Goal: Task Accomplishment & Management: Complete application form

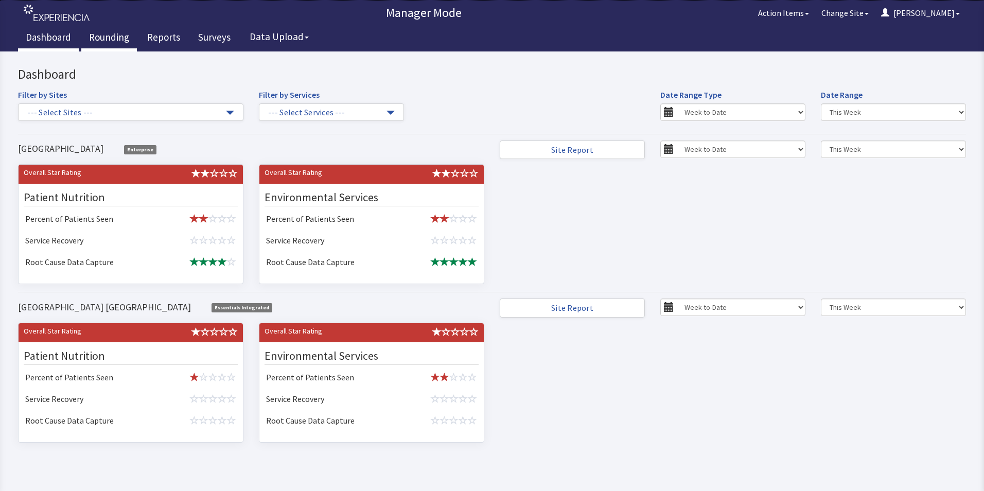
click at [109, 35] on link "Rounding" at bounding box center [109, 39] width 56 height 26
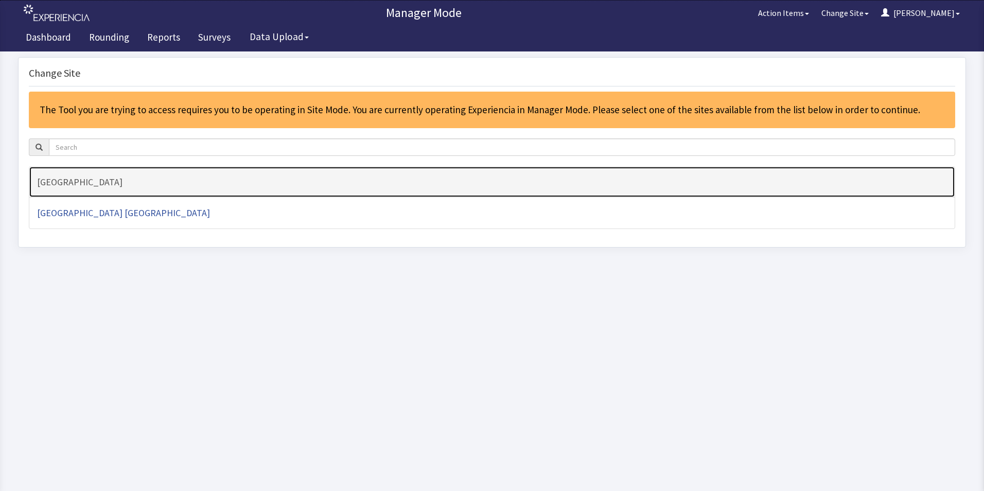
click at [77, 185] on h4 "[GEOGRAPHIC_DATA]" at bounding box center [491, 182] width 909 height 10
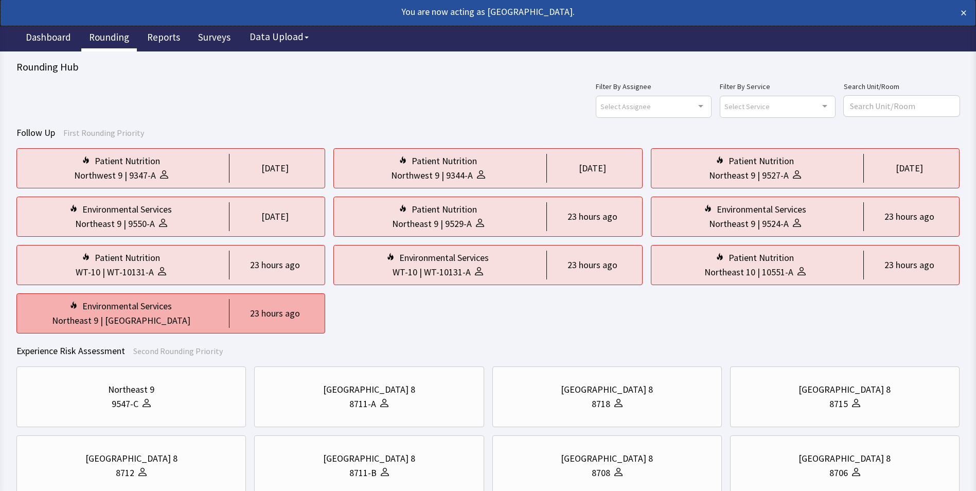
click at [176, 318] on div "Northeast 9 | Nurse Station" at bounding box center [120, 320] width 191 height 14
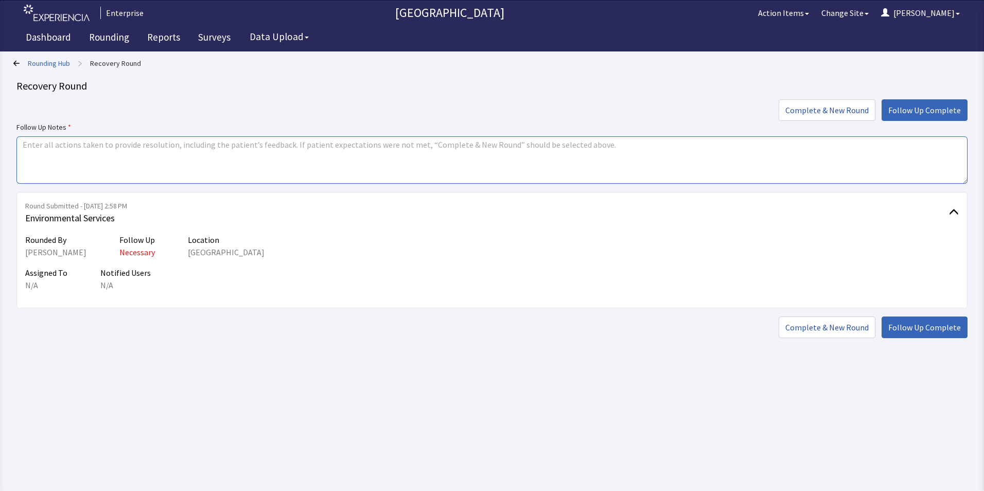
click at [39, 147] on textarea at bounding box center [491, 159] width 951 height 47
drag, startPoint x: 24, startPoint y: 144, endPoint x: 58, endPoint y: 144, distance: 34.0
click at [58, 144] on textarea "issues resolved" at bounding box center [491, 159] width 951 height 47
click at [42, 171] on textarea "issues resolved" at bounding box center [491, 159] width 951 height 47
drag, startPoint x: 19, startPoint y: 142, endPoint x: 107, endPoint y: 143, distance: 88.0
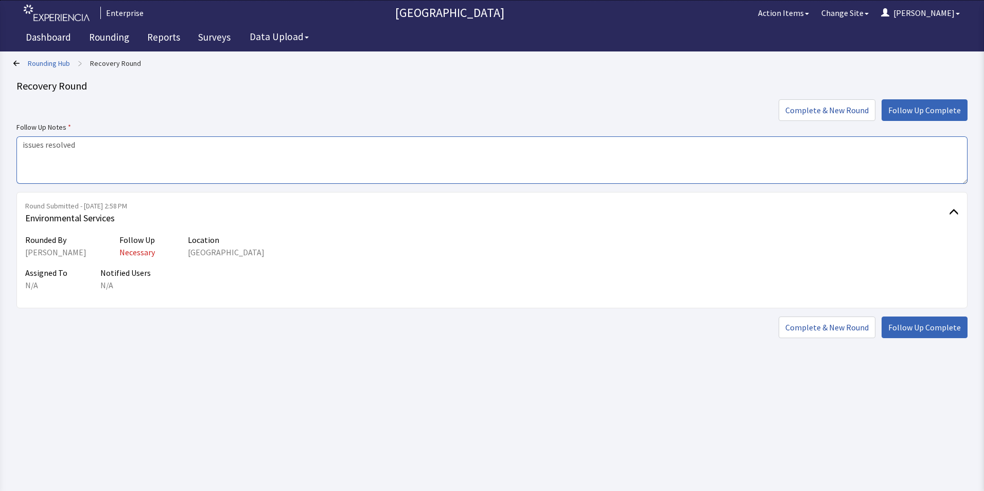
click at [107, 143] on textarea "issues resolved" at bounding box center [491, 159] width 951 height 47
type textarea "issues resolved"
click at [929, 326] on span "Follow Up Complete" at bounding box center [924, 327] width 73 height 12
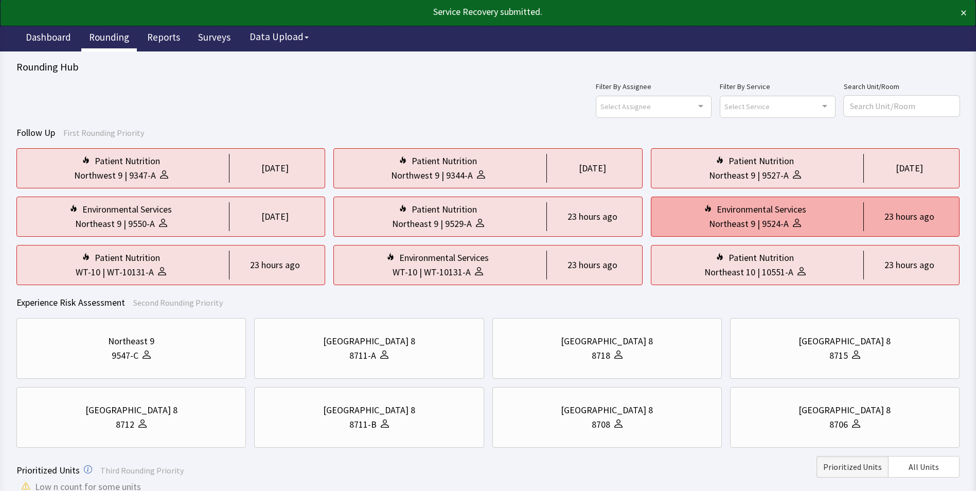
click at [738, 217] on div "Northeast 9" at bounding box center [732, 224] width 46 height 14
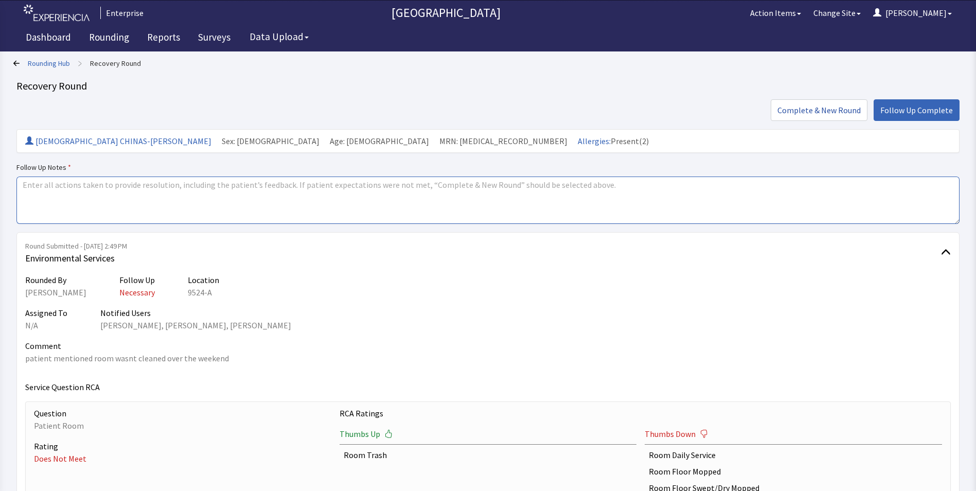
click at [37, 183] on textarea at bounding box center [487, 199] width 943 height 47
paste textarea "issues resolved"
type textarea "issues resolved"
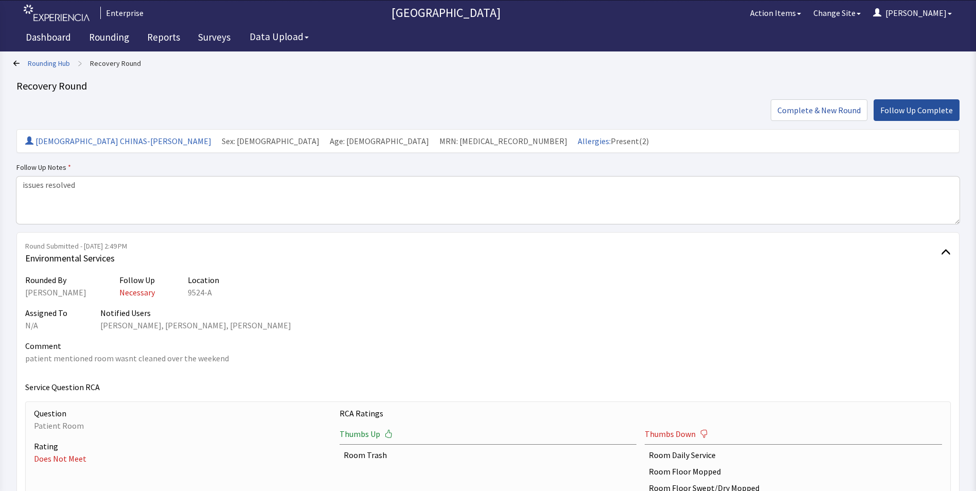
click at [901, 113] on span "Follow Up Complete" at bounding box center [916, 110] width 73 height 12
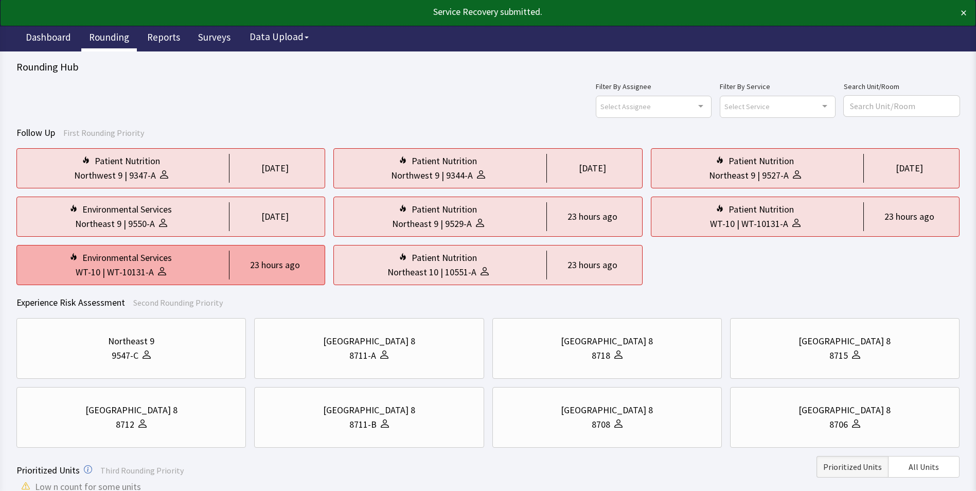
click at [178, 267] on div "WT-10 | WT-10131-A" at bounding box center [120, 272] width 191 height 14
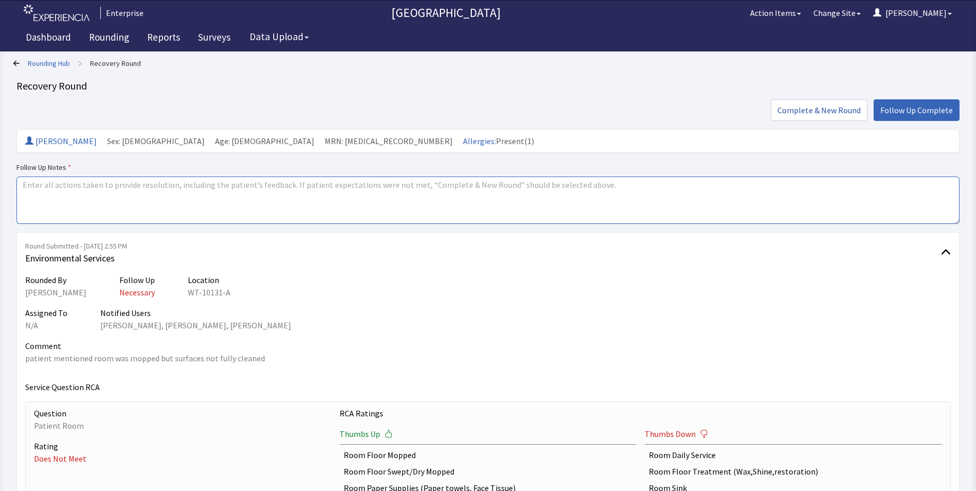
click at [30, 188] on textarea at bounding box center [487, 199] width 943 height 47
paste textarea "issues resolved"
type textarea "issues resolved"
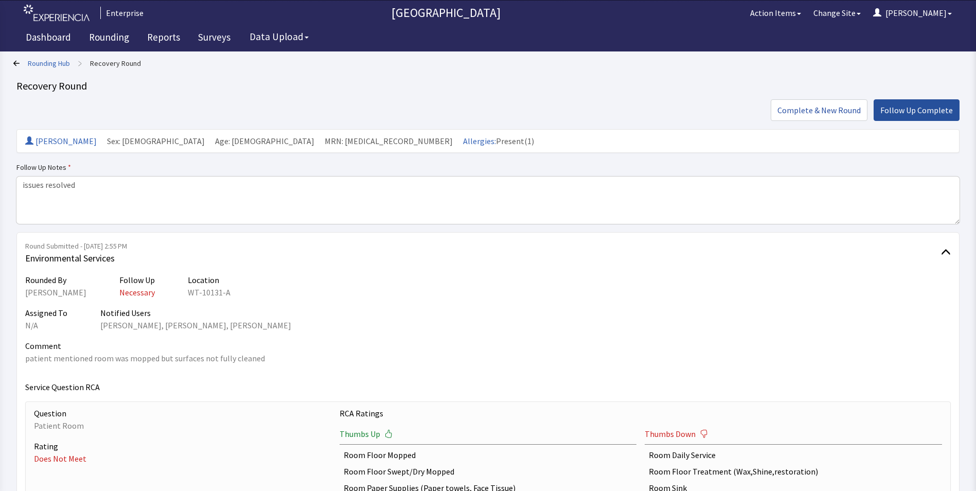
click at [901, 109] on span "Follow Up Complete" at bounding box center [916, 110] width 73 height 12
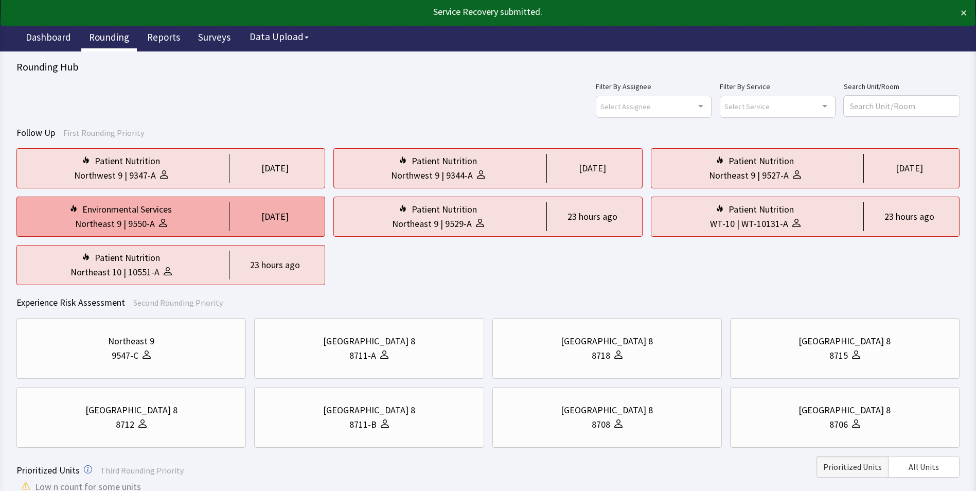
click at [118, 228] on div "Northeast 9" at bounding box center [98, 224] width 46 height 14
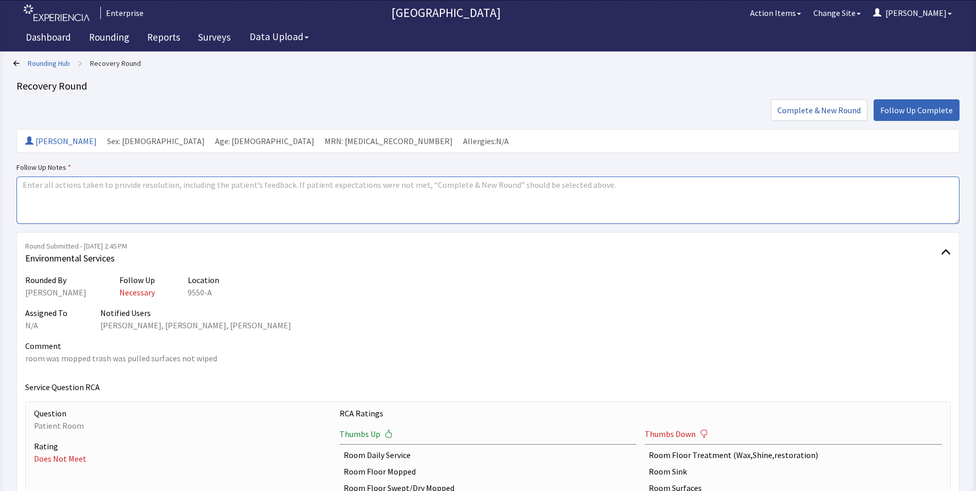
click at [27, 186] on textarea at bounding box center [487, 199] width 943 height 47
paste textarea "issues resolved"
type textarea "issues resolved"
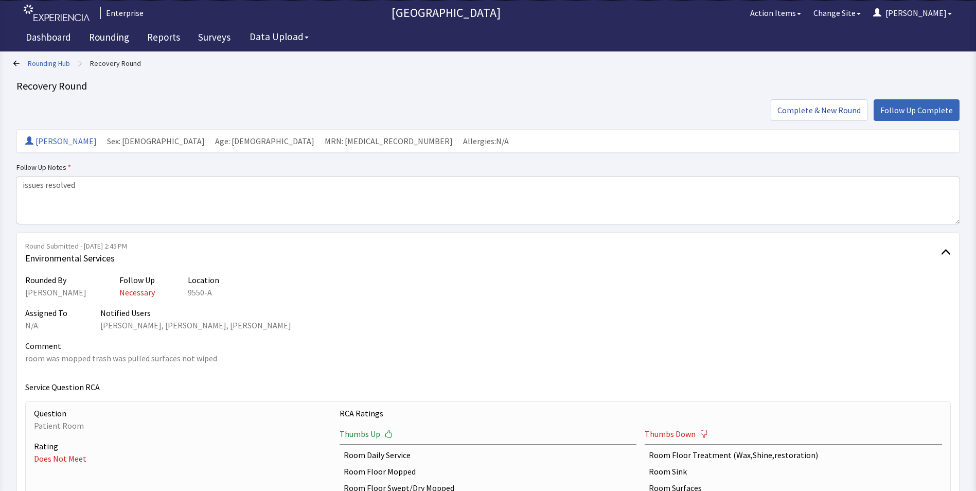
click at [924, 104] on span "Follow Up Complete" at bounding box center [916, 110] width 73 height 12
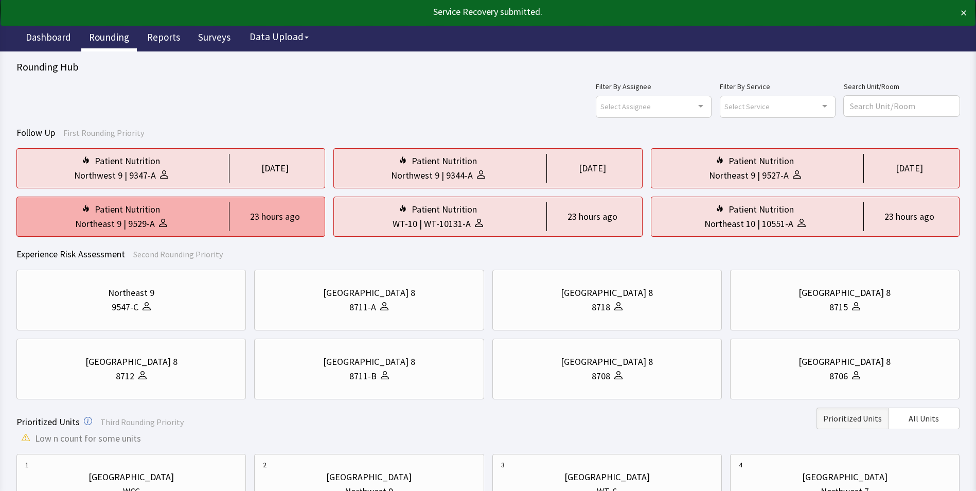
click at [126, 224] on div "|" at bounding box center [124, 224] width 7 height 14
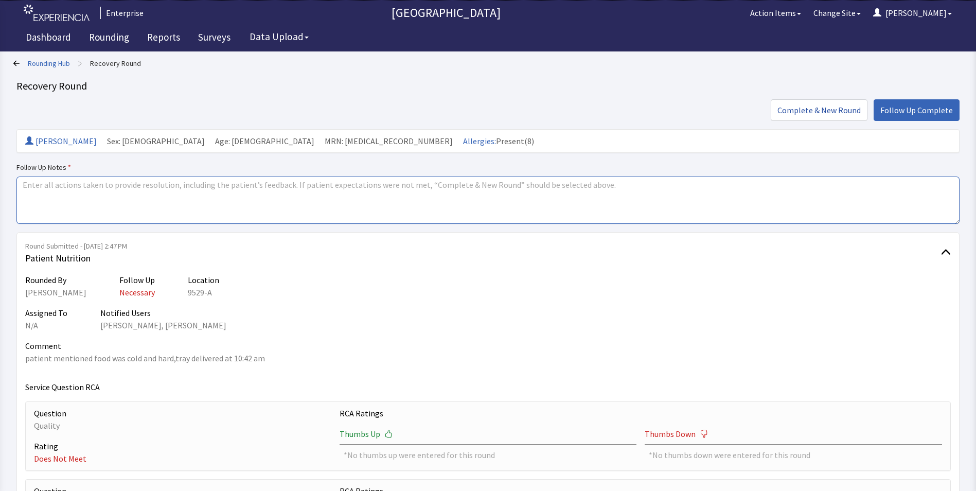
drag, startPoint x: 0, startPoint y: 0, endPoint x: 28, endPoint y: 183, distance: 185.2
click at [28, 183] on textarea at bounding box center [487, 199] width 943 height 47
paste textarea "issues resolved"
type textarea "issues resolved"
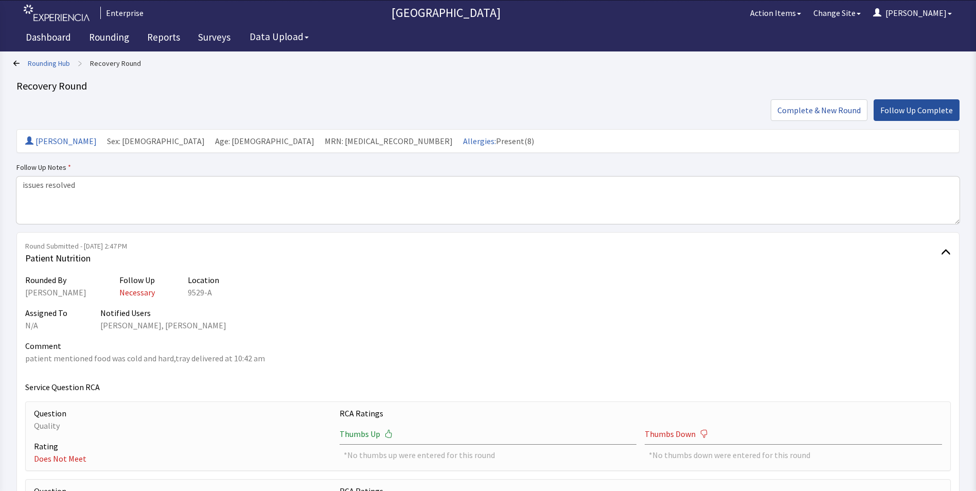
click at [899, 106] on span "Follow Up Complete" at bounding box center [916, 110] width 73 height 12
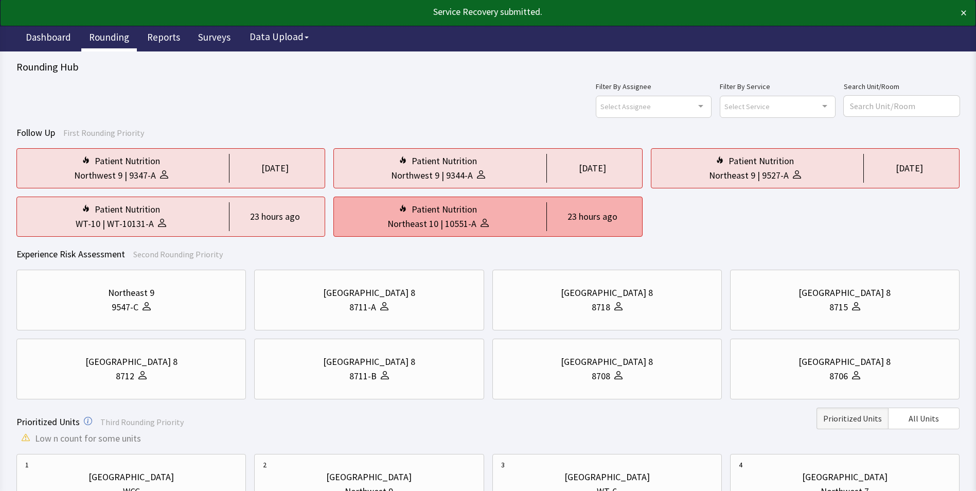
click at [455, 212] on div "Patient Nutrition" at bounding box center [444, 209] width 65 height 14
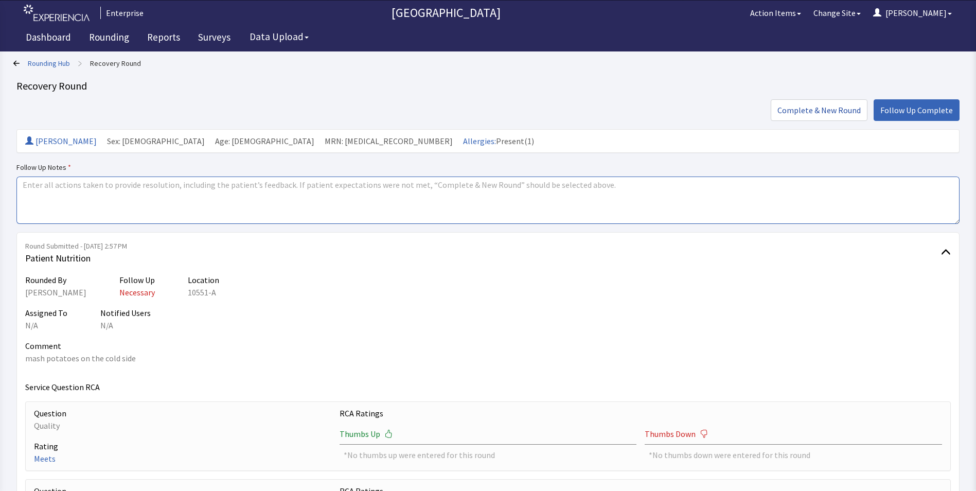
click at [28, 186] on textarea at bounding box center [487, 199] width 943 height 47
paste textarea "issues resolved"
type textarea "issues resolved"
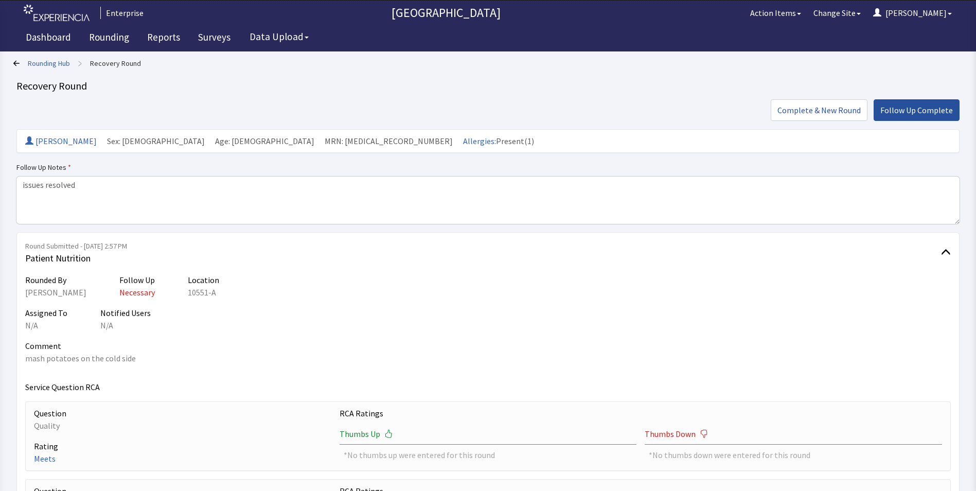
click at [908, 108] on span "Follow Up Complete" at bounding box center [916, 110] width 73 height 12
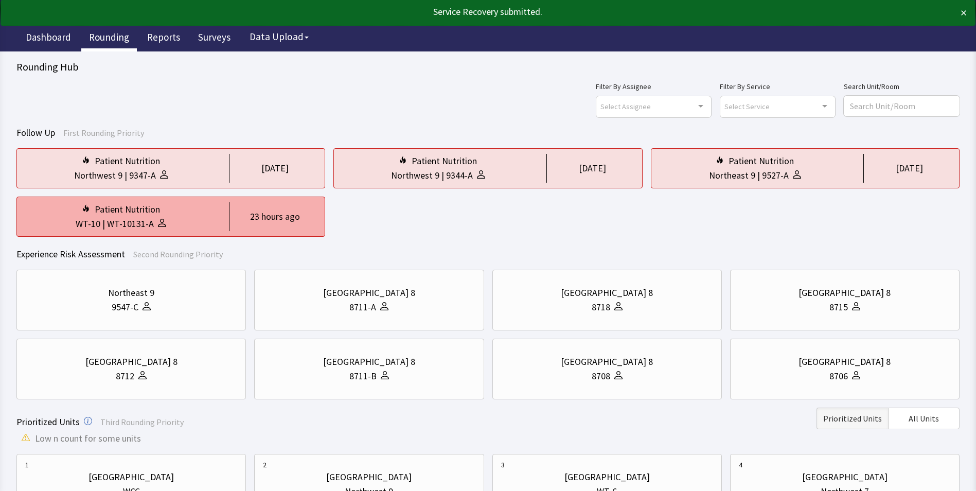
click at [188, 203] on div "Patient Nutrition" at bounding box center [120, 209] width 191 height 14
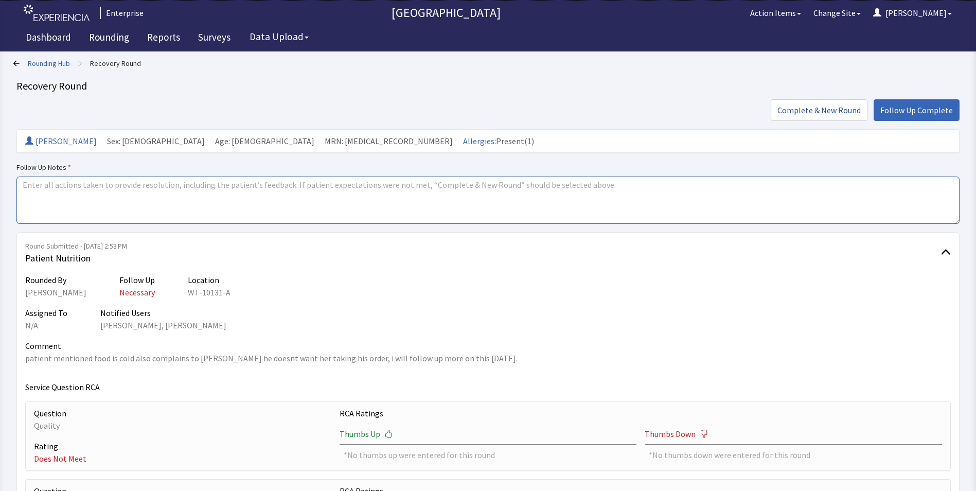
click at [30, 185] on textarea at bounding box center [487, 199] width 943 height 47
paste textarea "issues resolved"
type textarea "issues resolved"
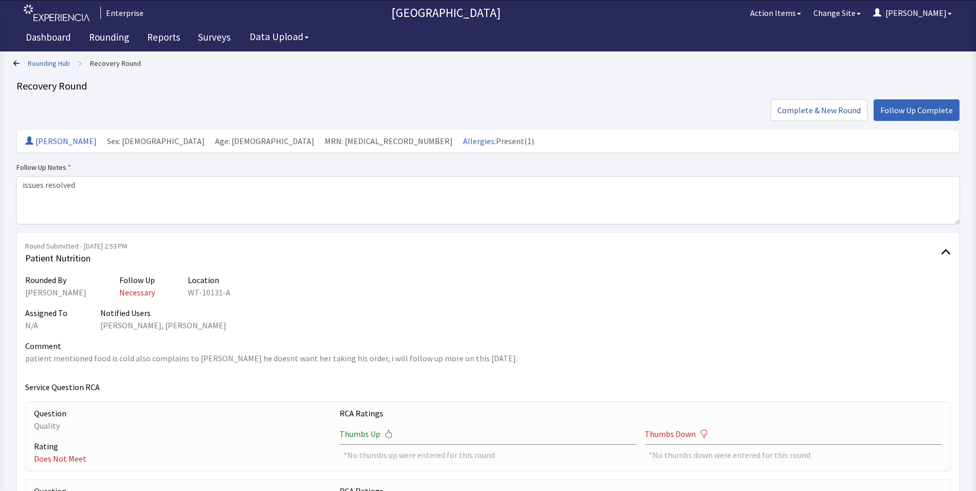
click at [906, 108] on span "Follow Up Complete" at bounding box center [916, 110] width 73 height 12
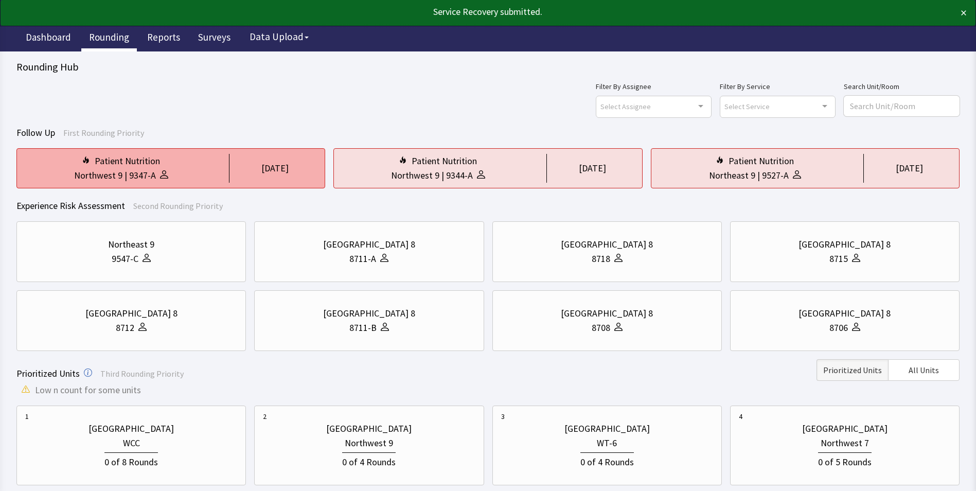
click at [138, 179] on div "9347-A" at bounding box center [142, 175] width 27 height 14
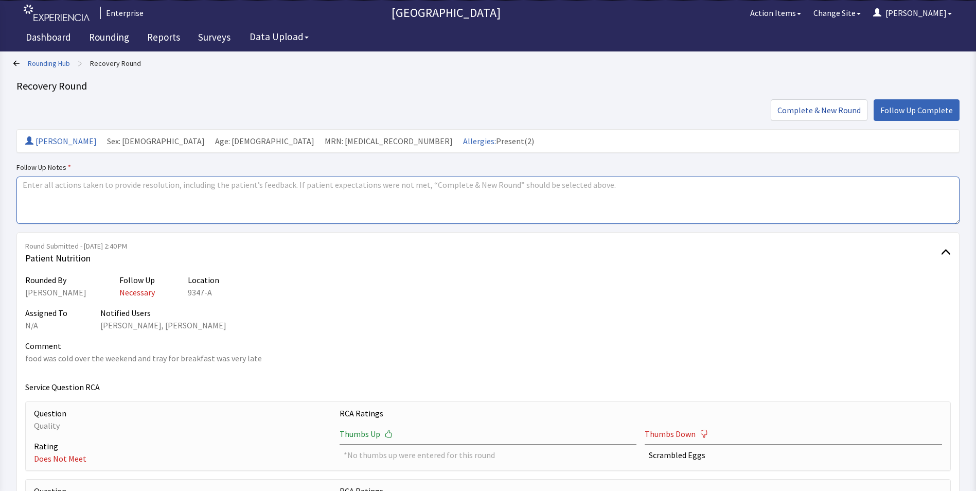
click at [26, 187] on textarea at bounding box center [487, 199] width 943 height 47
paste textarea "issues resolved"
type textarea "issues resolved"
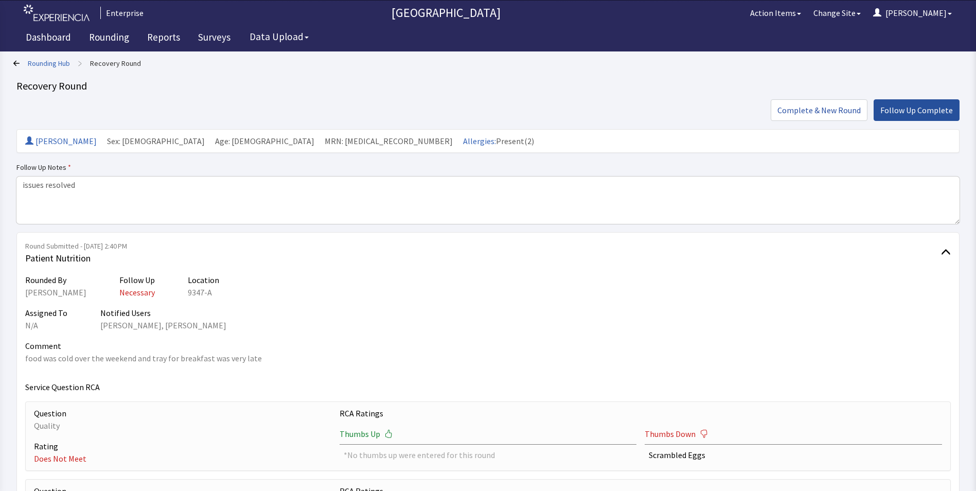
click at [905, 113] on span "Follow Up Complete" at bounding box center [916, 110] width 73 height 12
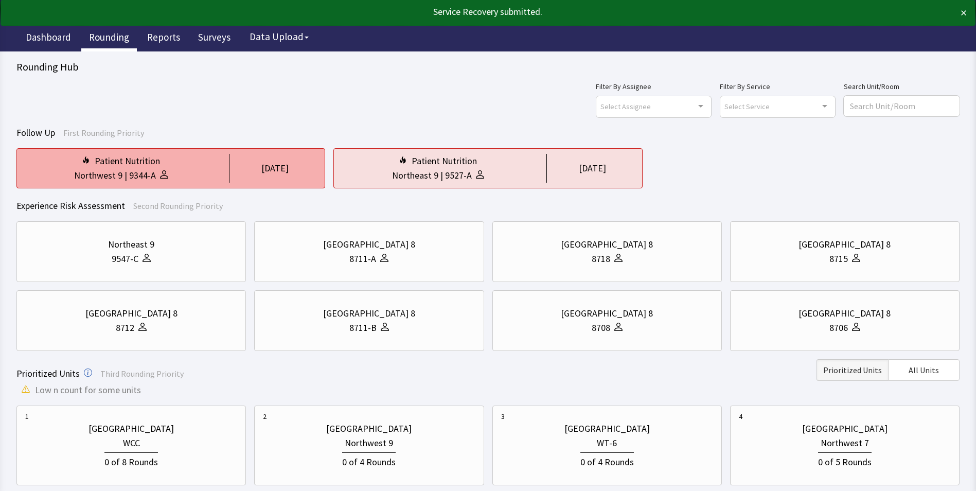
click at [164, 161] on div "Patient Nutrition" at bounding box center [120, 161] width 191 height 14
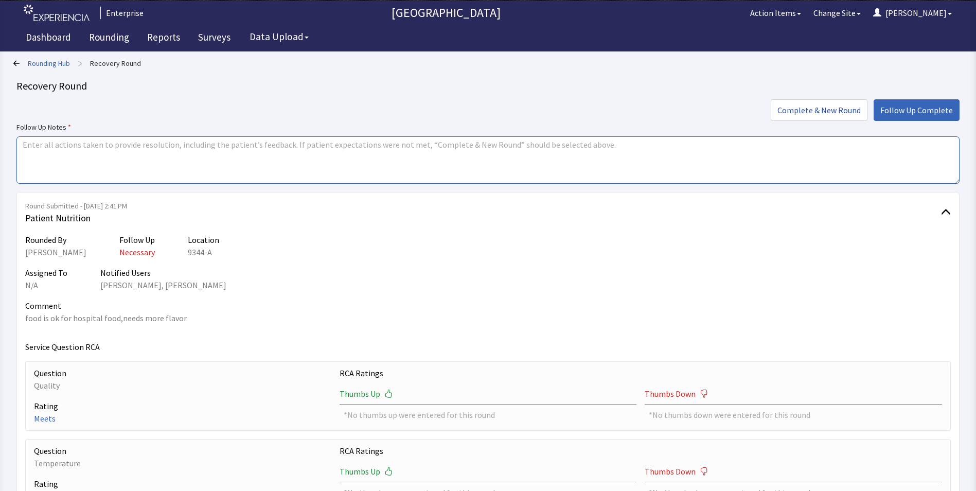
click at [24, 144] on textarea at bounding box center [487, 159] width 943 height 47
paste textarea "issues resolved"
type textarea "issues resolved"
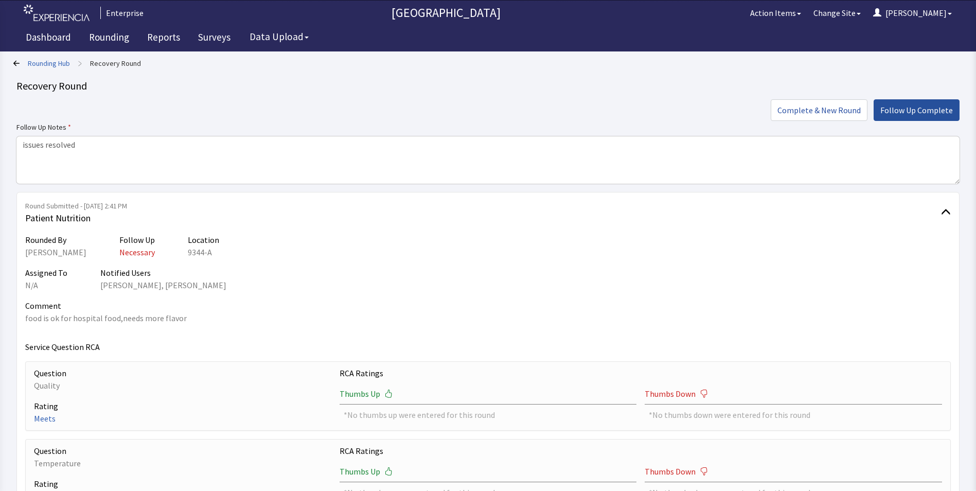
click at [906, 105] on span "Follow Up Complete" at bounding box center [916, 110] width 73 height 12
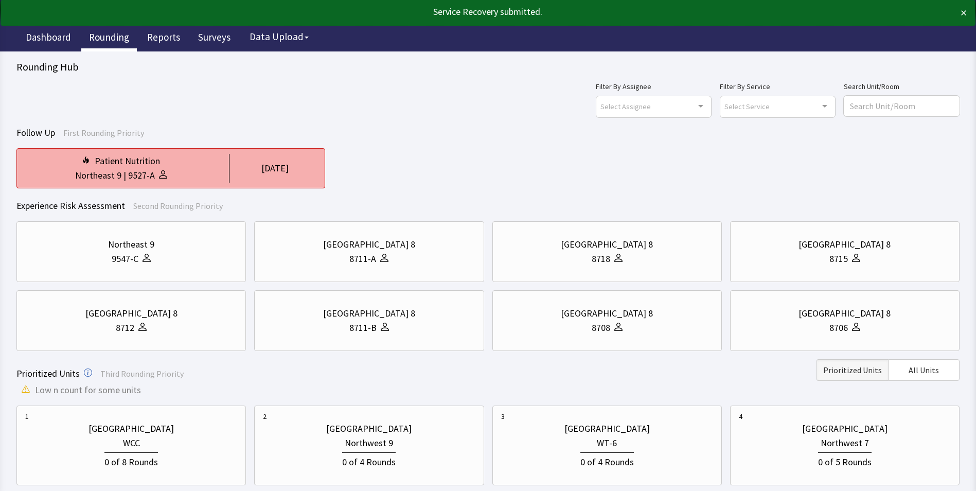
click at [213, 167] on div "Patient Nutrition" at bounding box center [120, 161] width 191 height 14
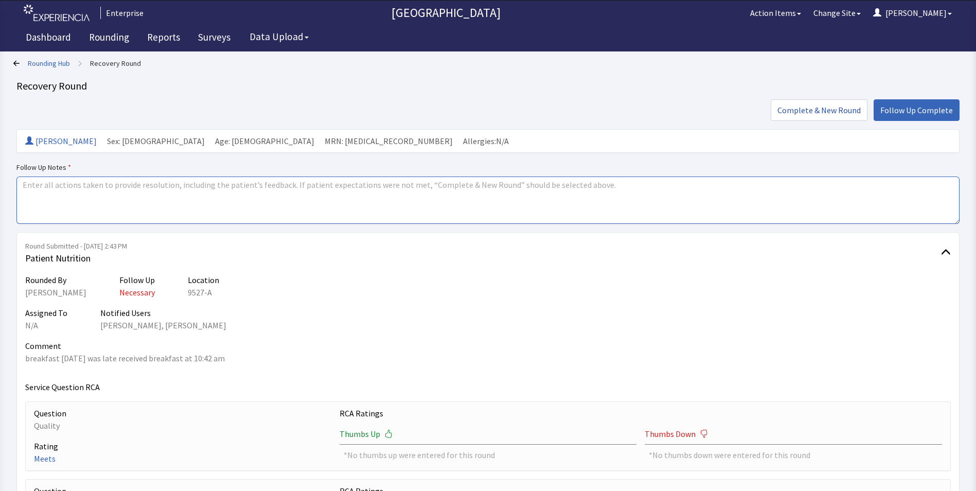
click at [29, 187] on textarea at bounding box center [487, 199] width 943 height 47
paste textarea "issues resolved"
type textarea "issues resolved"
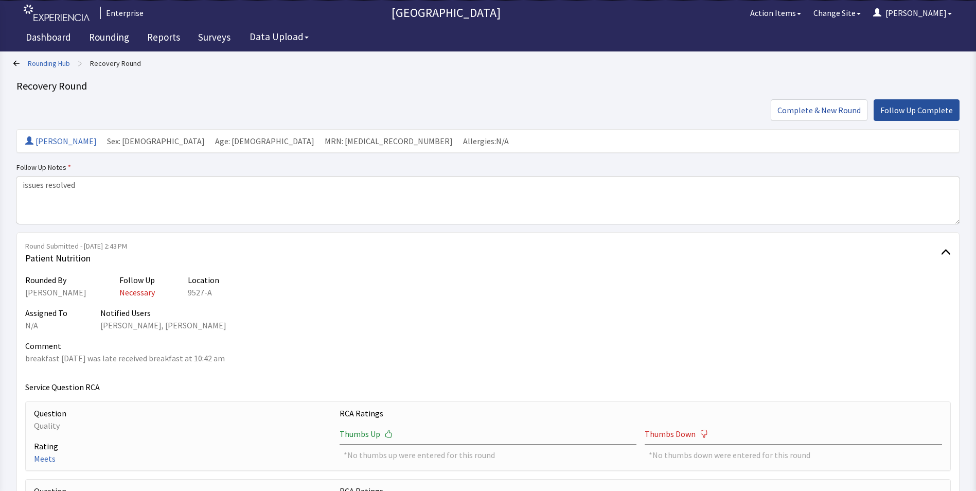
click at [912, 110] on span "Follow Up Complete" at bounding box center [916, 110] width 73 height 12
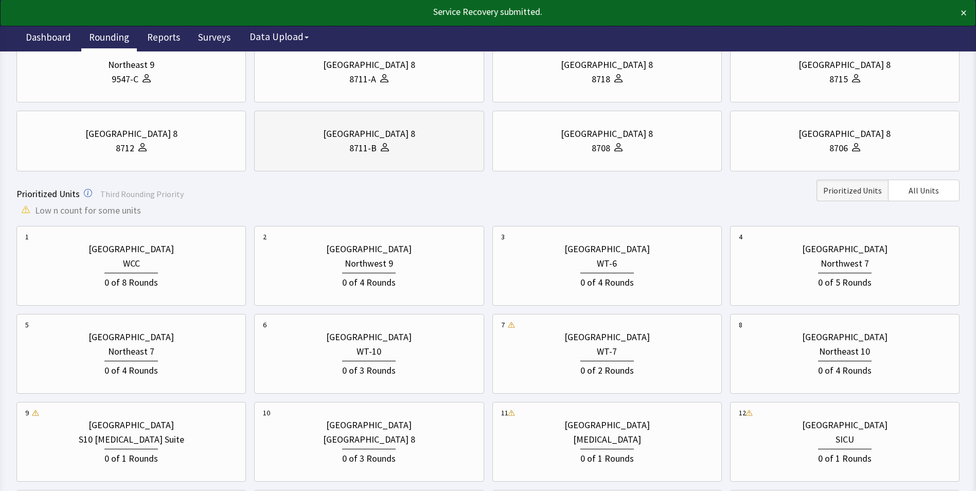
scroll to position [206, 0]
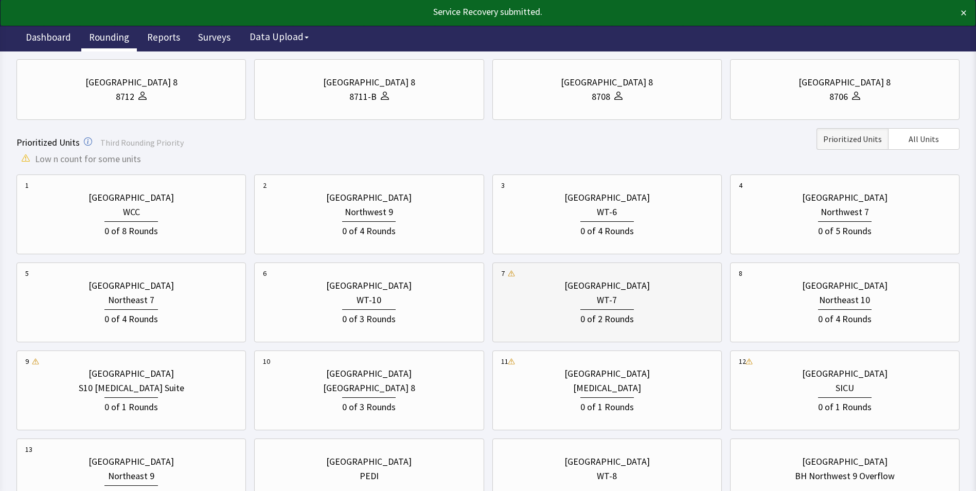
click at [547, 297] on div "WT-7" at bounding box center [607, 300] width 212 height 14
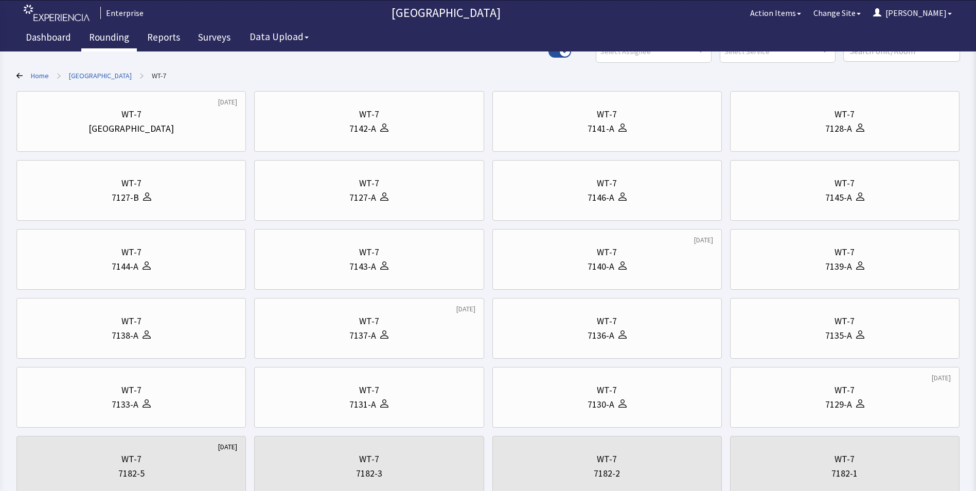
scroll to position [51, 0]
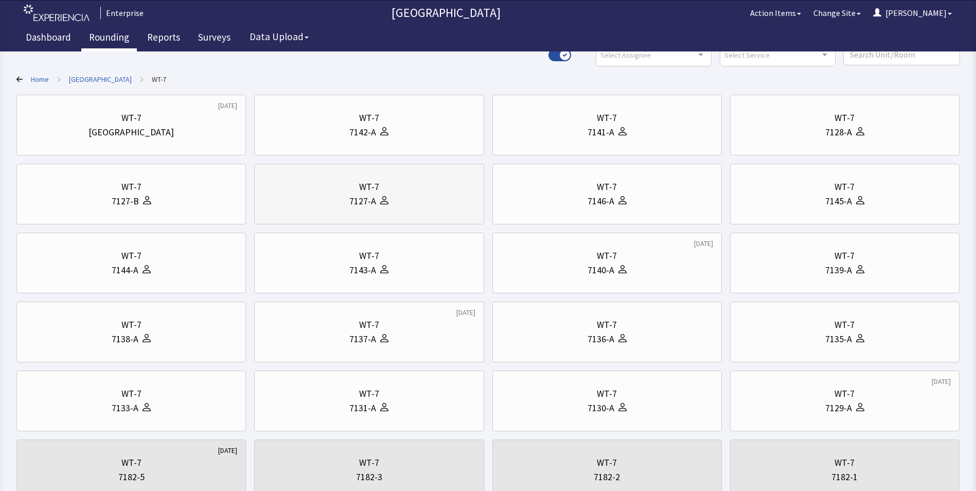
click at [348, 194] on div "7127-A" at bounding box center [369, 201] width 212 height 14
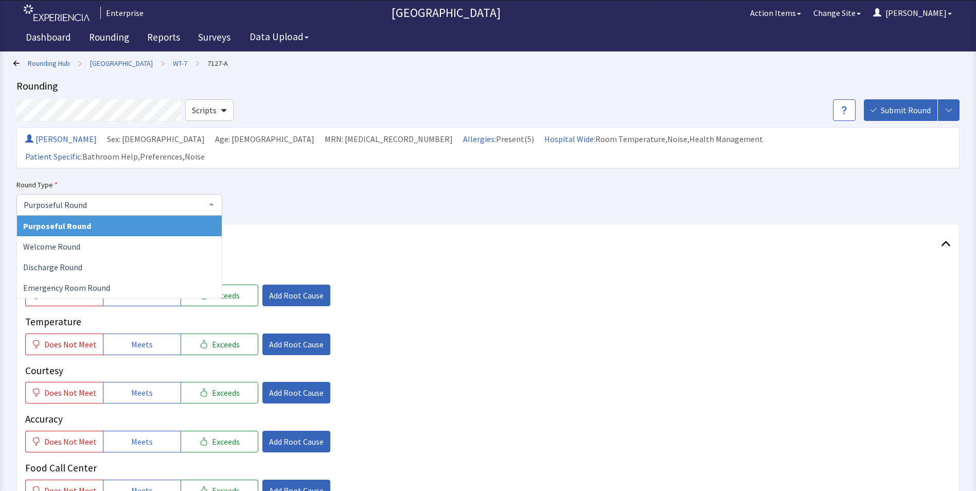
click at [208, 194] on div at bounding box center [211, 204] width 21 height 20
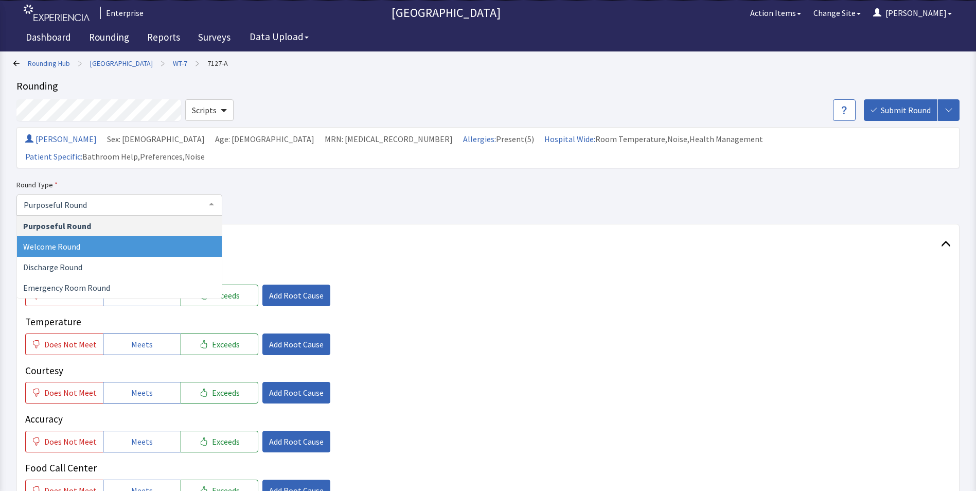
click at [104, 236] on span "Welcome Round" at bounding box center [119, 246] width 205 height 21
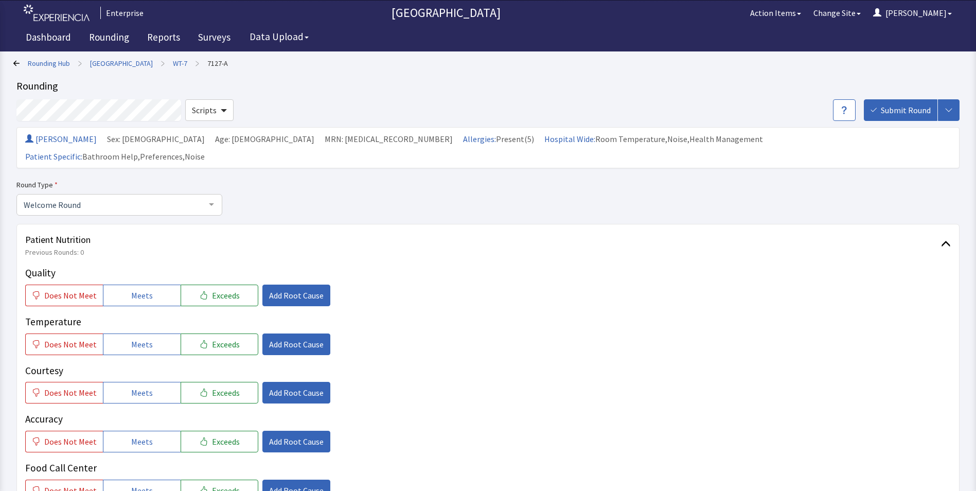
scroll to position [103, 0]
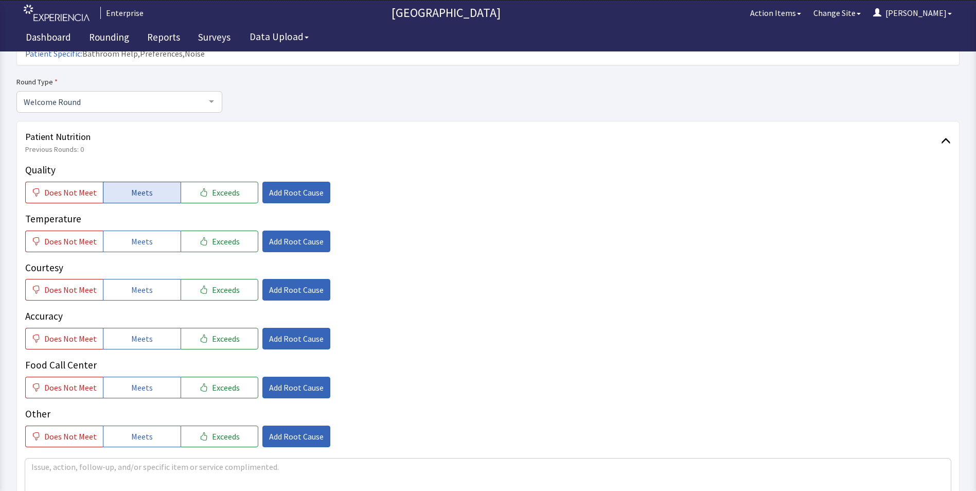
click at [145, 186] on span "Meets" at bounding box center [142, 192] width 22 height 12
drag, startPoint x: 139, startPoint y: 223, endPoint x: 140, endPoint y: 240, distance: 17.0
click at [140, 235] on span "Meets" at bounding box center [142, 241] width 22 height 12
drag, startPoint x: 145, startPoint y: 264, endPoint x: 148, endPoint y: 297, distance: 33.1
click at [147, 279] on button "Meets" at bounding box center [142, 290] width 78 height 22
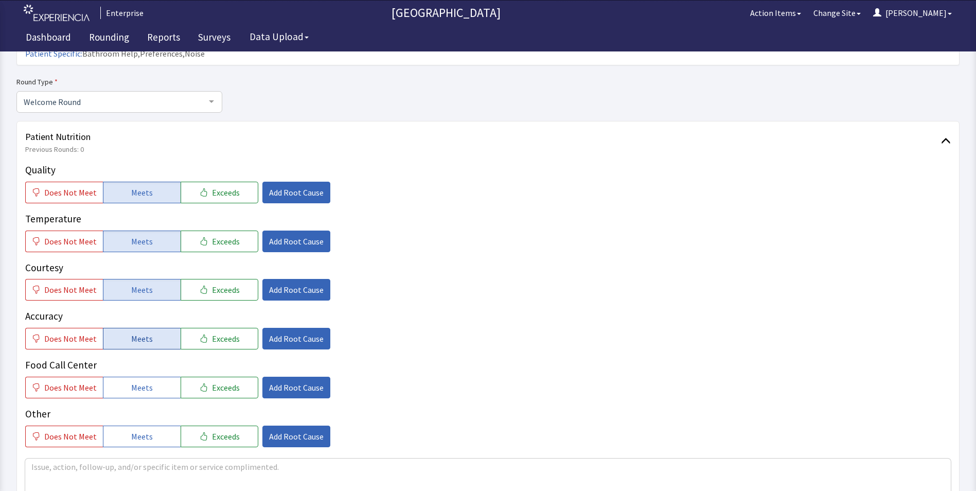
click at [154, 329] on button "Meets" at bounding box center [142, 339] width 78 height 22
drag, startPoint x: 158, startPoint y: 361, endPoint x: 182, endPoint y: 351, distance: 25.4
click at [159, 377] on button "Meets" at bounding box center [142, 388] width 78 height 22
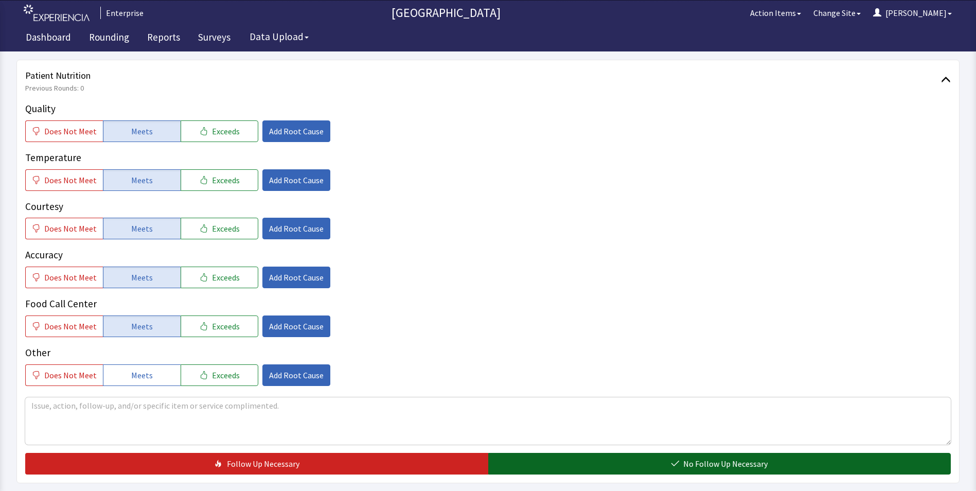
scroll to position [360, 0]
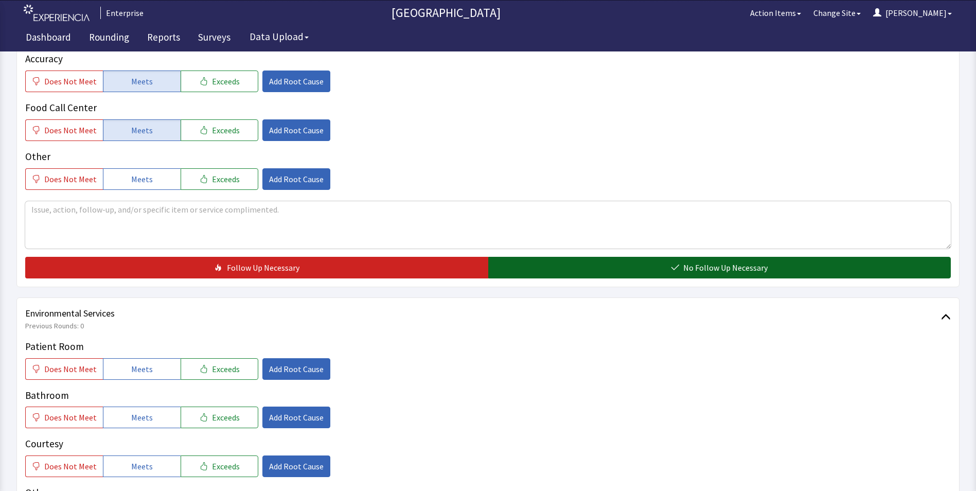
click at [573, 258] on button "No Follow Up Necessary" at bounding box center [719, 268] width 463 height 22
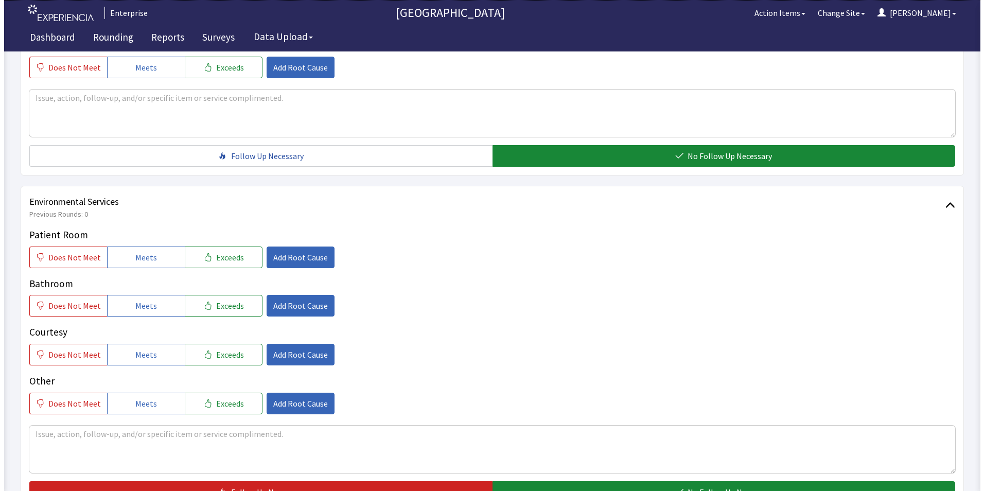
scroll to position [514, 0]
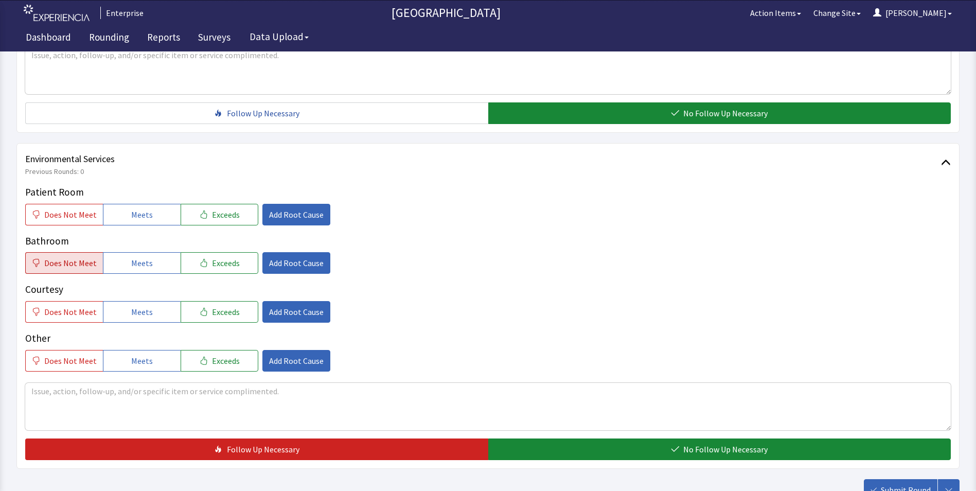
click at [70, 257] on span "Does Not Meet" at bounding box center [70, 263] width 52 height 12
click at [94, 204] on button "Does Not Meet" at bounding box center [64, 215] width 78 height 22
click at [295, 208] on span "Add Root Cause" at bounding box center [296, 214] width 55 height 12
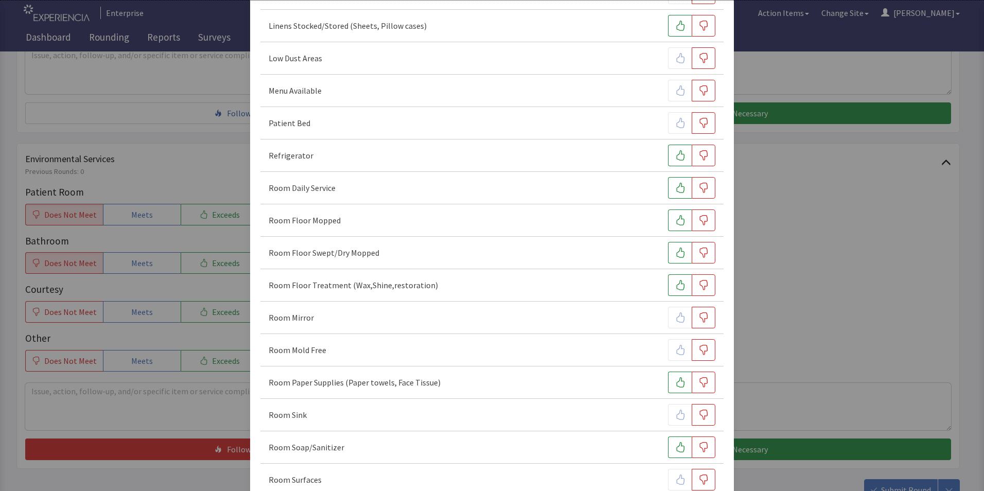
scroll to position [309, 0]
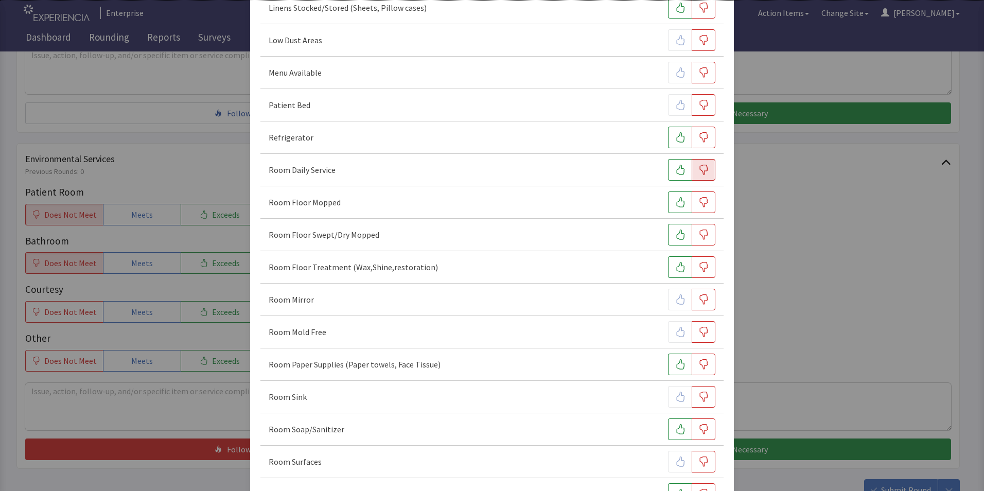
click at [702, 169] on icon "button" at bounding box center [703, 170] width 10 height 10
click at [677, 203] on icon "button" at bounding box center [680, 202] width 10 height 10
click at [680, 223] on div "Room Floor Swept/Dry Mopped" at bounding box center [491, 235] width 463 height 32
click at [676, 238] on icon "button" at bounding box center [680, 234] width 10 height 10
click at [698, 270] on icon "button" at bounding box center [703, 267] width 10 height 10
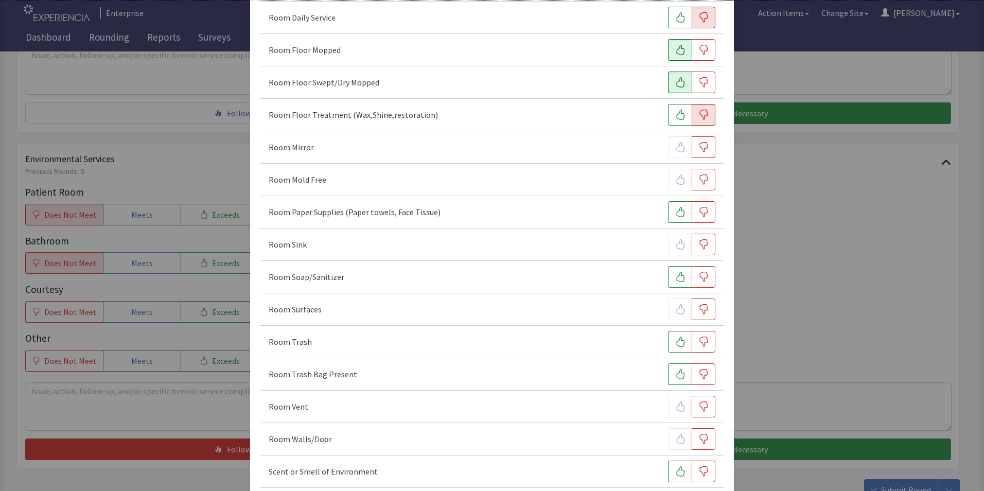
scroll to position [463, 0]
click at [698, 241] on icon "button" at bounding box center [703, 242] width 10 height 10
click at [675, 213] on icon "button" at bounding box center [680, 210] width 10 height 10
drag, startPoint x: 673, startPoint y: 275, endPoint x: 673, endPoint y: 294, distance: 18.5
click at [675, 279] on icon "button" at bounding box center [680, 275] width 10 height 10
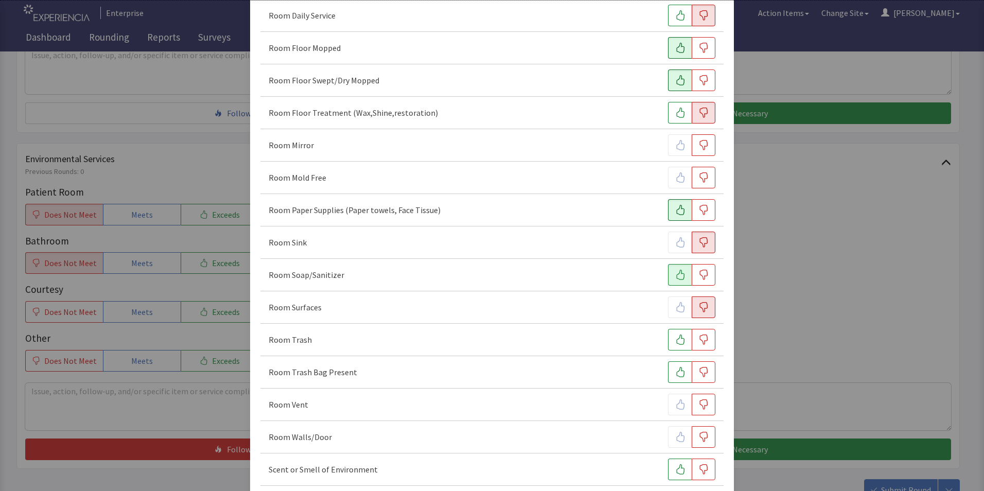
click at [699, 305] on icon "button" at bounding box center [703, 307] width 10 height 10
click at [668, 342] on button "button" at bounding box center [680, 340] width 24 height 22
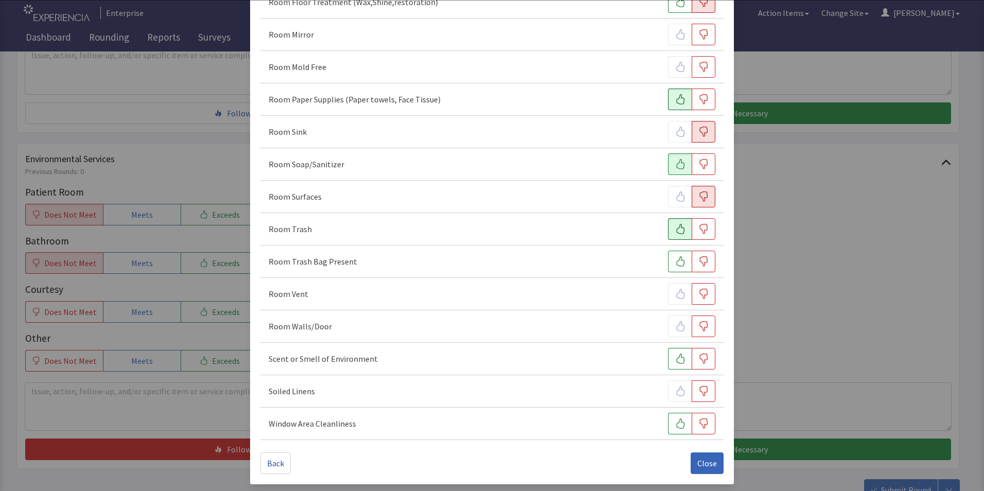
scroll to position [575, 0]
click at [700, 459] on span "Close" at bounding box center [707, 461] width 20 height 12
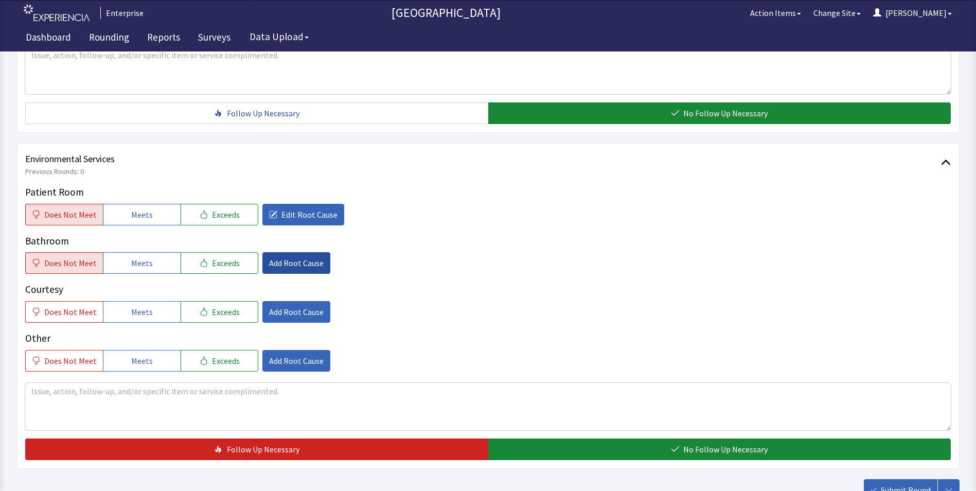
click at [290, 257] on span "Add Root Cause" at bounding box center [296, 263] width 55 height 12
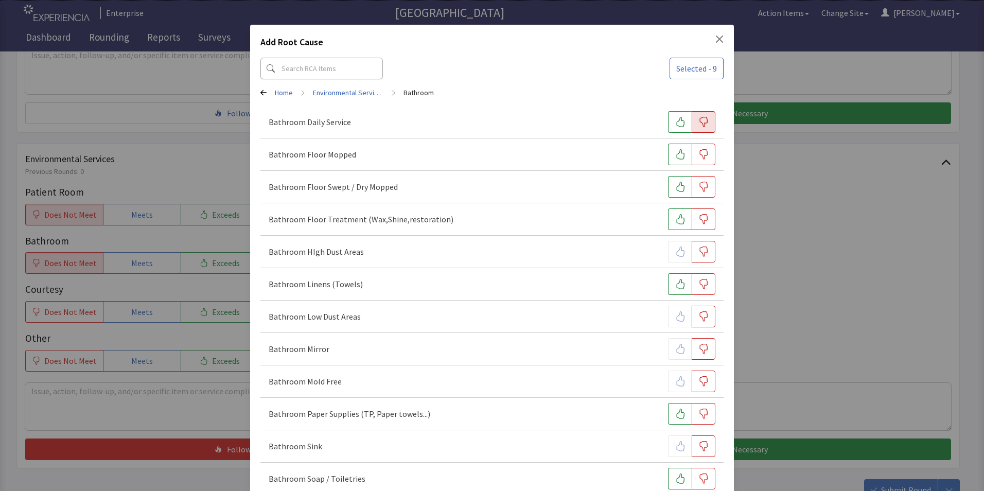
click at [698, 123] on icon "button" at bounding box center [703, 122] width 10 height 10
click at [703, 163] on button "button" at bounding box center [703, 155] width 24 height 22
click at [705, 189] on button "button" at bounding box center [703, 187] width 24 height 22
click at [700, 218] on icon "button" at bounding box center [703, 219] width 10 height 10
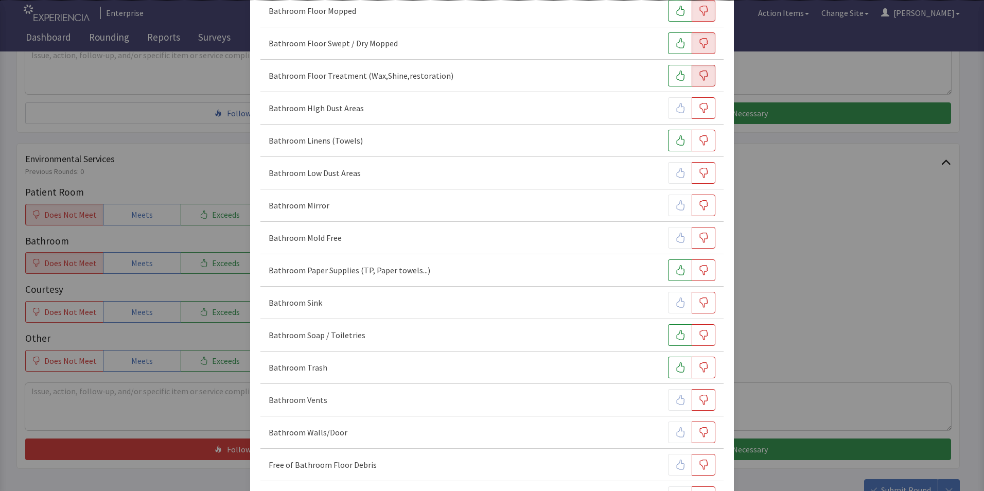
scroll to position [154, 0]
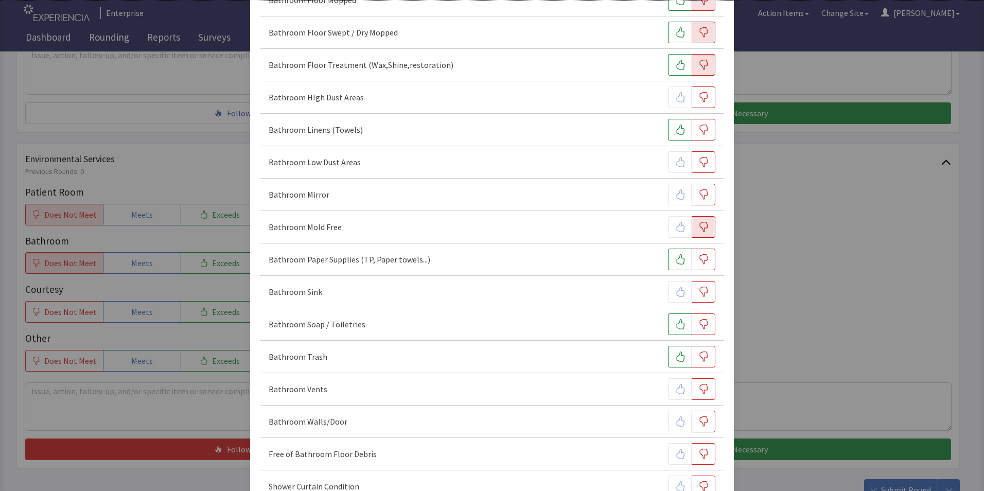
click at [699, 227] on icon "button" at bounding box center [703, 227] width 10 height 10
click at [700, 296] on icon "button" at bounding box center [704, 292] width 8 height 10
click at [668, 326] on button "button" at bounding box center [680, 324] width 24 height 22
click at [698, 359] on icon "button" at bounding box center [703, 356] width 10 height 10
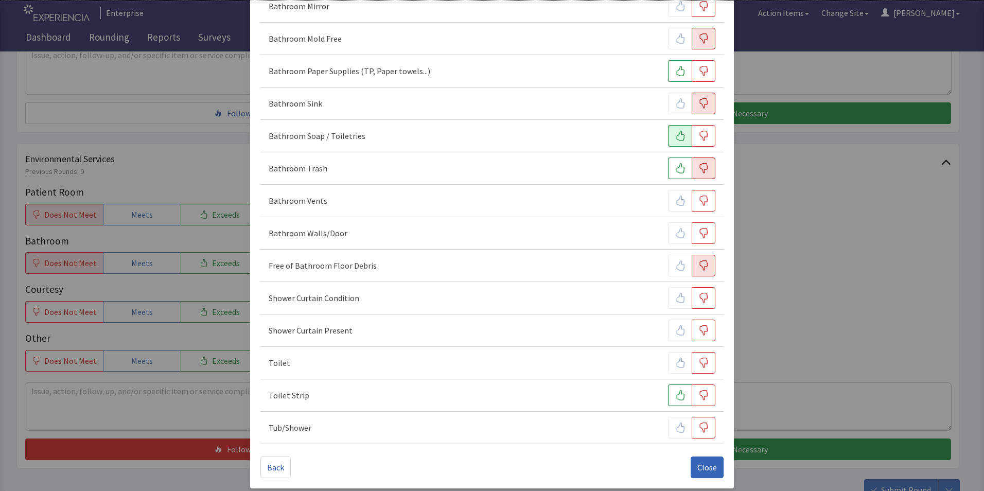
scroll to position [348, 0]
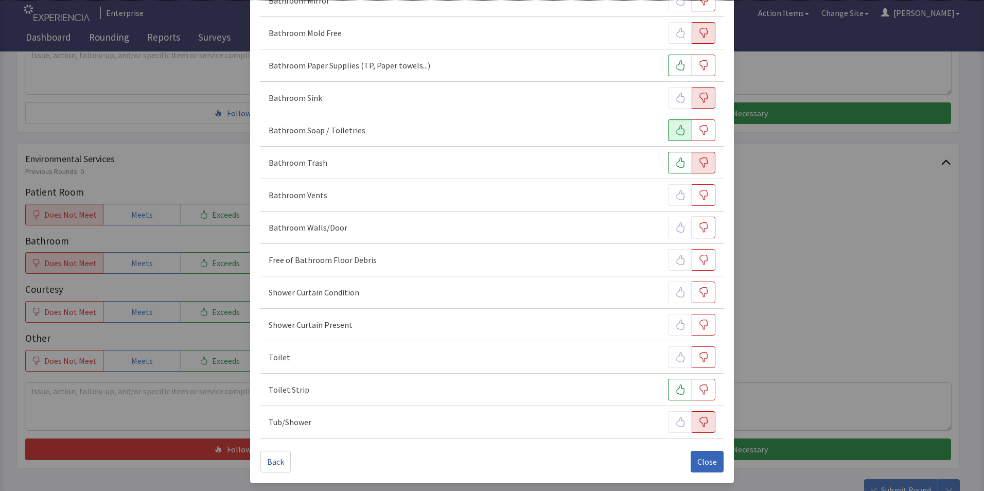
click at [698, 422] on icon "button" at bounding box center [703, 422] width 10 height 10
click at [705, 458] on span "Close" at bounding box center [707, 461] width 20 height 12
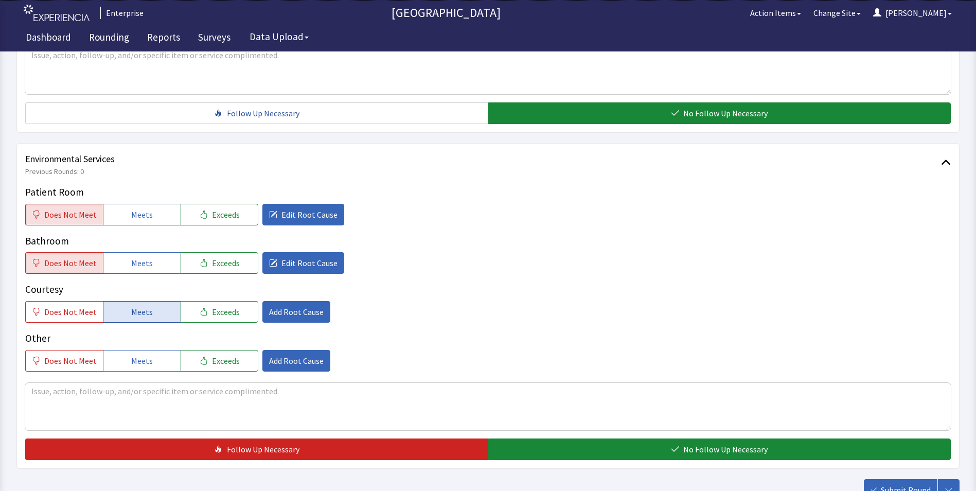
click at [148, 306] on span "Meets" at bounding box center [142, 312] width 22 height 12
click at [37, 383] on textarea at bounding box center [487, 406] width 925 height 47
drag, startPoint x: 28, startPoint y: 373, endPoint x: 306, endPoint y: 390, distance: 277.8
click at [306, 390] on textarea "room wasnt cleaned trash pulled and slight mopping" at bounding box center [487, 406] width 925 height 47
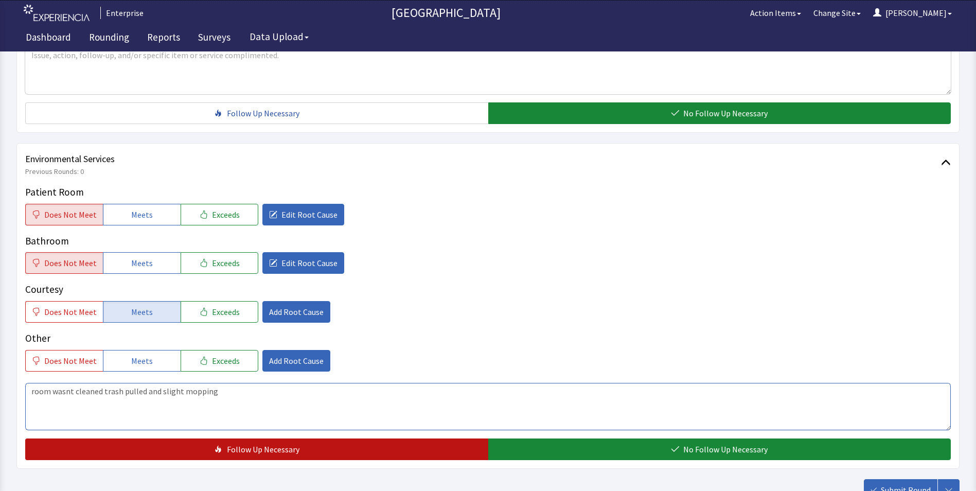
type textarea "room wasnt cleaned trash pulled and slight mopping"
click at [341, 438] on button "Follow Up Necessary" at bounding box center [256, 449] width 463 height 22
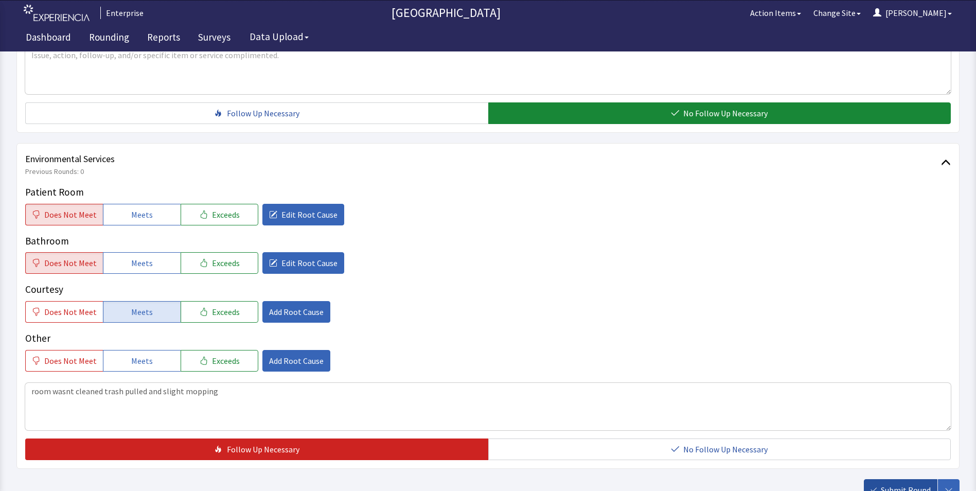
click at [884, 484] on span "Submit Round" at bounding box center [906, 490] width 50 height 12
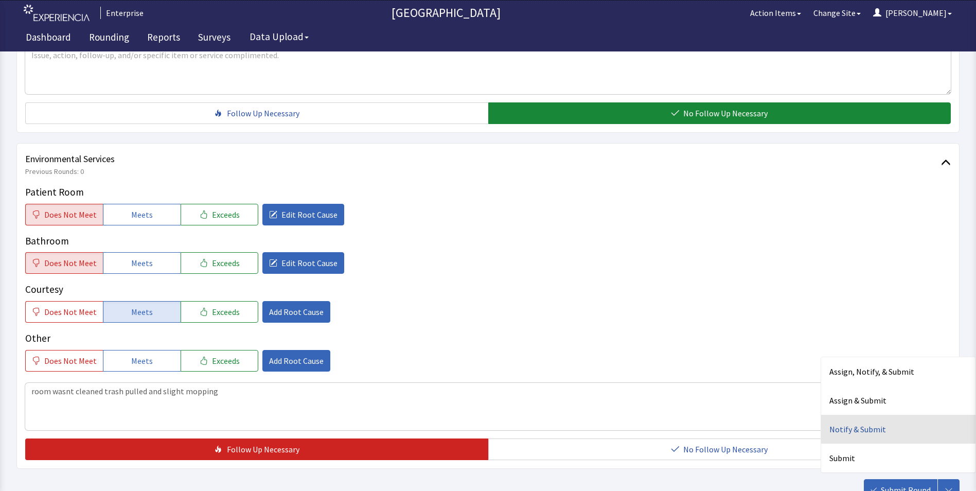
click at [861, 415] on div "Notify & Submit" at bounding box center [898, 429] width 154 height 29
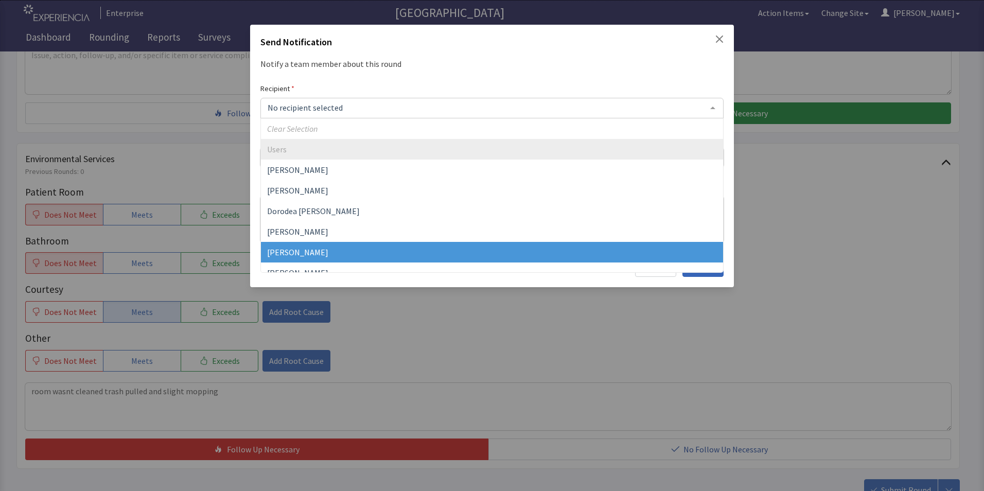
click at [312, 248] on span "Gerardo Mejias" at bounding box center [297, 252] width 61 height 10
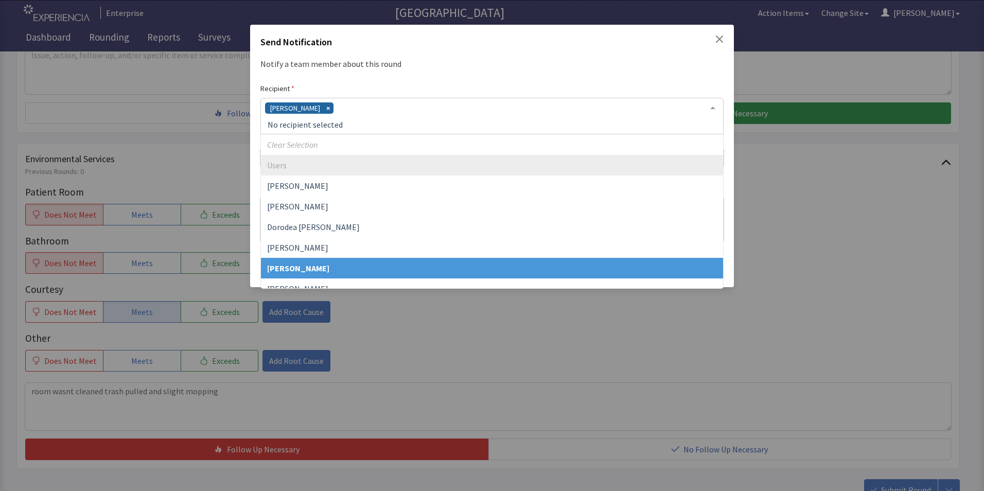
drag, startPoint x: 349, startPoint y: 112, endPoint x: 351, endPoint y: 117, distance: 5.4
click at [350, 111] on div "Gerardo Mejias" at bounding box center [491, 116] width 463 height 37
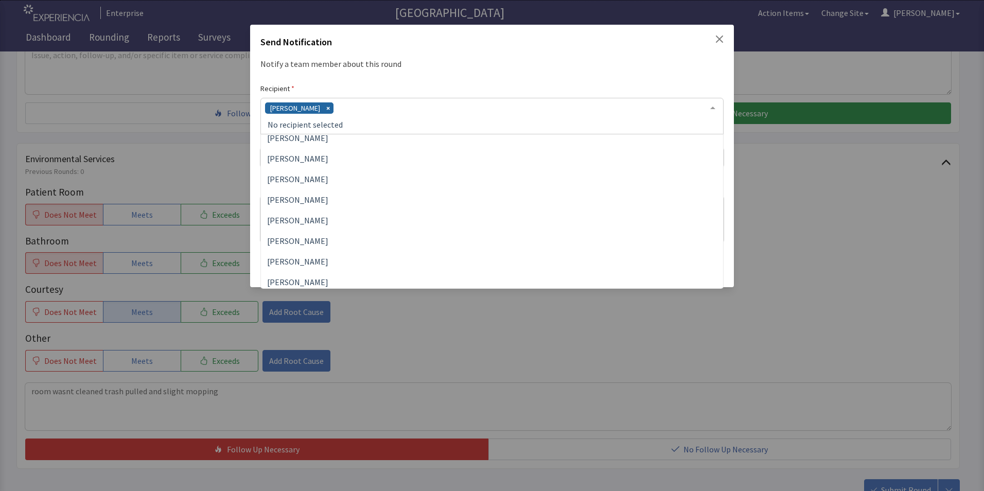
scroll to position [154, 0]
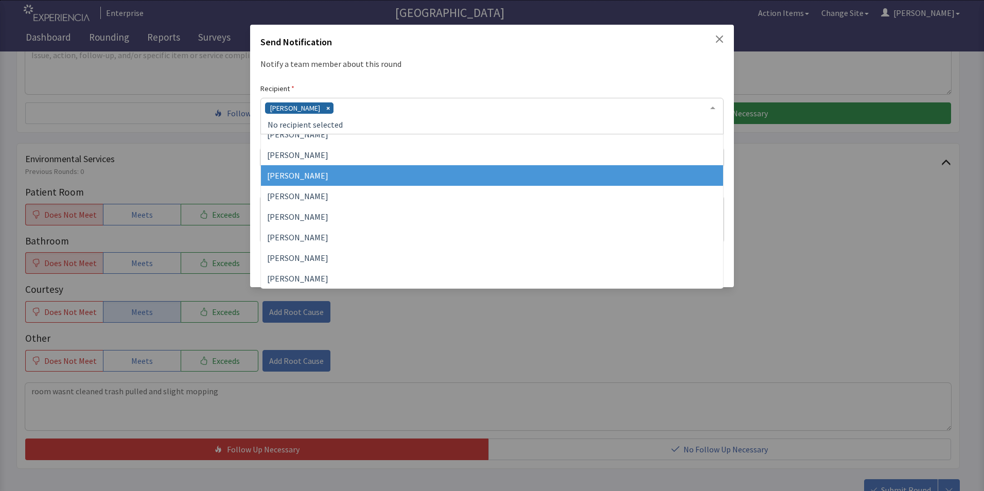
click at [328, 178] on span "James Hellandbrand" at bounding box center [297, 175] width 61 height 10
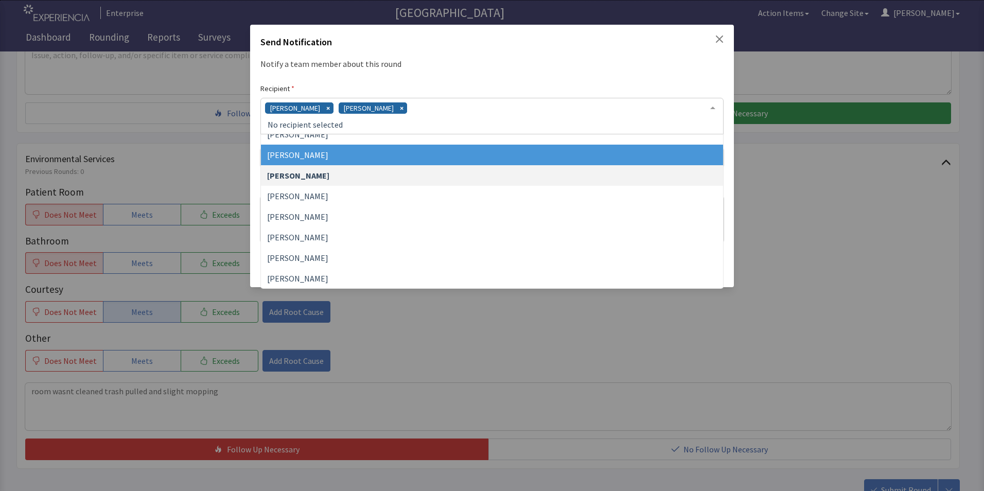
click at [436, 114] on div "Gerardo Mejias James Hellandbrand" at bounding box center [491, 116] width 463 height 37
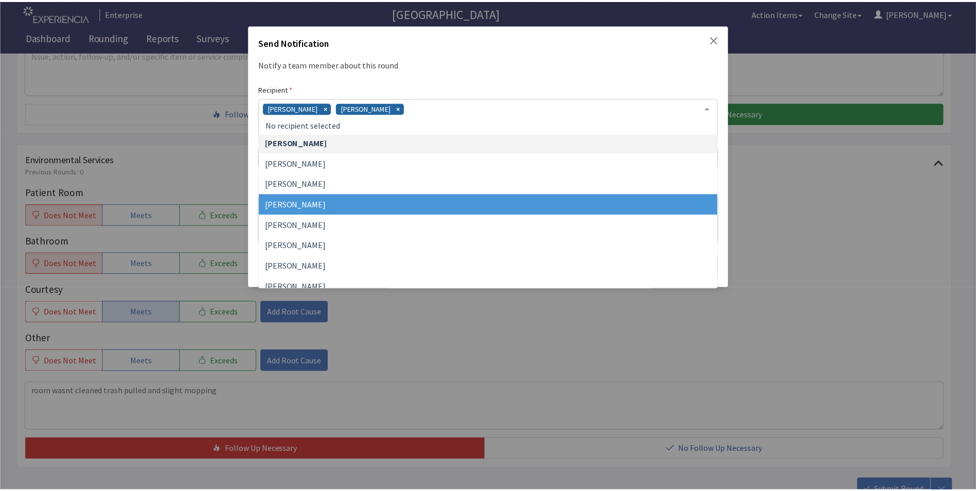
scroll to position [206, 0]
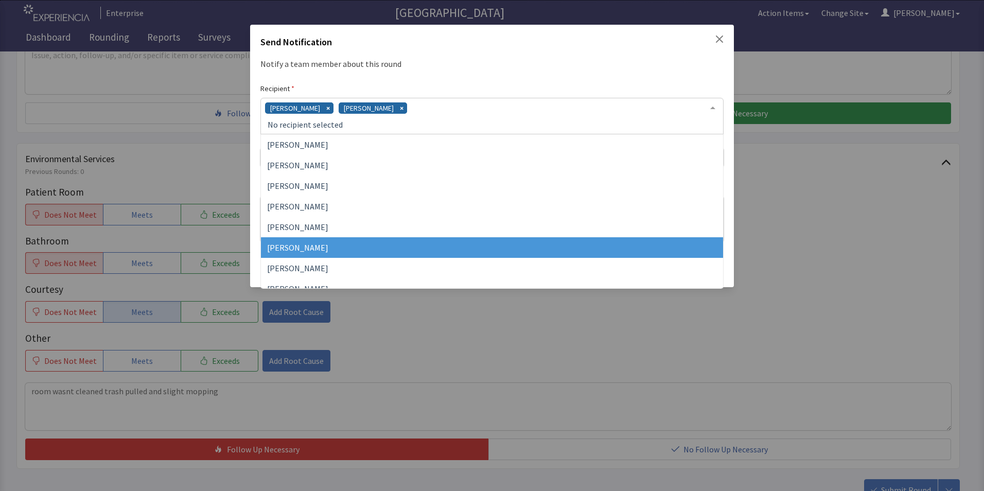
click at [350, 245] on span "Vesel Haxhillary" at bounding box center [492, 247] width 462 height 21
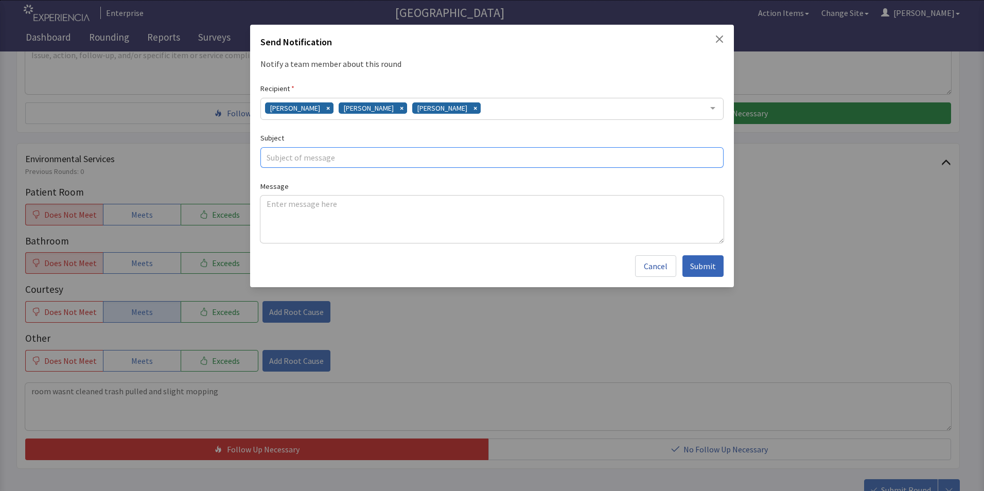
click at [272, 156] on input "text" at bounding box center [491, 157] width 463 height 21
type input "cleaning concerns"
click at [267, 205] on textarea at bounding box center [491, 218] width 463 height 47
paste textarea "room wasnt cleaned trash pulled and slight mopping"
type textarea "room wasnt cleaned trash pulled and slight mopping"
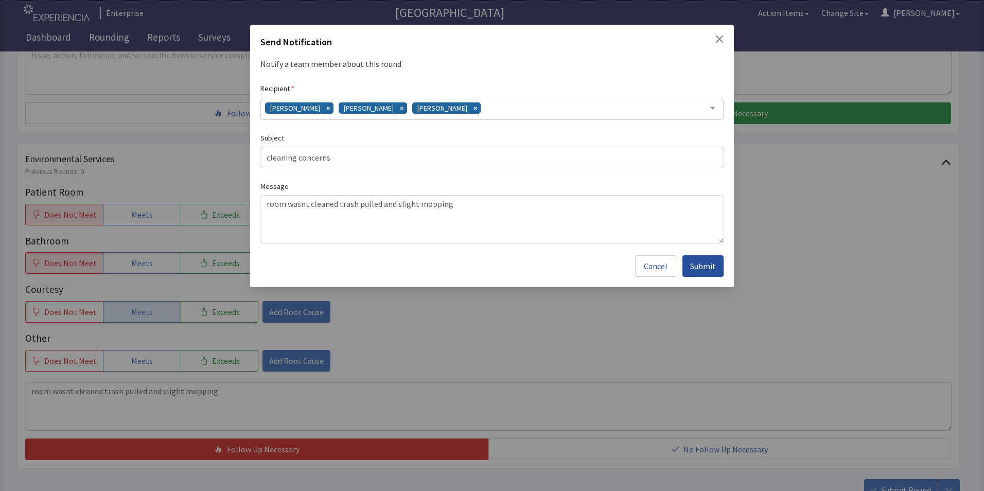
click at [692, 265] on span "Submit" at bounding box center [703, 266] width 26 height 12
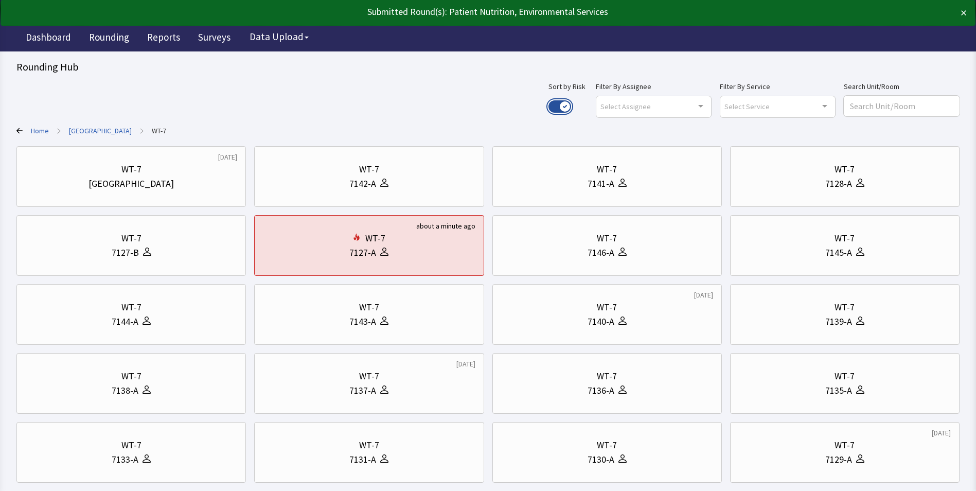
click at [571, 105] on button "Use setting" at bounding box center [559, 106] width 23 height 12
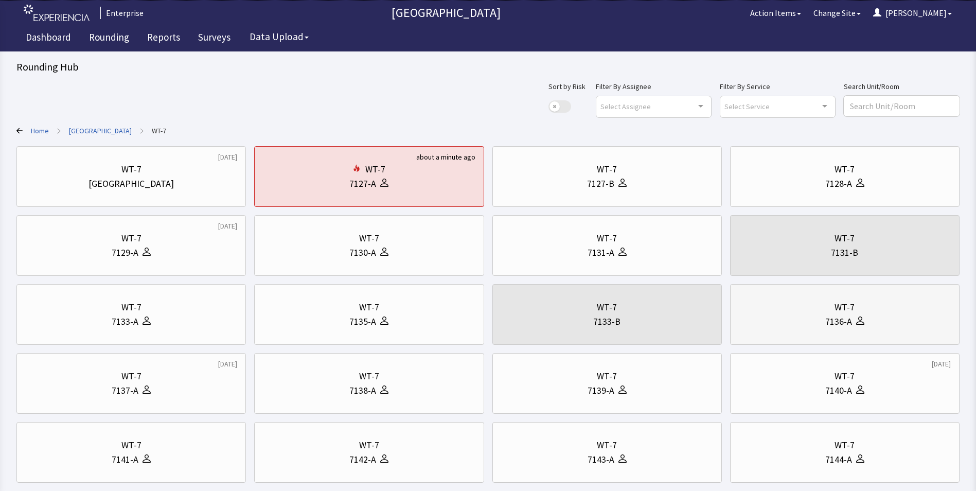
click at [795, 308] on div "WT-7" at bounding box center [845, 307] width 212 height 14
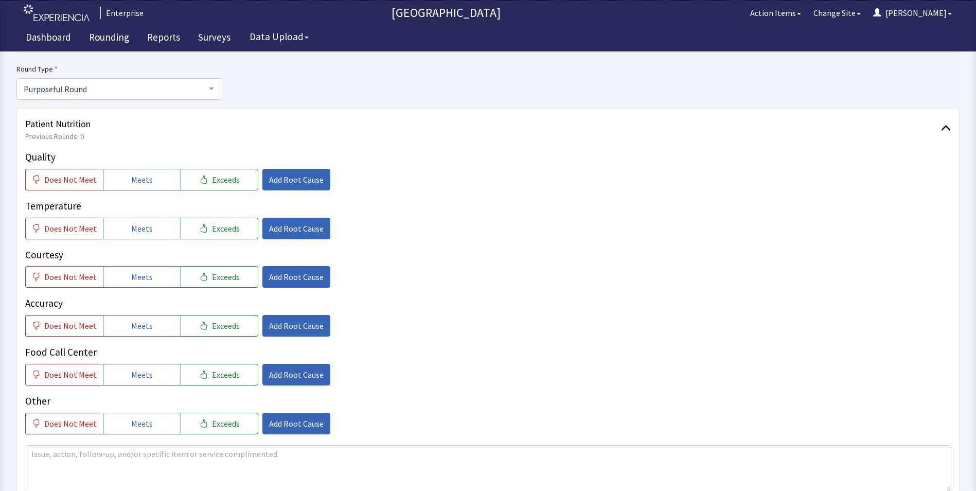
scroll to position [154, 0]
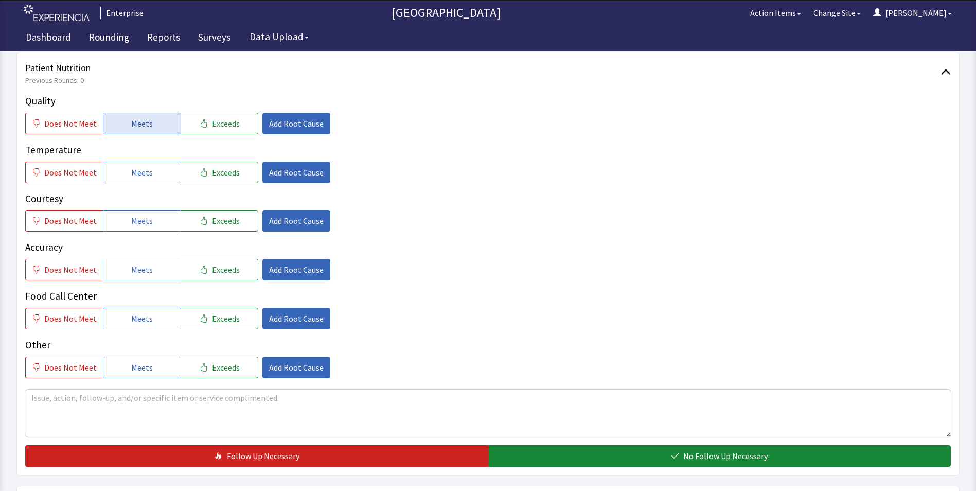
click at [157, 127] on button "Meets" at bounding box center [142, 124] width 78 height 22
click at [157, 172] on button "Meets" at bounding box center [142, 173] width 78 height 22
click at [153, 215] on button "Meets" at bounding box center [142, 221] width 78 height 22
drag, startPoint x: 152, startPoint y: 271, endPoint x: 160, endPoint y: 300, distance: 30.3
click at [155, 276] on button "Meets" at bounding box center [142, 270] width 78 height 22
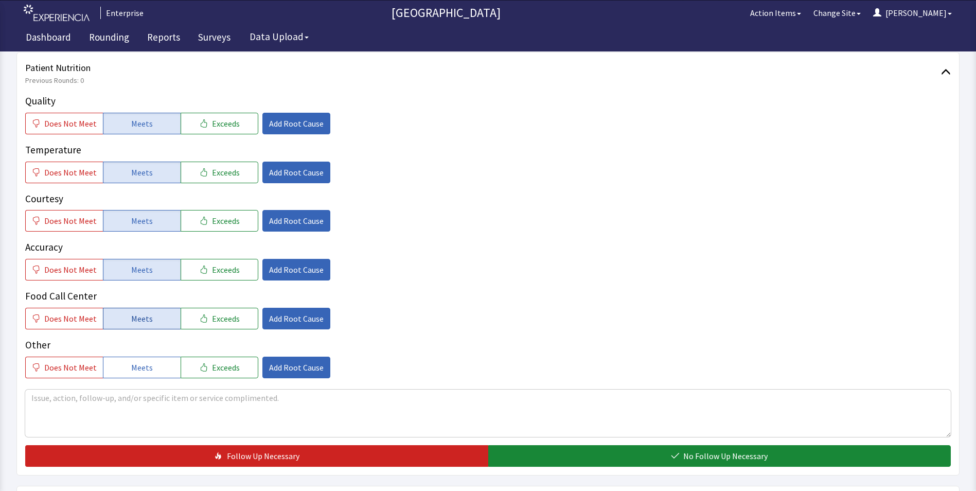
drag, startPoint x: 159, startPoint y: 324, endPoint x: 181, endPoint y: 299, distance: 32.4
click at [159, 324] on button "Meets" at bounding box center [142, 319] width 78 height 22
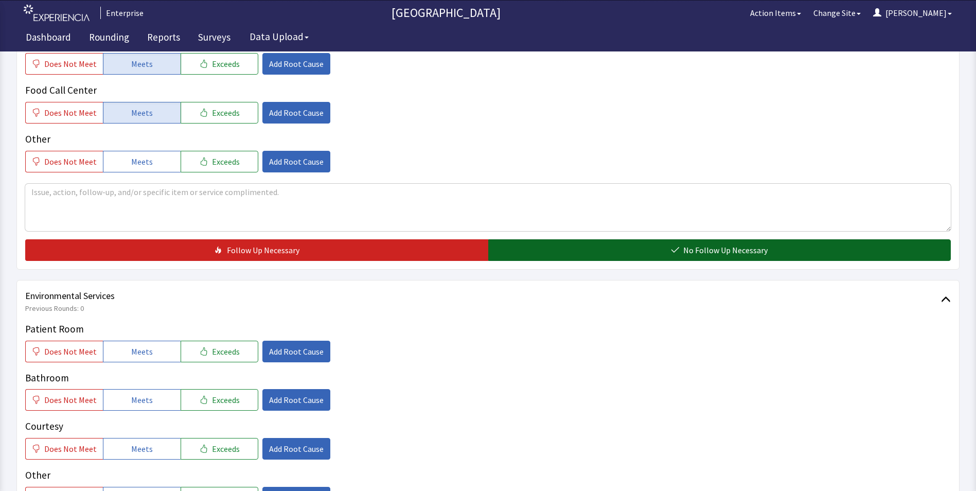
click at [541, 245] on button "No Follow Up Necessary" at bounding box center [719, 250] width 463 height 22
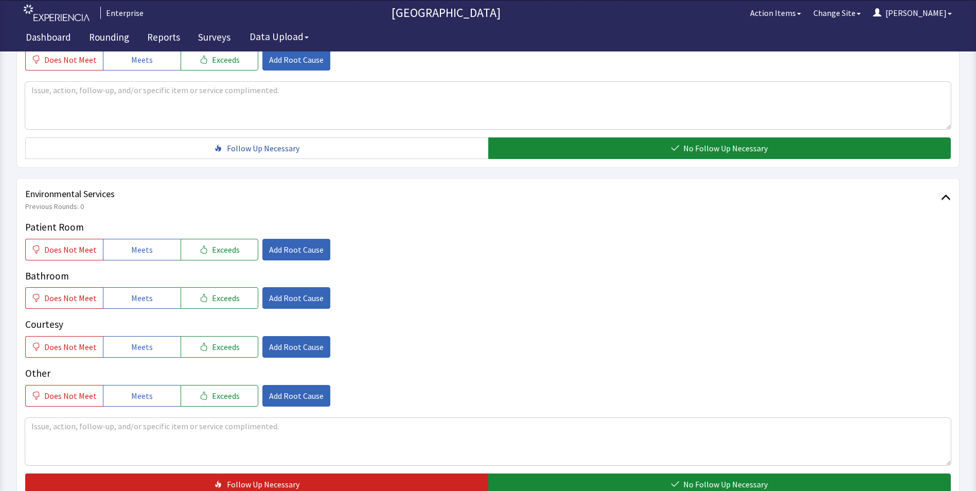
scroll to position [463, 0]
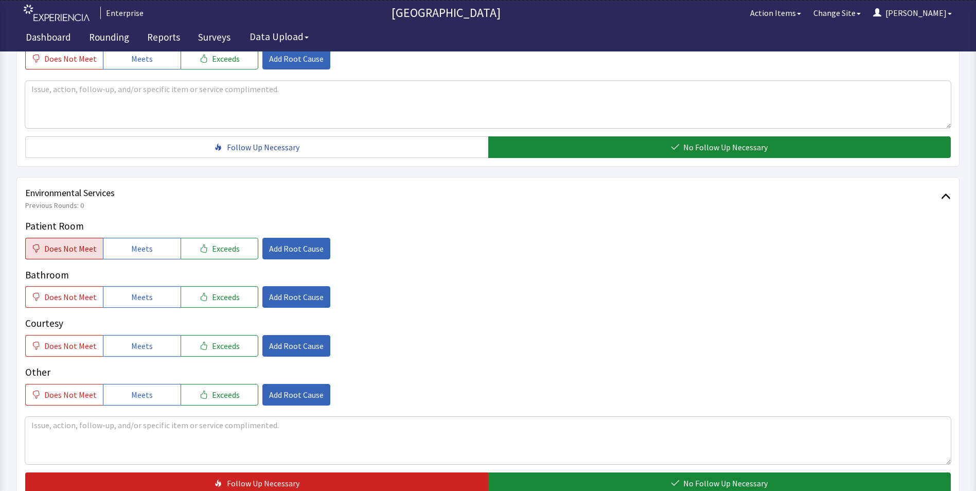
click at [57, 254] on span "Does Not Meet" at bounding box center [70, 248] width 52 height 12
drag, startPoint x: 60, startPoint y: 298, endPoint x: 75, endPoint y: 300, distance: 15.1
click at [60, 298] on span "Does Not Meet" at bounding box center [70, 297] width 52 height 12
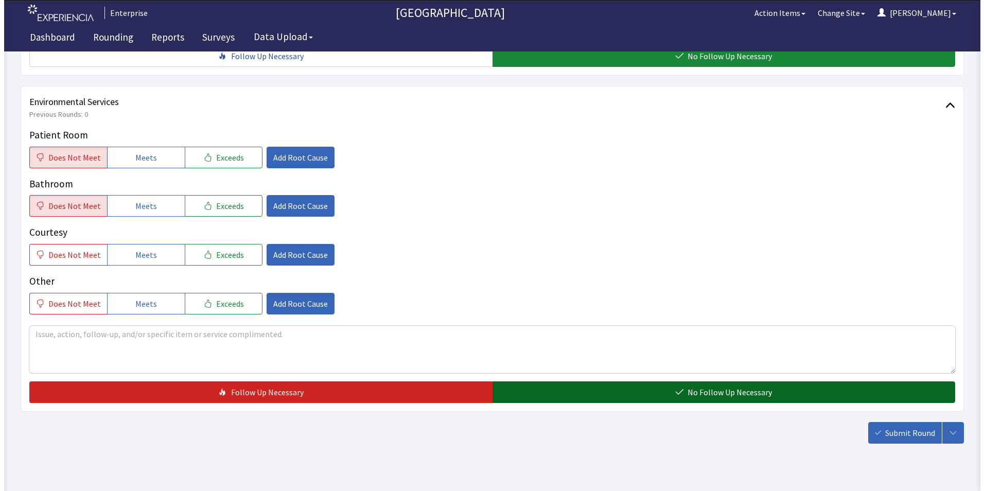
scroll to position [575, 0]
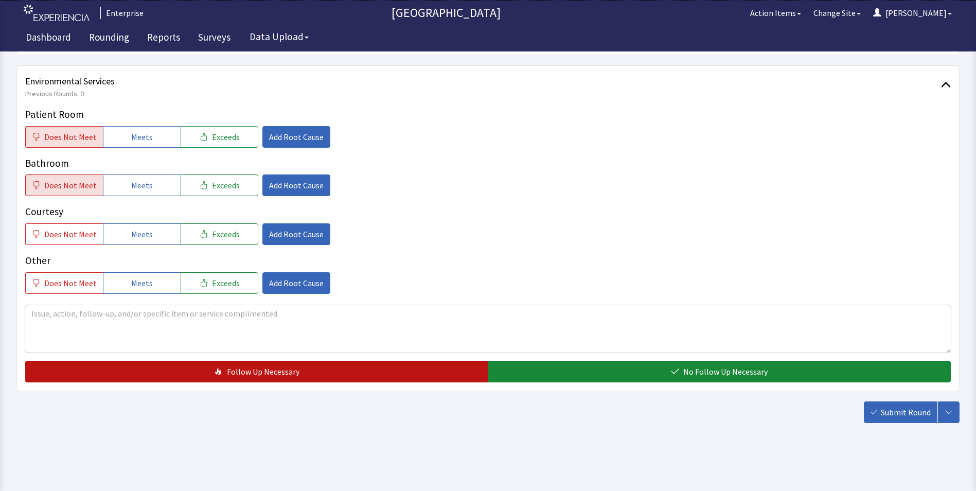
click at [408, 370] on button "Follow Up Necessary" at bounding box center [256, 372] width 463 height 22
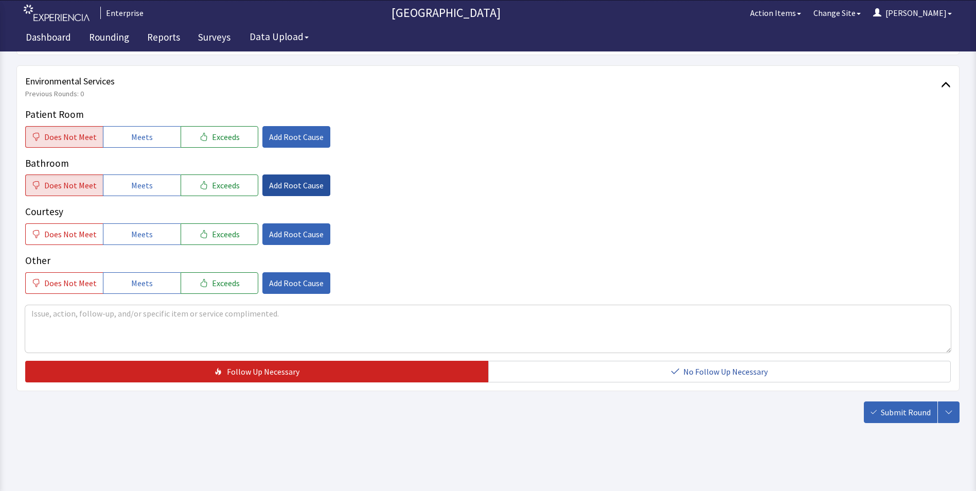
click at [271, 184] on span "Add Root Cause" at bounding box center [296, 185] width 55 height 12
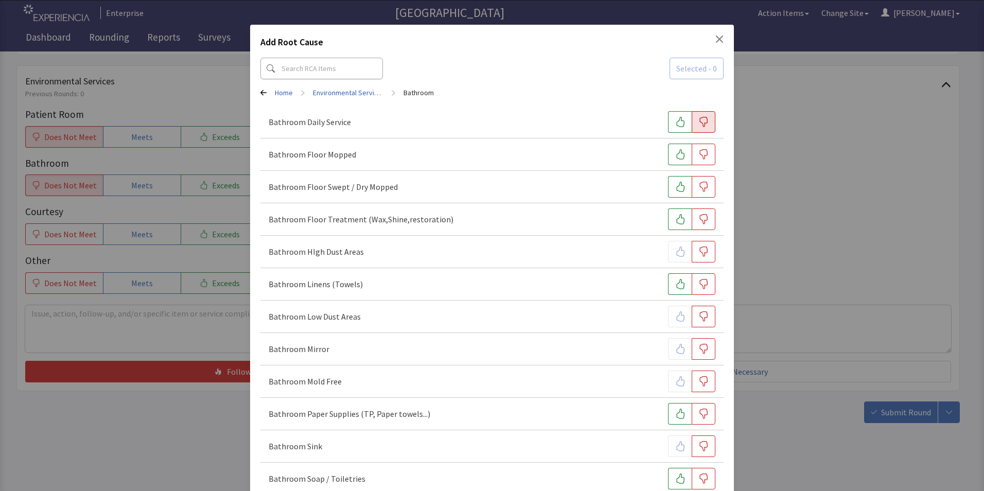
click at [693, 128] on button "button" at bounding box center [703, 122] width 24 height 22
click at [698, 154] on icon "button" at bounding box center [703, 154] width 10 height 10
click at [699, 186] on icon "button" at bounding box center [703, 187] width 10 height 10
click at [701, 223] on icon "button" at bounding box center [703, 219] width 10 height 10
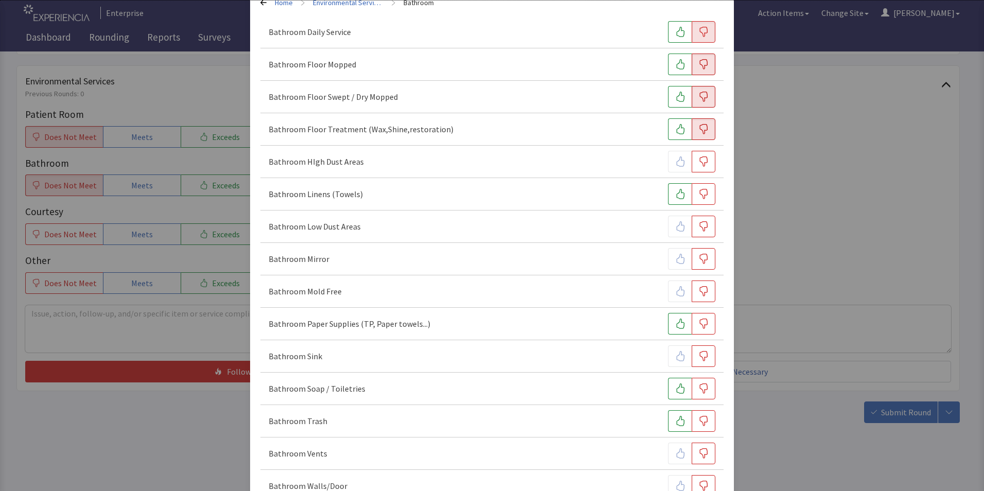
scroll to position [103, 0]
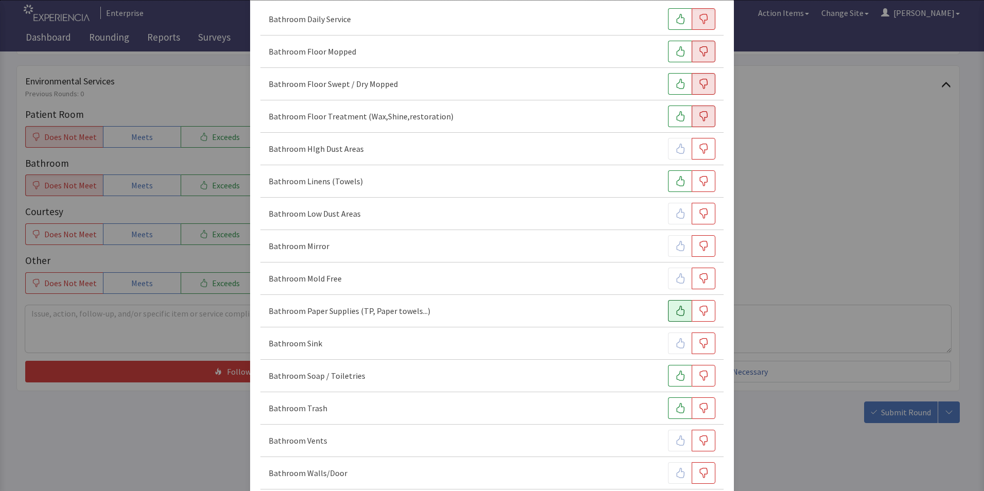
click at [675, 313] on icon "button" at bounding box center [680, 311] width 10 height 10
click at [698, 343] on icon "button" at bounding box center [703, 343] width 10 height 10
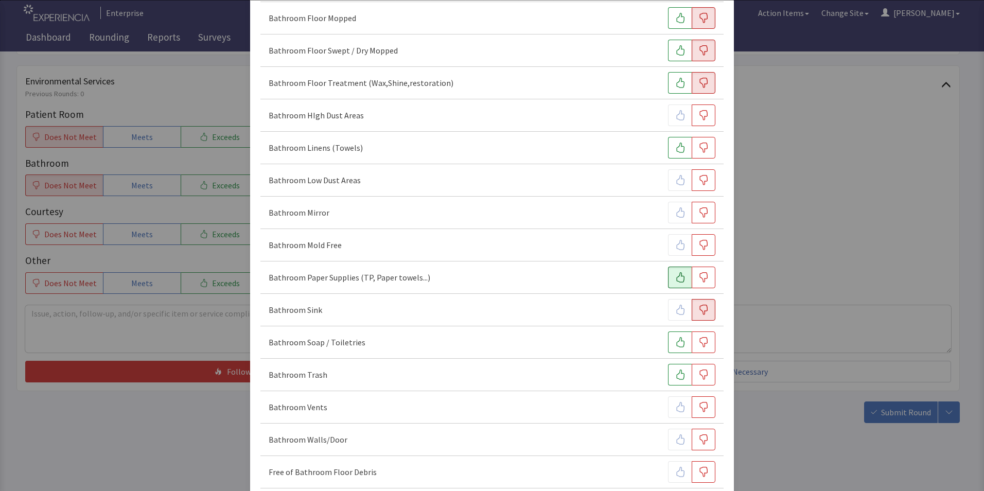
scroll to position [154, 0]
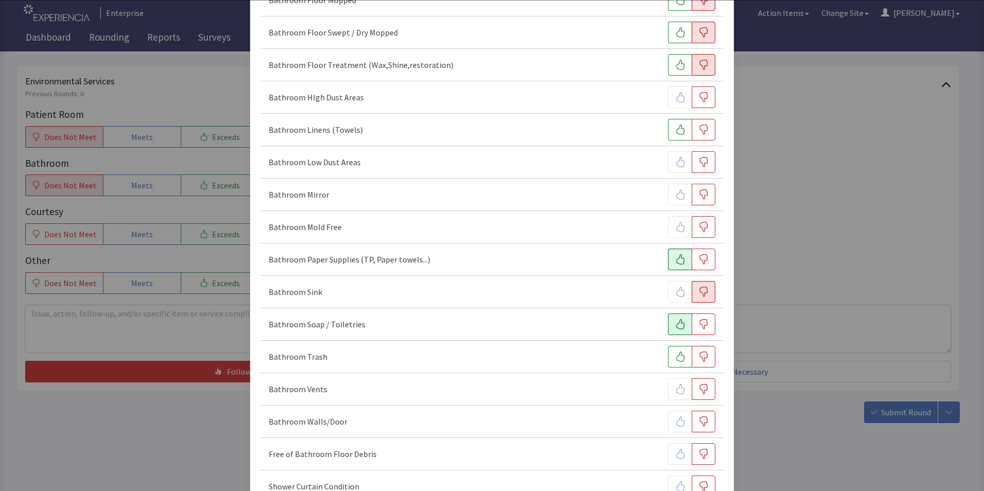
click at [675, 326] on icon "button" at bounding box center [680, 324] width 10 height 10
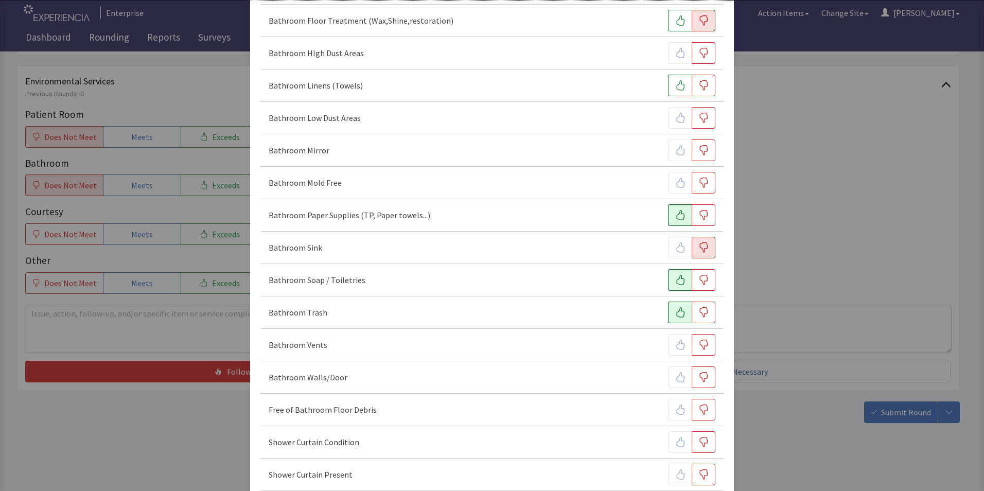
scroll to position [257, 0]
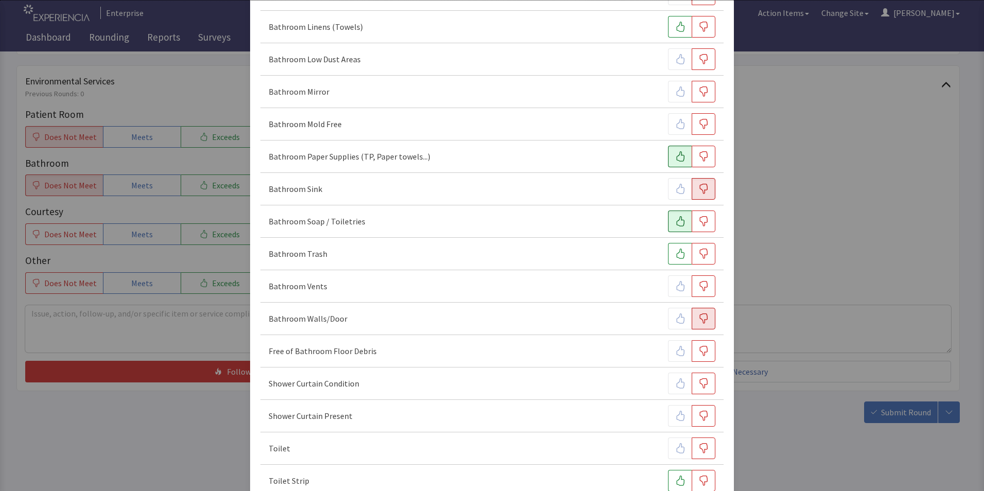
click at [698, 313] on icon "button" at bounding box center [703, 318] width 10 height 10
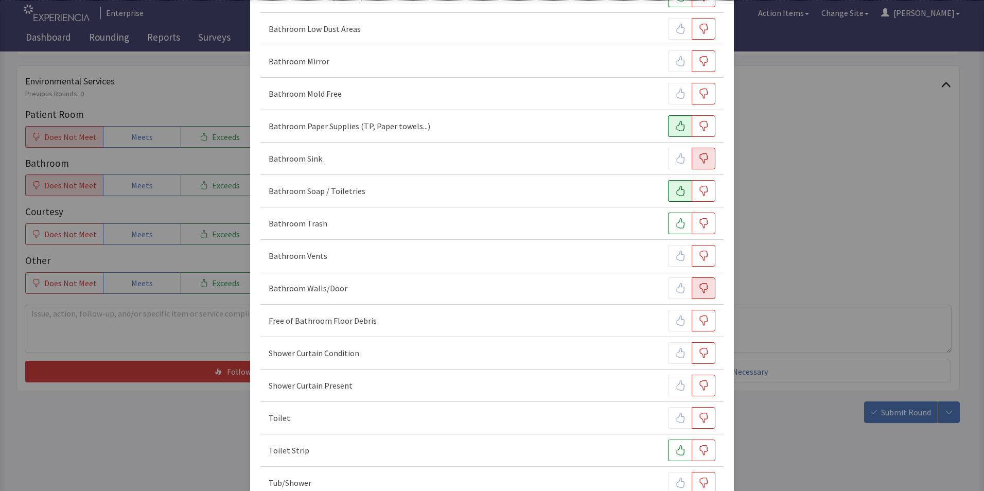
scroll to position [348, 0]
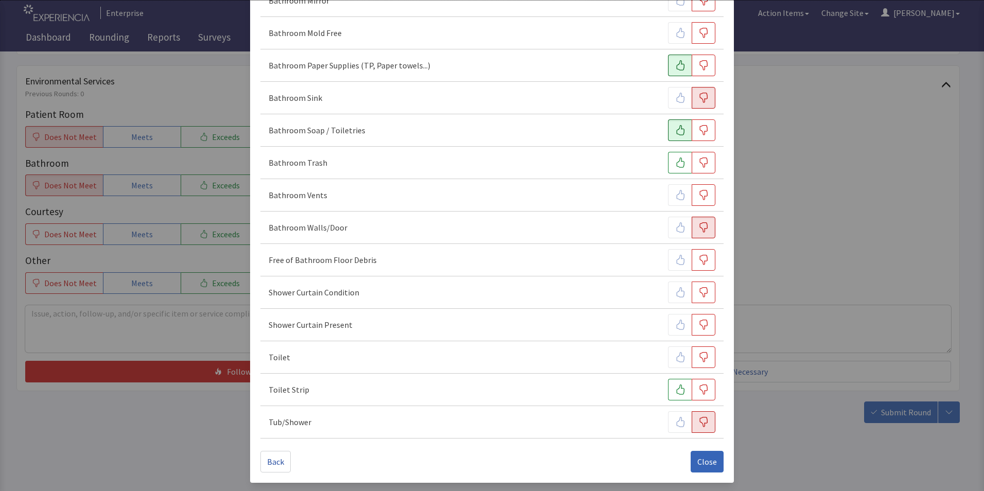
click at [701, 425] on icon "button" at bounding box center [703, 422] width 10 height 10
click at [698, 458] on span "Close" at bounding box center [707, 461] width 20 height 12
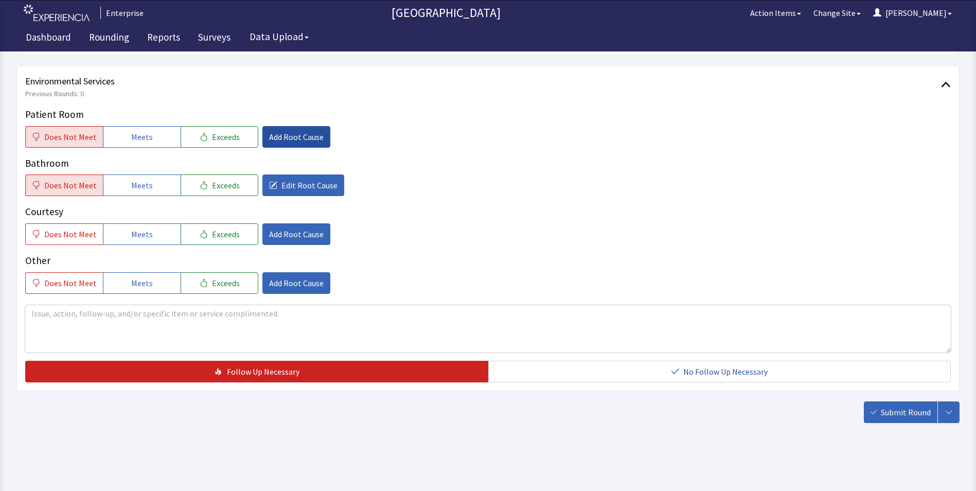
click at [283, 133] on span "Add Root Cause" at bounding box center [296, 137] width 55 height 12
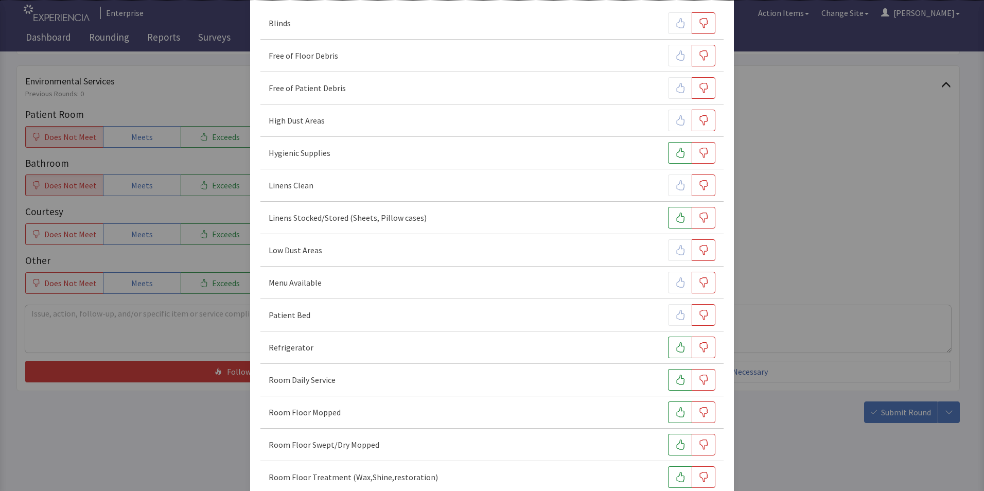
scroll to position [206, 0]
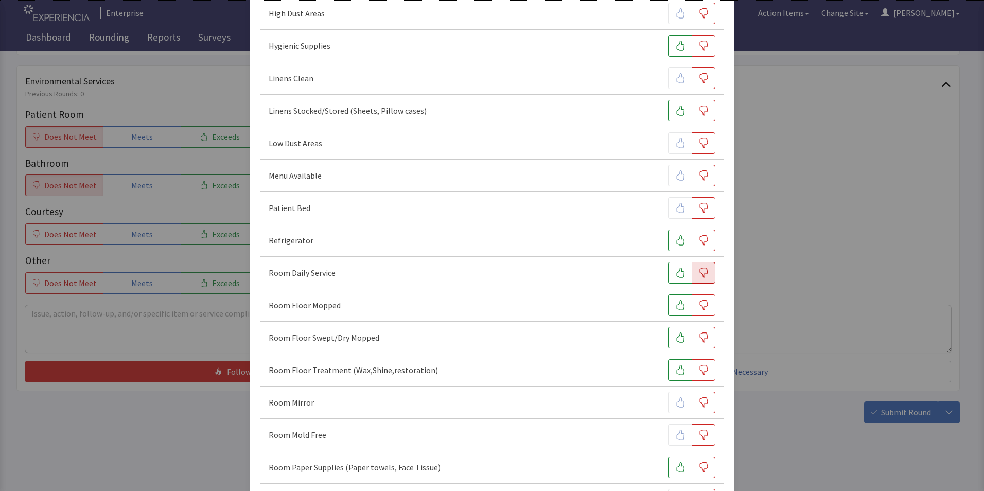
drag, startPoint x: 693, startPoint y: 269, endPoint x: 685, endPoint y: 271, distance: 8.0
click at [698, 269] on icon "button" at bounding box center [703, 272] width 10 height 10
click at [703, 305] on button "button" at bounding box center [703, 305] width 24 height 22
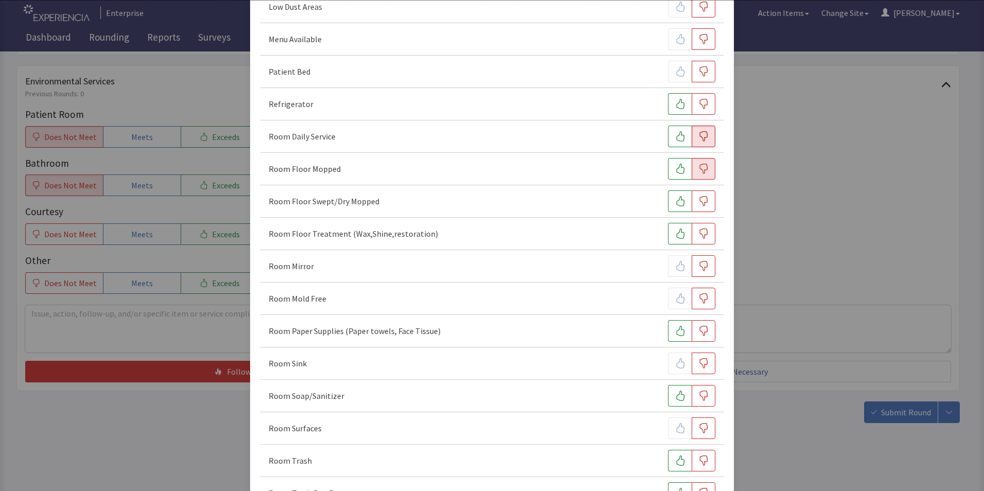
scroll to position [412, 0]
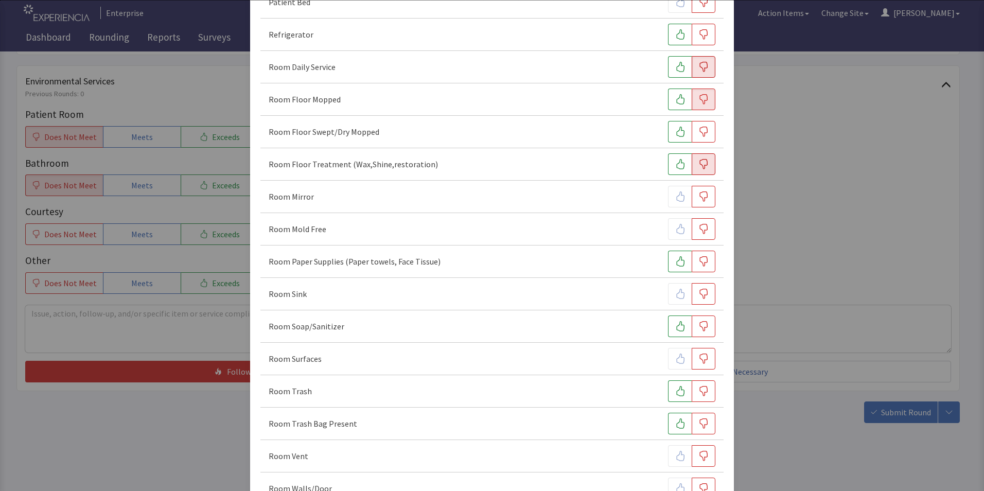
click at [698, 164] on icon "button" at bounding box center [703, 164] width 10 height 10
click at [675, 263] on icon "button" at bounding box center [680, 261] width 10 height 10
click at [699, 294] on icon "button" at bounding box center [703, 294] width 10 height 10
click at [698, 362] on icon "button" at bounding box center [703, 358] width 10 height 10
click at [675, 388] on icon "button" at bounding box center [680, 391] width 10 height 10
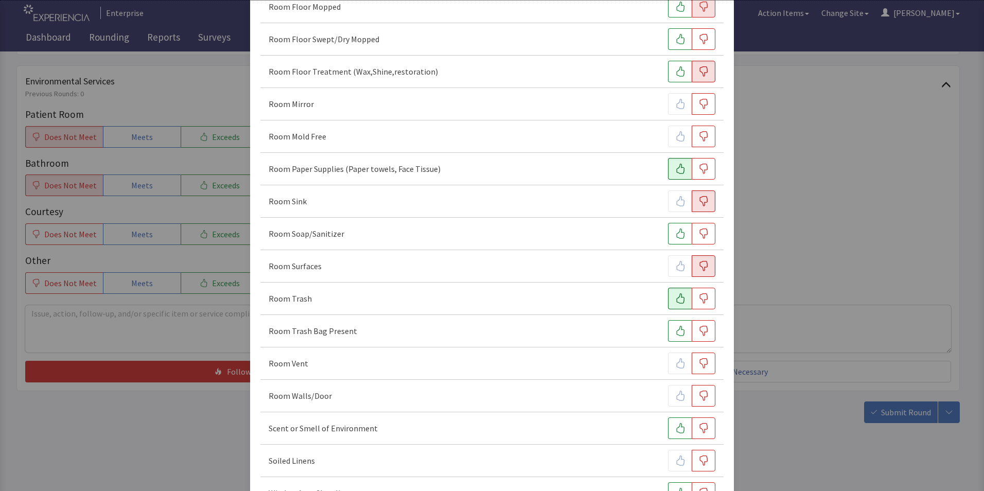
scroll to position [575, 0]
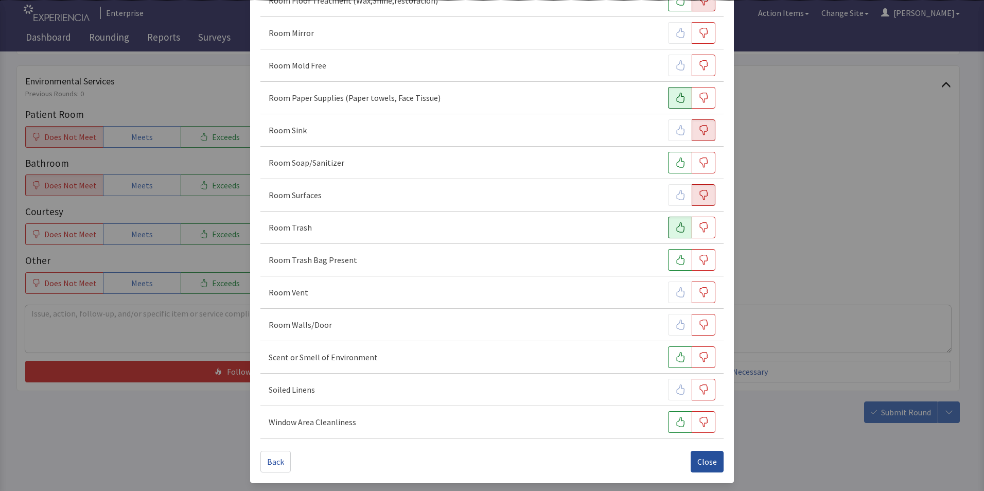
click at [697, 461] on span "Close" at bounding box center [707, 461] width 20 height 12
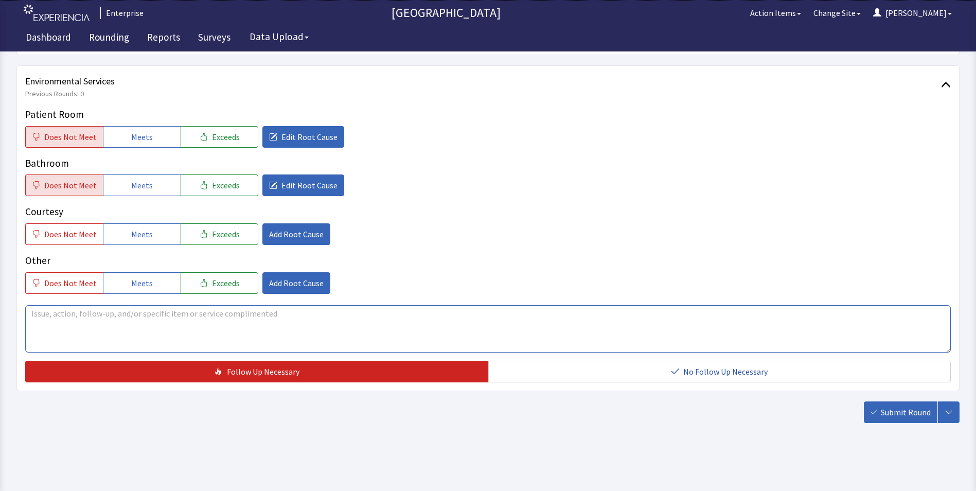
click at [55, 316] on textarea at bounding box center [487, 328] width 925 height 47
drag, startPoint x: 29, startPoint y: 315, endPoint x: 302, endPoint y: 315, distance: 273.2
click at [302, 315] on textarea "bathroom not cleaned room was slightly mopped pics taken" at bounding box center [487, 328] width 925 height 47
type textarea "bathroom not cleaned room was slightly mopped pics taken"
click at [901, 412] on span "Submit Round" at bounding box center [906, 412] width 50 height 12
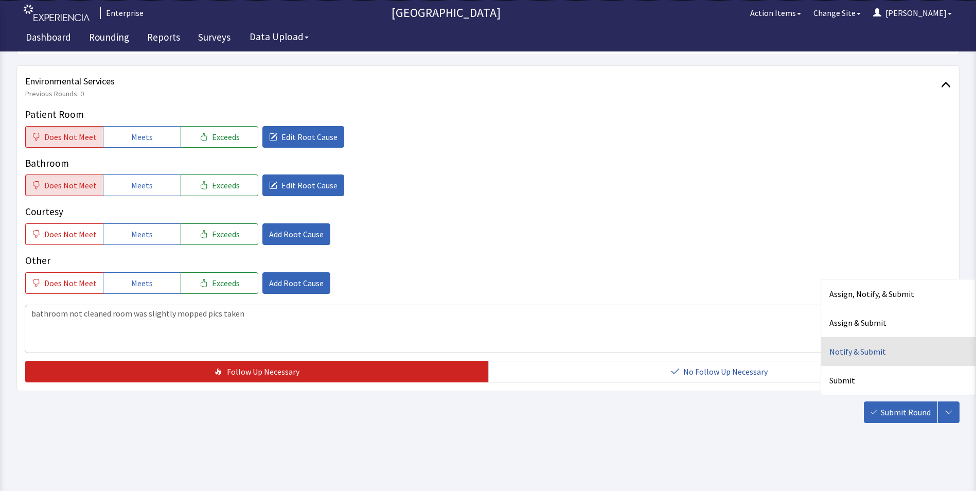
click at [840, 353] on div "Notify & Submit" at bounding box center [898, 351] width 154 height 29
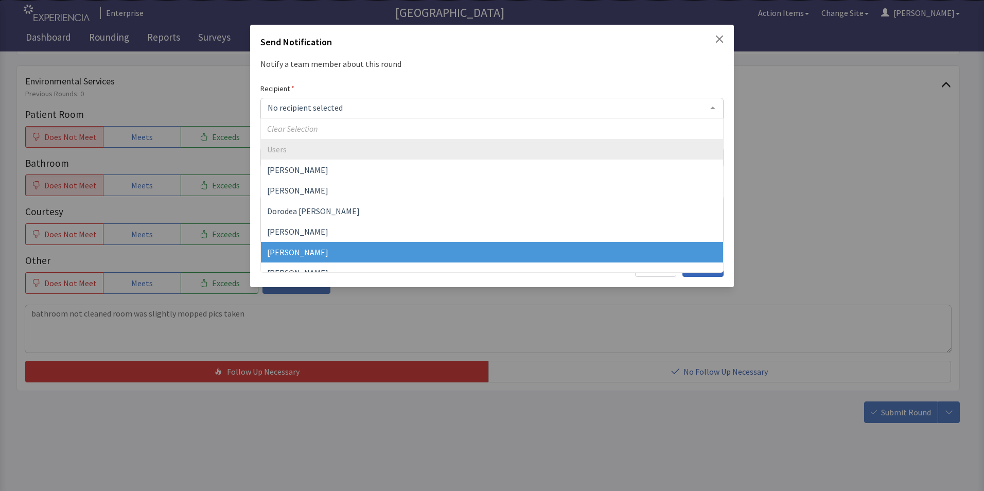
click at [307, 249] on span "Gerardo Mejias" at bounding box center [297, 252] width 61 height 10
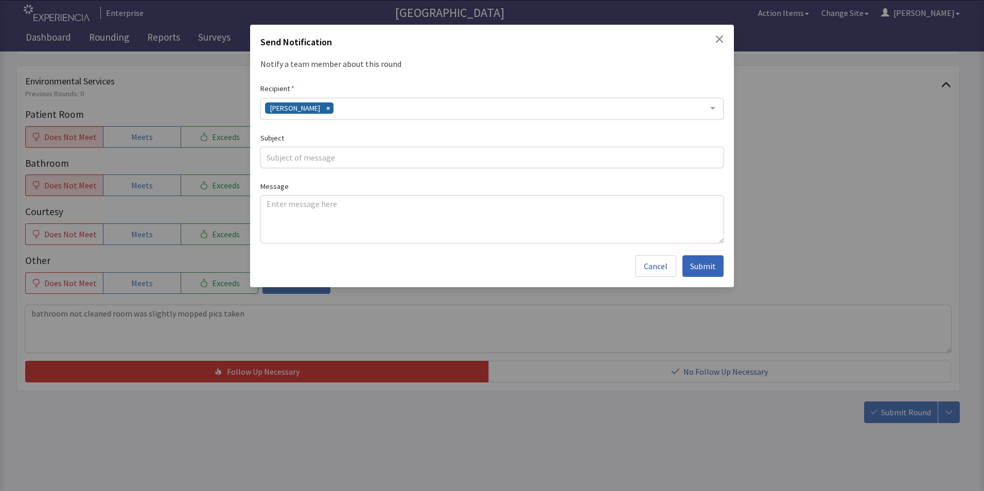
click at [347, 112] on div "Gerardo Mejias" at bounding box center [491, 109] width 463 height 22
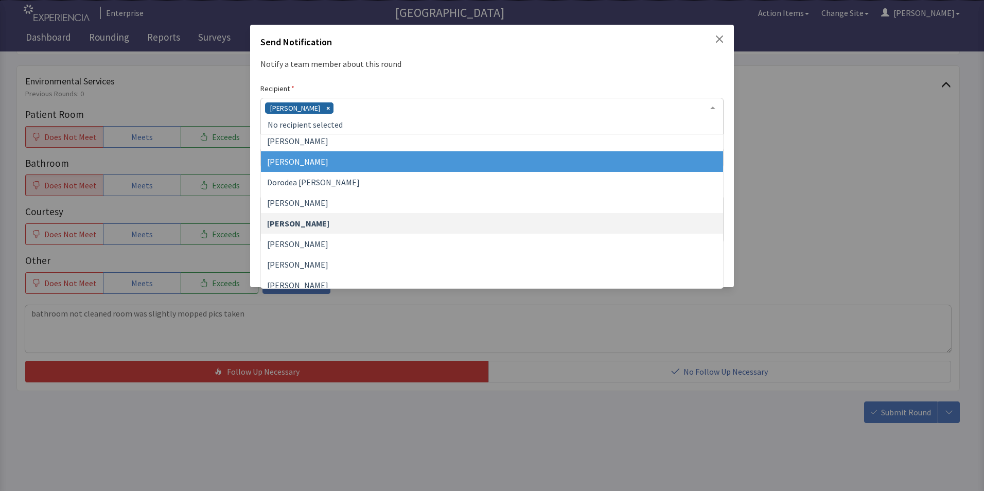
scroll to position [103, 0]
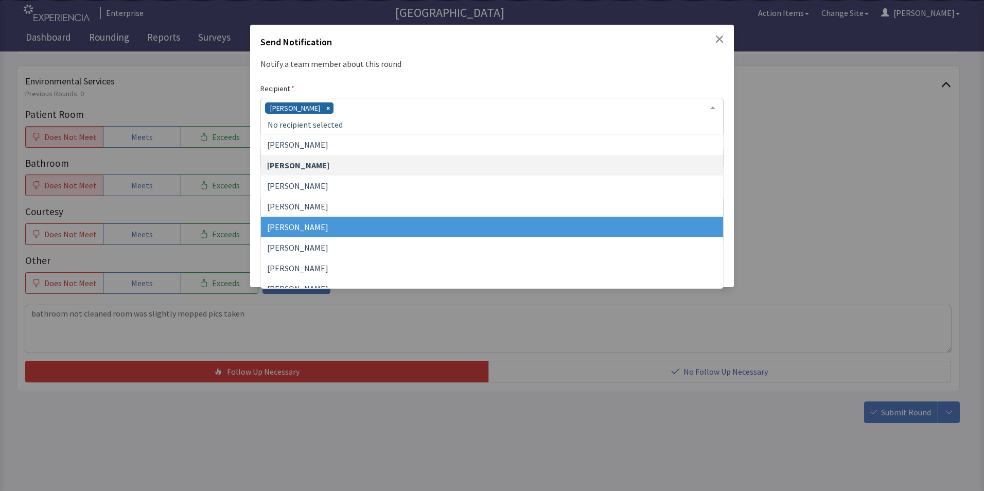
click at [328, 223] on span "James Hellandbrand" at bounding box center [297, 227] width 61 height 10
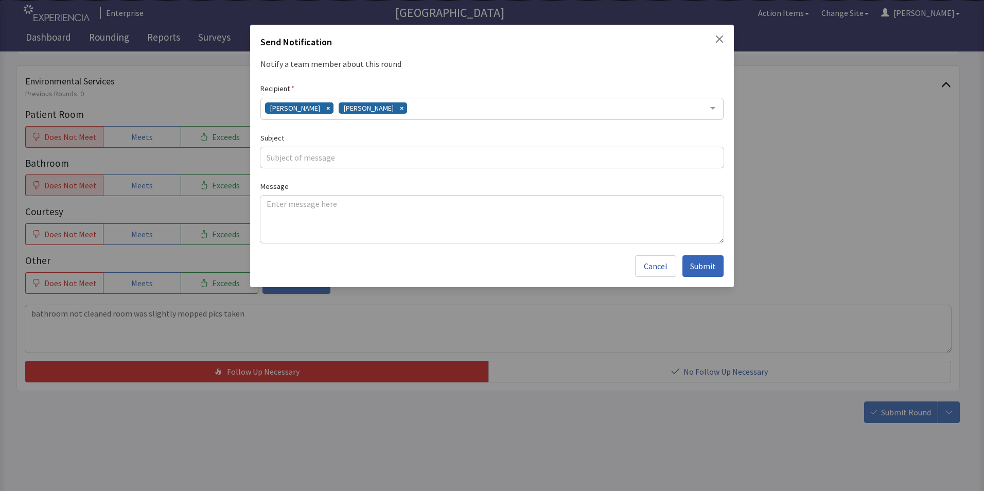
click at [435, 108] on div "Gerardo Mejias James Hellandbrand" at bounding box center [491, 109] width 463 height 22
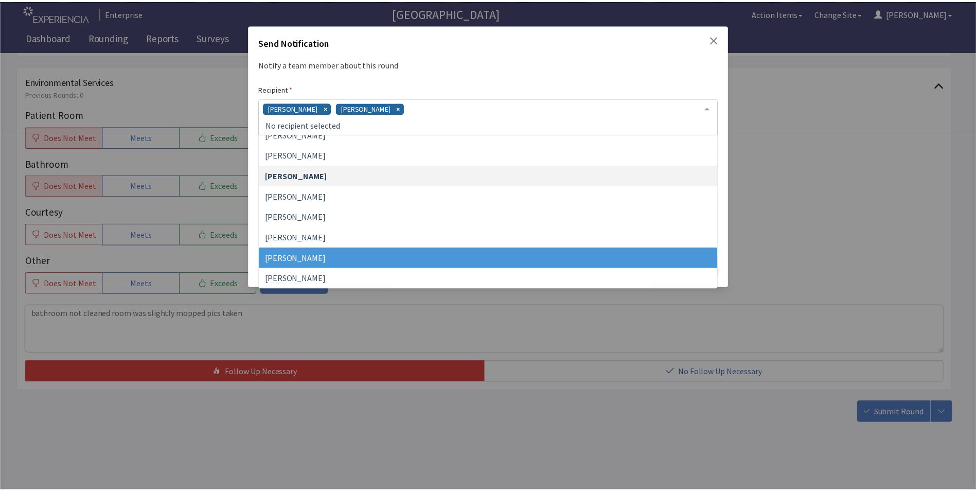
scroll to position [206, 0]
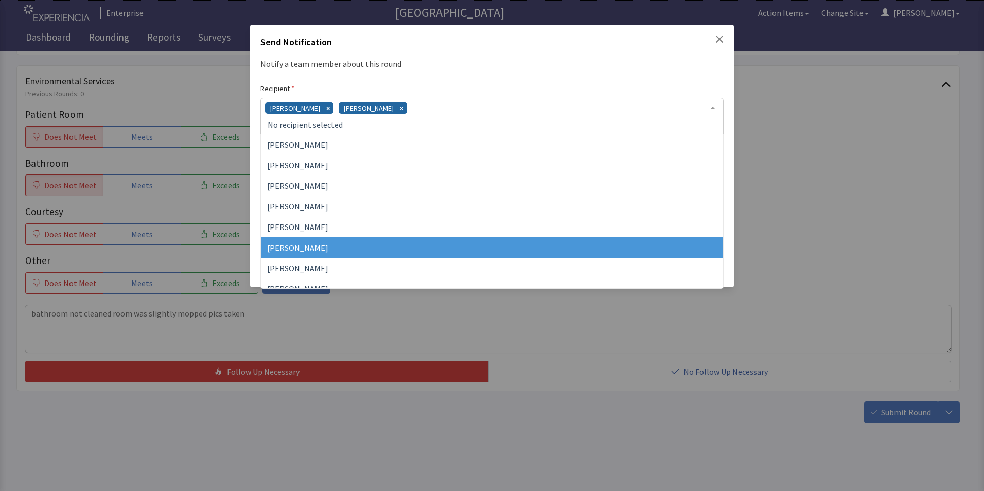
click at [346, 253] on span "Vesel Haxhillary" at bounding box center [492, 247] width 462 height 21
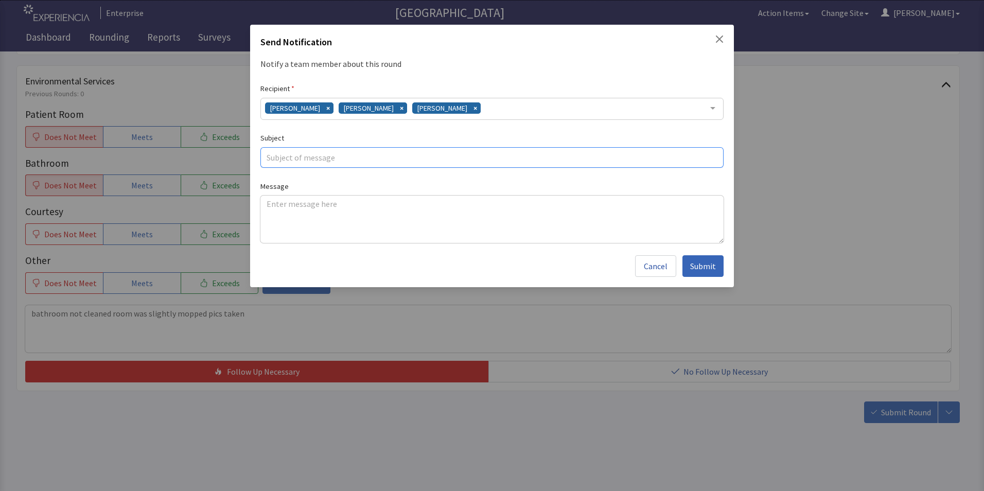
click at [282, 157] on input "text" at bounding box center [491, 157] width 463 height 21
type input "cleaning concerns"
click at [273, 192] on div "Message" at bounding box center [491, 211] width 463 height 63
click at [270, 205] on textarea at bounding box center [491, 218] width 463 height 47
paste textarea "bathroom not cleaned room was slightly mopped pics taken"
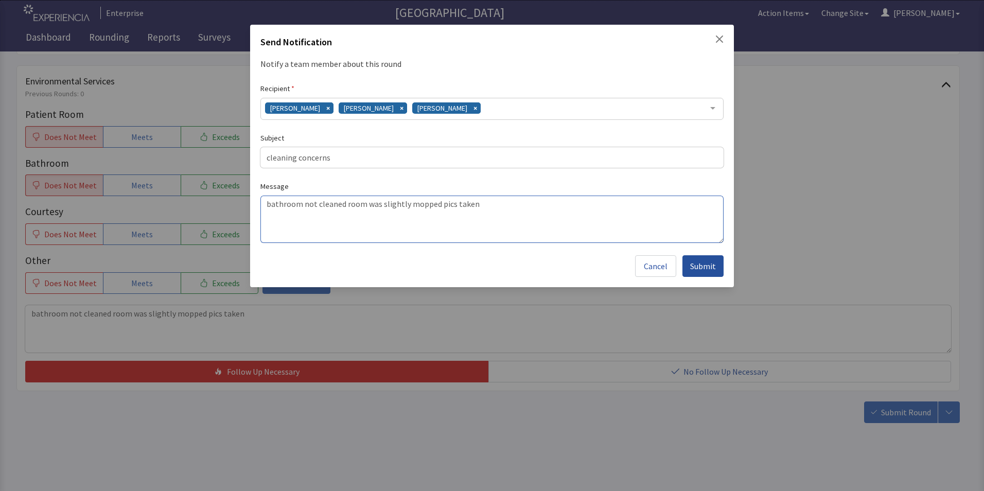
type textarea "bathroom not cleaned room was slightly mopped pics taken"
click at [698, 268] on span "Submit" at bounding box center [703, 266] width 26 height 12
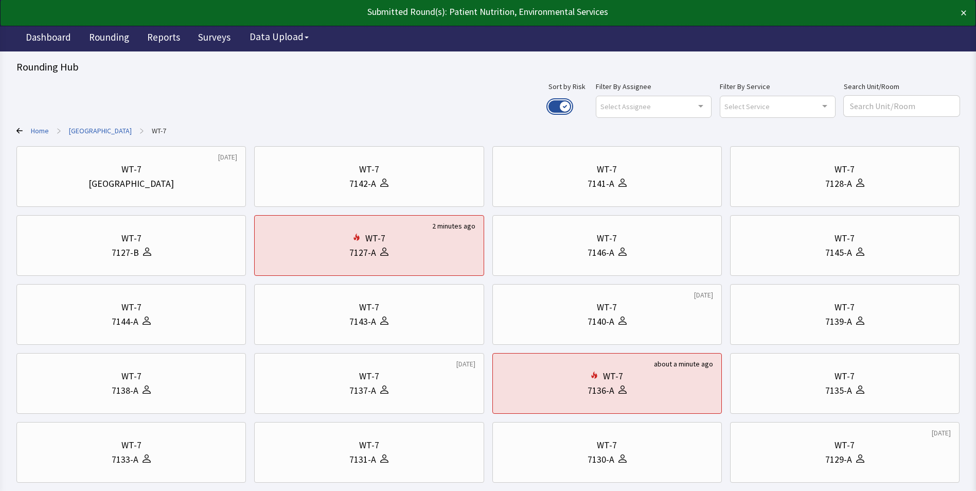
click at [571, 104] on button "Use setting" at bounding box center [559, 106] width 23 height 12
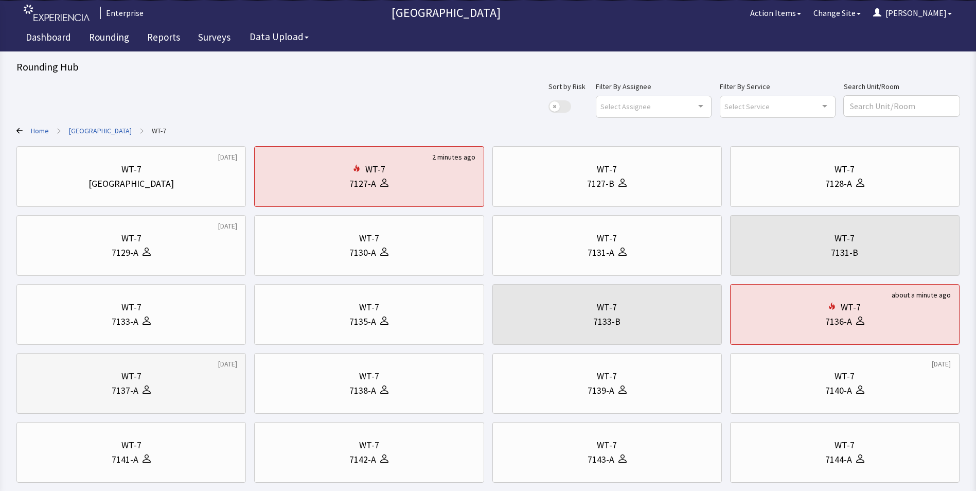
click at [98, 388] on div "7137-A" at bounding box center [131, 390] width 212 height 14
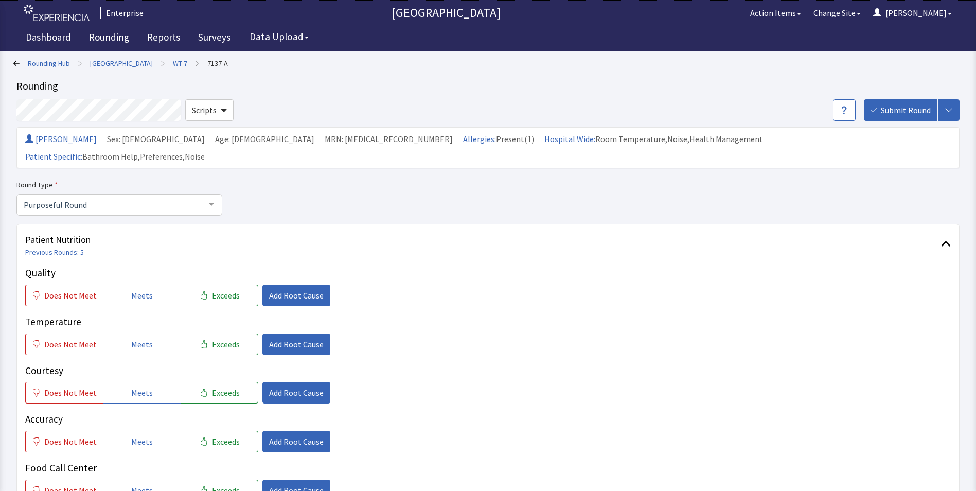
drag, startPoint x: 122, startPoint y: 275, endPoint x: 122, endPoint y: 294, distance: 19.0
click at [122, 284] on button "Meets" at bounding box center [142, 295] width 78 height 22
click at [121, 333] on button "Meets" at bounding box center [142, 344] width 78 height 22
click at [131, 384] on button "Meets" at bounding box center [142, 393] width 78 height 22
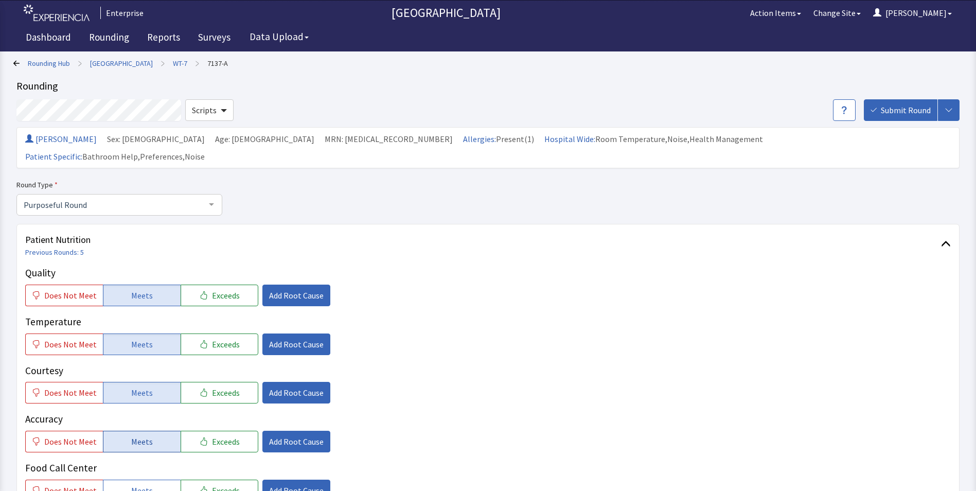
click at [132, 435] on span "Meets" at bounding box center [142, 441] width 22 height 12
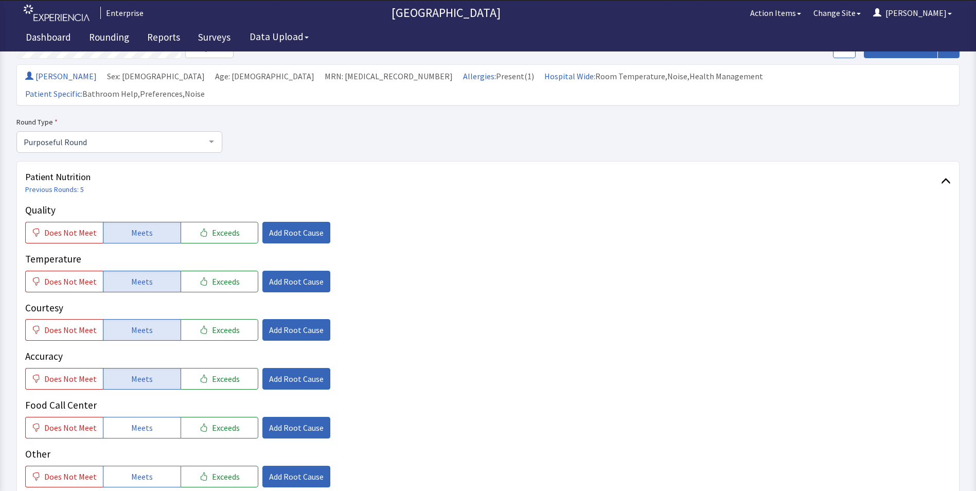
scroll to position [154, 0]
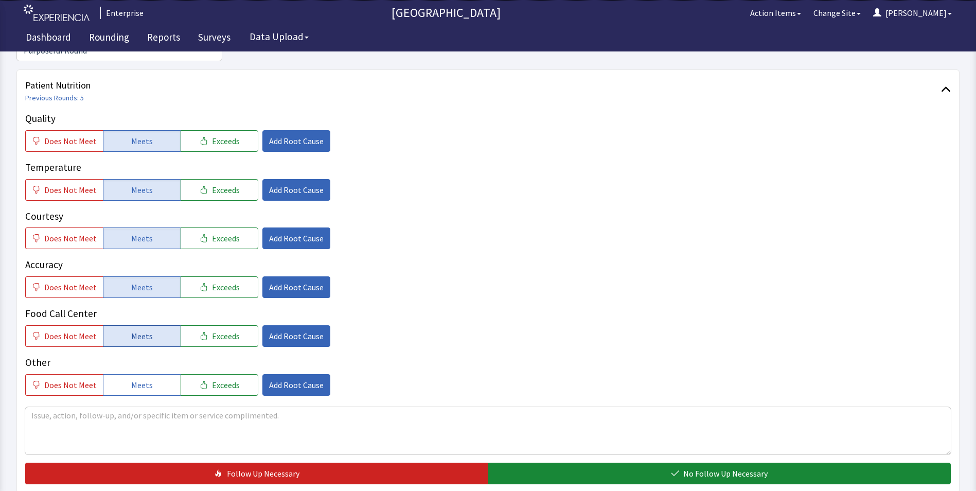
click at [141, 330] on span "Meets" at bounding box center [142, 336] width 22 height 12
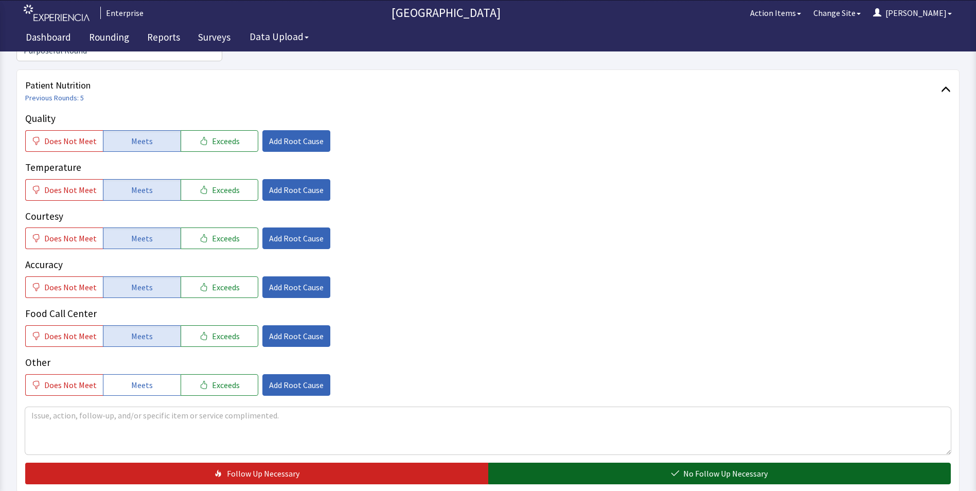
click at [525, 462] on button "No Follow Up Necessary" at bounding box center [719, 473] width 463 height 22
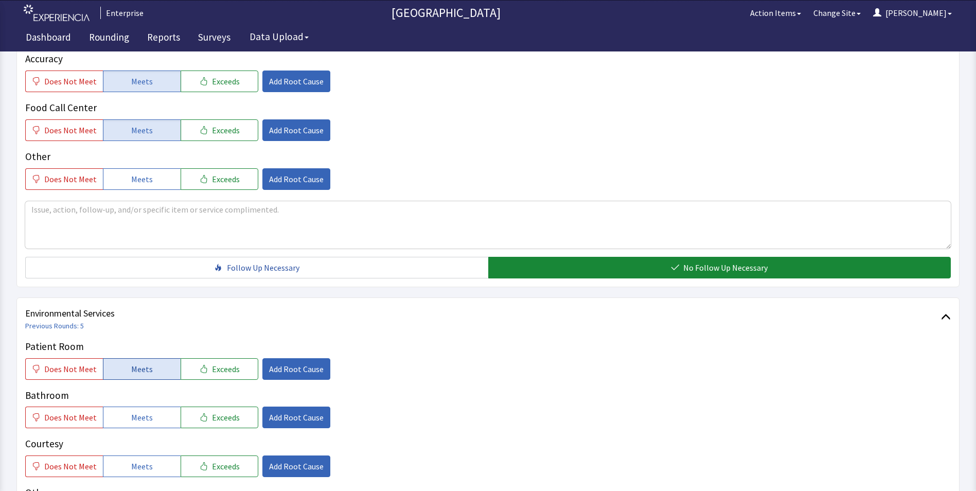
scroll to position [412, 0]
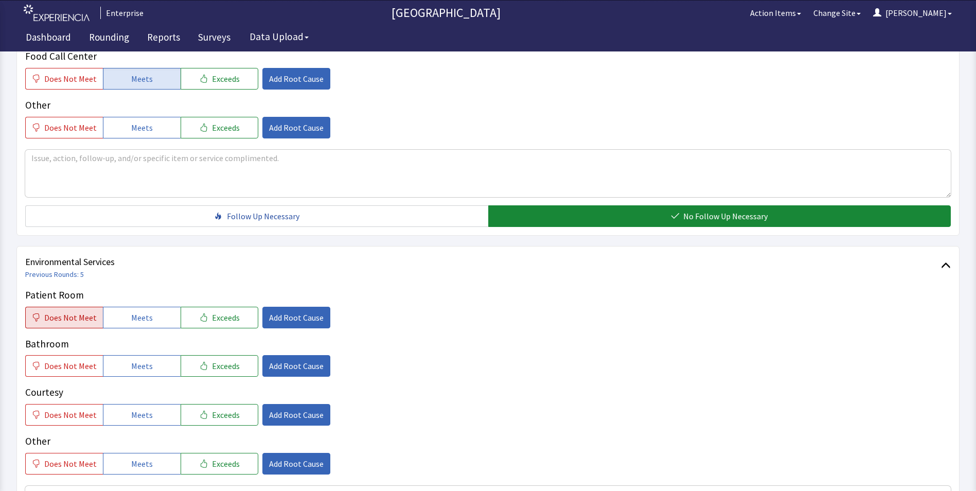
click at [60, 311] on span "Does Not Meet" at bounding box center [70, 317] width 52 height 12
click at [61, 360] on span "Does Not Meet" at bounding box center [70, 366] width 52 height 12
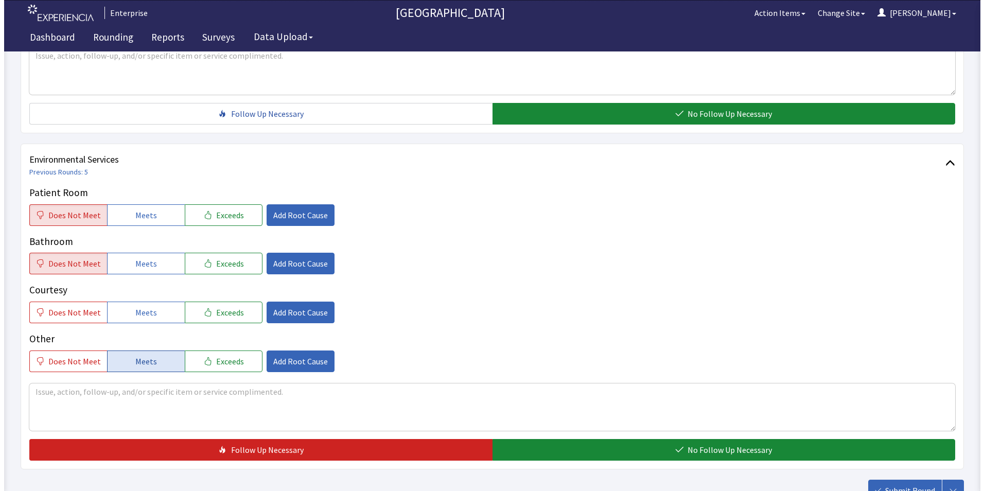
scroll to position [514, 0]
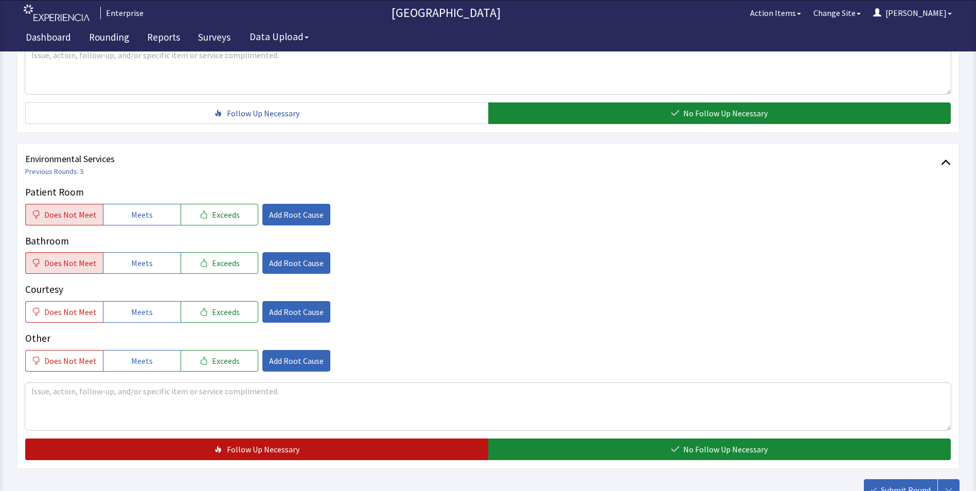
drag, startPoint x: 349, startPoint y: 438, endPoint x: 345, endPoint y: 432, distance: 7.1
click at [349, 438] on button "Follow Up Necessary" at bounding box center [256, 449] width 463 height 22
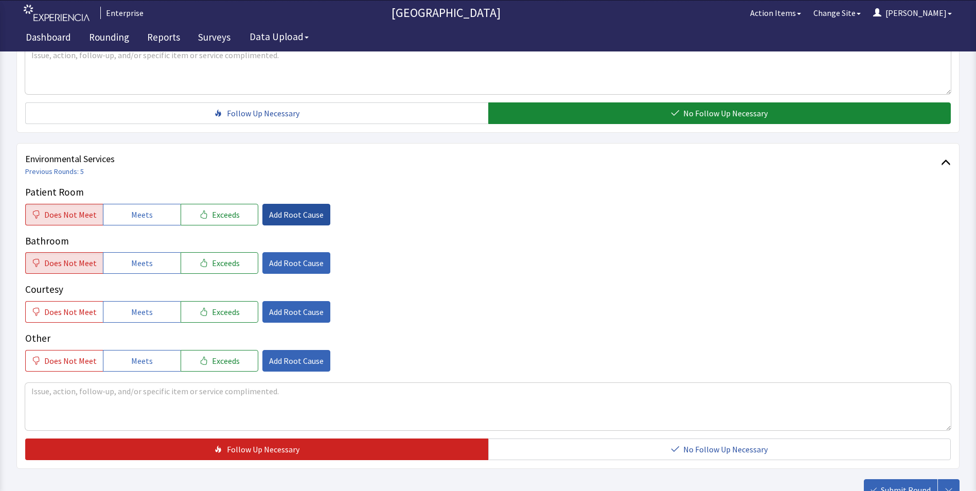
click at [275, 208] on span "Add Root Cause" at bounding box center [296, 214] width 55 height 12
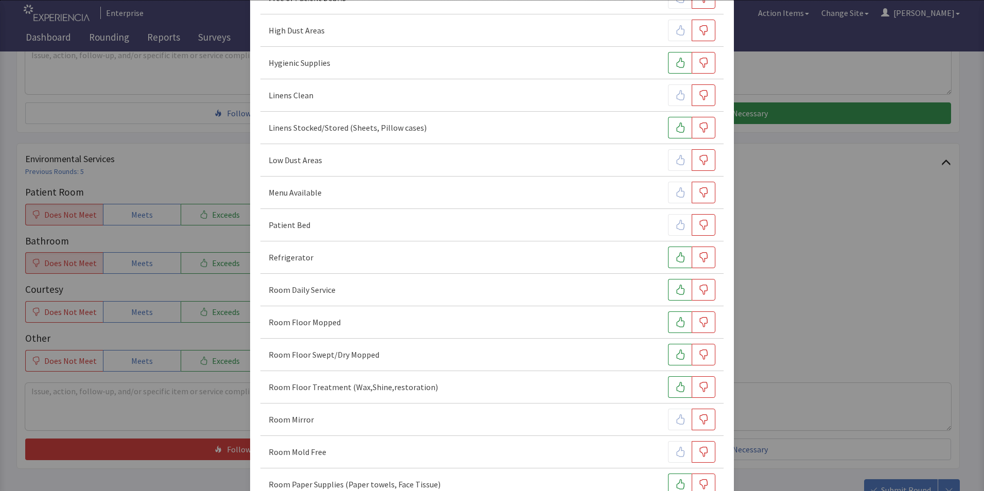
scroll to position [206, 0]
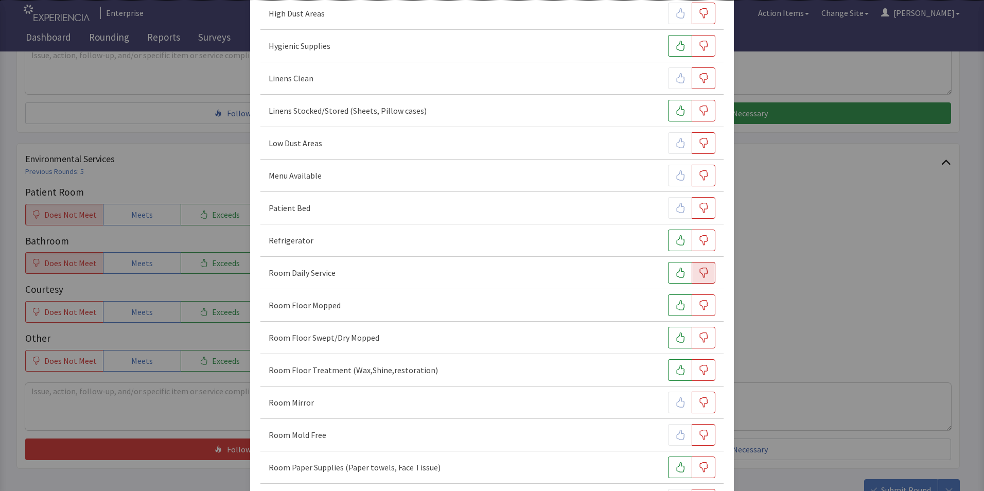
click at [698, 276] on icon "button" at bounding box center [703, 272] width 10 height 10
click at [698, 308] on icon "button" at bounding box center [703, 305] width 10 height 10
click at [698, 339] on icon "button" at bounding box center [703, 337] width 10 height 10
click at [698, 368] on icon "button" at bounding box center [703, 370] width 10 height 10
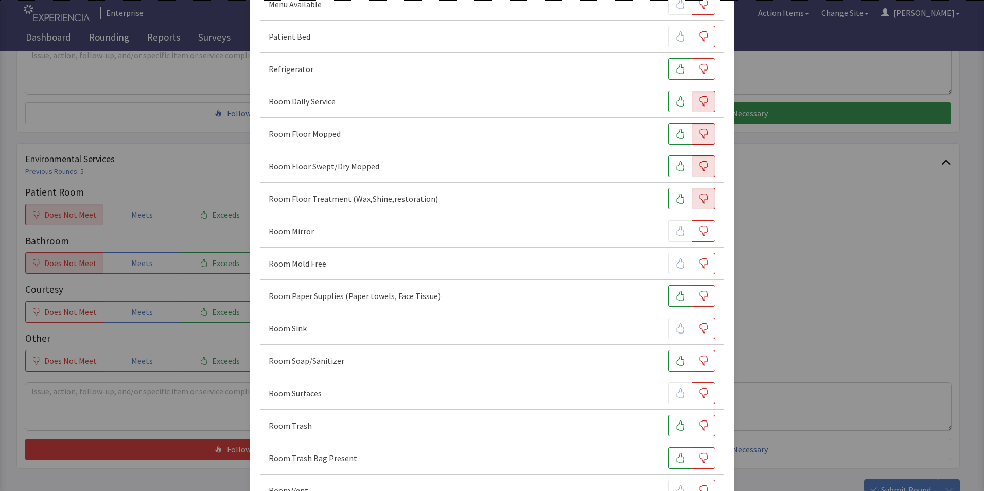
scroll to position [412, 0]
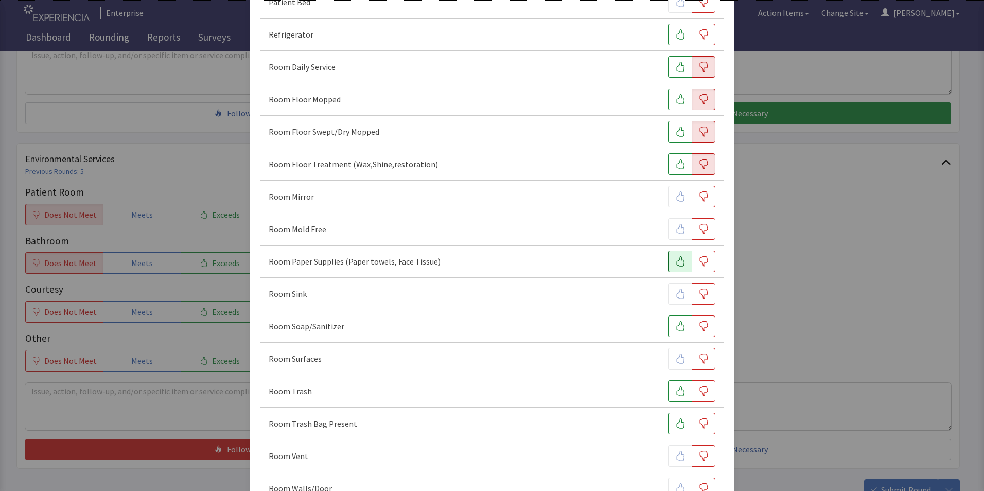
click at [675, 261] on icon "button" at bounding box center [680, 261] width 10 height 10
click at [698, 295] on icon "button" at bounding box center [703, 294] width 10 height 10
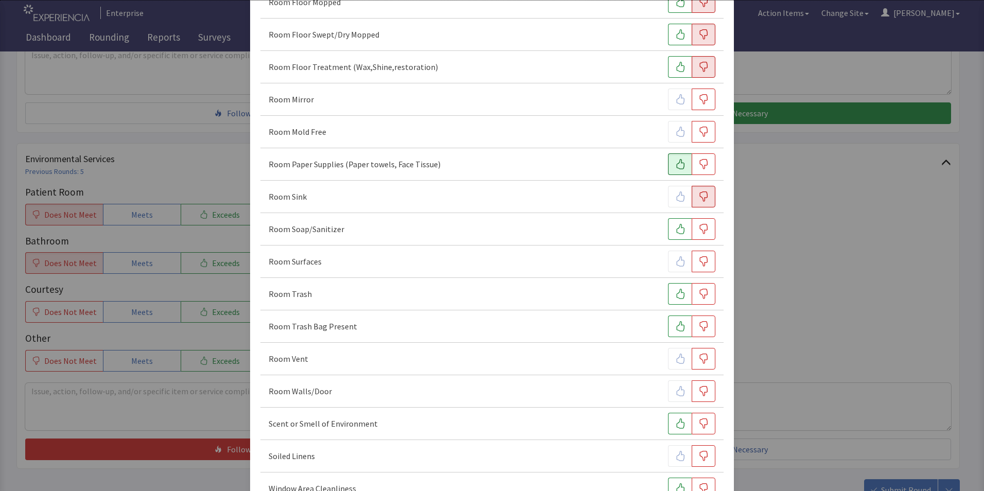
scroll to position [514, 0]
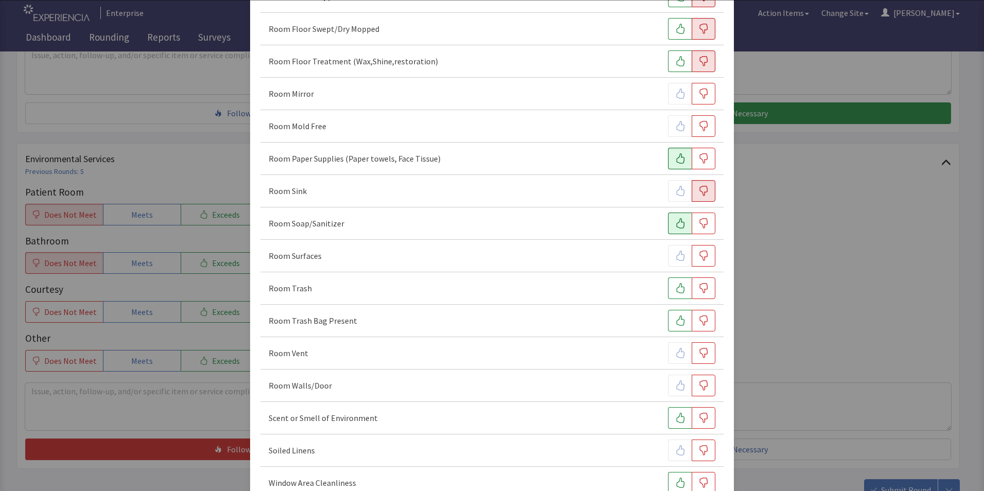
click at [675, 225] on icon "button" at bounding box center [680, 223] width 10 height 10
click at [698, 256] on icon "button" at bounding box center [703, 256] width 10 height 10
click at [675, 287] on icon "button" at bounding box center [680, 288] width 10 height 10
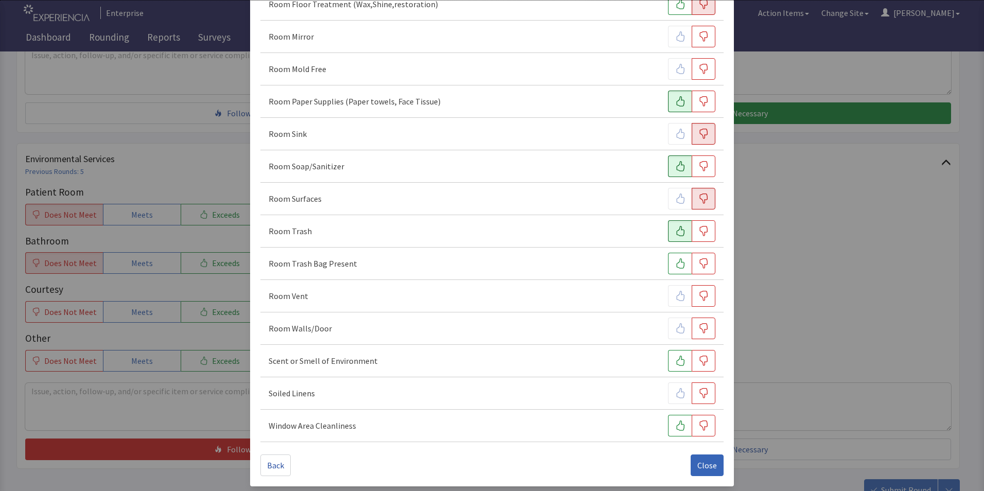
scroll to position [575, 0]
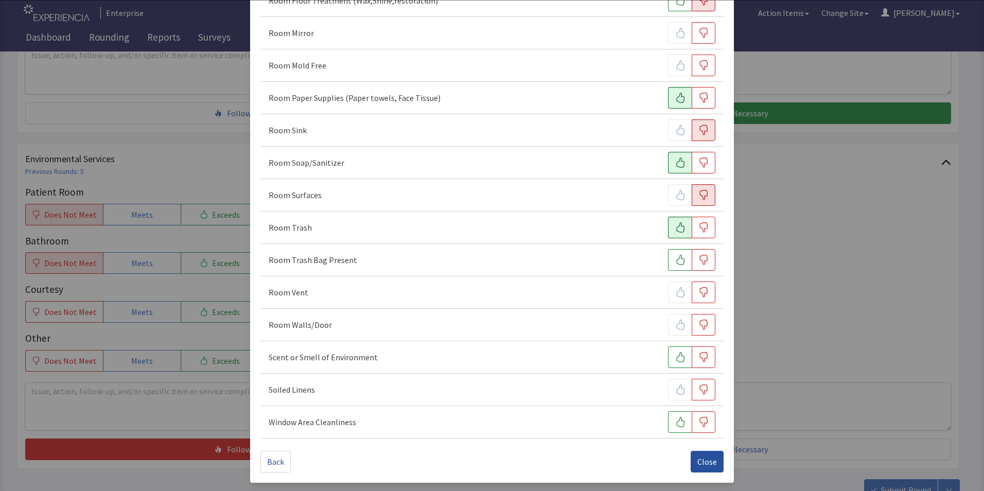
click at [699, 461] on span "Close" at bounding box center [707, 461] width 20 height 12
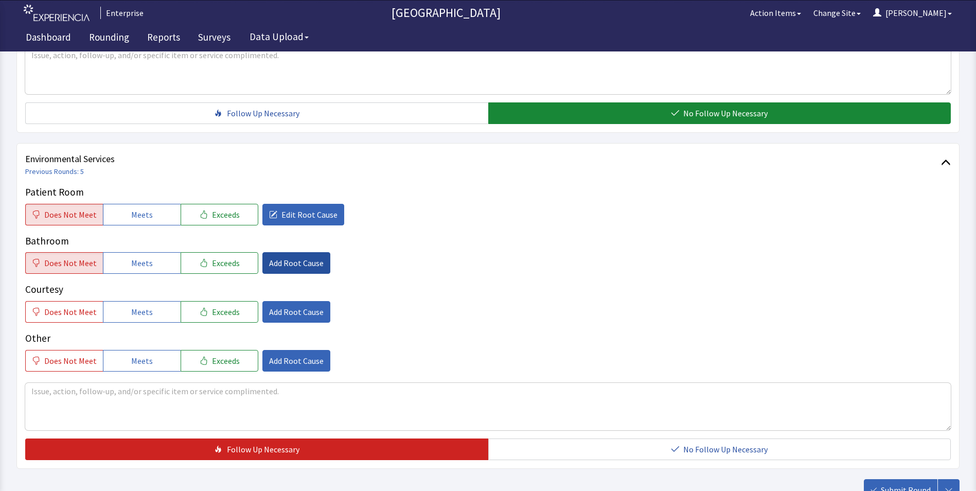
click at [288, 257] on span "Add Root Cause" at bounding box center [296, 263] width 55 height 12
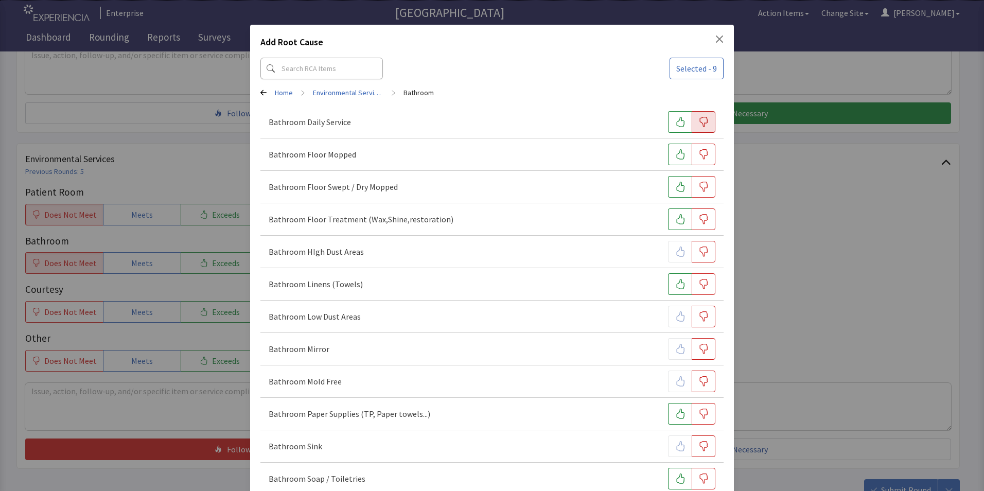
click at [700, 126] on icon "button" at bounding box center [704, 122] width 8 height 10
click at [699, 154] on icon "button" at bounding box center [703, 154] width 10 height 10
click at [694, 176] on button "button" at bounding box center [703, 187] width 24 height 22
click at [699, 219] on icon "button" at bounding box center [703, 219] width 10 height 10
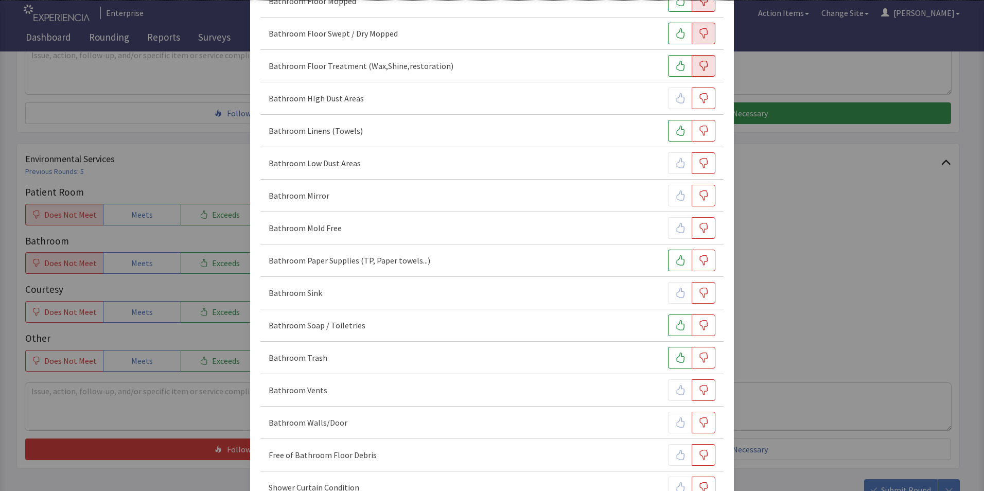
scroll to position [154, 0]
click at [700, 291] on icon "button" at bounding box center [704, 292] width 8 height 10
drag, startPoint x: 675, startPoint y: 325, endPoint x: 687, endPoint y: 341, distance: 19.9
click at [675, 326] on icon "button" at bounding box center [680, 324] width 10 height 10
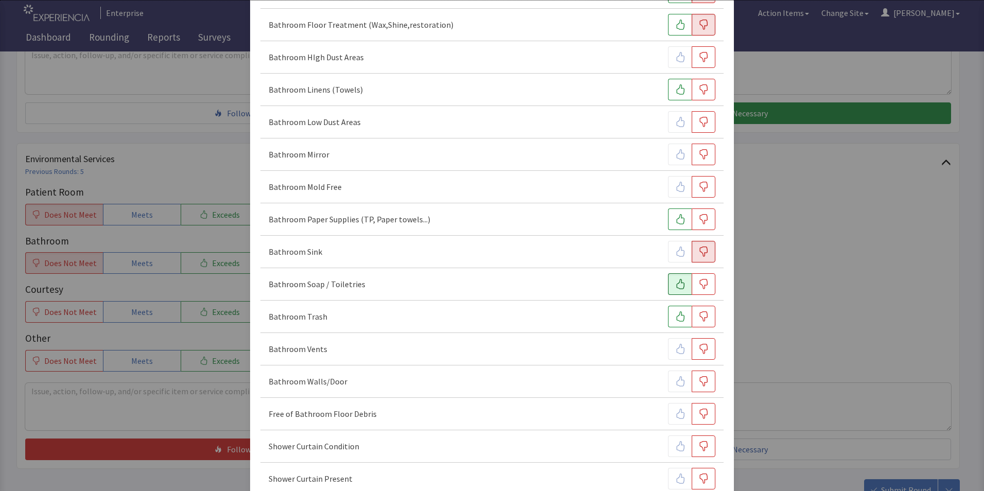
scroll to position [257, 0]
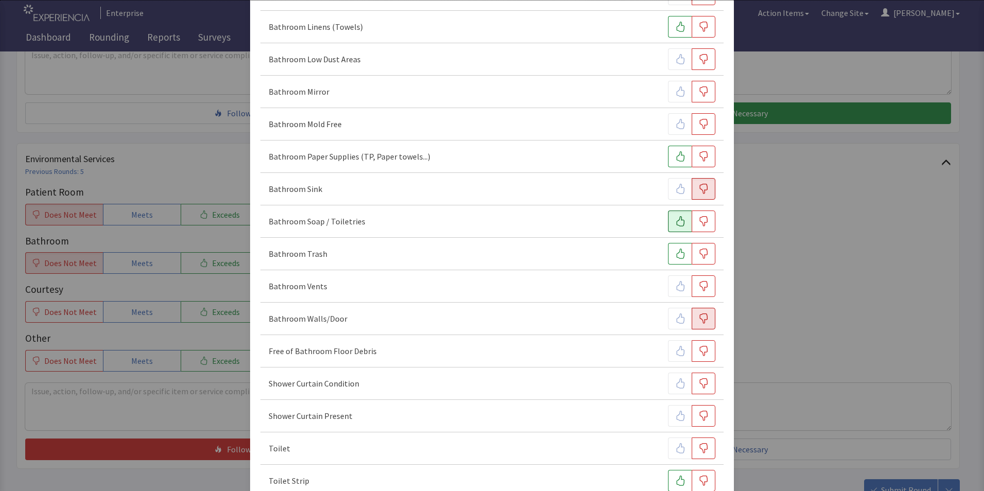
click at [698, 319] on icon "button" at bounding box center [703, 318] width 10 height 10
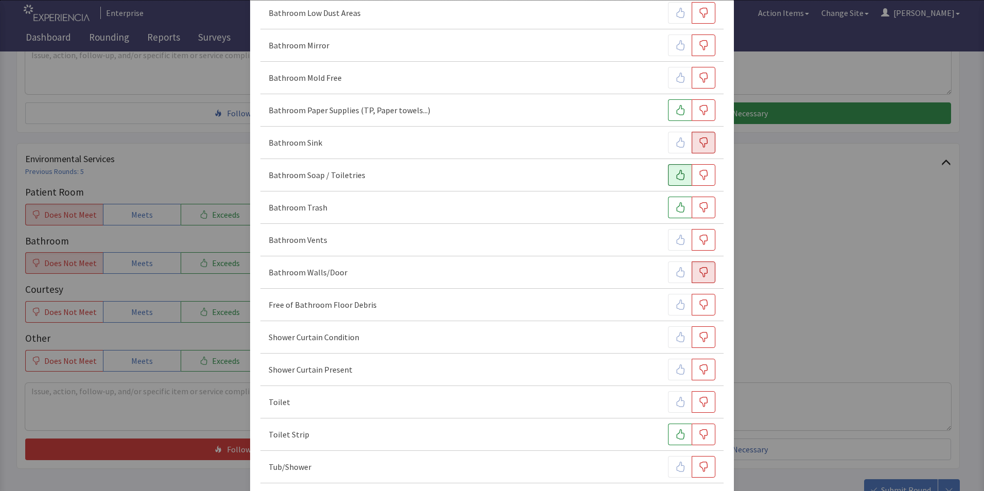
scroll to position [348, 0]
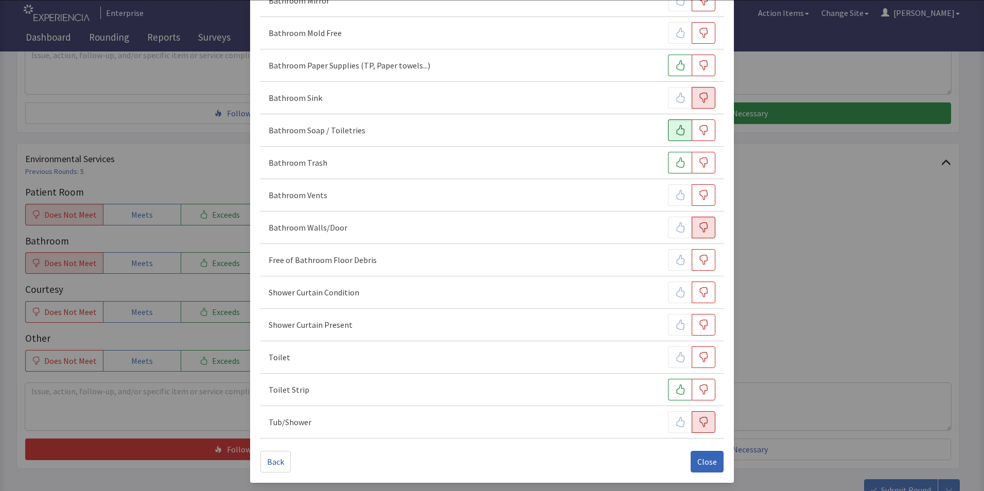
click at [698, 423] on icon "button" at bounding box center [703, 422] width 10 height 10
click at [706, 460] on span "Close" at bounding box center [707, 461] width 20 height 12
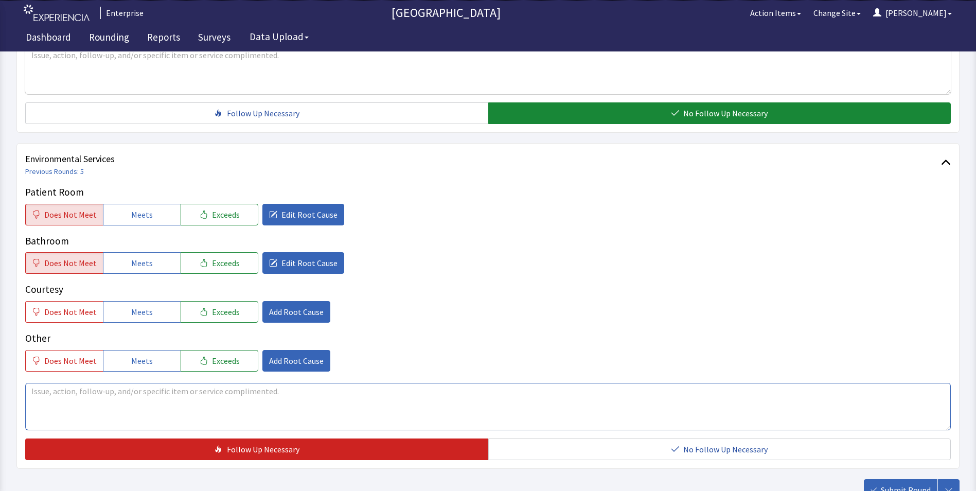
click at [43, 383] on textarea at bounding box center [487, 406] width 925 height 47
drag, startPoint x: 30, startPoint y: 373, endPoint x: 629, endPoint y: 377, distance: 598.8
click at [629, 383] on textarea "patient mentioned to housekeepr, myself as well as the ops manger room hasnt be…" at bounding box center [487, 406] width 925 height 47
click at [133, 404] on textarea "patient mentioned to housekeepr, myself as well as the ops manger room hasnt be…" at bounding box center [487, 406] width 925 height 47
click at [142, 383] on textarea "patient mentioned to housekeepr, myself as well as the ops manger room hasnt be…" at bounding box center [487, 406] width 925 height 47
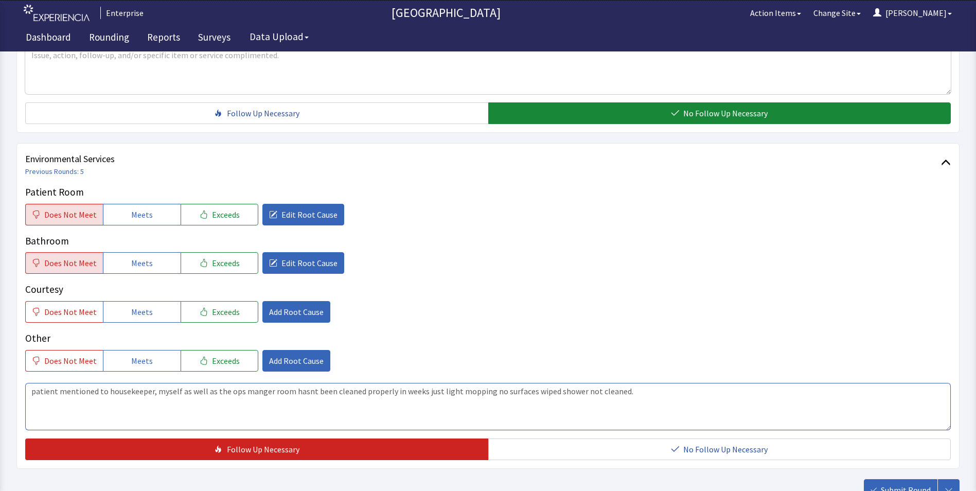
click at [164, 397] on textarea "patient mentioned to housekeeper, myself as well as the ops manger room hasnt b…" at bounding box center [487, 406] width 925 height 47
click at [128, 383] on textarea "patient mentioned to housekeeper, myself as well as the ops manger room hasnt b…" at bounding box center [487, 406] width 925 height 47
drag, startPoint x: 29, startPoint y: 374, endPoint x: 677, endPoint y: 372, distance: 648.2
click at [677, 383] on textarea "patient mentioned to house keeper, myself as well as the ops manger room hasnt …" at bounding box center [487, 406] width 925 height 47
type textarea "patient mentioned to house keeper, myself as well as the ops manger room hasnt …"
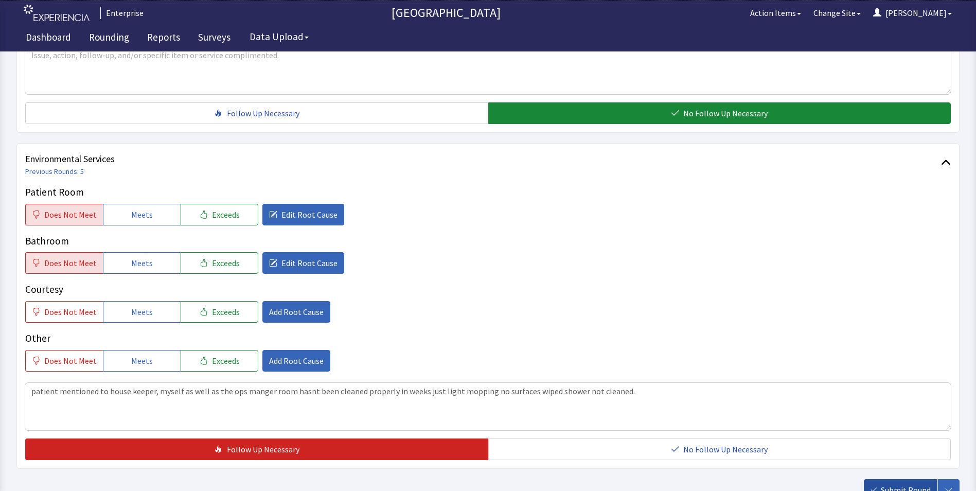
click at [895, 484] on span "Submit Round" at bounding box center [906, 490] width 50 height 12
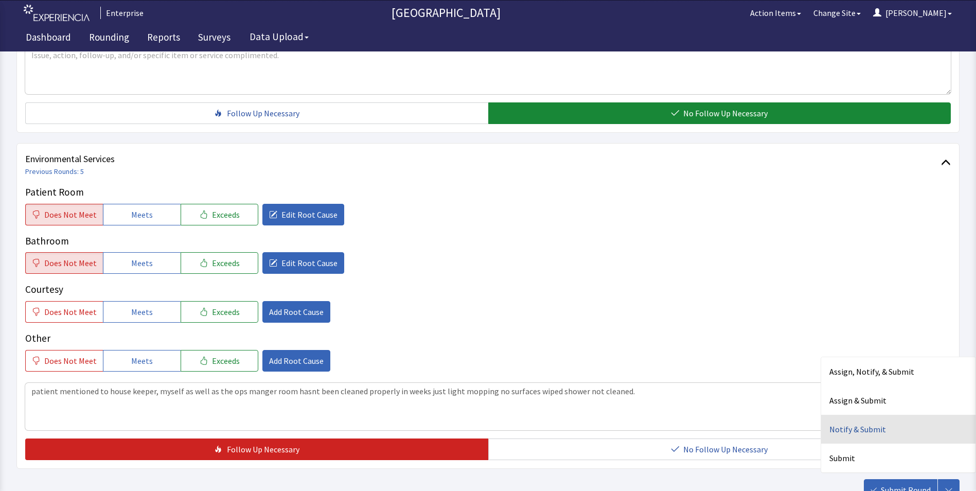
click at [850, 415] on div "Notify & Submit" at bounding box center [898, 429] width 154 height 29
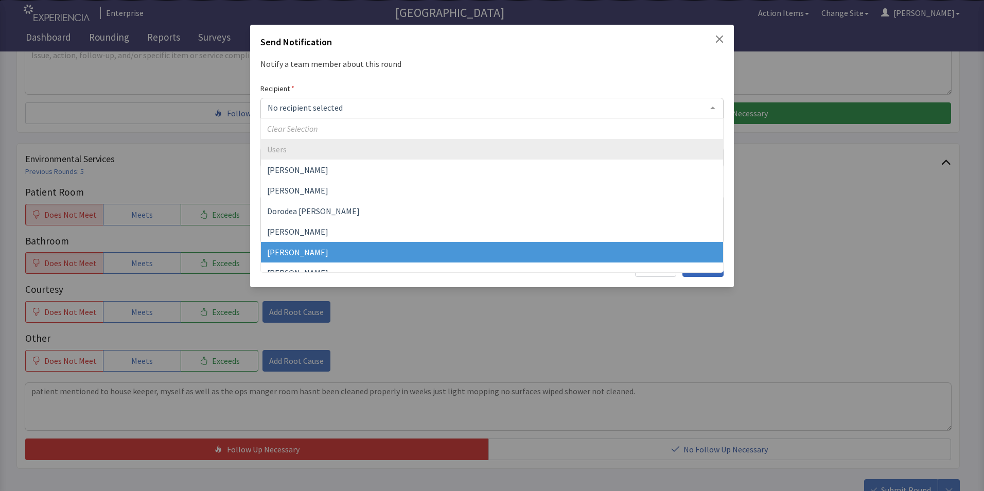
click at [315, 245] on span "Gerardo Mejias" at bounding box center [492, 252] width 462 height 21
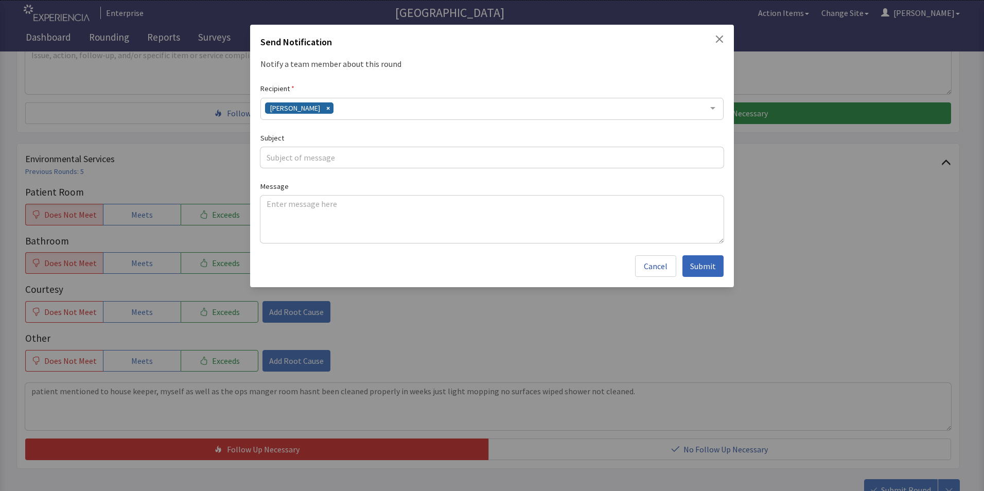
click at [352, 106] on div "Gerardo Mejias" at bounding box center [491, 109] width 463 height 22
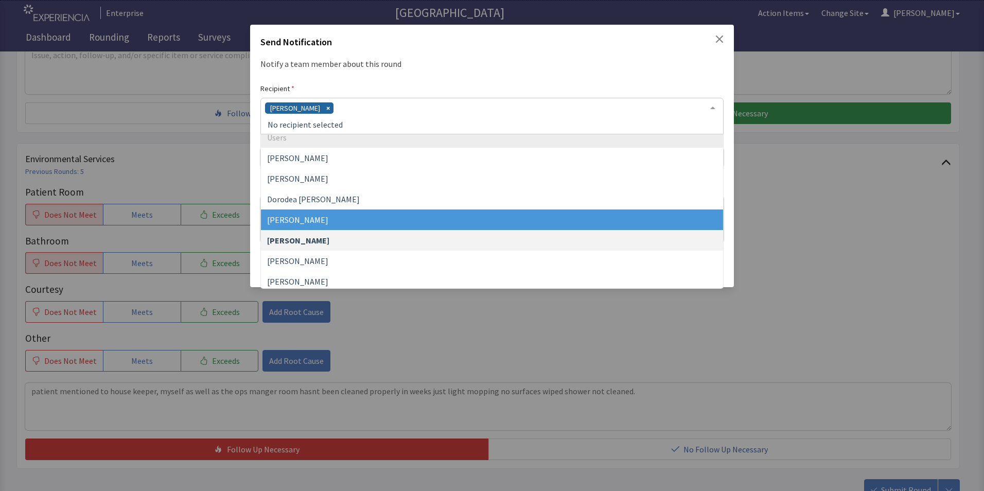
scroll to position [51, 0]
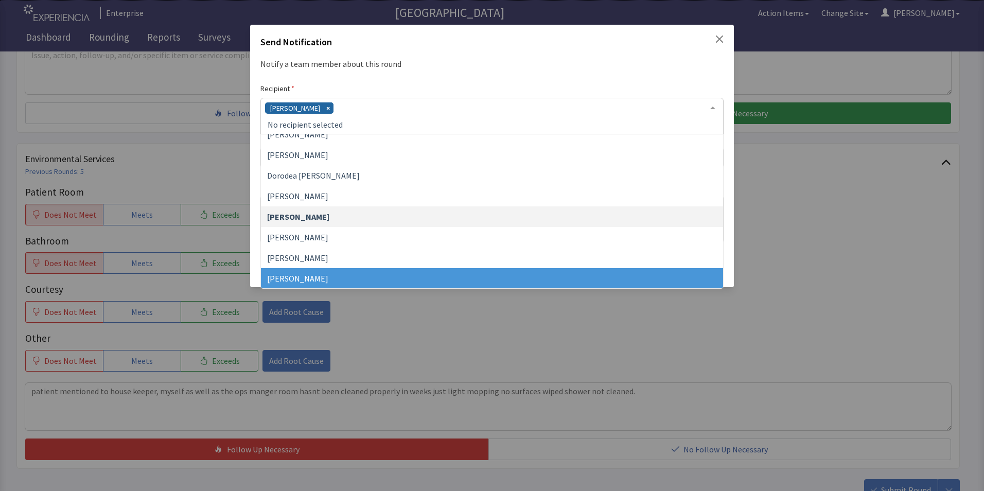
click at [327, 272] on span "[PERSON_NAME]" at bounding box center [492, 278] width 462 height 21
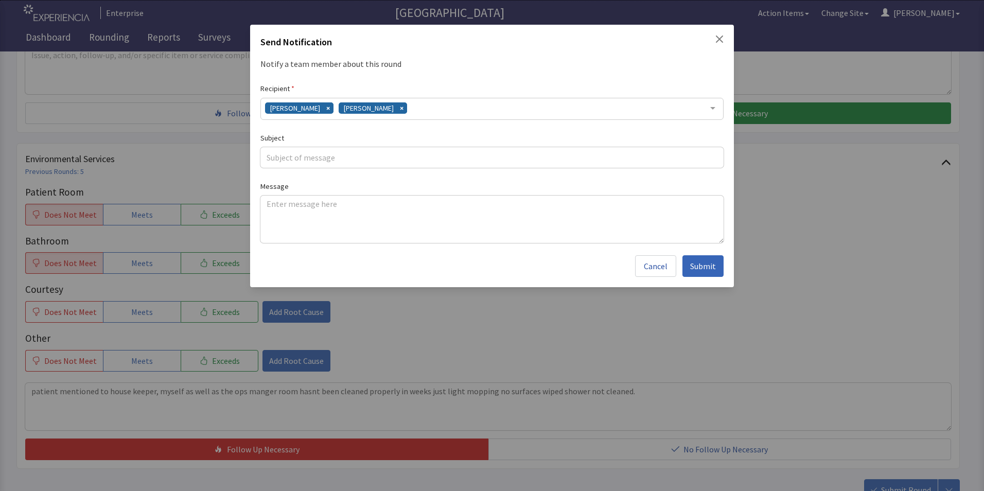
click at [442, 110] on div "Gerardo Mejias James Hellandbrand" at bounding box center [491, 109] width 463 height 22
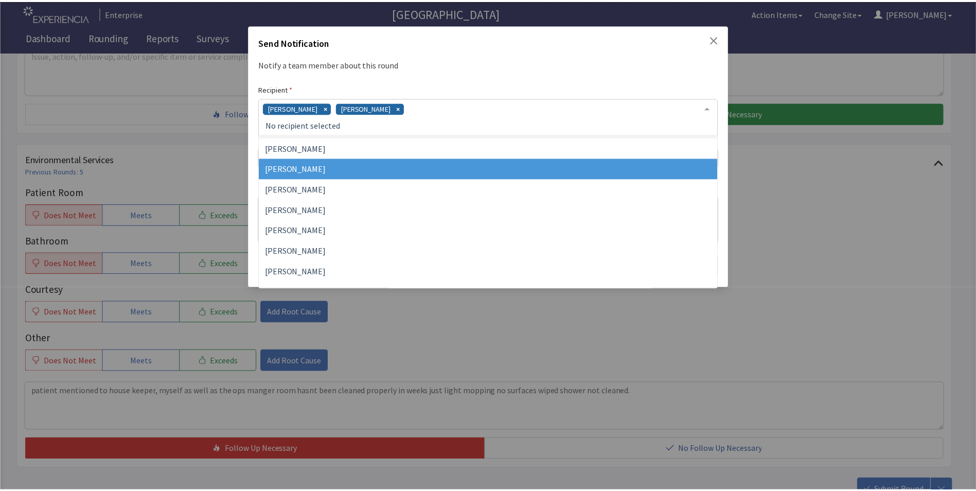
scroll to position [206, 0]
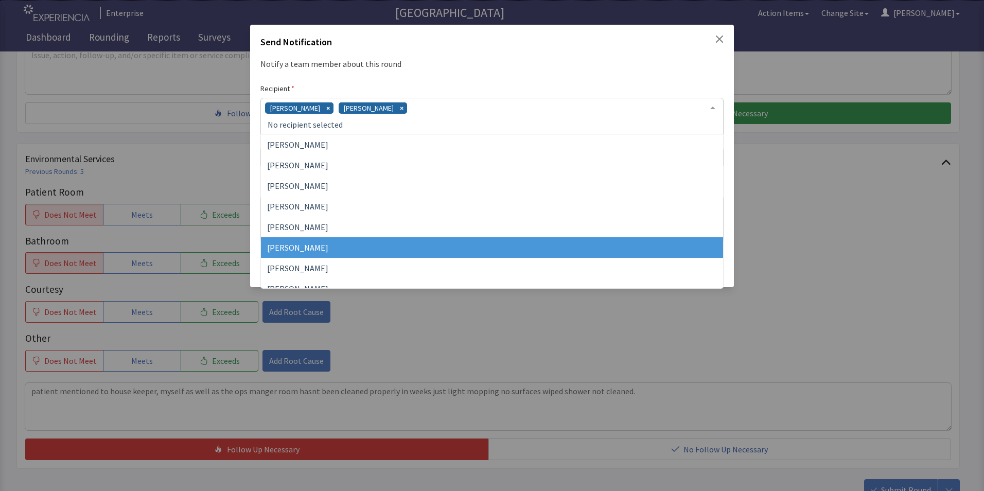
click at [352, 246] on span "Vesel Haxhillary" at bounding box center [492, 247] width 462 height 21
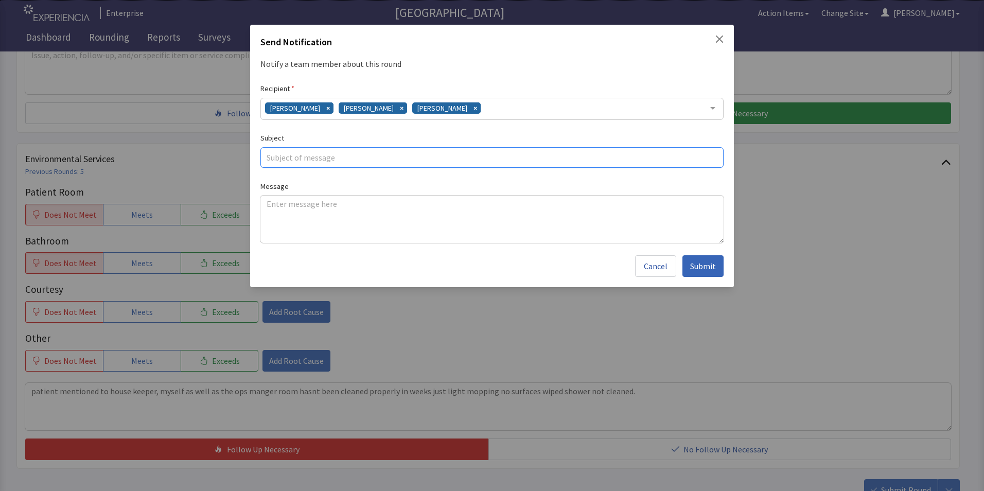
click at [292, 163] on input "text" at bounding box center [491, 157] width 463 height 21
type input "cleaning issues"
click at [272, 219] on textarea at bounding box center [491, 218] width 463 height 47
paste textarea "patient mentioned to house keeper, myself as well as the ops manger room hasnt …"
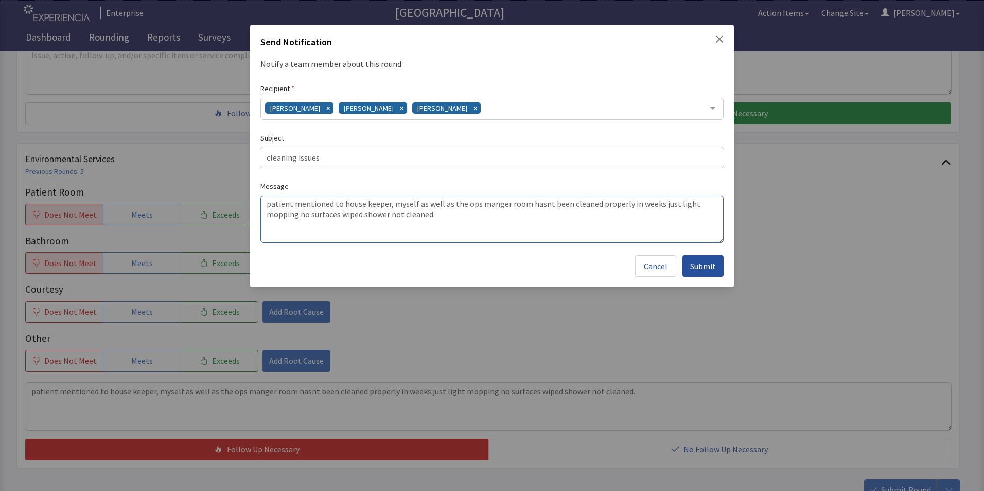
type textarea "patient mentioned to house keeper, myself as well as the ops manger room hasnt …"
click at [699, 265] on span "Submit" at bounding box center [703, 266] width 26 height 12
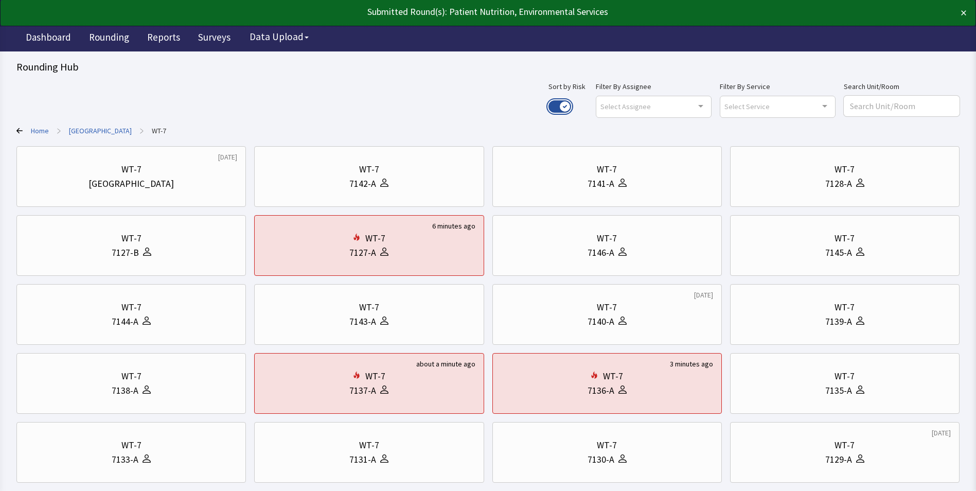
click at [571, 107] on button "Use setting" at bounding box center [559, 106] width 23 height 12
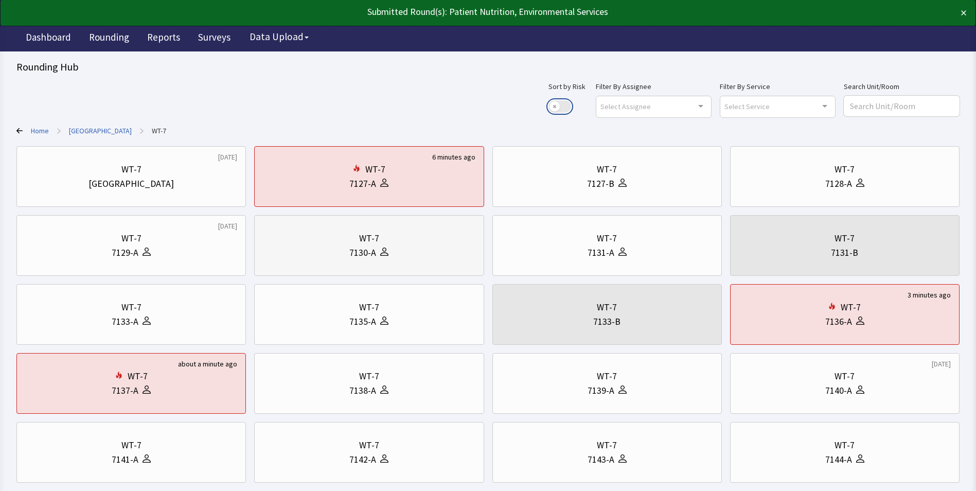
scroll to position [198, 0]
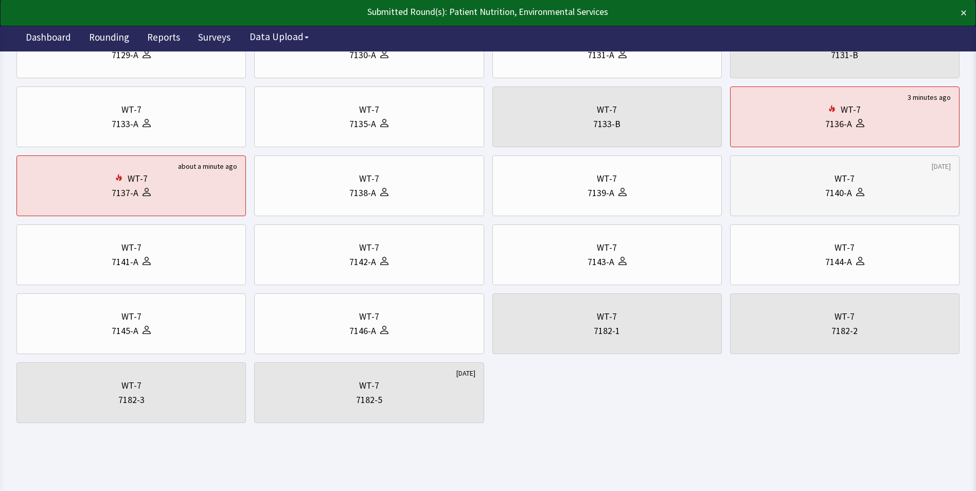
click at [831, 203] on div "WT-7 7140-A" at bounding box center [845, 185] width 212 height 49
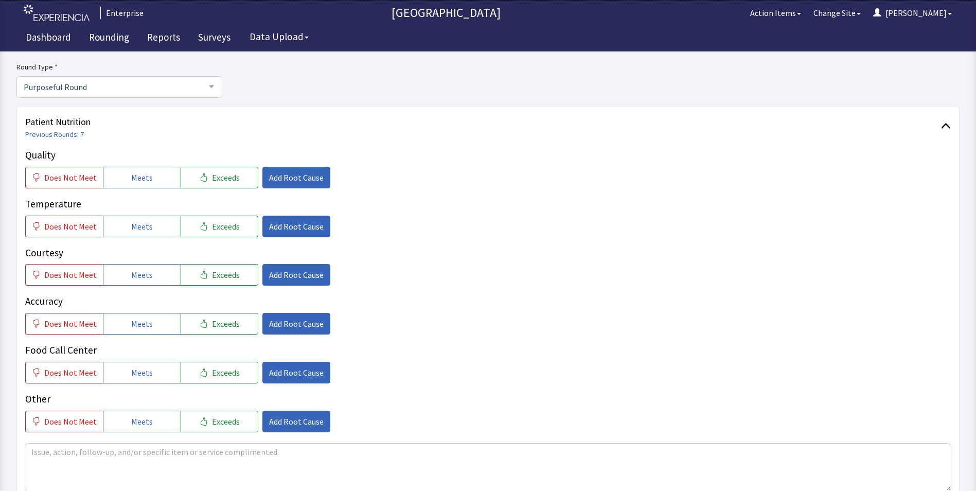
scroll to position [103, 0]
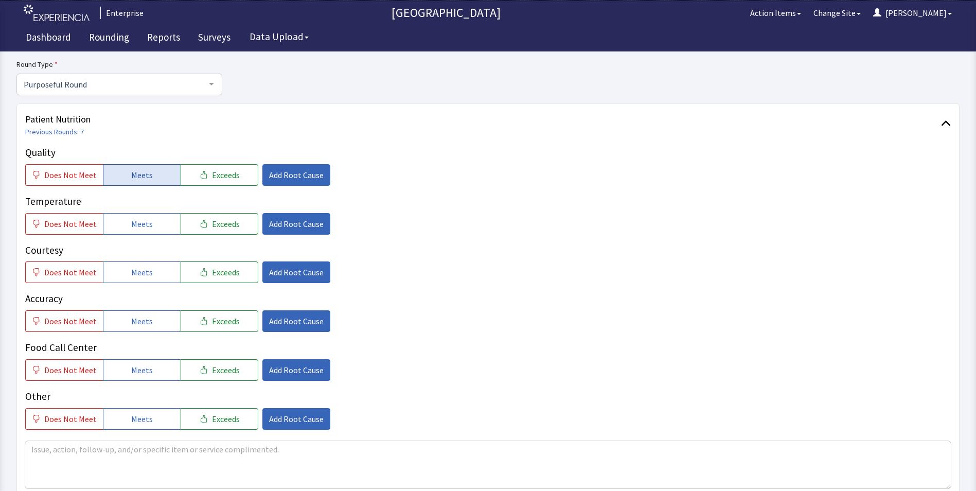
click at [125, 177] on button "Meets" at bounding box center [142, 175] width 78 height 22
drag, startPoint x: 131, startPoint y: 222, endPoint x: 131, endPoint y: 234, distance: 11.8
click at [131, 224] on span "Meets" at bounding box center [142, 224] width 22 height 12
drag, startPoint x: 132, startPoint y: 267, endPoint x: 133, endPoint y: 277, distance: 9.8
click at [132, 270] on span "Meets" at bounding box center [142, 272] width 22 height 12
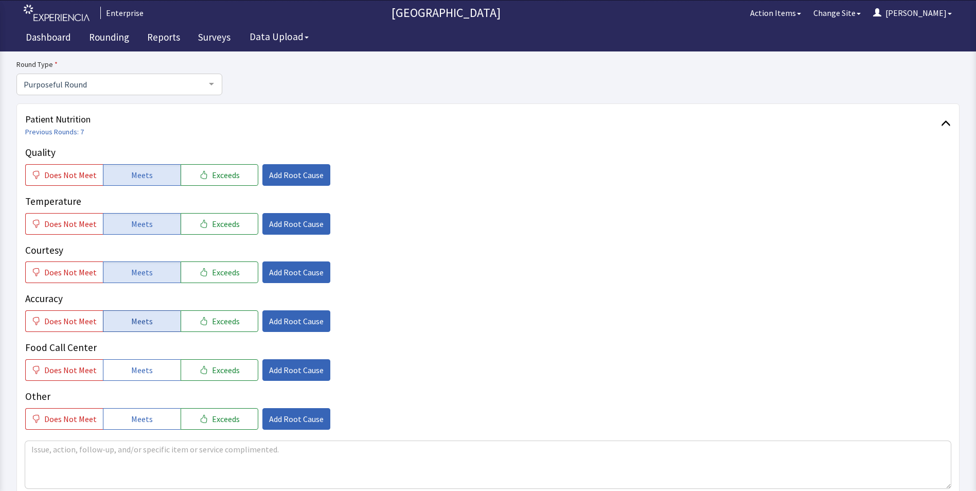
drag, startPoint x: 133, startPoint y: 318, endPoint x: 133, endPoint y: 328, distance: 9.8
click at [133, 323] on span "Meets" at bounding box center [142, 321] width 22 height 12
drag, startPoint x: 132, startPoint y: 361, endPoint x: 150, endPoint y: 353, distance: 18.9
click at [133, 361] on button "Meets" at bounding box center [142, 370] width 78 height 22
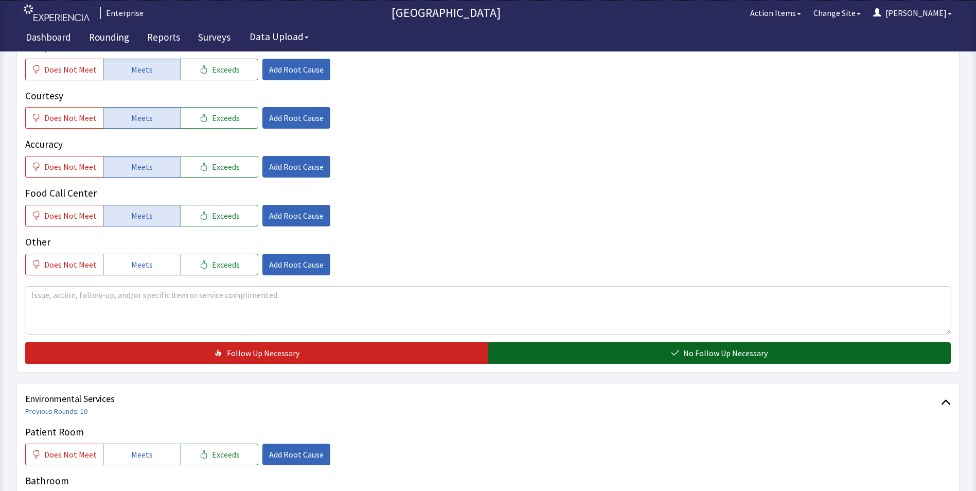
click at [590, 358] on button "No Follow Up Necessary" at bounding box center [719, 353] width 463 height 22
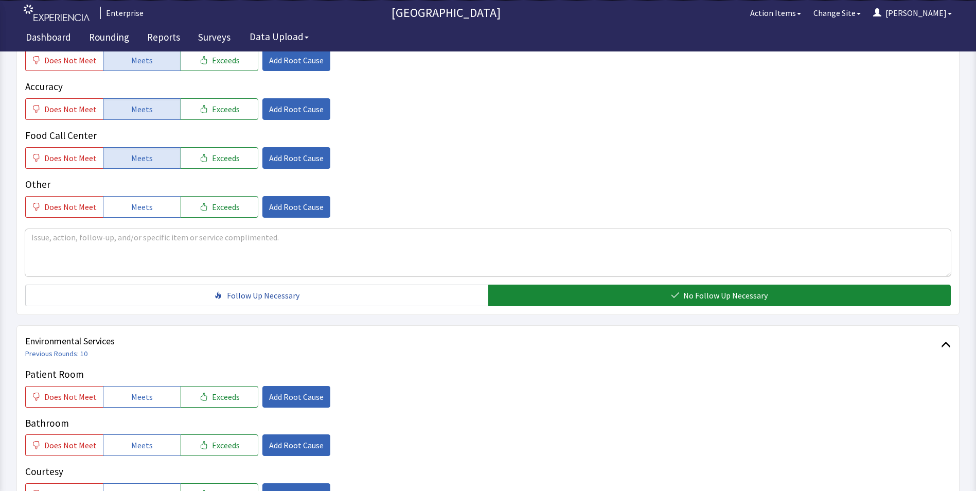
scroll to position [412, 0]
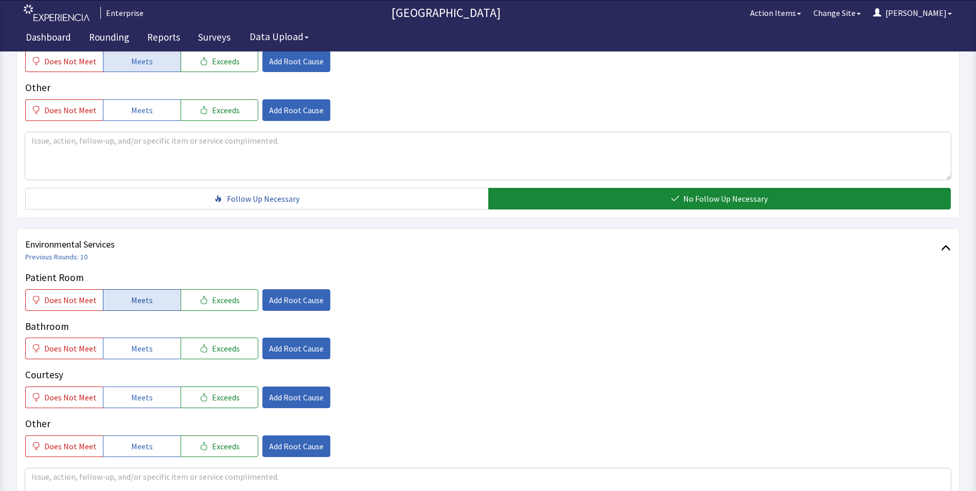
click at [131, 301] on span "Meets" at bounding box center [142, 300] width 22 height 12
click at [139, 352] on span "Meets" at bounding box center [142, 348] width 22 height 12
drag, startPoint x: 133, startPoint y: 391, endPoint x: 144, endPoint y: 401, distance: 14.5
click at [133, 393] on span "Meets" at bounding box center [142, 397] width 22 height 12
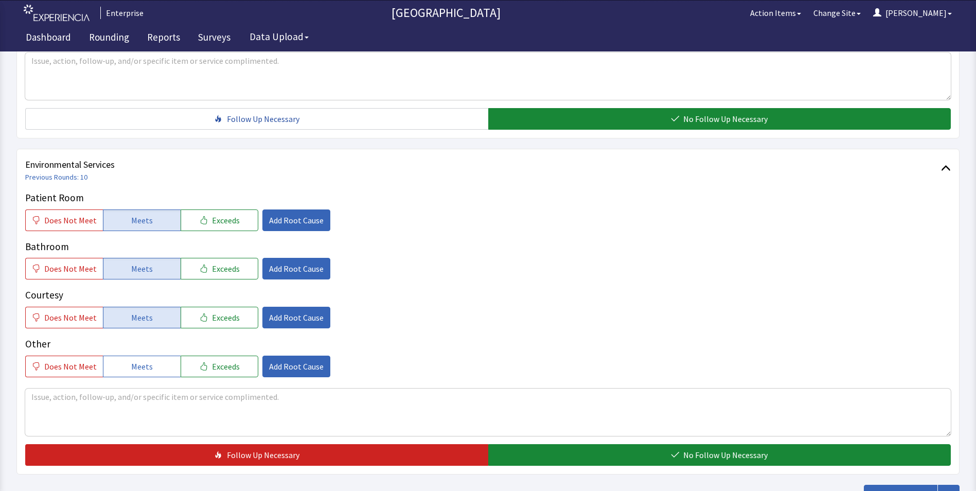
scroll to position [566, 0]
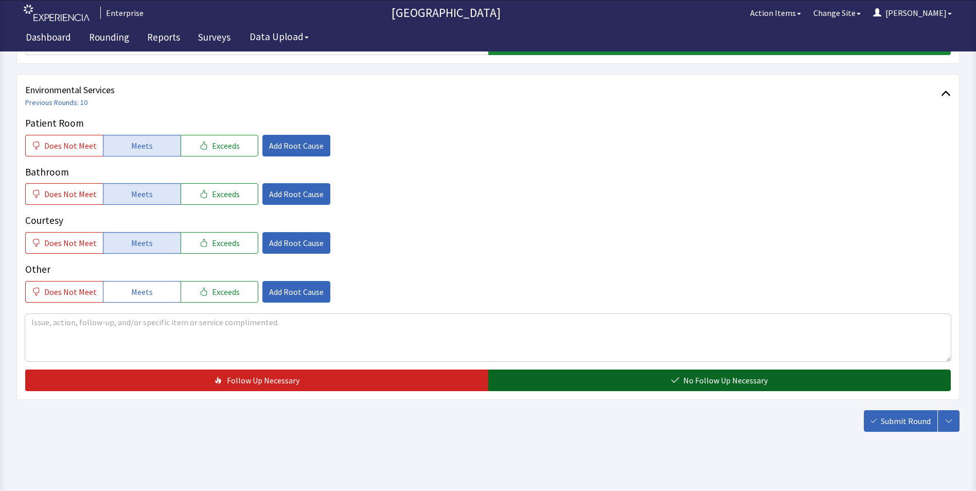
click at [571, 379] on button "No Follow Up Necessary" at bounding box center [719, 380] width 463 height 22
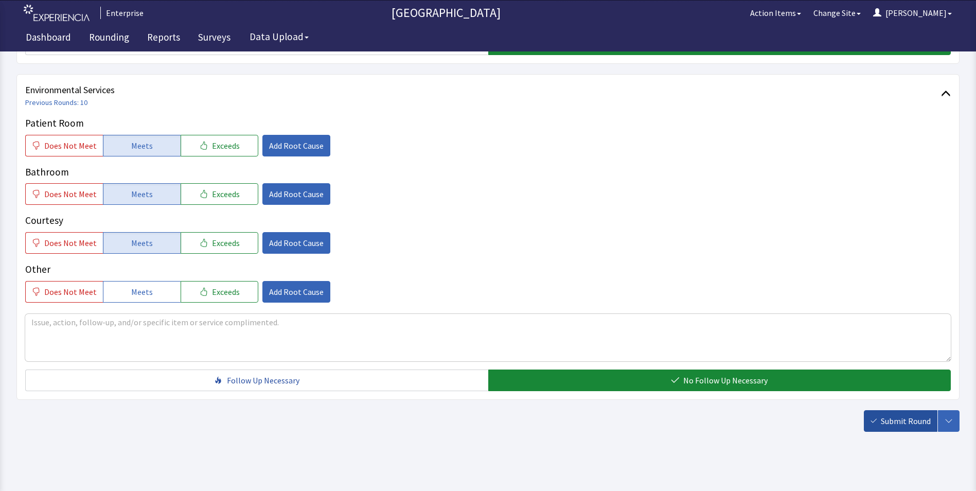
click at [911, 426] on span "Submit Round" at bounding box center [906, 421] width 50 height 12
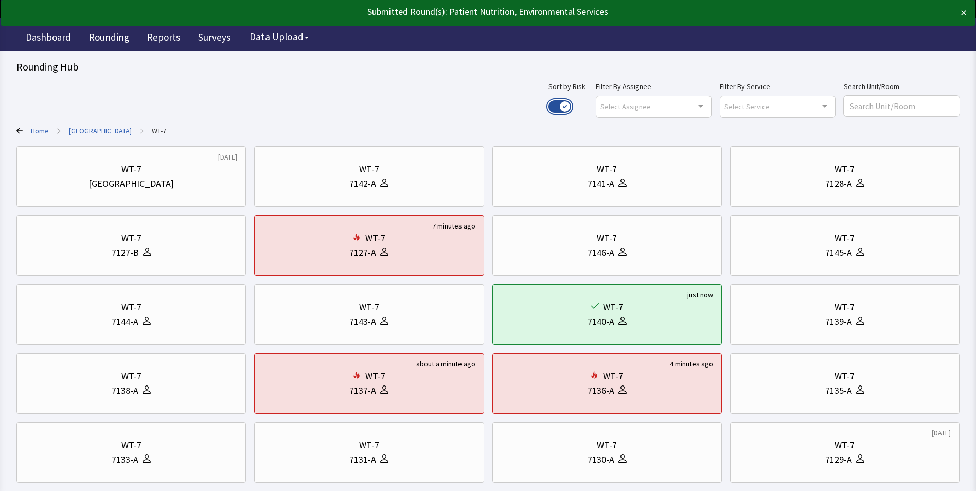
click at [571, 107] on button "Use setting" at bounding box center [559, 106] width 23 height 12
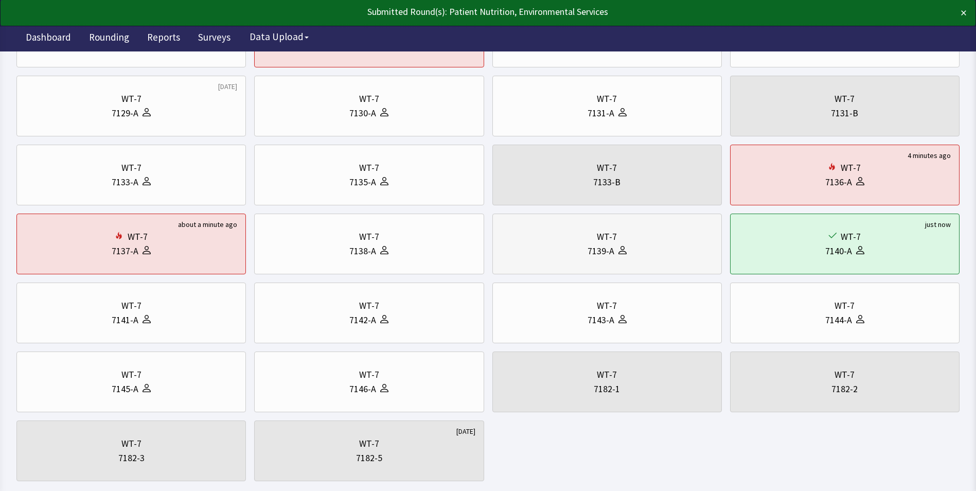
scroll to position [154, 0]
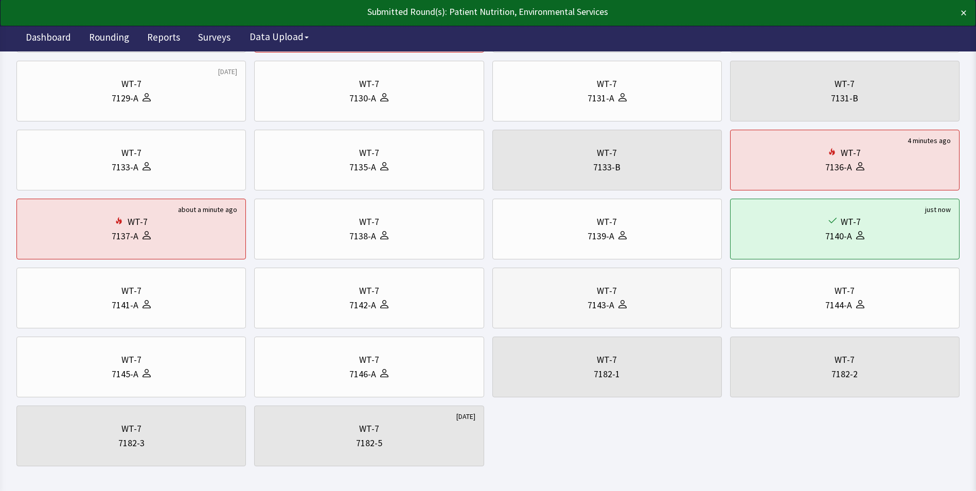
click at [568, 299] on div "7143-A" at bounding box center [607, 305] width 212 height 14
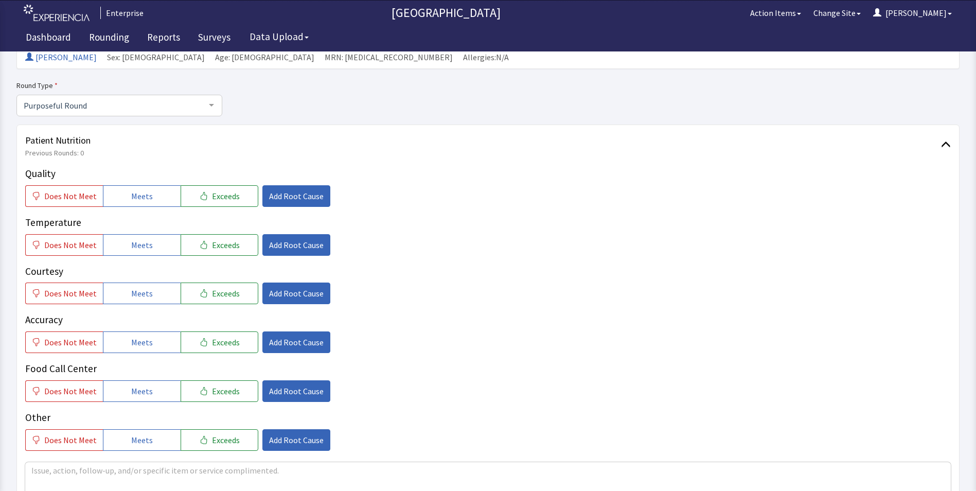
scroll to position [103, 0]
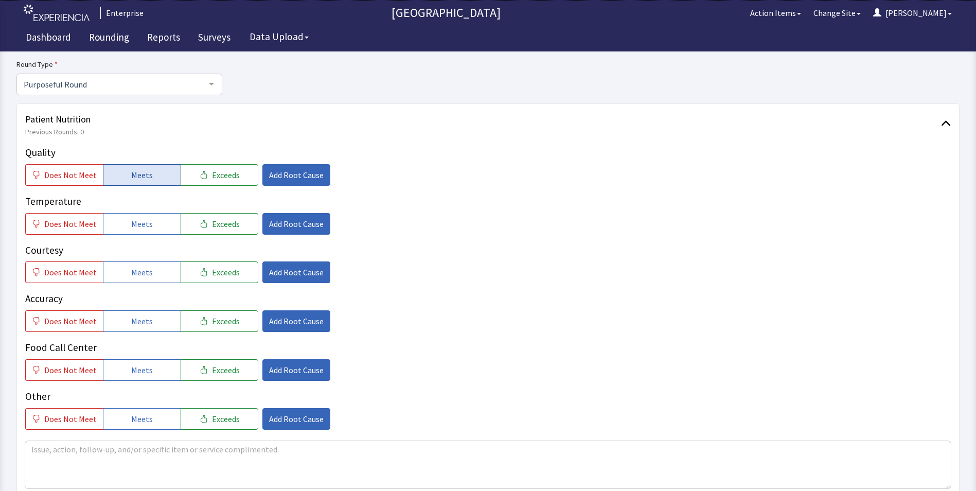
click at [143, 169] on span "Meets" at bounding box center [142, 175] width 22 height 12
click at [144, 221] on span "Meets" at bounding box center [142, 224] width 22 height 12
drag, startPoint x: 144, startPoint y: 270, endPoint x: 144, endPoint y: 280, distance: 10.3
click at [144, 271] on span "Meets" at bounding box center [142, 272] width 22 height 12
drag, startPoint x: 142, startPoint y: 317, endPoint x: 142, endPoint y: 342, distance: 24.7
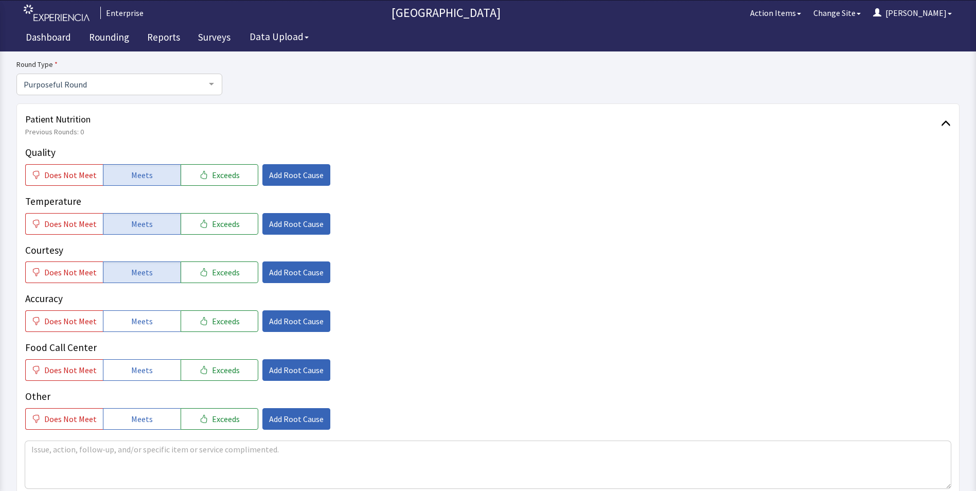
click at [142, 320] on span "Meets" at bounding box center [142, 321] width 22 height 12
click at [138, 363] on button "Meets" at bounding box center [142, 370] width 78 height 22
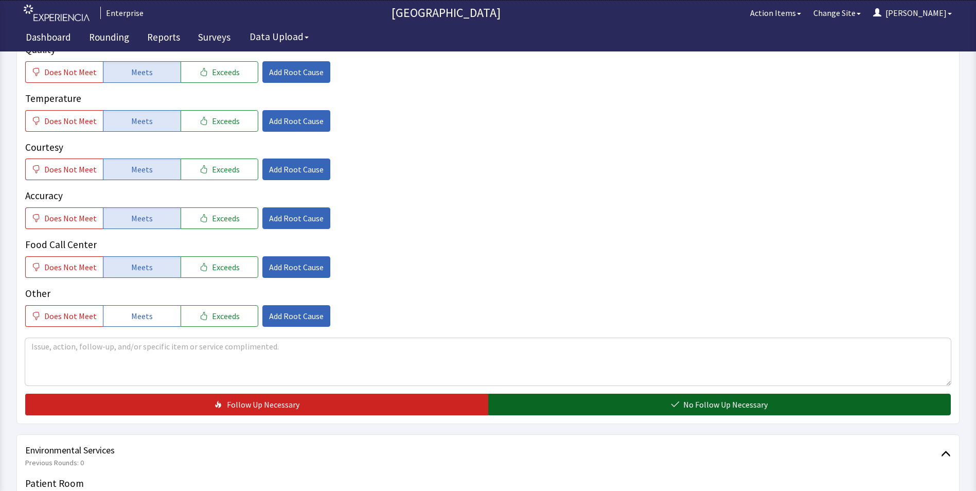
click at [527, 406] on button "No Follow Up Necessary" at bounding box center [719, 405] width 463 height 22
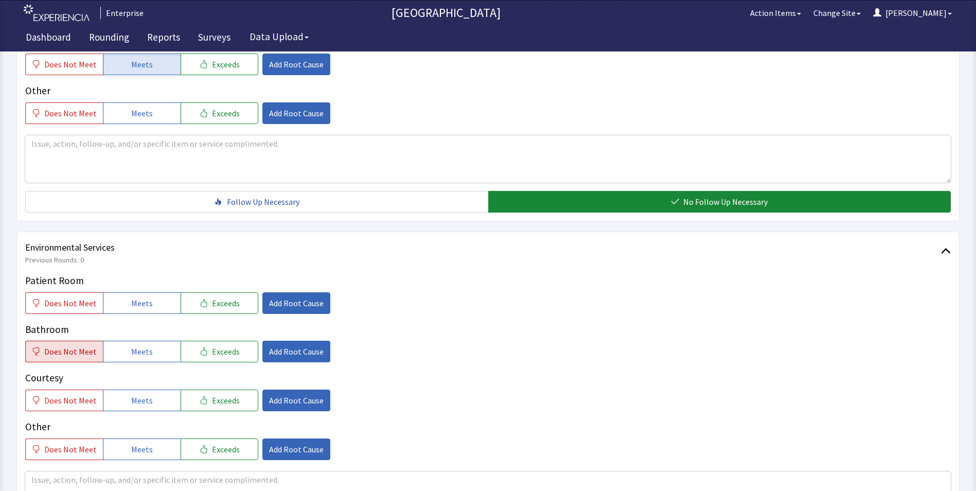
scroll to position [412, 0]
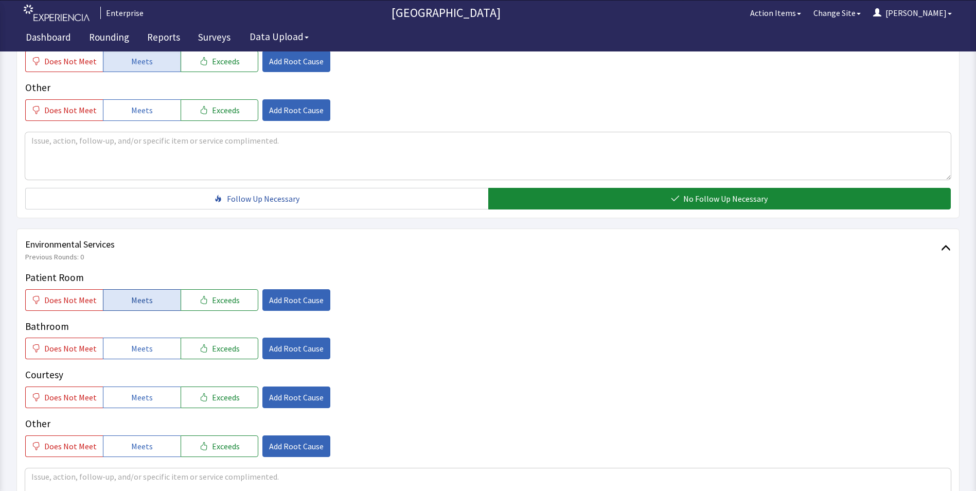
click at [131, 300] on span "Meets" at bounding box center [142, 300] width 22 height 12
click at [131, 349] on span "Meets" at bounding box center [142, 348] width 22 height 12
drag, startPoint x: 135, startPoint y: 393, endPoint x: 140, endPoint y: 393, distance: 5.7
click at [136, 393] on span "Meets" at bounding box center [142, 397] width 22 height 12
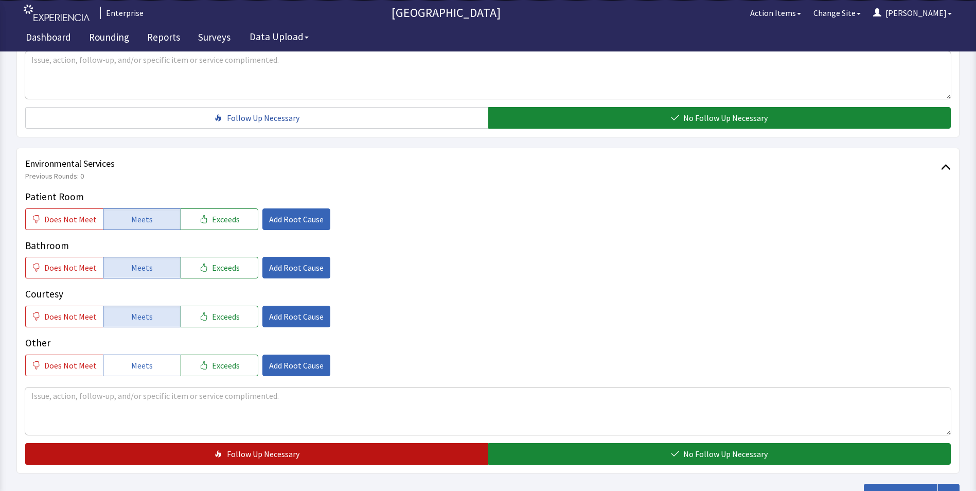
scroll to position [566, 0]
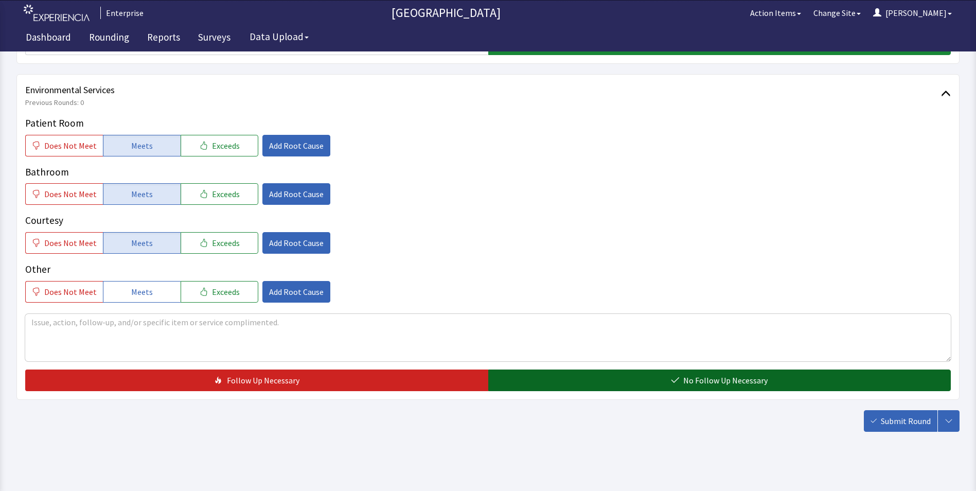
drag, startPoint x: 505, startPoint y: 382, endPoint x: 535, endPoint y: 382, distance: 30.4
click at [509, 382] on button "No Follow Up Necessary" at bounding box center [719, 380] width 463 height 22
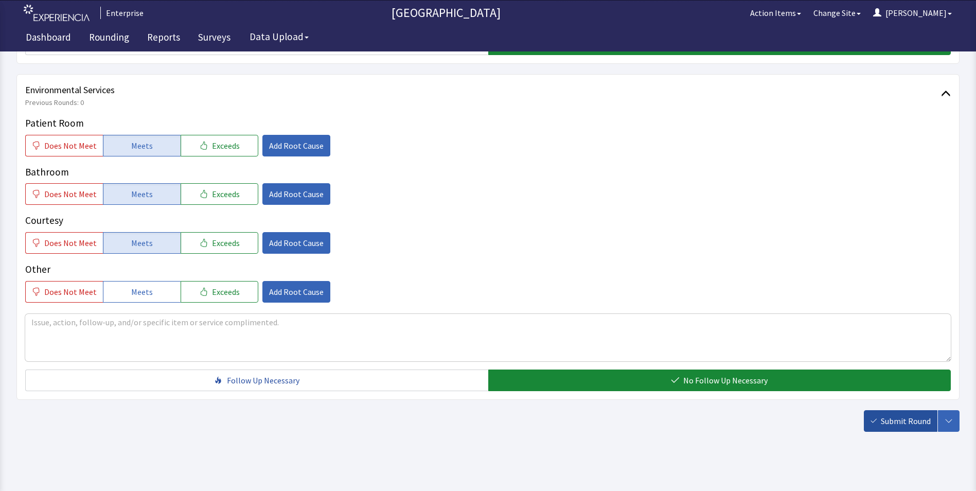
click at [912, 419] on span "Submit Round" at bounding box center [906, 421] width 50 height 12
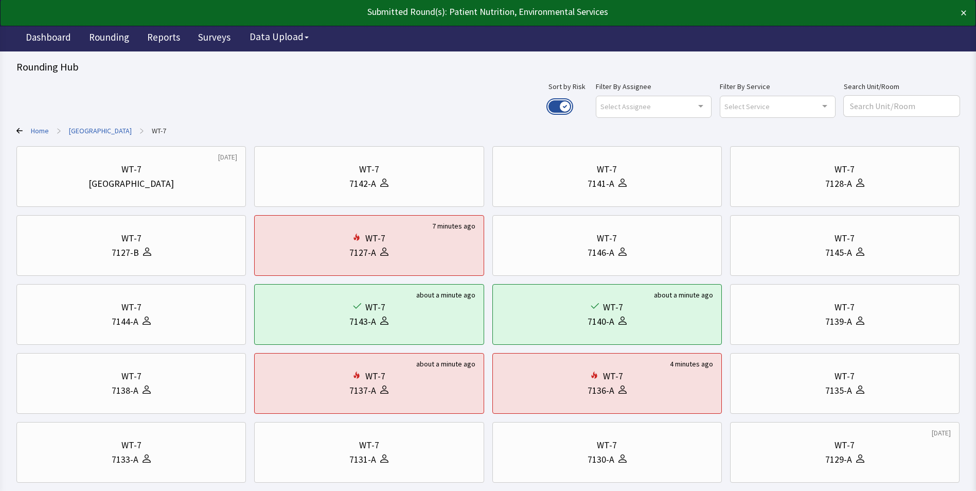
click at [571, 105] on button "Use setting" at bounding box center [559, 106] width 23 height 12
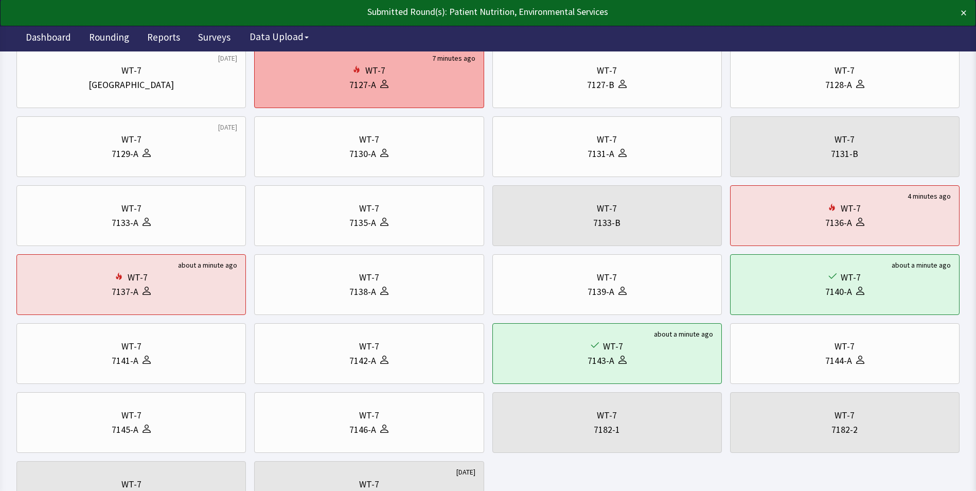
scroll to position [103, 0]
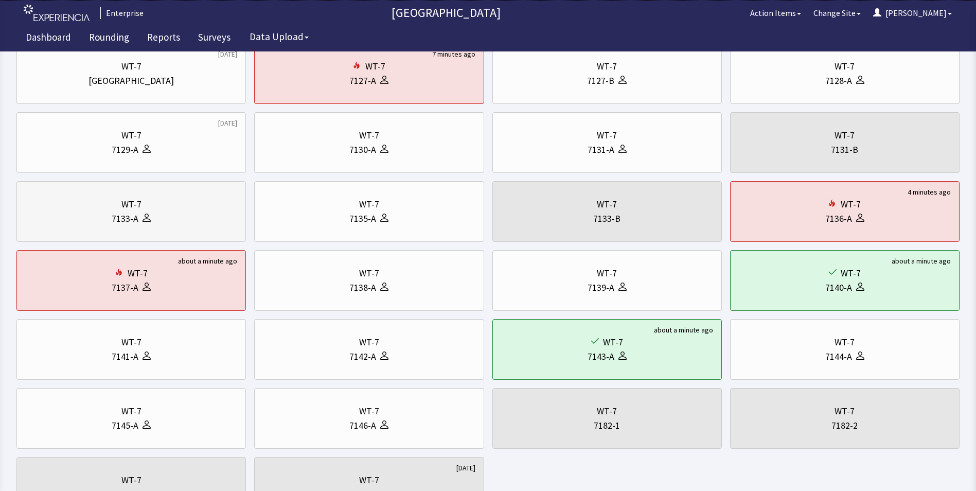
click at [189, 205] on div "WT-7" at bounding box center [131, 204] width 212 height 14
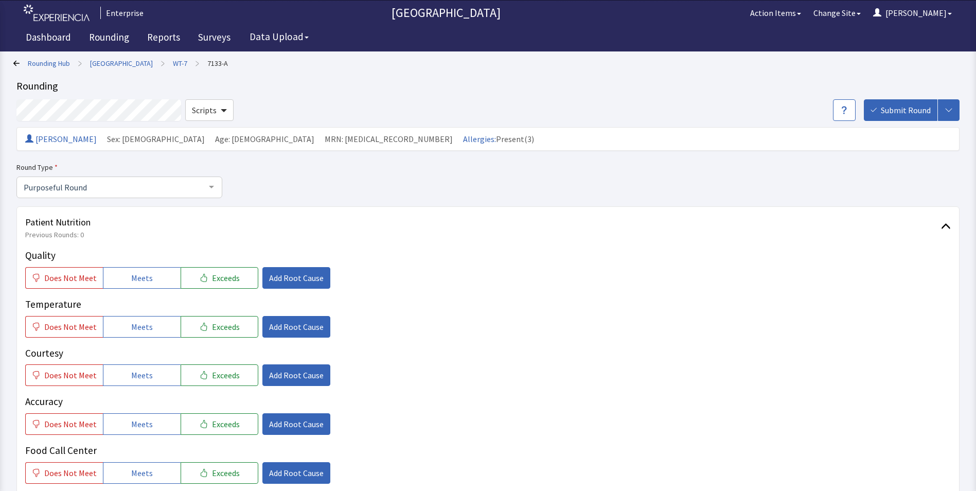
scroll to position [51, 0]
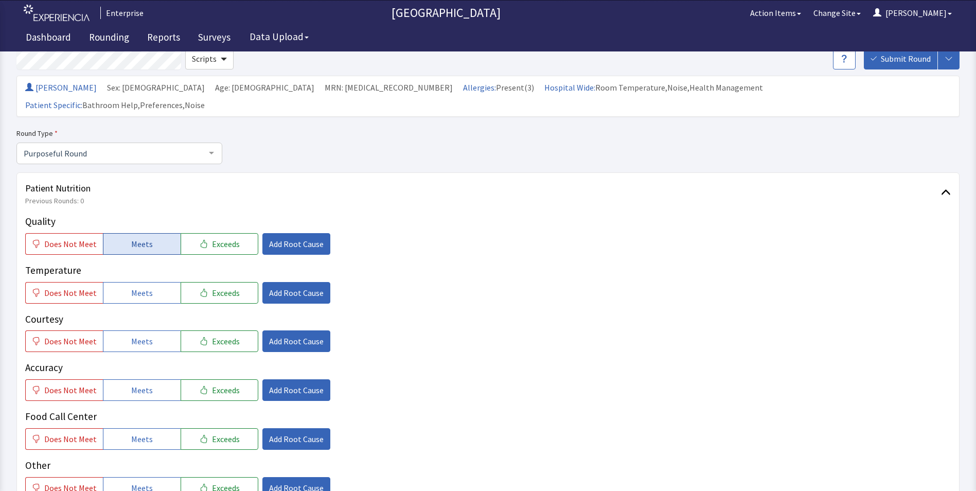
click at [114, 233] on button "Meets" at bounding box center [142, 244] width 78 height 22
click at [138, 287] on span "Meets" at bounding box center [142, 293] width 22 height 12
drag, startPoint x: 136, startPoint y: 323, endPoint x: 136, endPoint y: 342, distance: 19.0
click at [136, 335] on span "Meets" at bounding box center [142, 341] width 22 height 12
drag, startPoint x: 132, startPoint y: 376, endPoint x: 135, endPoint y: 399, distance: 22.8
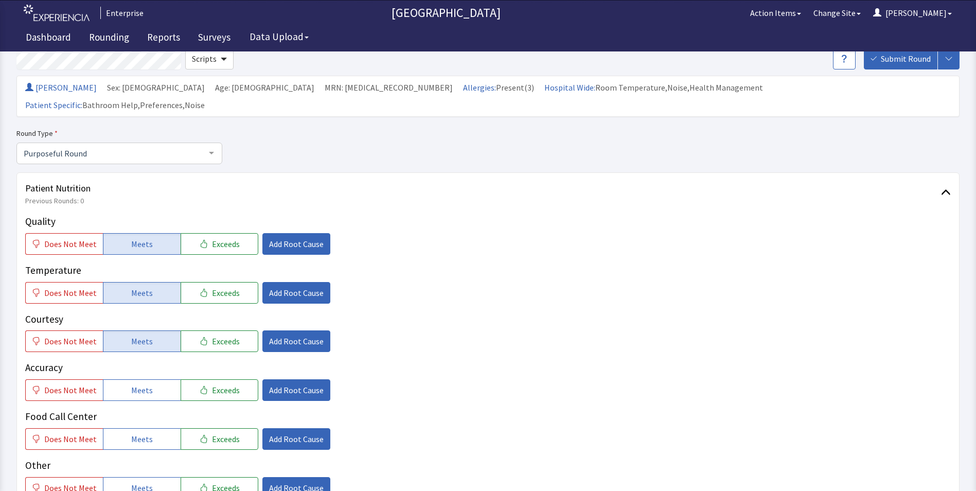
click at [133, 383] on button "Meets" at bounding box center [142, 390] width 78 height 22
drag, startPoint x: 136, startPoint y: 412, endPoint x: 143, endPoint y: 401, distance: 13.0
click at [137, 428] on button "Meets" at bounding box center [142, 439] width 78 height 22
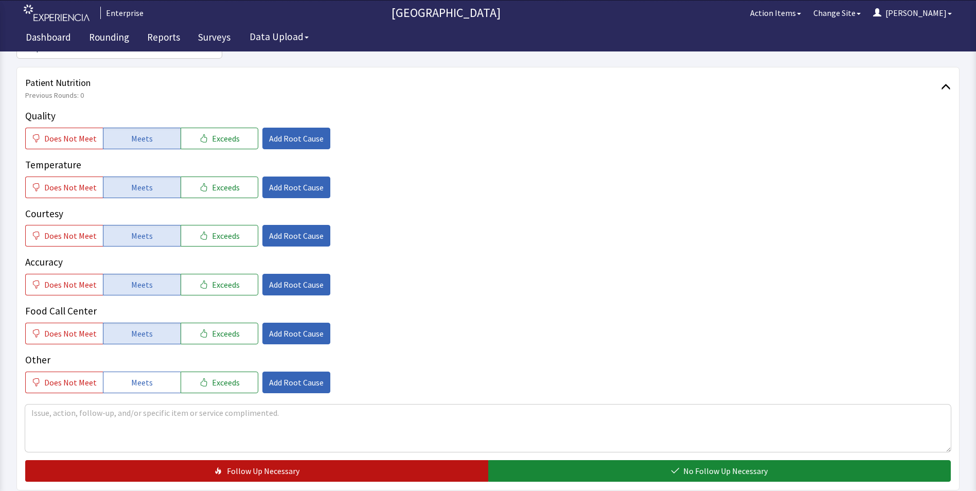
scroll to position [257, 0]
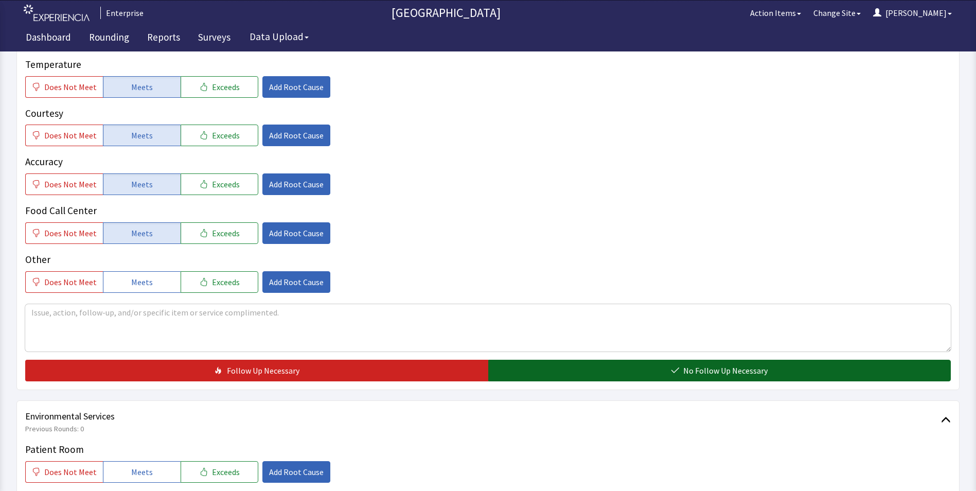
drag, startPoint x: 528, startPoint y: 345, endPoint x: 514, endPoint y: 345, distance: 13.9
click at [529, 360] on button "No Follow Up Necessary" at bounding box center [719, 371] width 463 height 22
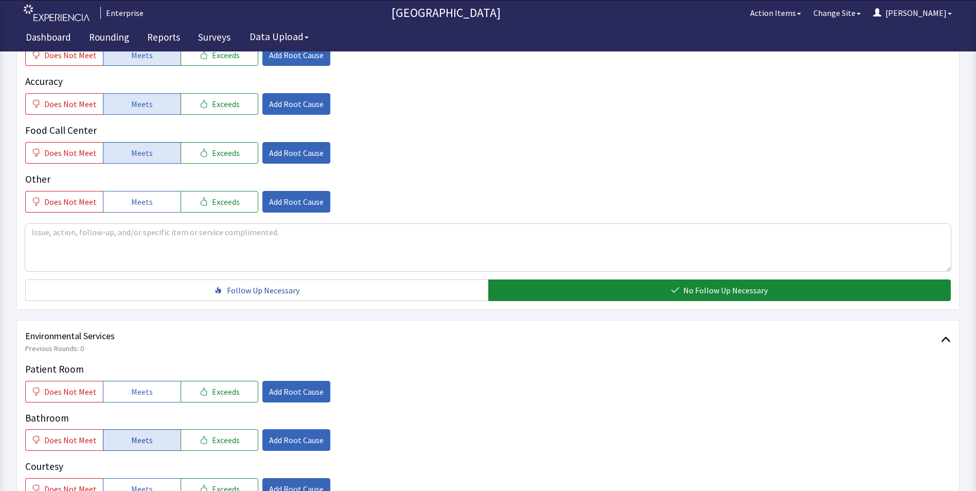
scroll to position [412, 0]
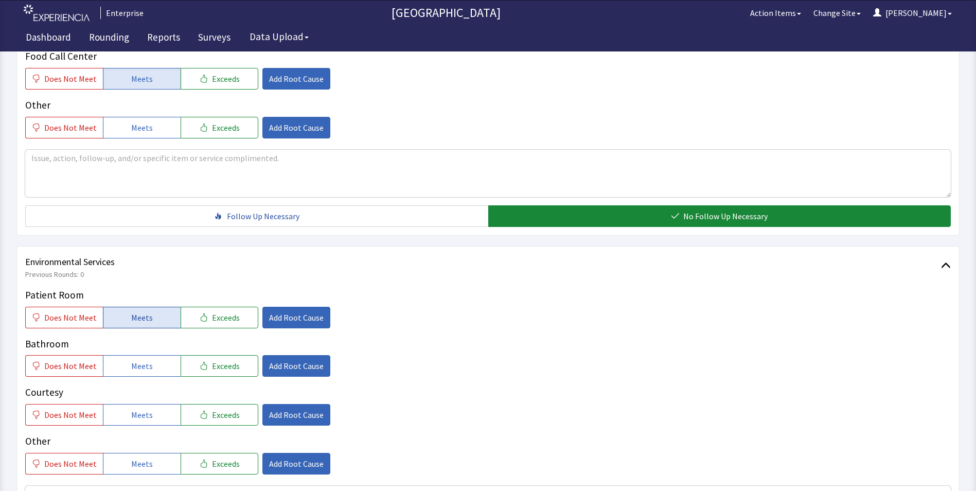
click at [135, 311] on span "Meets" at bounding box center [142, 317] width 22 height 12
drag, startPoint x: 138, startPoint y: 349, endPoint x: 139, endPoint y: 372, distance: 22.7
click at [138, 360] on span "Meets" at bounding box center [142, 366] width 22 height 12
click at [143, 408] on span "Meets" at bounding box center [142, 414] width 22 height 12
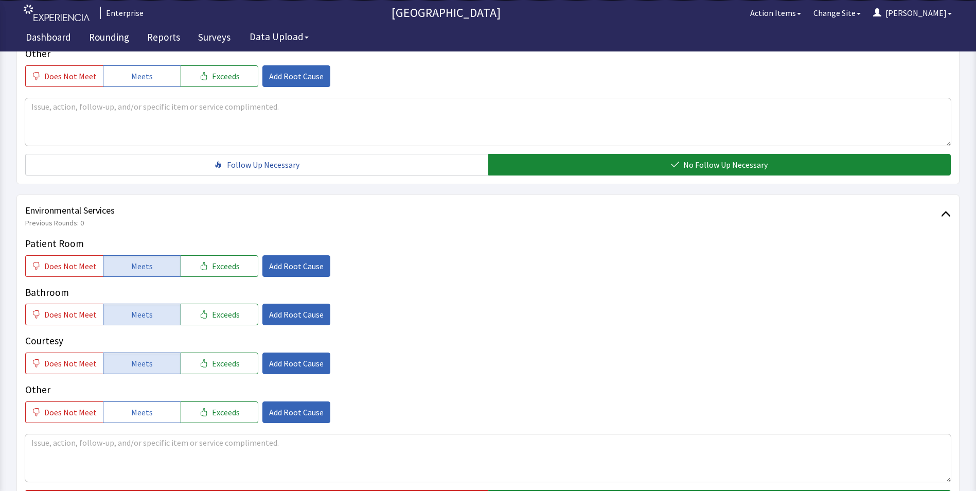
scroll to position [566, 0]
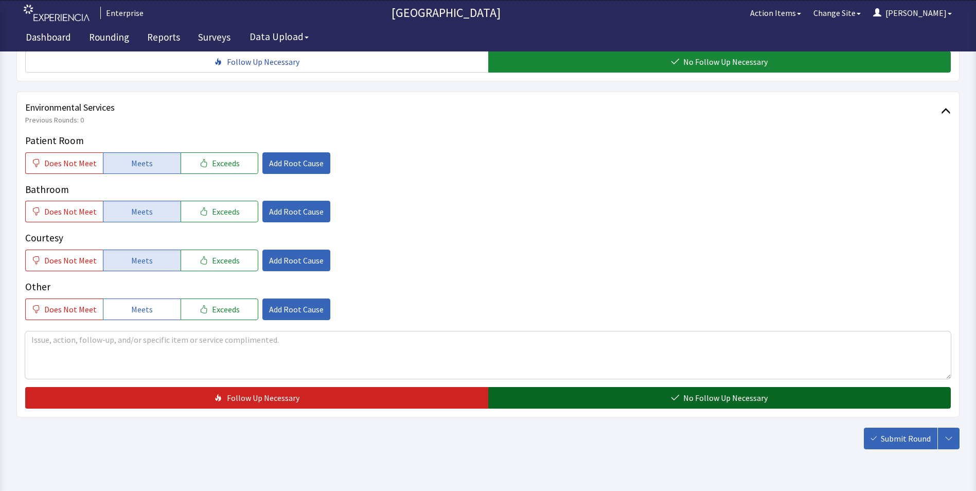
drag, startPoint x: 556, startPoint y: 381, endPoint x: 623, endPoint y: 378, distance: 68.0
click at [559, 387] on button "No Follow Up Necessary" at bounding box center [719, 398] width 463 height 22
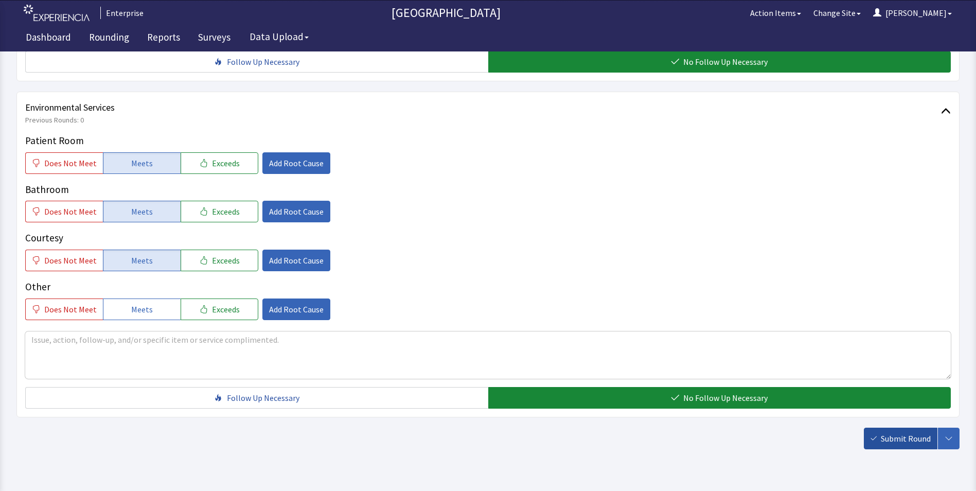
click at [909, 432] on span "Submit Round" at bounding box center [906, 438] width 50 height 12
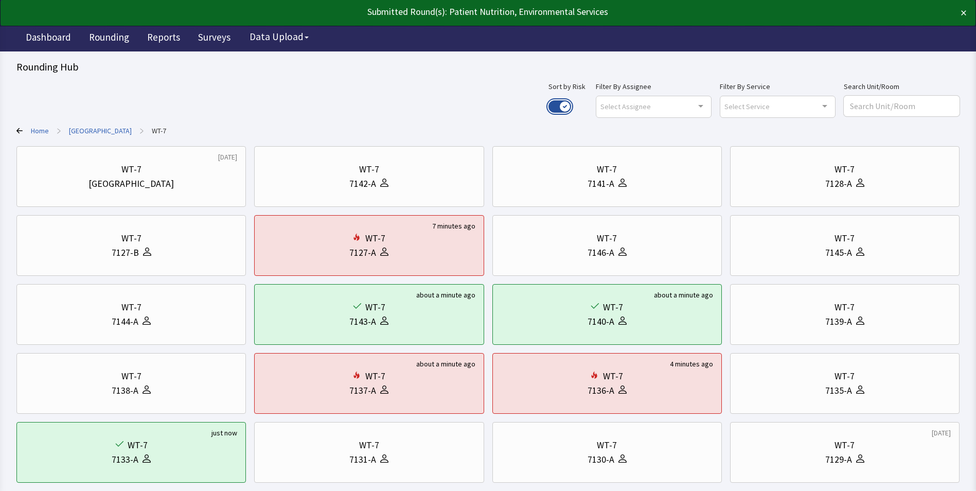
click at [571, 101] on button "Use setting" at bounding box center [559, 106] width 23 height 12
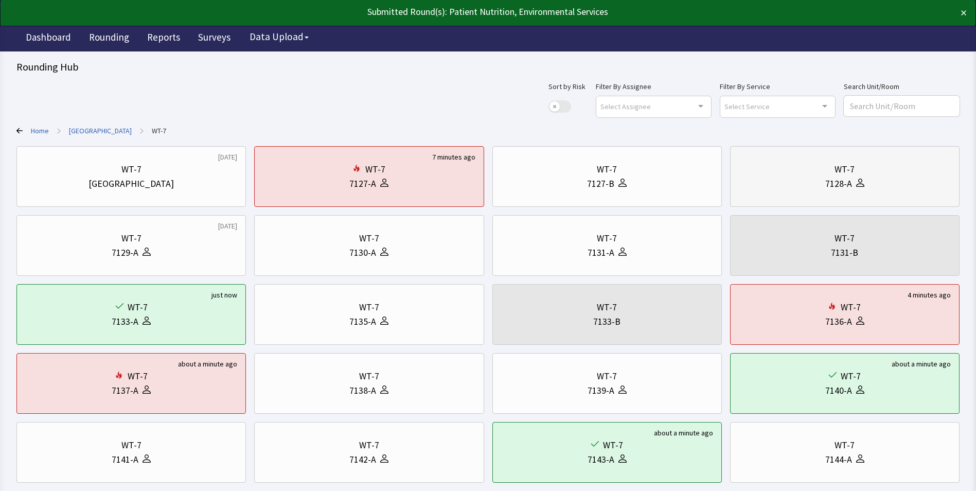
click at [802, 174] on div "WT-7" at bounding box center [845, 169] width 212 height 14
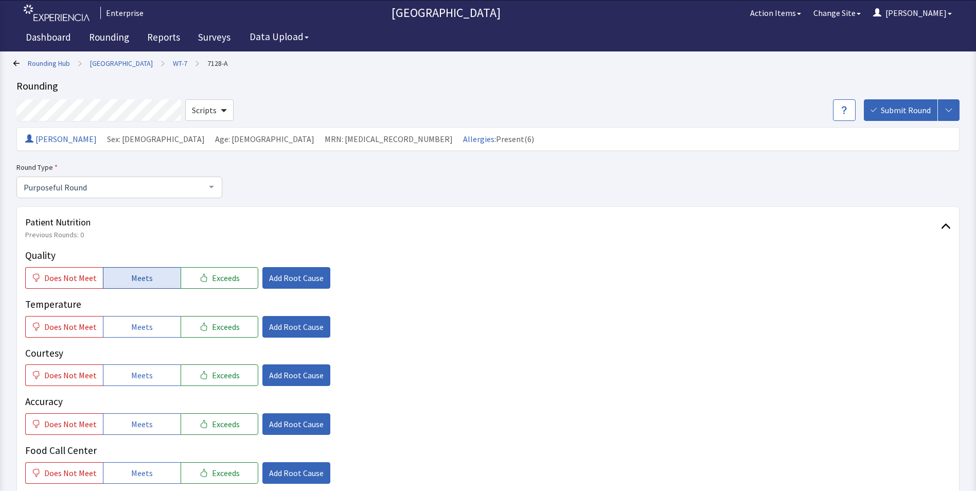
click at [132, 278] on span "Meets" at bounding box center [142, 278] width 22 height 12
click at [131, 333] on button "Meets" at bounding box center [142, 327] width 78 height 22
click at [137, 374] on span "Meets" at bounding box center [142, 375] width 22 height 12
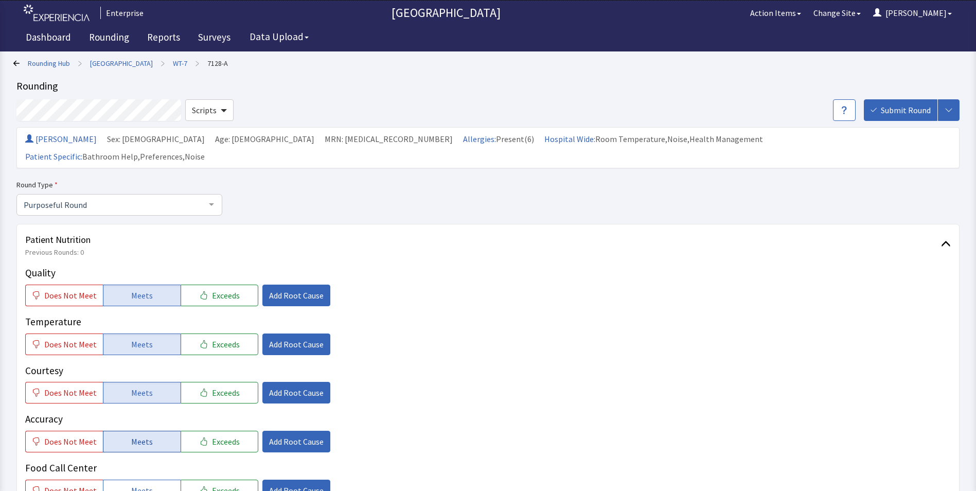
click at [133, 435] on span "Meets" at bounding box center [142, 441] width 22 height 12
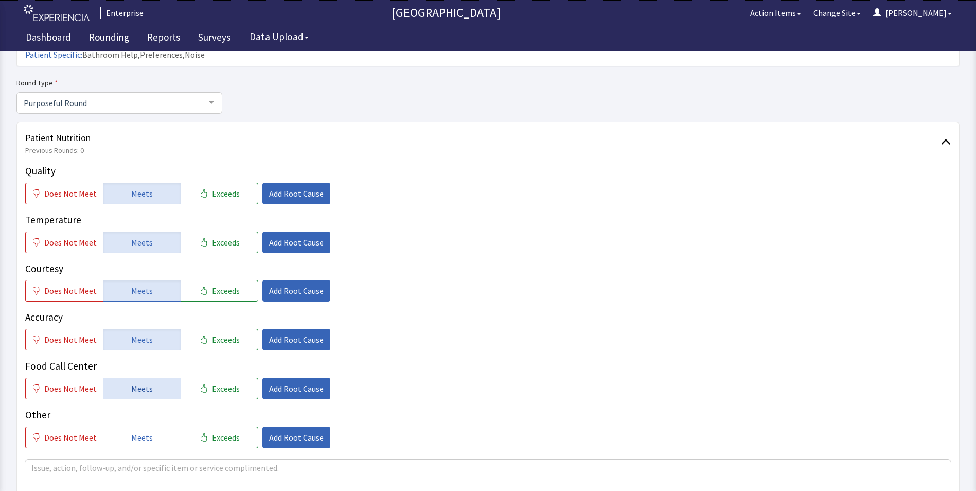
scroll to position [103, 0]
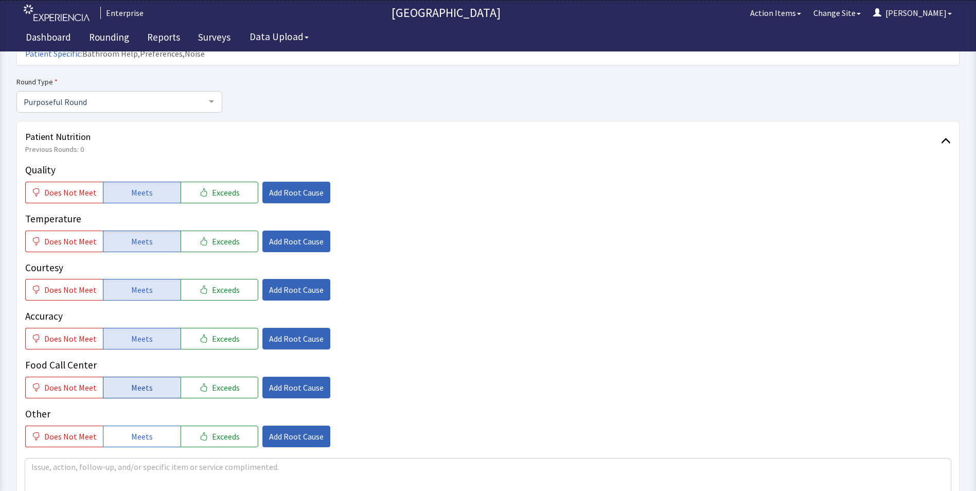
click at [142, 381] on span "Meets" at bounding box center [142, 387] width 22 height 12
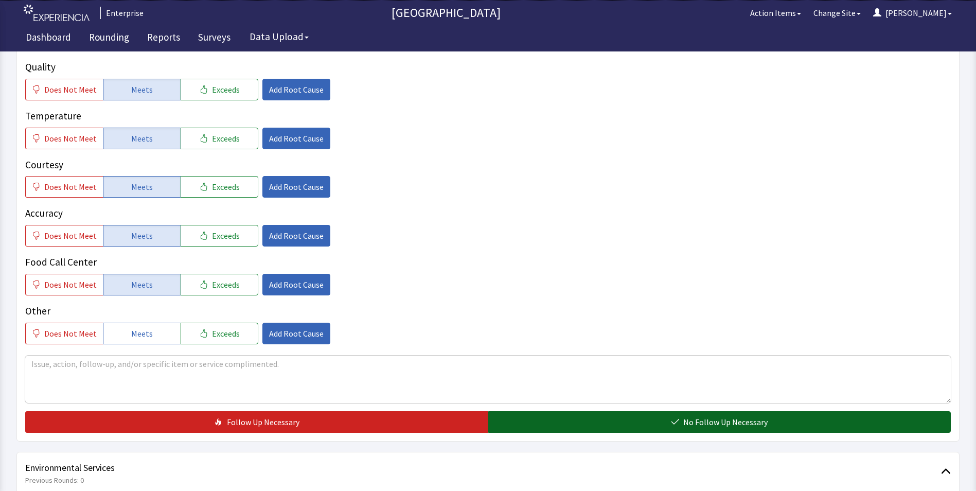
click at [563, 411] on button "No Follow Up Necessary" at bounding box center [719, 422] width 463 height 22
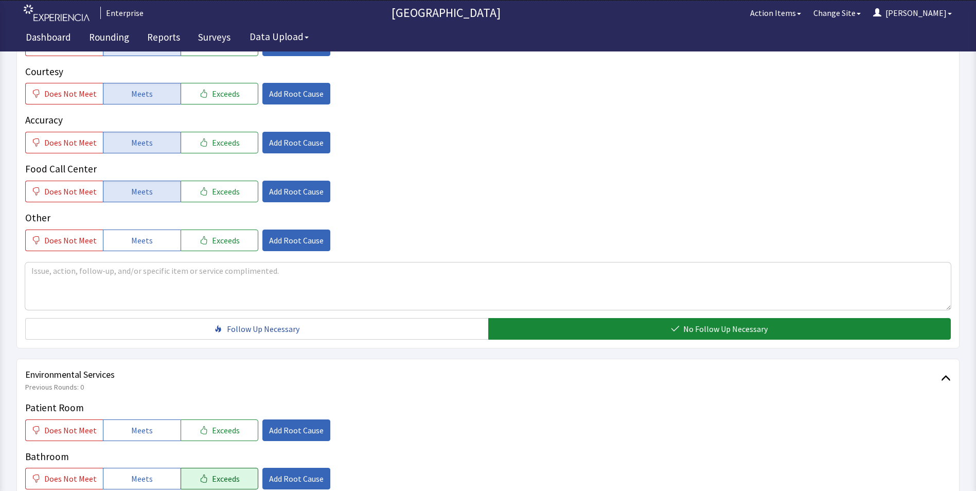
scroll to position [412, 0]
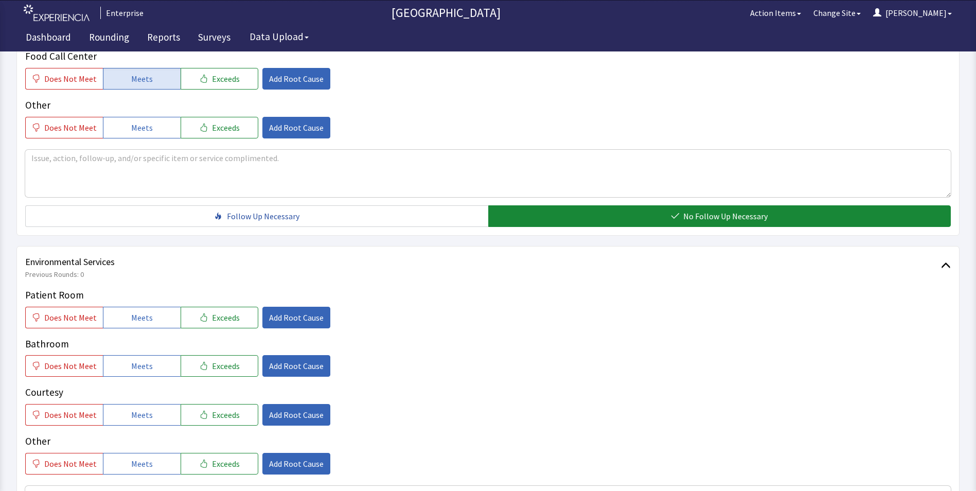
drag, startPoint x: 110, startPoint y: 304, endPoint x: 114, endPoint y: 326, distance: 23.1
click at [110, 307] on button "Meets" at bounding box center [142, 318] width 78 height 22
drag, startPoint x: 120, startPoint y: 348, endPoint x: 124, endPoint y: 378, distance: 29.7
click at [121, 355] on button "Meets" at bounding box center [142, 366] width 78 height 22
drag, startPoint x: 126, startPoint y: 389, endPoint x: 129, endPoint y: 394, distance: 5.6
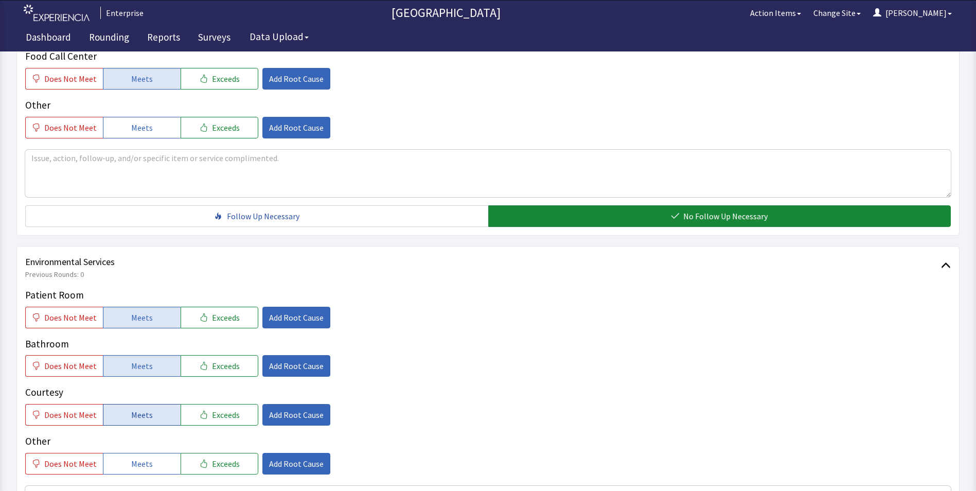
click at [127, 404] on button "Meets" at bounding box center [142, 415] width 78 height 22
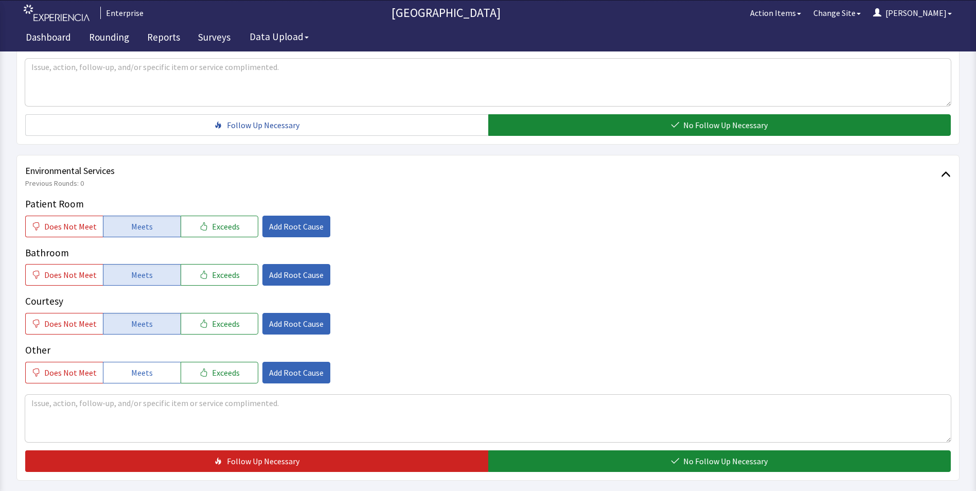
scroll to position [575, 0]
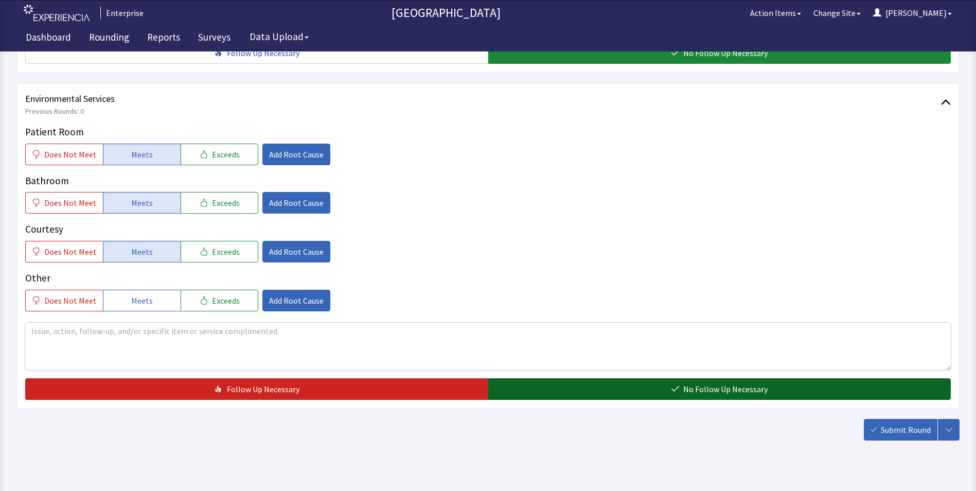
click at [560, 378] on button "No Follow Up Necessary" at bounding box center [719, 389] width 463 height 22
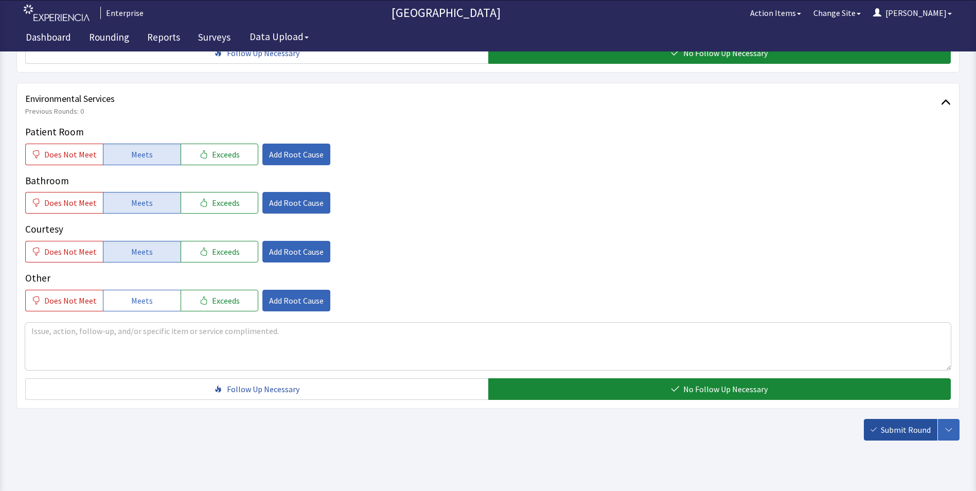
click at [903, 423] on span "Submit Round" at bounding box center [906, 429] width 50 height 12
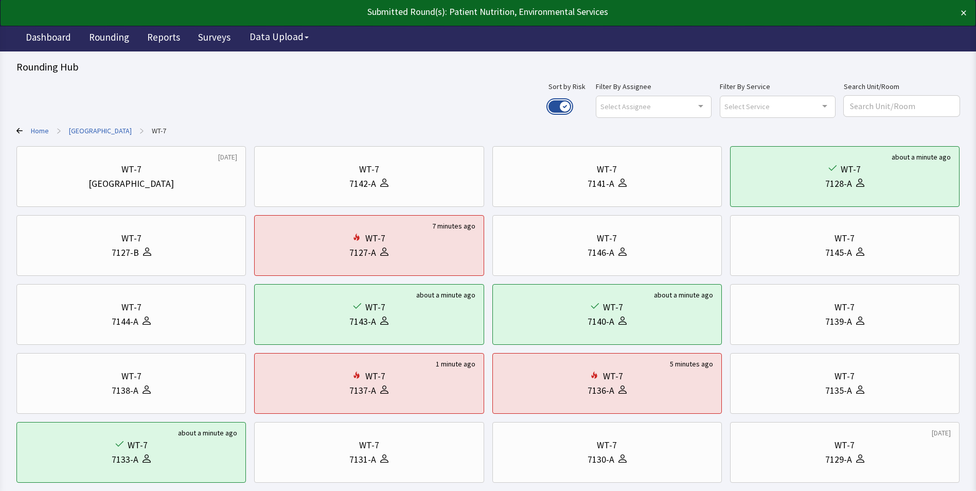
click at [571, 103] on button "Use setting" at bounding box center [559, 106] width 23 height 12
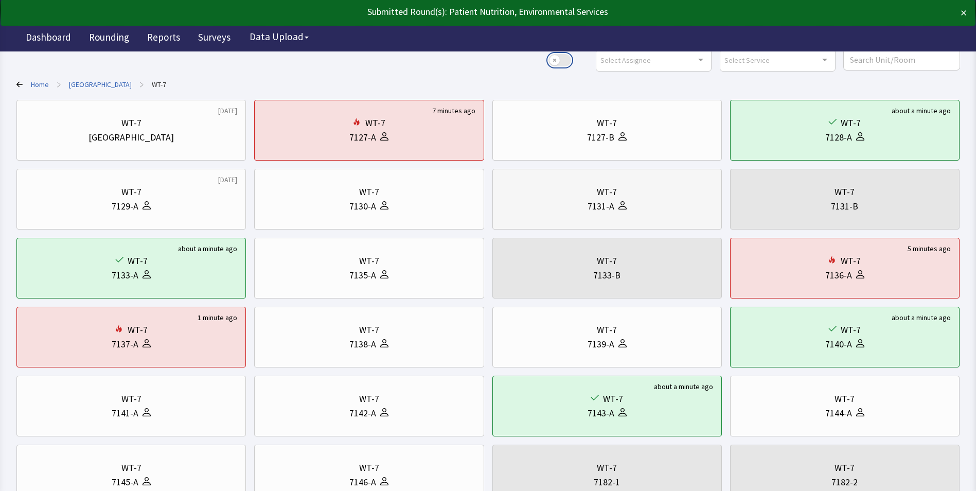
scroll to position [103, 0]
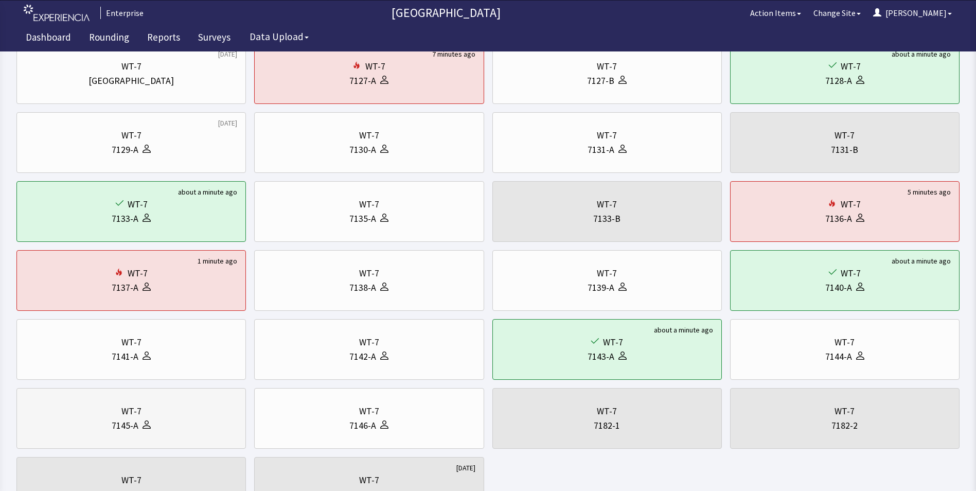
click at [130, 413] on div "WT-7" at bounding box center [131, 411] width 20 height 14
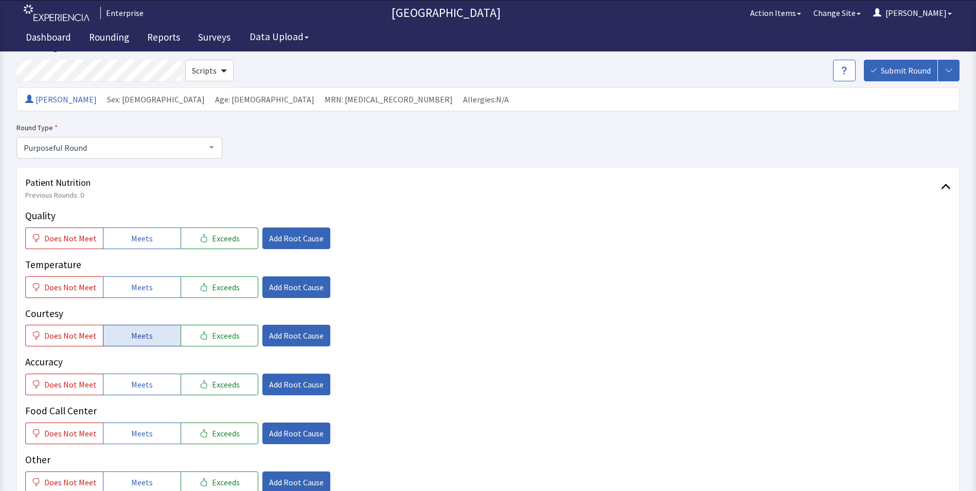
scroll to position [51, 0]
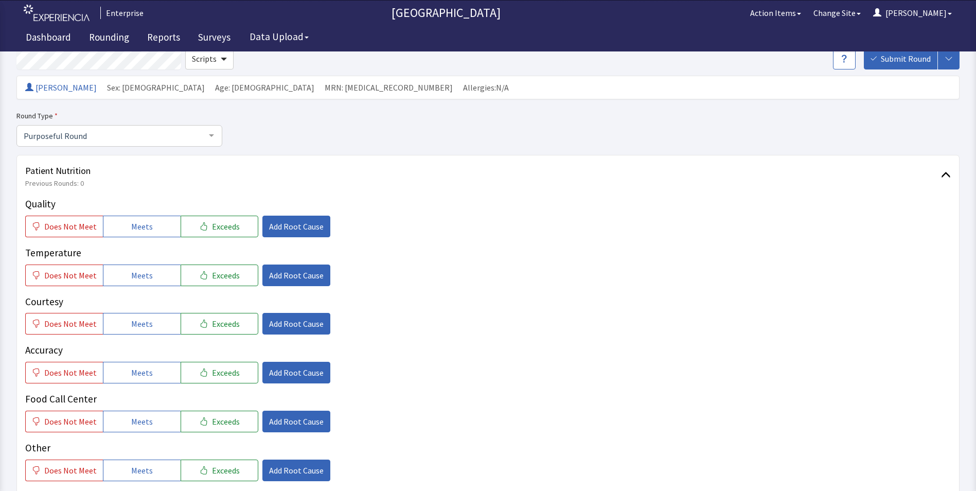
drag, startPoint x: 152, startPoint y: 227, endPoint x: 147, endPoint y: 243, distance: 16.8
click at [152, 227] on button "Meets" at bounding box center [142, 227] width 78 height 22
drag, startPoint x: 137, startPoint y: 274, endPoint x: 136, endPoint y: 299, distance: 25.2
click at [137, 277] on span "Meets" at bounding box center [142, 275] width 22 height 12
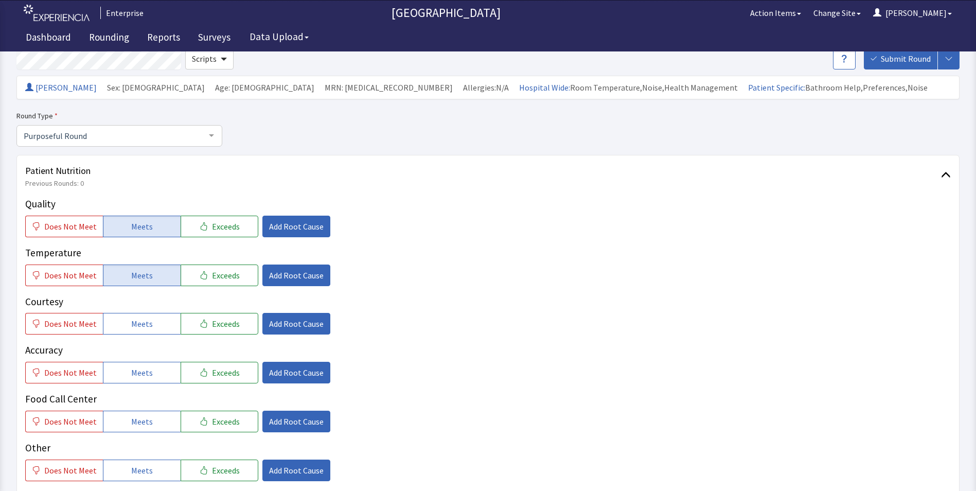
drag, startPoint x: 135, startPoint y: 324, endPoint x: 139, endPoint y: 359, distance: 35.2
click at [135, 333] on button "Meets" at bounding box center [142, 324] width 78 height 22
drag, startPoint x: 141, startPoint y: 372, endPoint x: 143, endPoint y: 383, distance: 11.0
click at [142, 381] on button "Meets" at bounding box center [142, 373] width 78 height 22
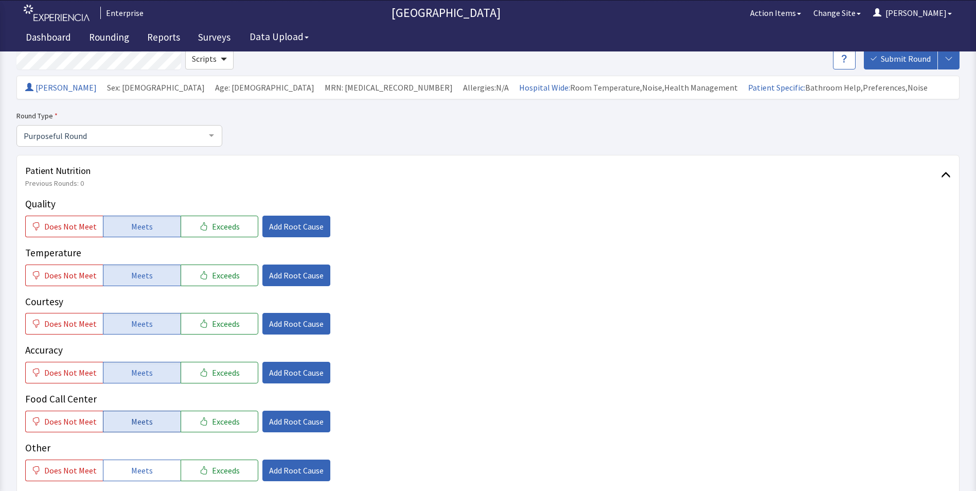
click at [144, 414] on button "Meets" at bounding box center [142, 422] width 78 height 22
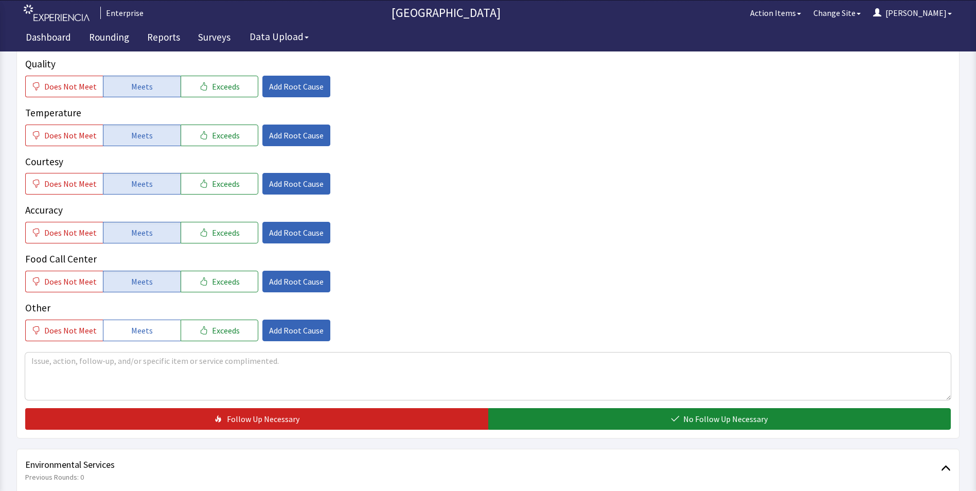
scroll to position [206, 0]
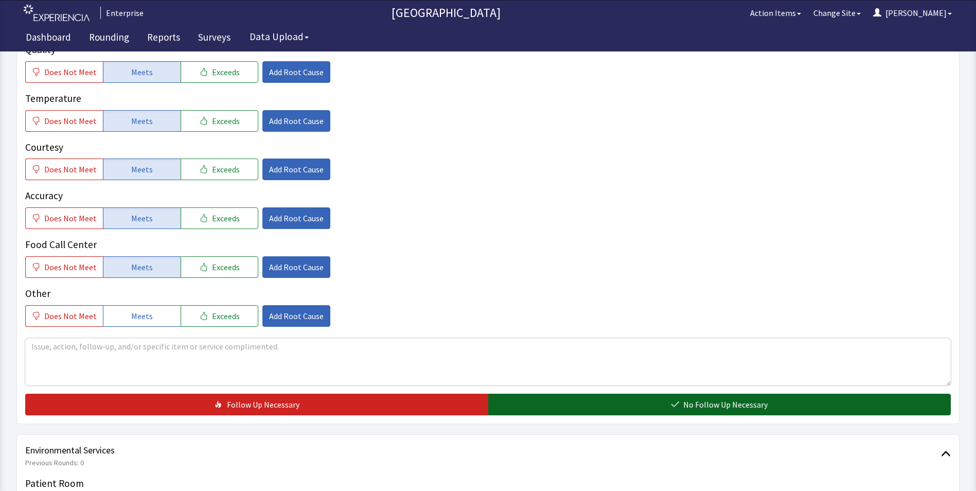
drag, startPoint x: 536, startPoint y: 407, endPoint x: 520, endPoint y: 396, distance: 19.6
click at [536, 407] on button "No Follow Up Necessary" at bounding box center [719, 405] width 463 height 22
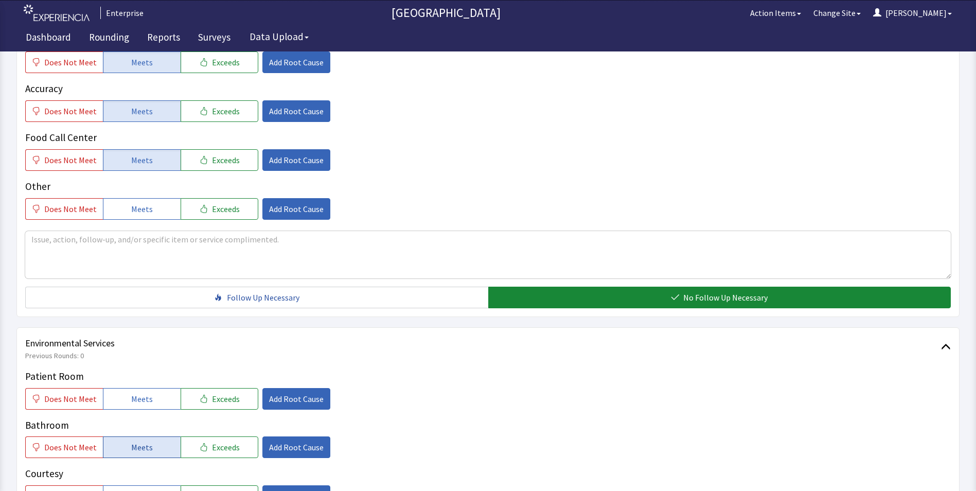
scroll to position [412, 0]
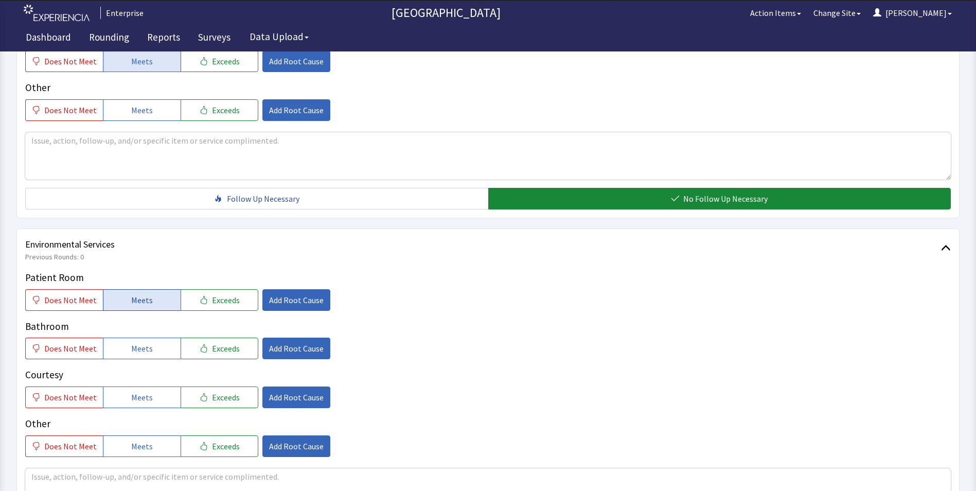
click at [131, 304] on span "Meets" at bounding box center [142, 300] width 22 height 12
click at [128, 356] on button "Meets" at bounding box center [142, 348] width 78 height 22
drag, startPoint x: 136, startPoint y: 395, endPoint x: 151, endPoint y: 383, distance: 18.7
click at [137, 395] on span "Meets" at bounding box center [142, 397] width 22 height 12
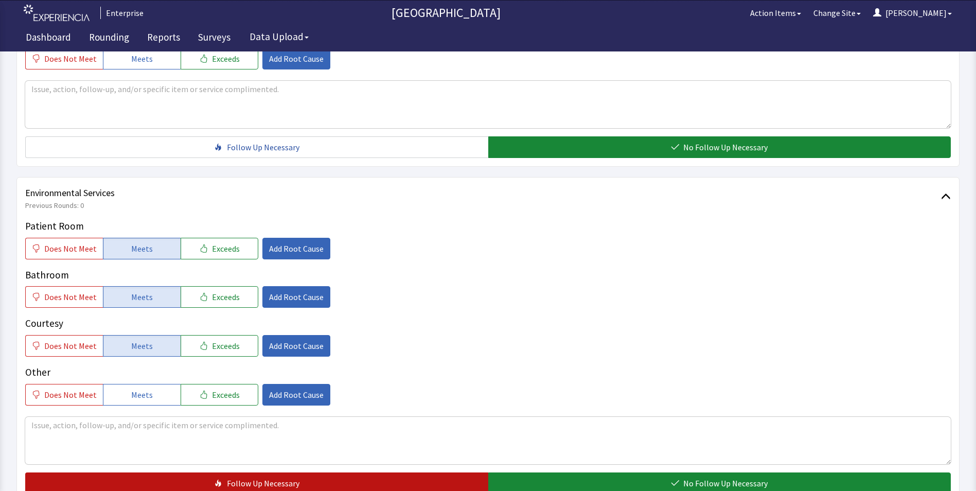
scroll to position [566, 0]
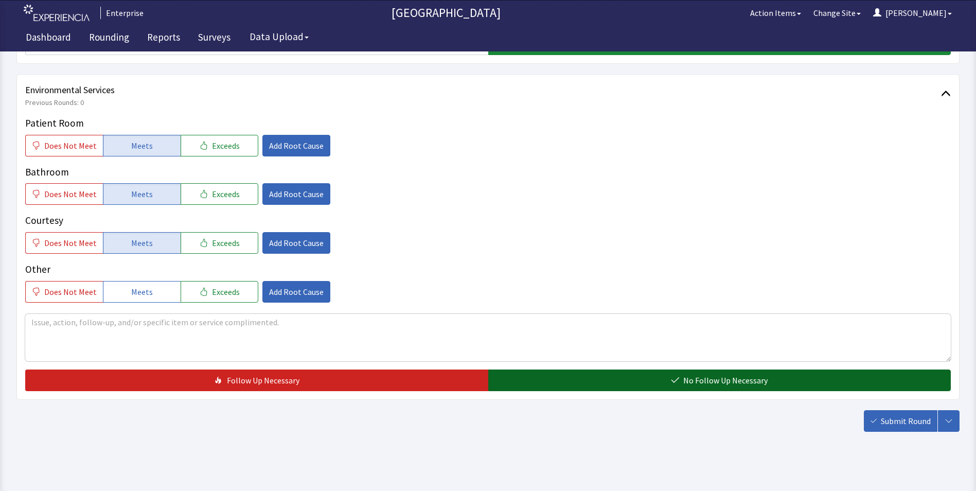
click at [569, 386] on button "No Follow Up Necessary" at bounding box center [719, 380] width 463 height 22
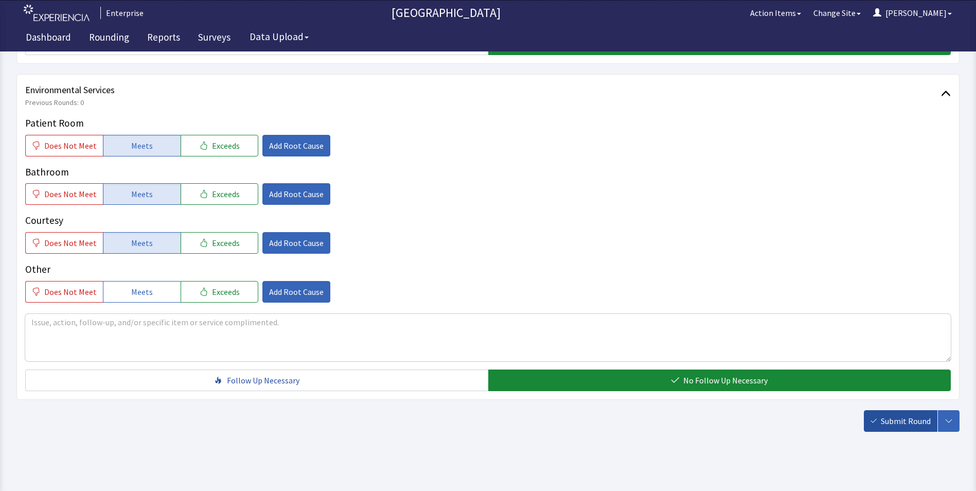
click at [887, 426] on span "Submit Round" at bounding box center [906, 421] width 50 height 12
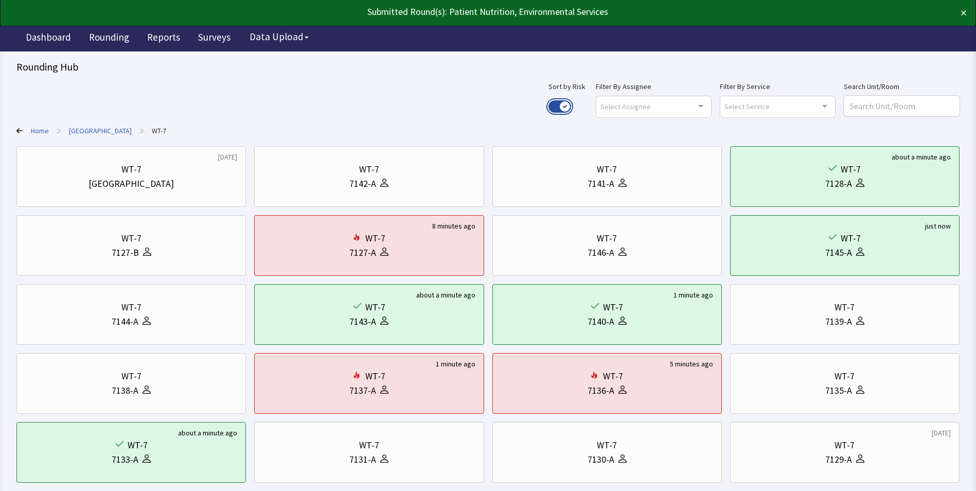
click at [571, 106] on button "Use setting" at bounding box center [559, 106] width 23 height 12
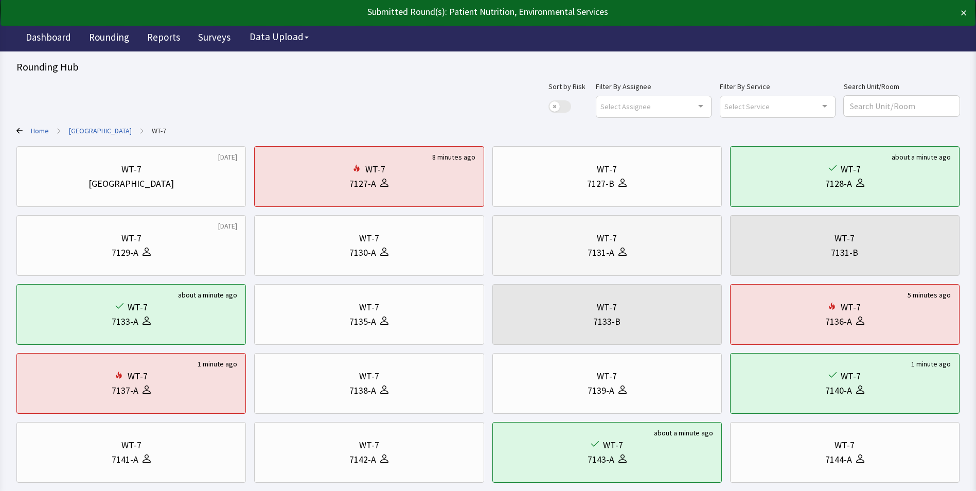
click at [538, 245] on div "7131-A" at bounding box center [607, 252] width 212 height 14
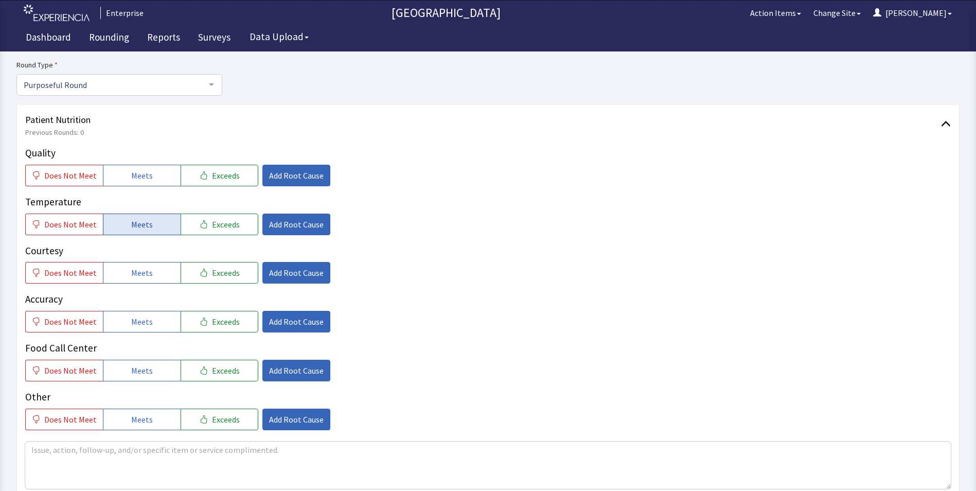
scroll to position [103, 0]
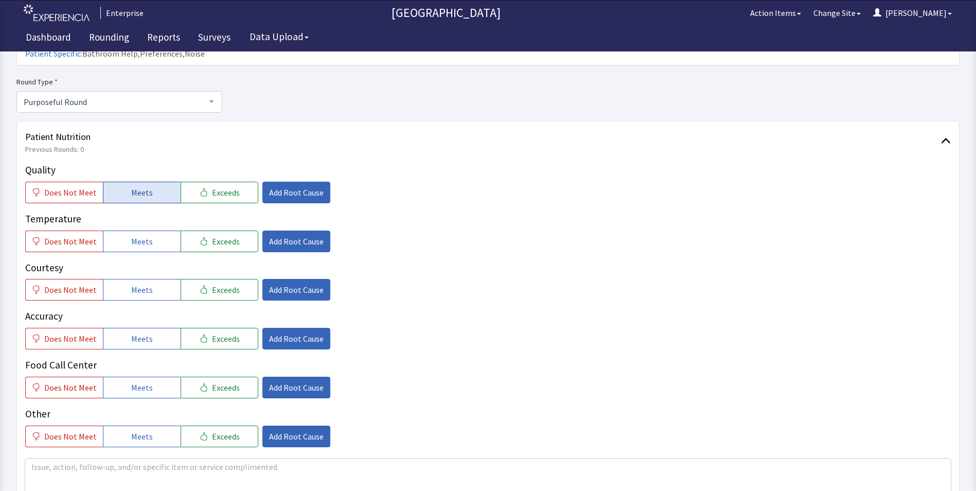
drag, startPoint x: 148, startPoint y: 173, endPoint x: 136, endPoint y: 220, distance: 47.8
click at [147, 186] on span "Meets" at bounding box center [142, 192] width 22 height 12
drag, startPoint x: 133, startPoint y: 227, endPoint x: 133, endPoint y: 242, distance: 14.9
click at [133, 235] on span "Meets" at bounding box center [142, 241] width 22 height 12
drag, startPoint x: 133, startPoint y: 274, endPoint x: 134, endPoint y: 301, distance: 26.8
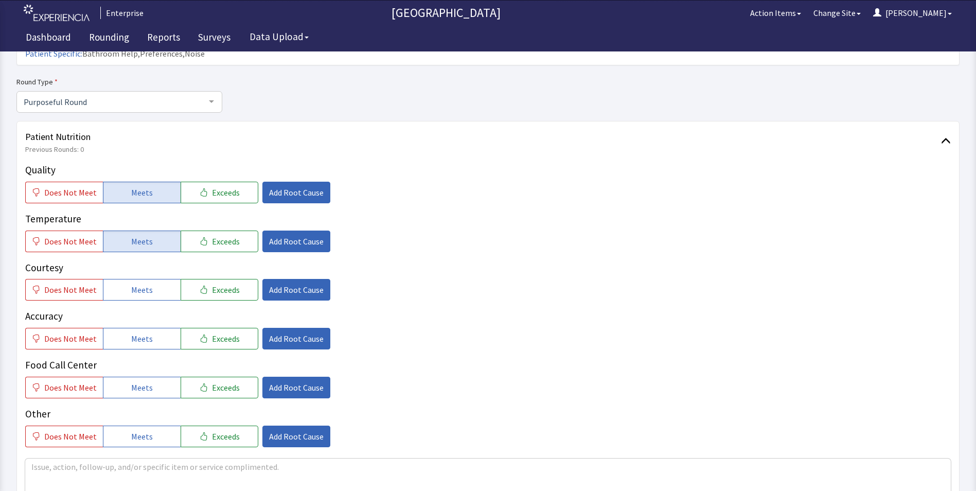
click at [133, 281] on button "Meets" at bounding box center [142, 290] width 78 height 22
drag, startPoint x: 134, startPoint y: 317, endPoint x: 137, endPoint y: 340, distance: 23.4
click at [134, 332] on span "Meets" at bounding box center [142, 338] width 22 height 12
drag, startPoint x: 138, startPoint y: 368, endPoint x: 141, endPoint y: 363, distance: 6.0
click at [138, 381] on span "Meets" at bounding box center [142, 387] width 22 height 12
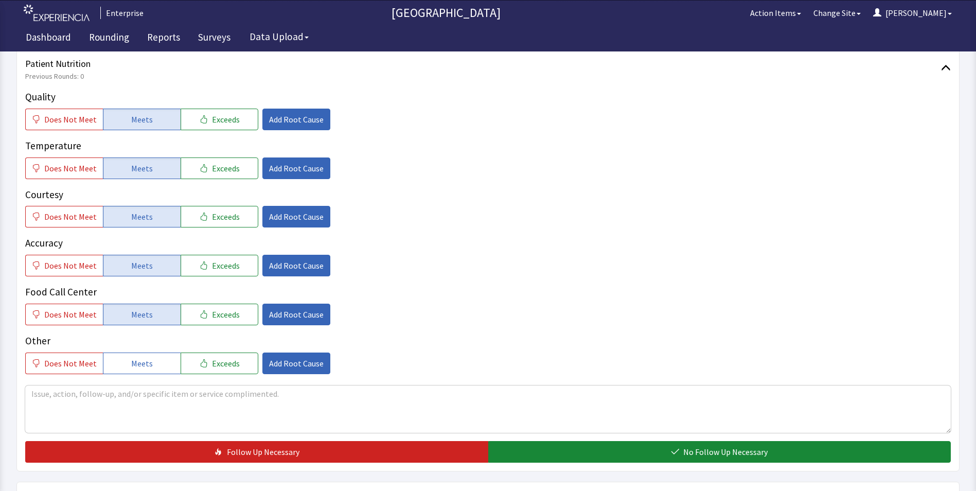
scroll to position [257, 0]
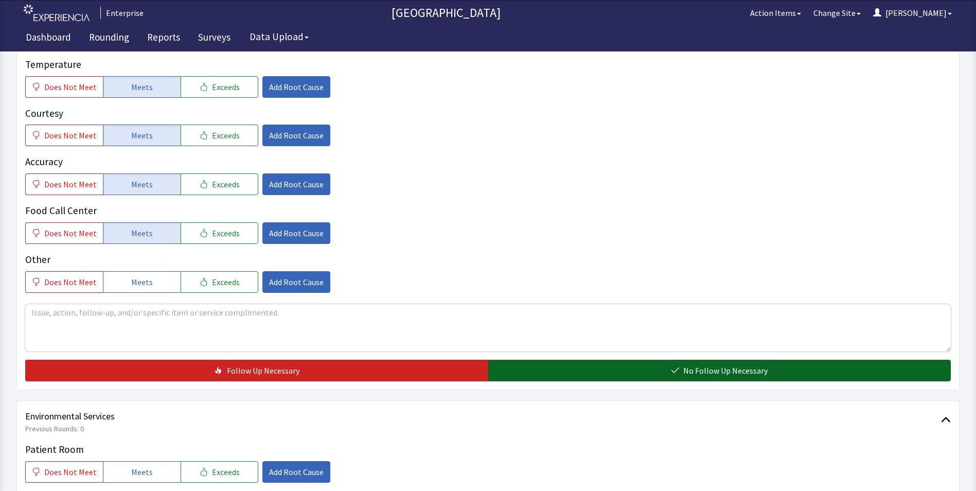
click at [528, 360] on button "No Follow Up Necessary" at bounding box center [719, 371] width 463 height 22
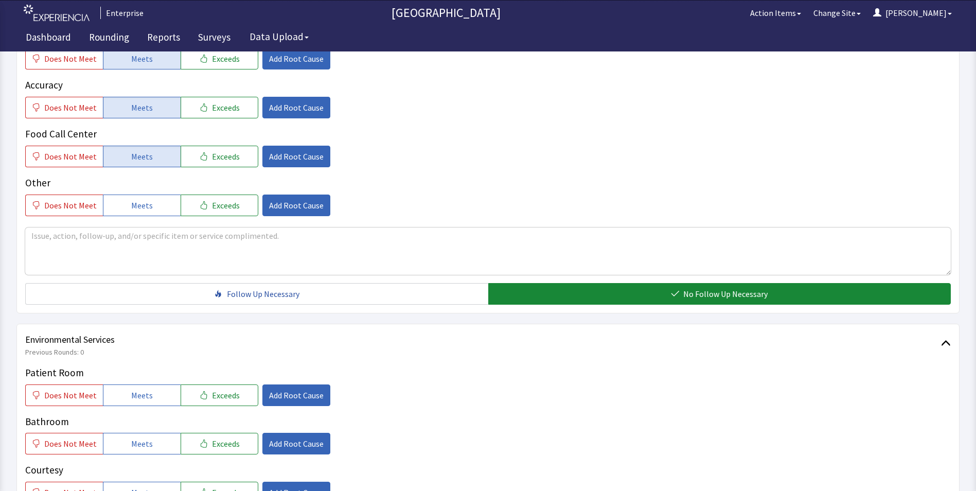
scroll to position [412, 0]
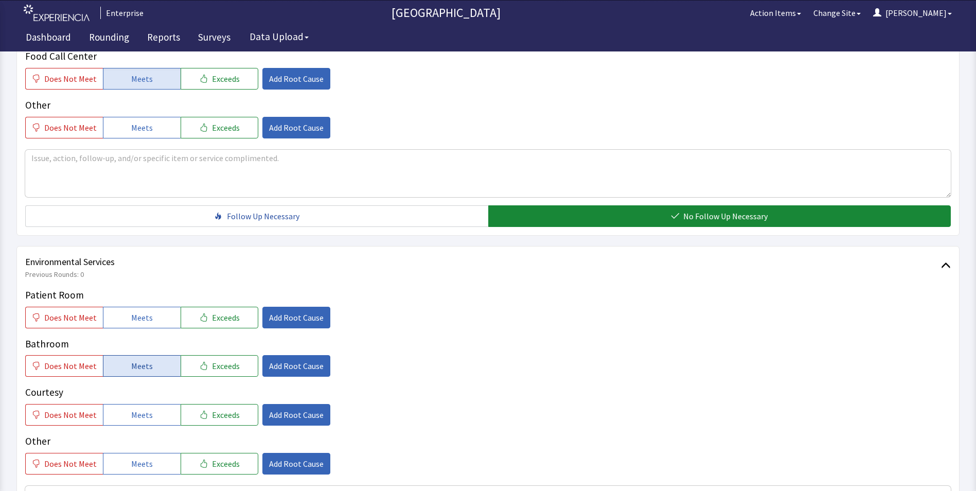
drag, startPoint x: 133, startPoint y: 302, endPoint x: 129, endPoint y: 346, distance: 43.4
click at [133, 307] on button "Meets" at bounding box center [142, 318] width 78 height 22
drag, startPoint x: 129, startPoint y: 349, endPoint x: 129, endPoint y: 365, distance: 15.4
click at [129, 359] on button "Meets" at bounding box center [142, 366] width 78 height 22
drag, startPoint x: 126, startPoint y: 395, endPoint x: 142, endPoint y: 384, distance: 19.7
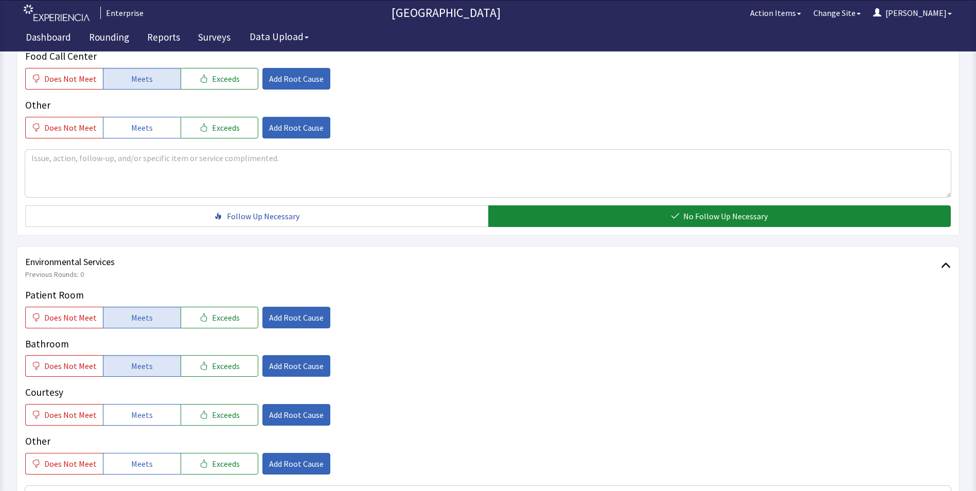
click at [127, 404] on button "Meets" at bounding box center [142, 415] width 78 height 22
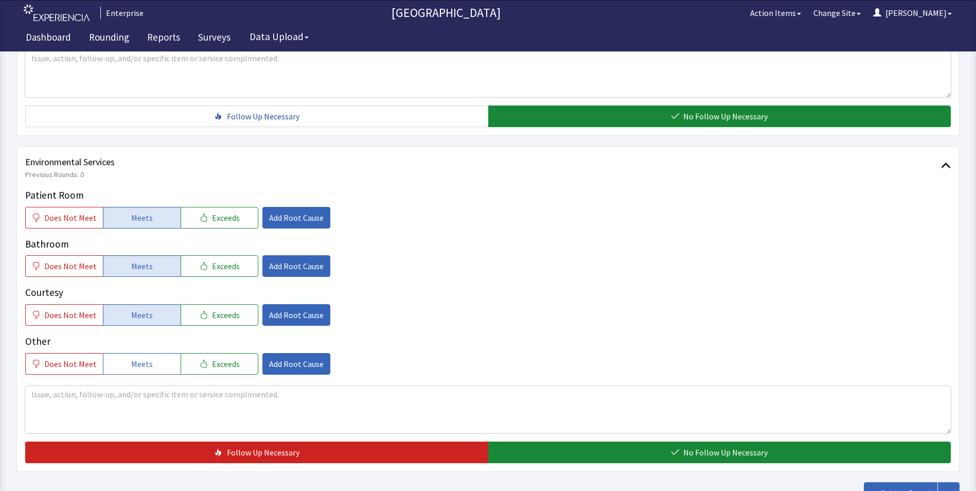
scroll to position [566, 0]
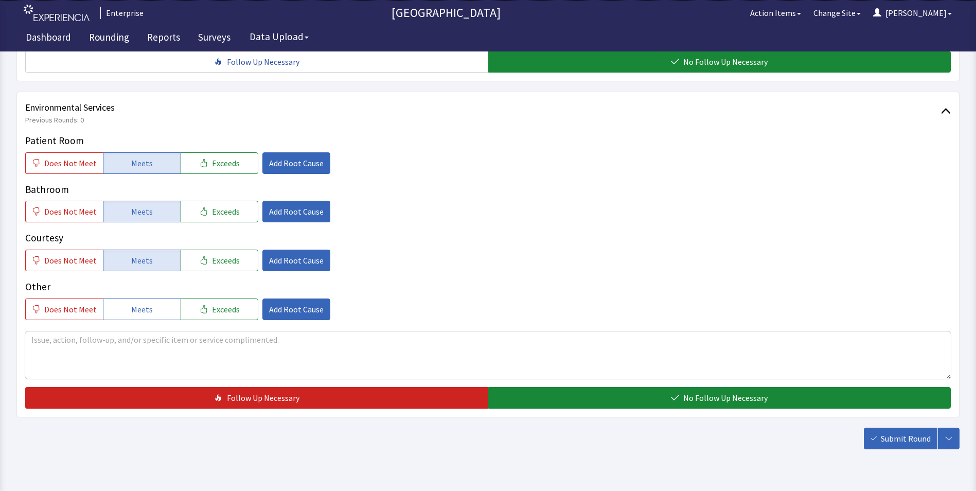
drag, startPoint x: 508, startPoint y: 377, endPoint x: 637, endPoint y: 403, distance: 131.2
click at [511, 387] on button "No Follow Up Necessary" at bounding box center [719, 398] width 463 height 22
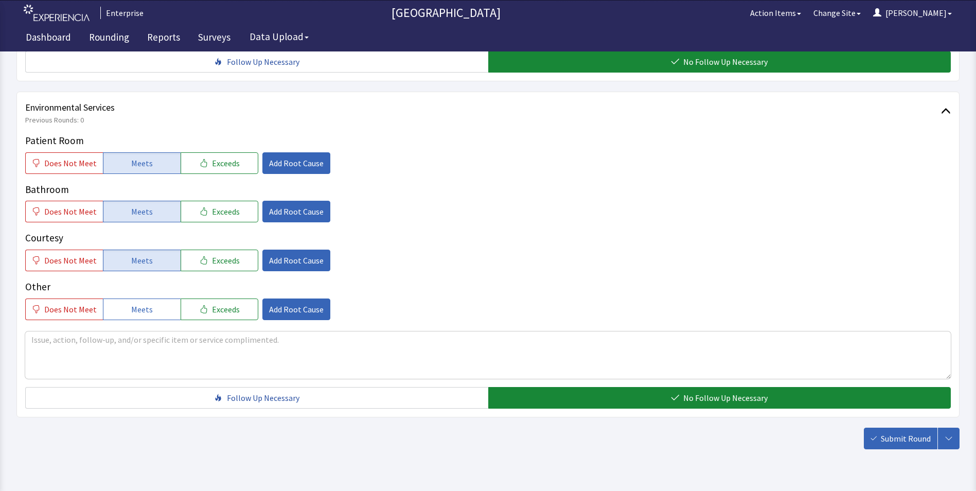
click at [876, 427] on button "Submit Round" at bounding box center [901, 438] width 74 height 22
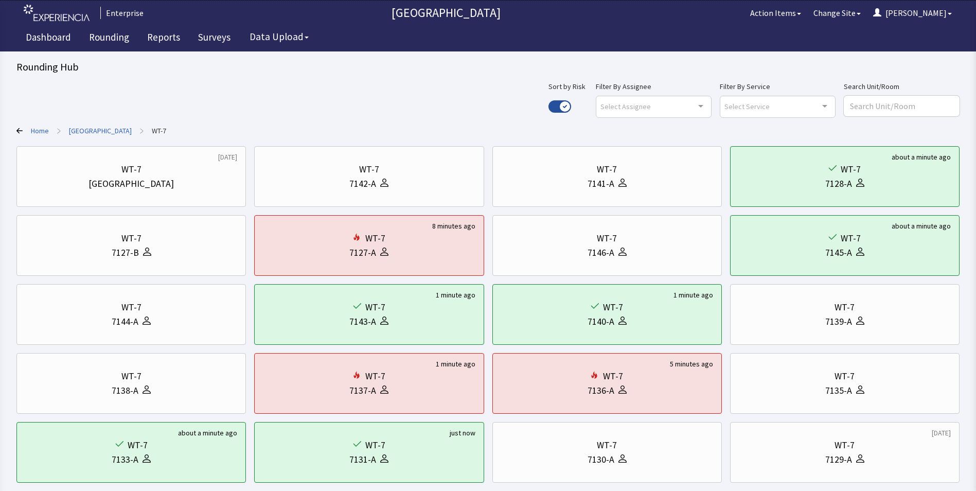
click at [91, 130] on link "[GEOGRAPHIC_DATA]" at bounding box center [100, 131] width 63 height 10
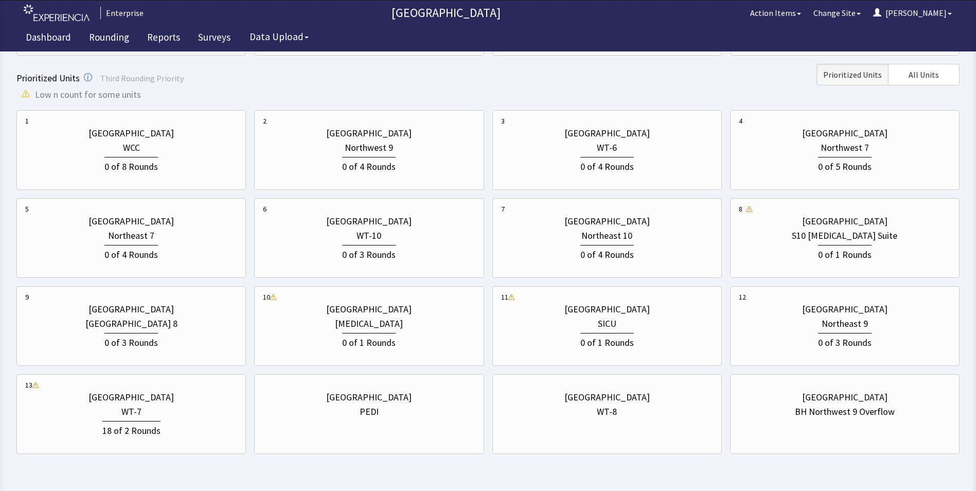
scroll to position [326, 0]
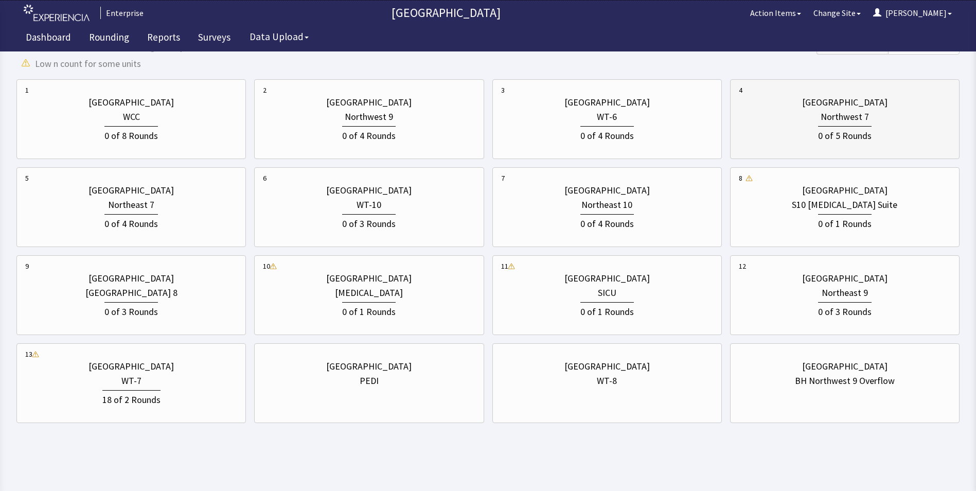
click at [791, 142] on div "0 of 5 Rounds" at bounding box center [845, 133] width 212 height 19
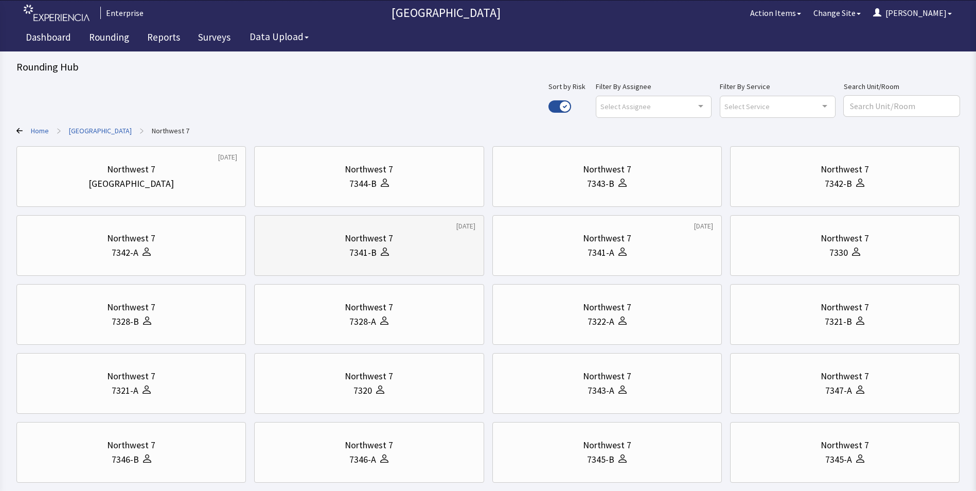
click at [382, 237] on div "Northwest 7" at bounding box center [369, 238] width 48 height 14
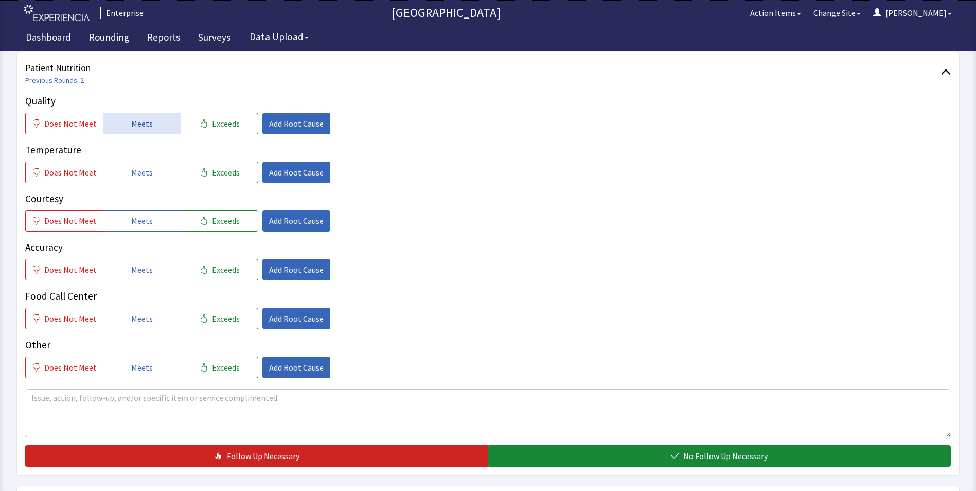
scroll to position [51, 0]
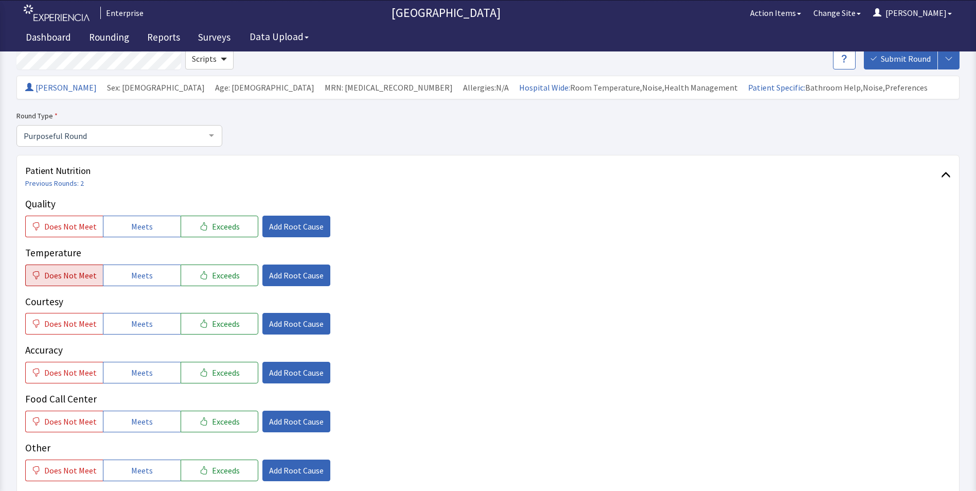
click at [78, 273] on span "Does Not Meet" at bounding box center [70, 275] width 52 height 12
click at [73, 227] on span "Does Not Meet" at bounding box center [70, 226] width 52 height 12
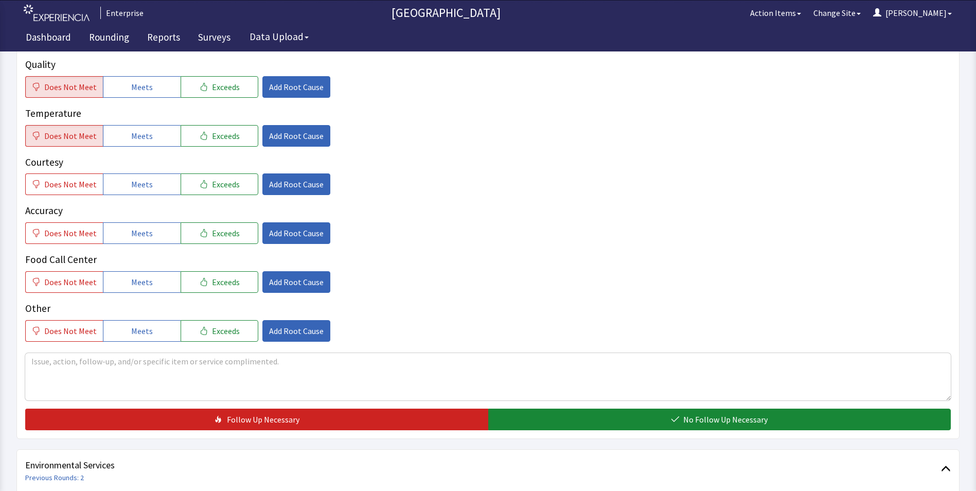
scroll to position [206, 0]
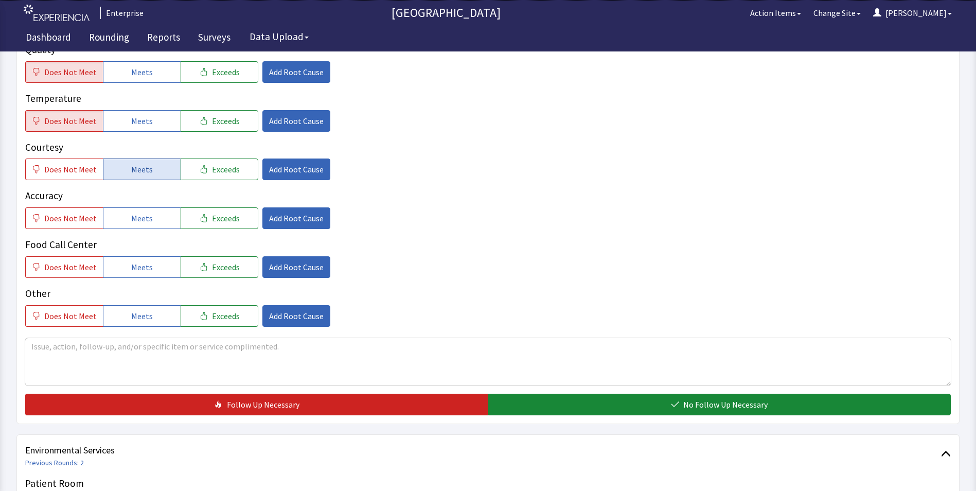
click at [146, 171] on span "Meets" at bounding box center [142, 169] width 22 height 12
drag, startPoint x: 134, startPoint y: 218, endPoint x: 134, endPoint y: 235, distance: 17.5
click at [134, 222] on span "Meets" at bounding box center [142, 218] width 22 height 12
click at [133, 261] on span "Meets" at bounding box center [142, 267] width 22 height 12
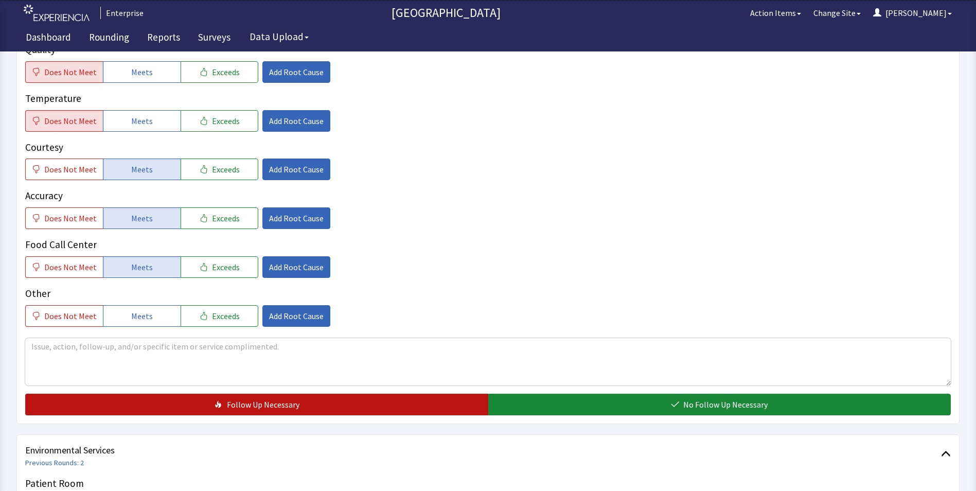
click at [335, 401] on button "Follow Up Necessary" at bounding box center [256, 405] width 463 height 22
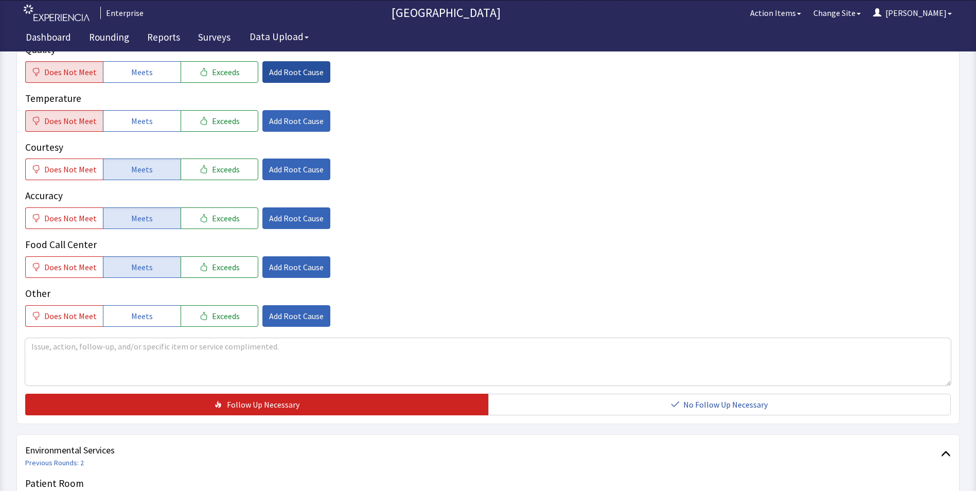
click at [276, 67] on span "Add Root Cause" at bounding box center [296, 72] width 55 height 12
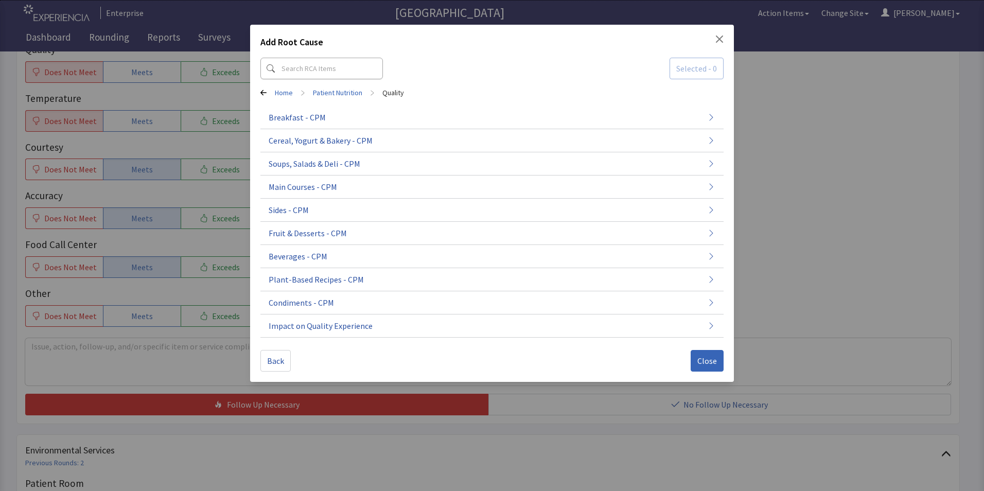
click at [718, 37] on icon "Close" at bounding box center [719, 39] width 8 height 8
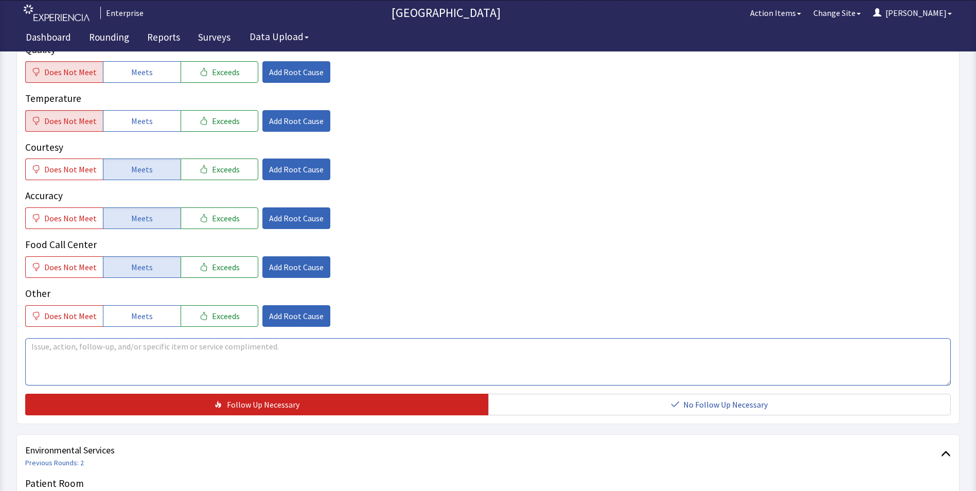
click at [48, 350] on textarea at bounding box center [487, 361] width 925 height 47
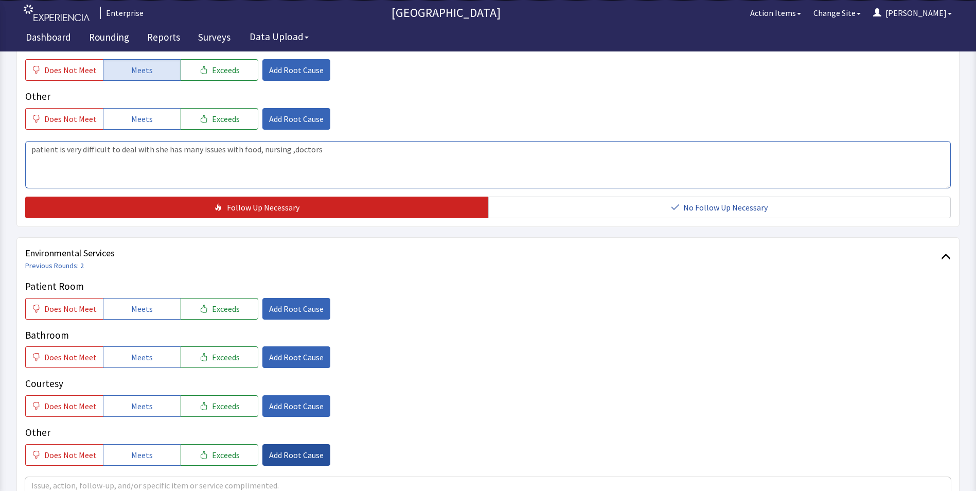
scroll to position [412, 0]
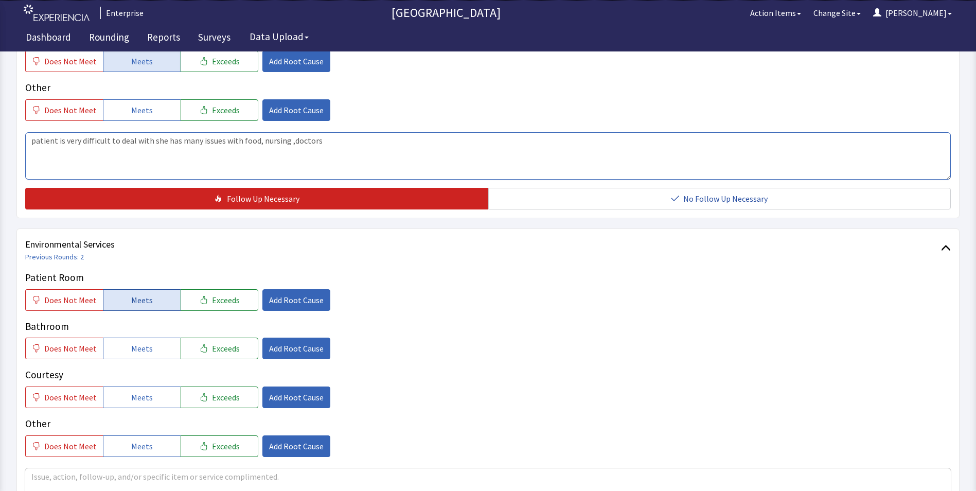
type textarea "patient is very difficult to deal with she has many issues with food, nursing ,…"
click at [124, 300] on button "Meets" at bounding box center [142, 300] width 78 height 22
click at [123, 350] on button "Meets" at bounding box center [142, 348] width 78 height 22
drag, startPoint x: 126, startPoint y: 396, endPoint x: 277, endPoint y: 356, distance: 156.3
click at [129, 396] on button "Meets" at bounding box center [142, 397] width 78 height 22
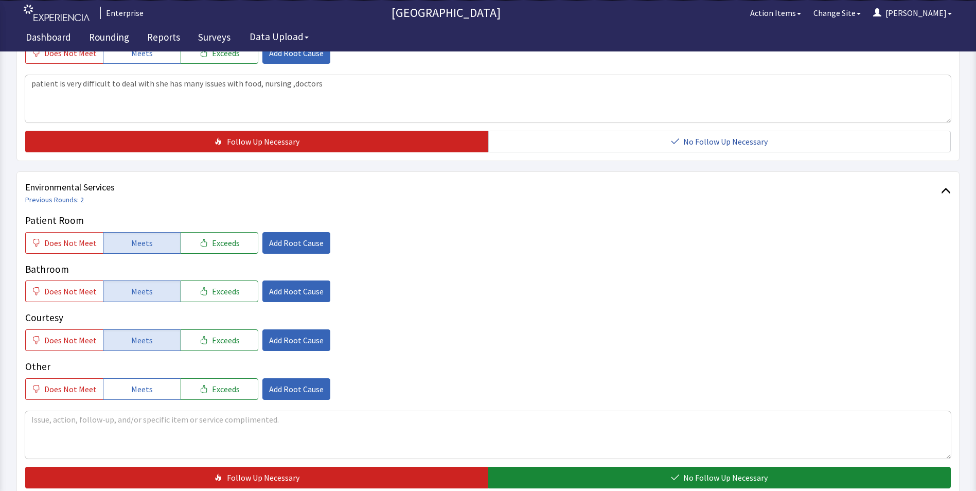
scroll to position [514, 0]
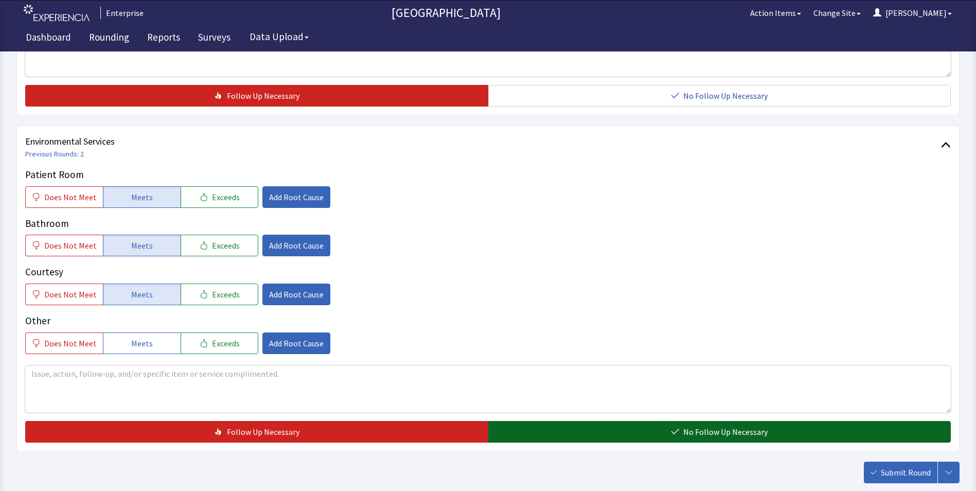
click at [564, 434] on button "No Follow Up Necessary" at bounding box center [719, 432] width 463 height 22
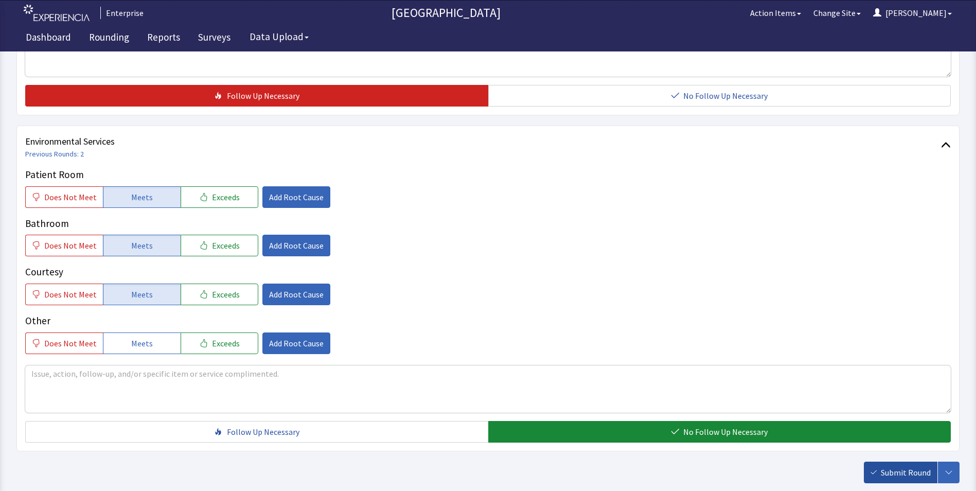
click at [891, 469] on span "Submit Round" at bounding box center [906, 472] width 50 height 12
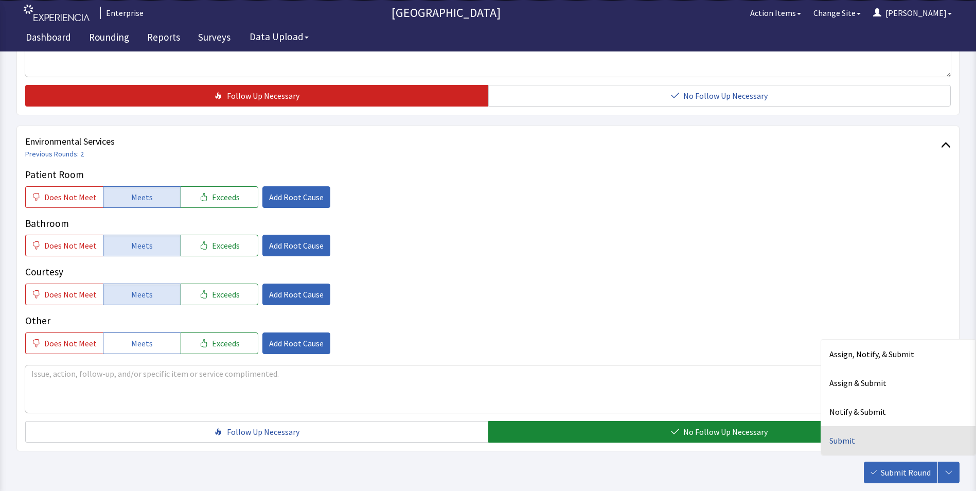
click at [843, 442] on div "Submit" at bounding box center [898, 440] width 154 height 29
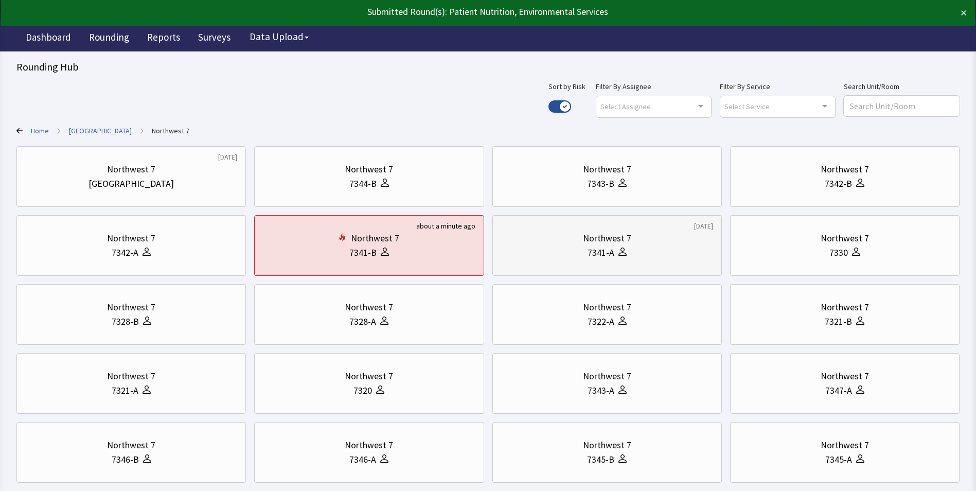
click at [663, 252] on div "7341-A" at bounding box center [607, 252] width 212 height 14
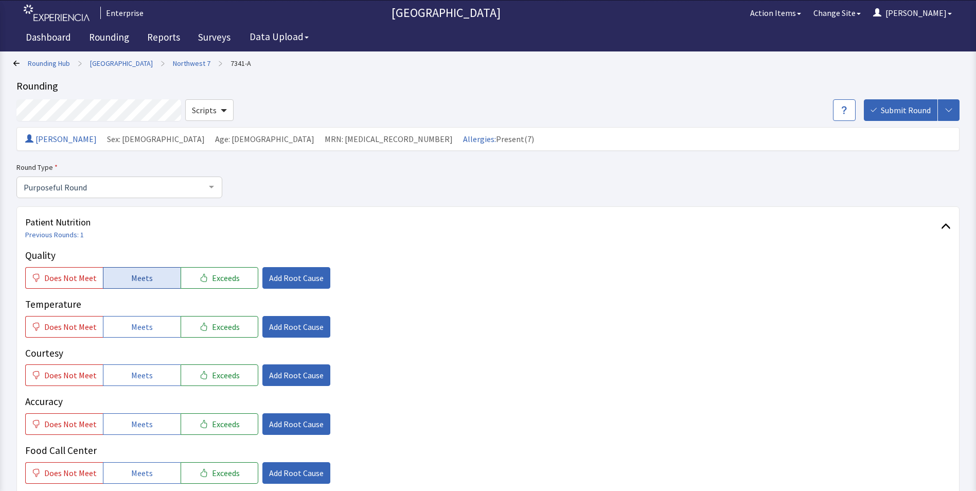
click at [126, 281] on button "Meets" at bounding box center [142, 278] width 78 height 22
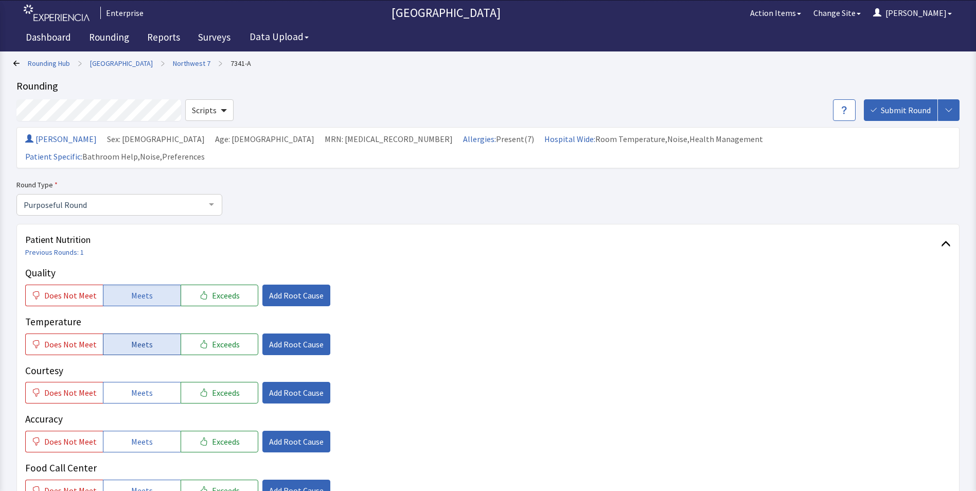
click at [140, 338] on span "Meets" at bounding box center [142, 344] width 22 height 12
drag, startPoint x: 140, startPoint y: 373, endPoint x: 143, endPoint y: 399, distance: 25.8
click at [141, 386] on span "Meets" at bounding box center [142, 392] width 22 height 12
click at [140, 435] on span "Meets" at bounding box center [142, 441] width 22 height 12
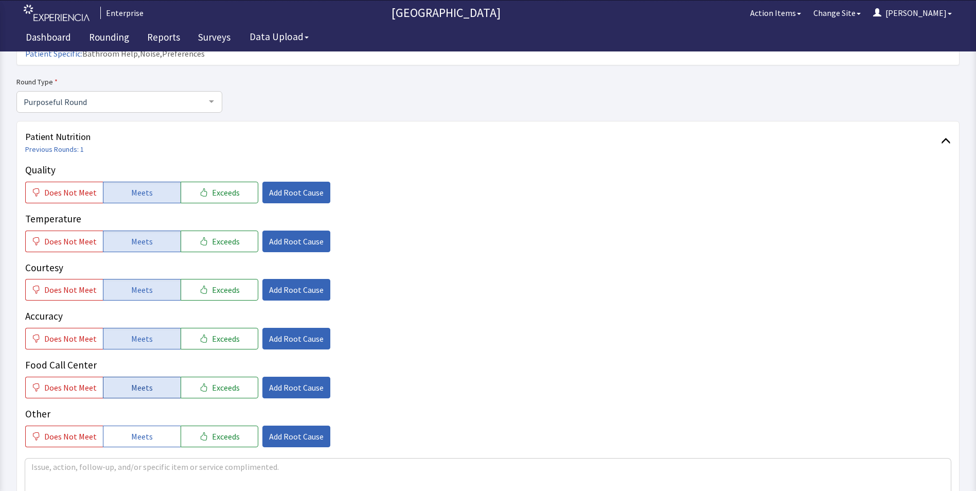
click at [149, 377] on button "Meets" at bounding box center [142, 388] width 78 height 22
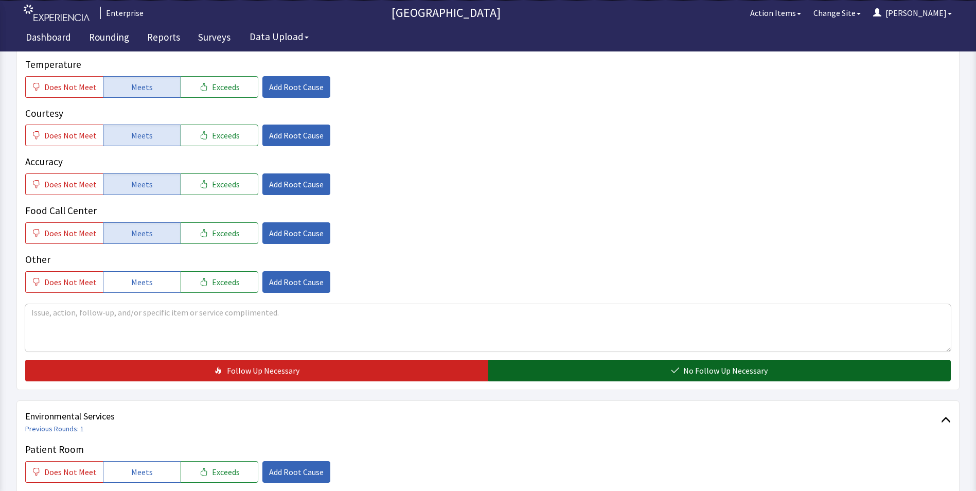
click at [546, 360] on button "No Follow Up Necessary" at bounding box center [719, 371] width 463 height 22
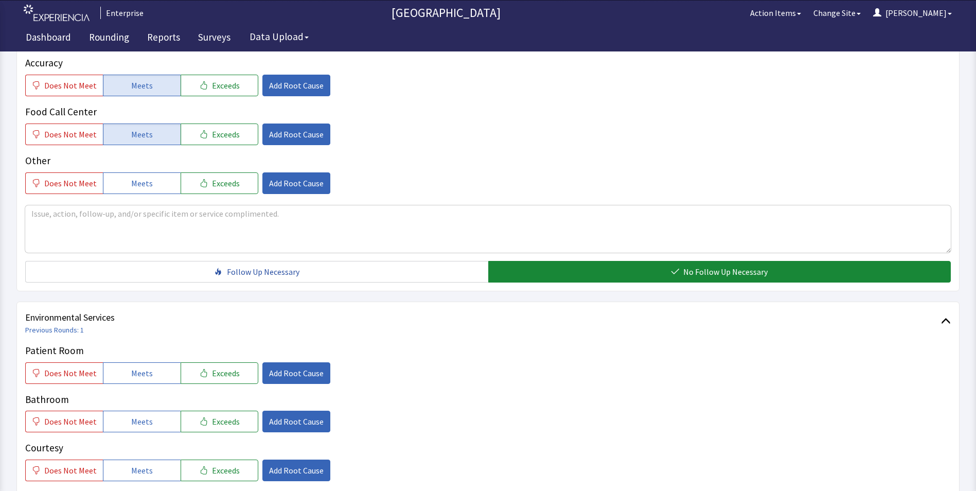
scroll to position [412, 0]
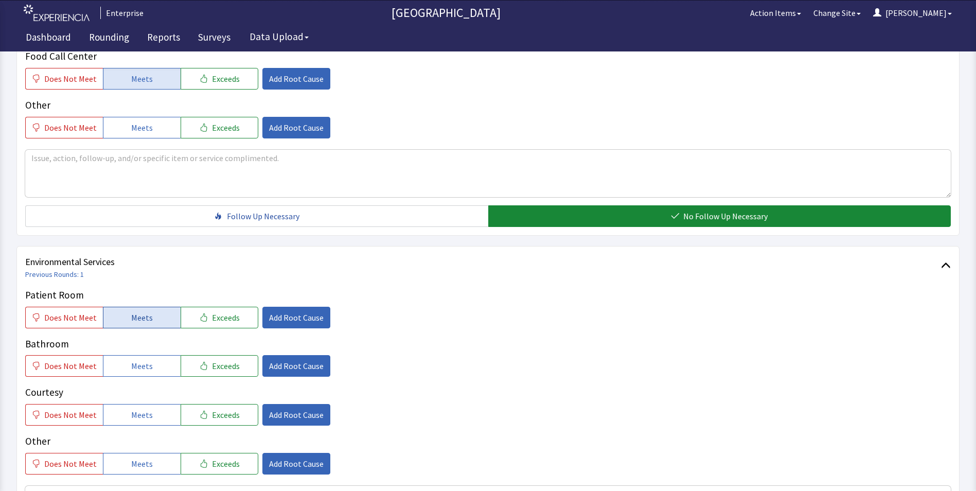
click at [119, 307] on button "Meets" at bounding box center [142, 318] width 78 height 22
drag, startPoint x: 121, startPoint y: 346, endPoint x: 125, endPoint y: 374, distance: 28.6
click at [121, 355] on button "Meets" at bounding box center [142, 366] width 78 height 22
click at [127, 404] on button "Meets" at bounding box center [142, 415] width 78 height 22
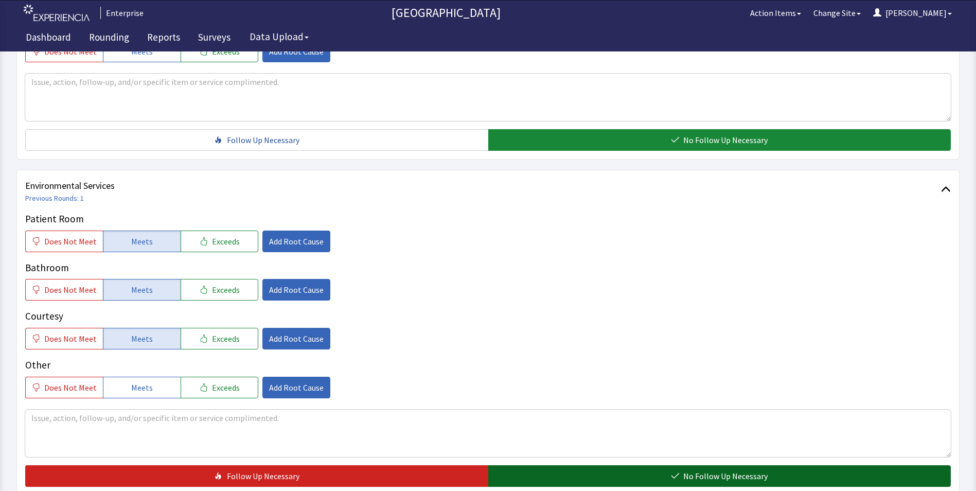
scroll to position [566, 0]
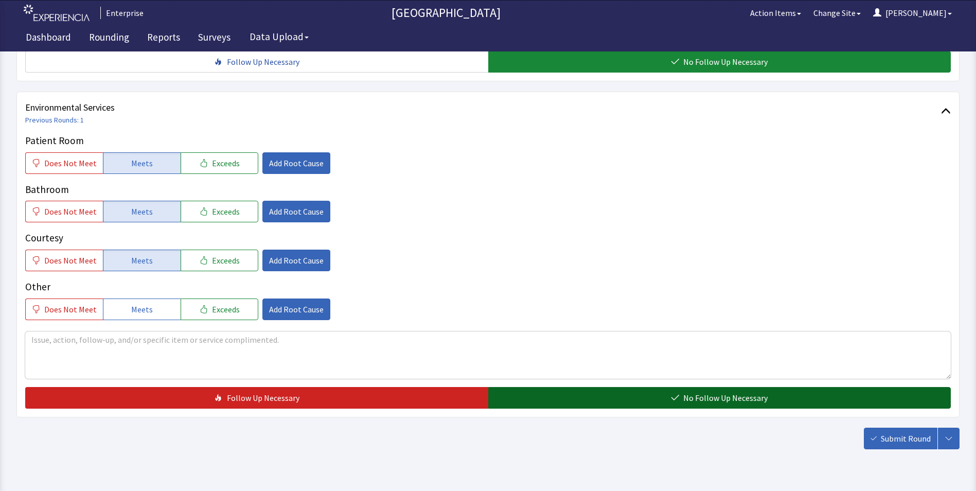
click at [580, 387] on button "No Follow Up Necessary" at bounding box center [719, 398] width 463 height 22
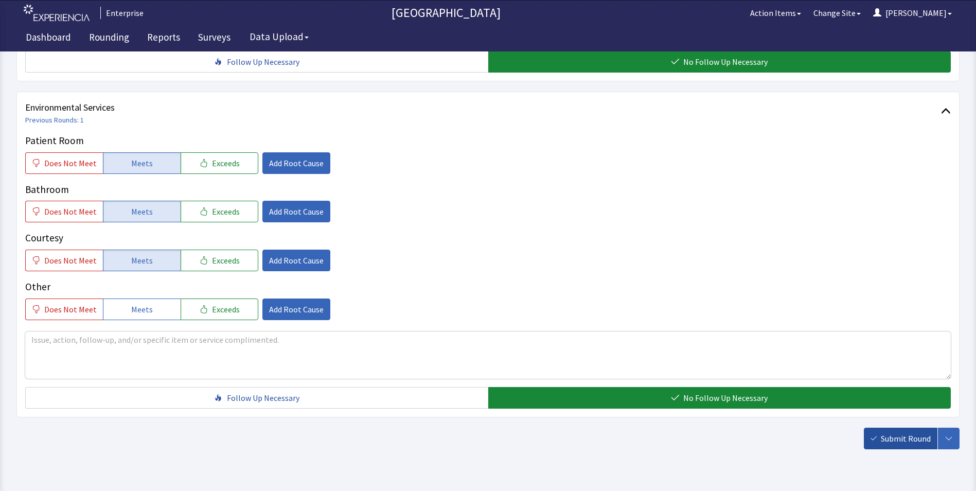
click at [903, 432] on span "Submit Round" at bounding box center [906, 438] width 50 height 12
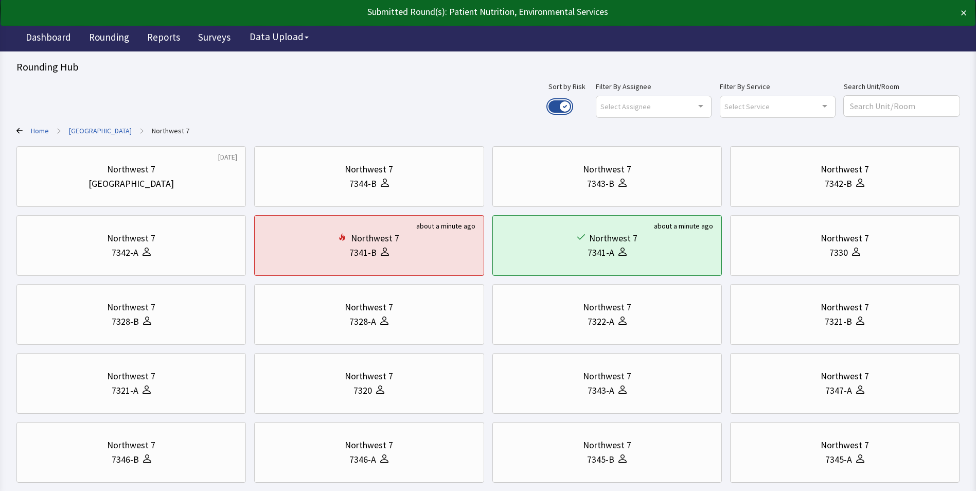
click at [571, 105] on button "Use setting" at bounding box center [559, 106] width 23 height 12
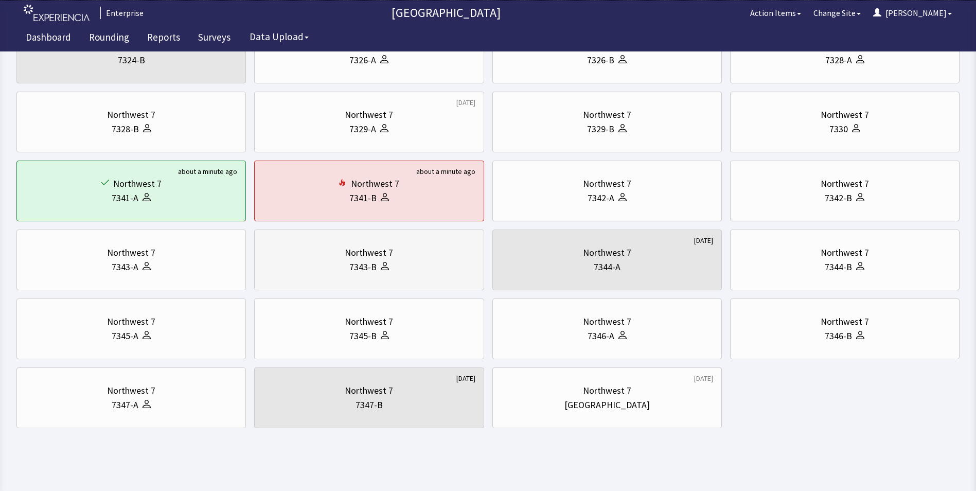
scroll to position [266, 0]
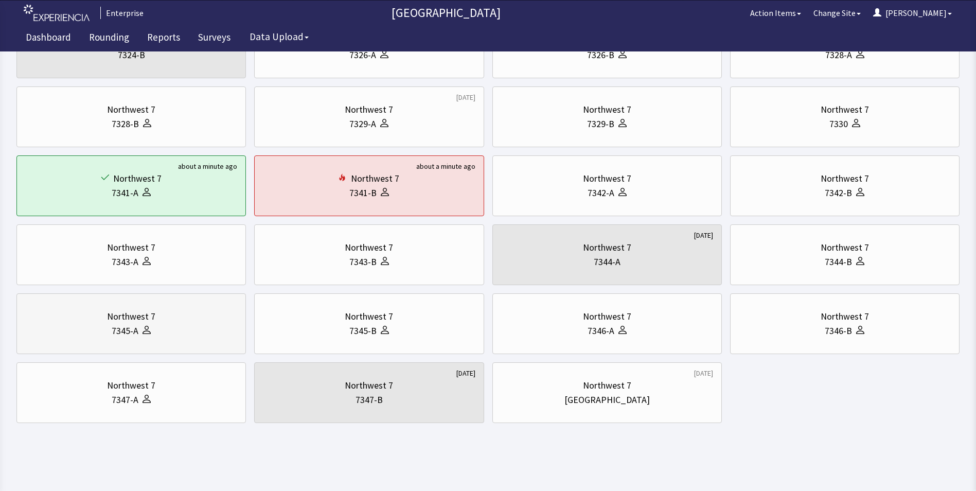
click at [117, 329] on div "7345-A" at bounding box center [125, 331] width 27 height 14
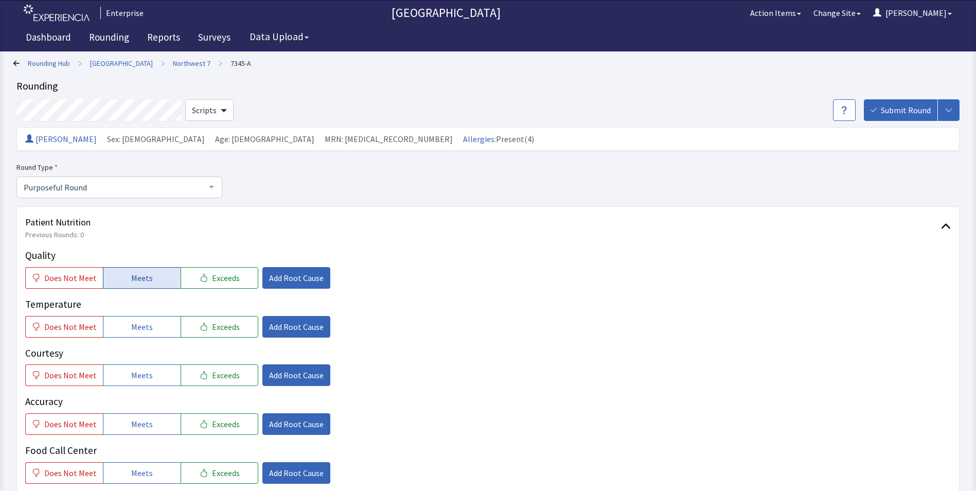
click at [152, 281] on button "Meets" at bounding box center [142, 278] width 78 height 22
drag, startPoint x: 145, startPoint y: 322, endPoint x: 142, endPoint y: 360, distance: 38.2
click at [145, 323] on span "Meets" at bounding box center [142, 326] width 22 height 12
click at [140, 382] on button "Meets" at bounding box center [142, 375] width 78 height 22
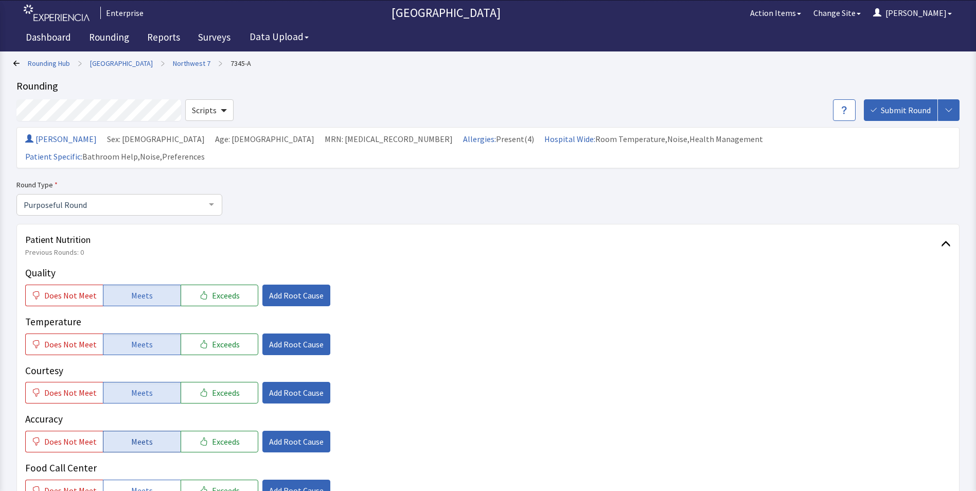
drag, startPoint x: 136, startPoint y: 426, endPoint x: 140, endPoint y: 416, distance: 10.9
click at [137, 435] on span "Meets" at bounding box center [142, 441] width 22 height 12
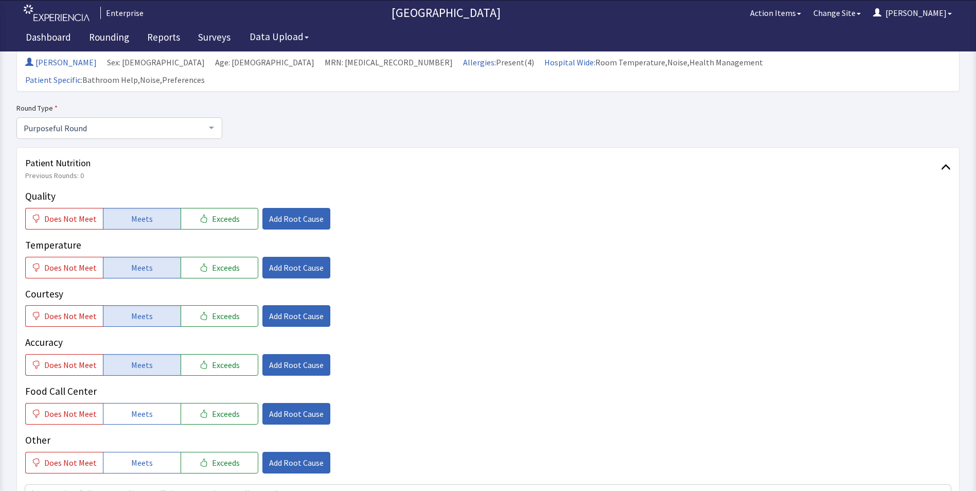
scroll to position [154, 0]
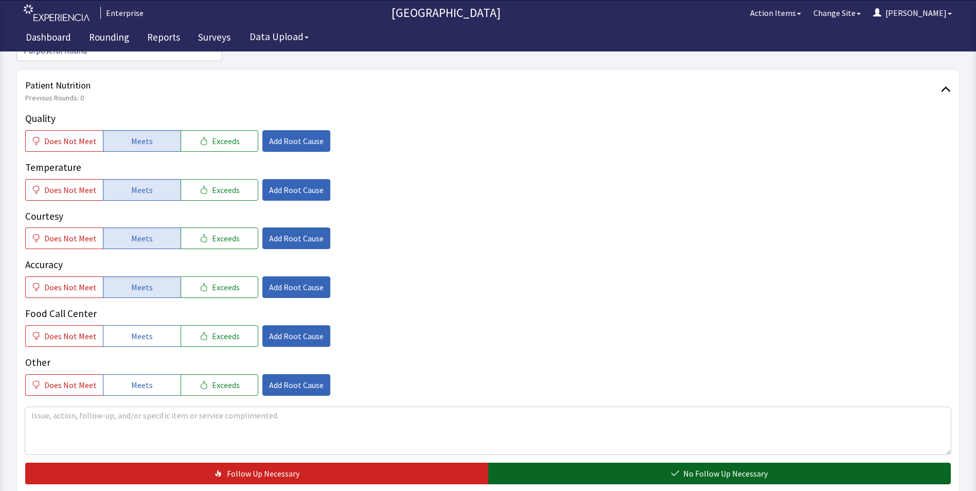
click at [553, 462] on button "No Follow Up Necessary" at bounding box center [719, 473] width 463 height 22
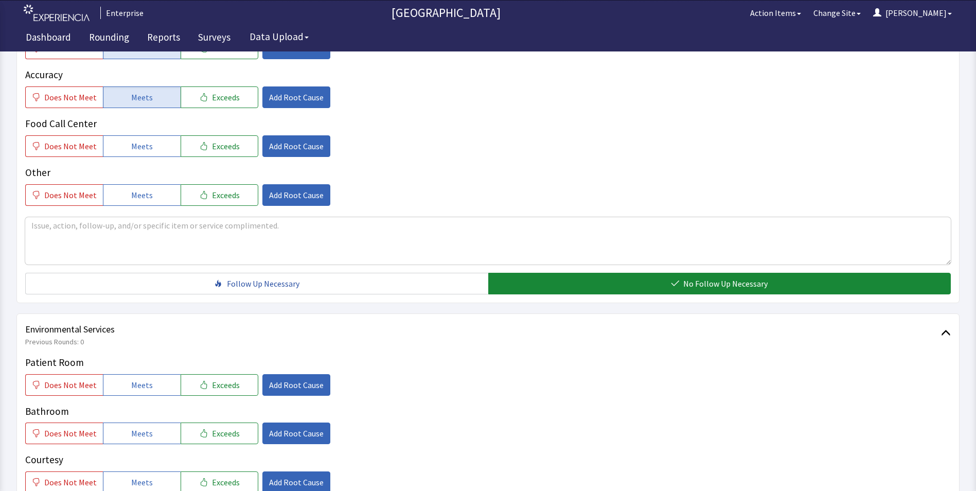
scroll to position [360, 0]
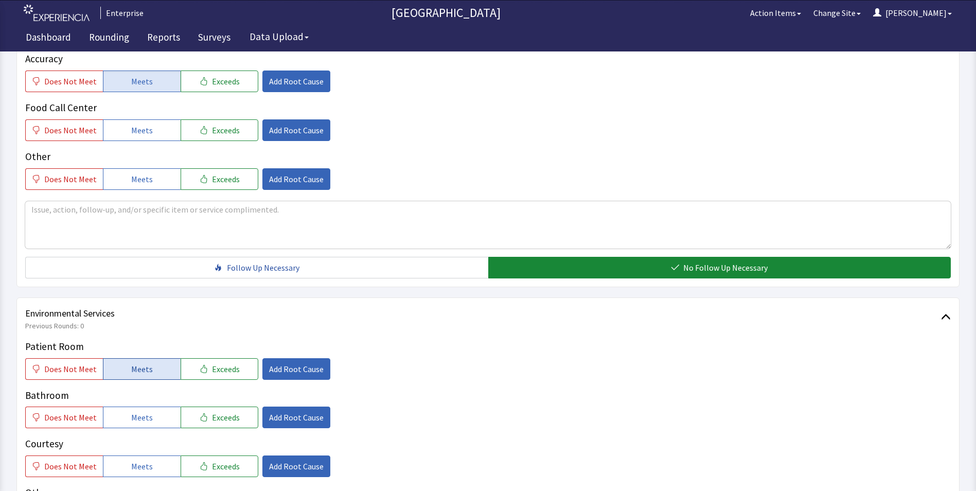
click at [131, 363] on span "Meets" at bounding box center [142, 369] width 22 height 12
drag, startPoint x: 133, startPoint y: 405, endPoint x: 136, endPoint y: 424, distance: 18.8
click at [133, 407] on button "Meets" at bounding box center [142, 417] width 78 height 22
click at [138, 455] on button "Meets" at bounding box center [142, 466] width 78 height 22
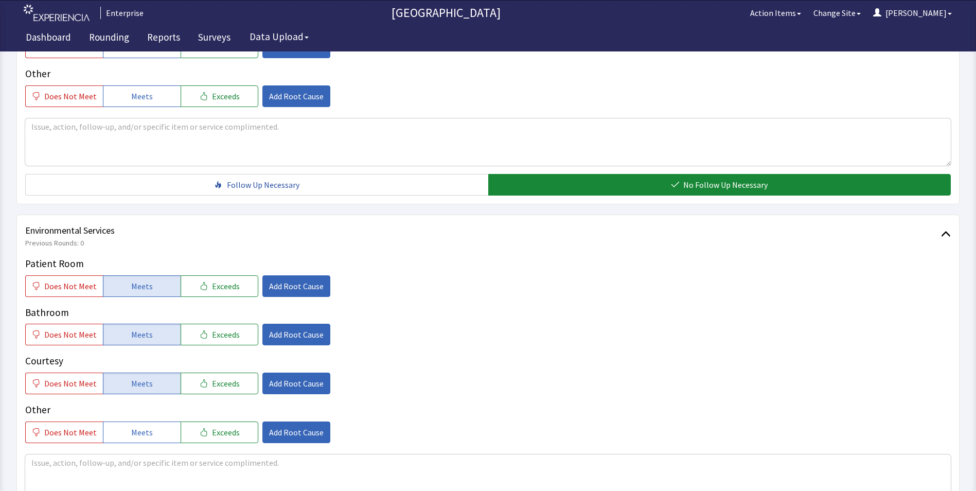
scroll to position [514, 0]
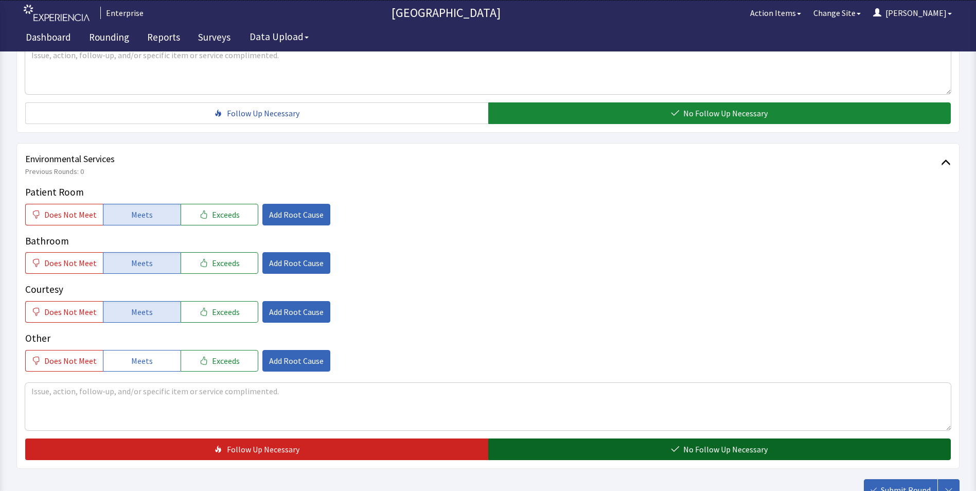
click at [590, 438] on button "No Follow Up Necessary" at bounding box center [719, 449] width 463 height 22
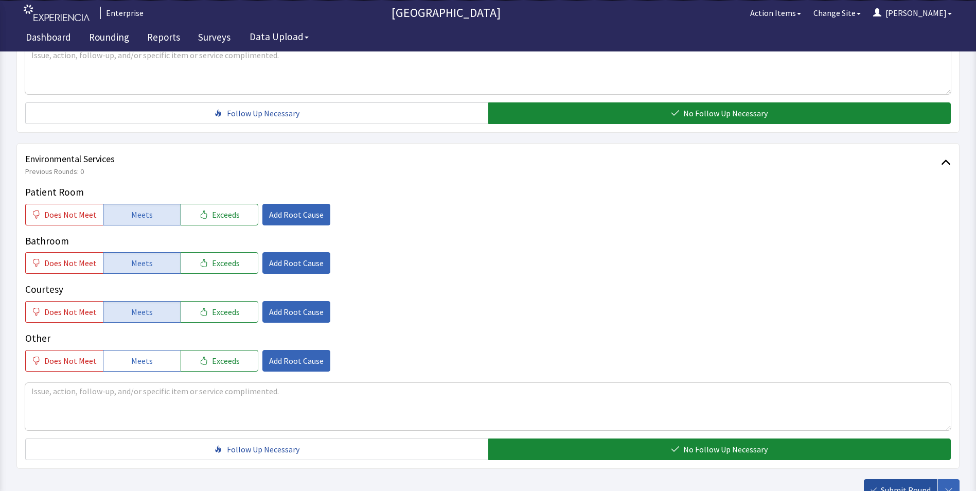
click at [901, 484] on span "Submit Round" at bounding box center [906, 490] width 50 height 12
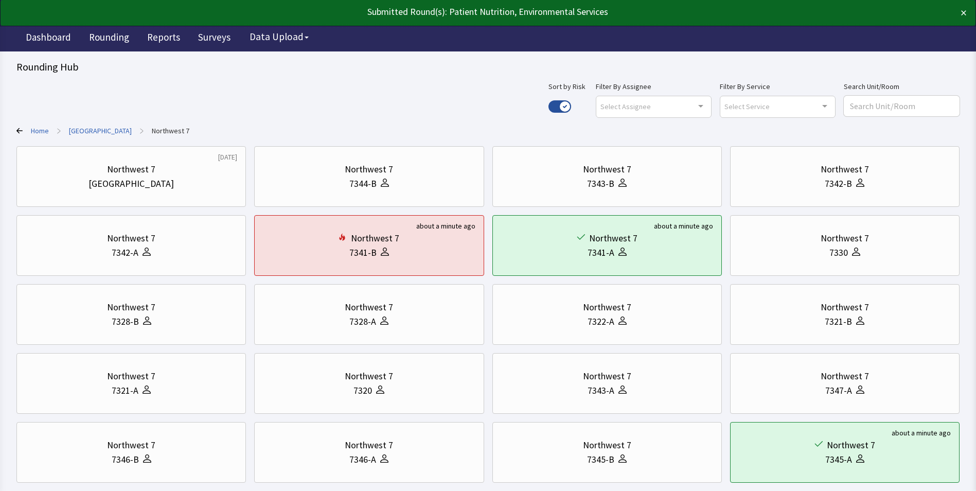
click at [82, 131] on link "[GEOGRAPHIC_DATA]" at bounding box center [100, 131] width 63 height 10
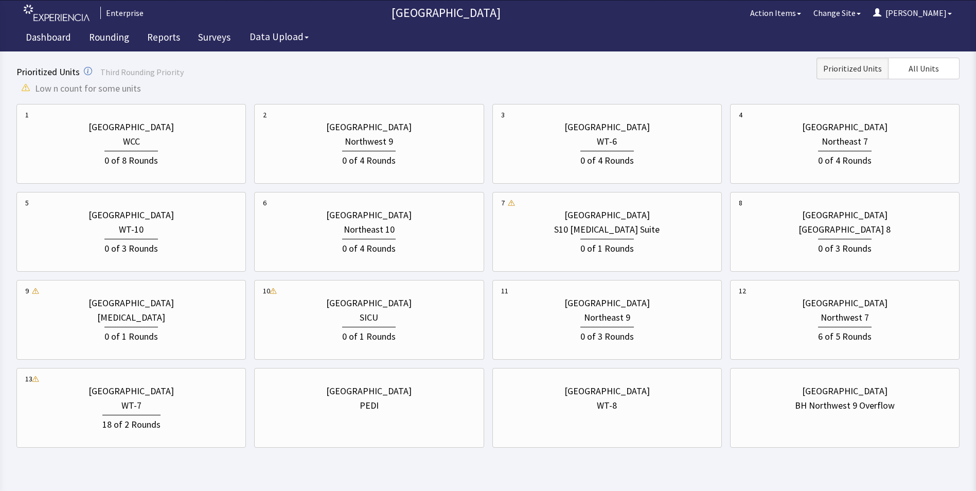
scroll to position [360, 0]
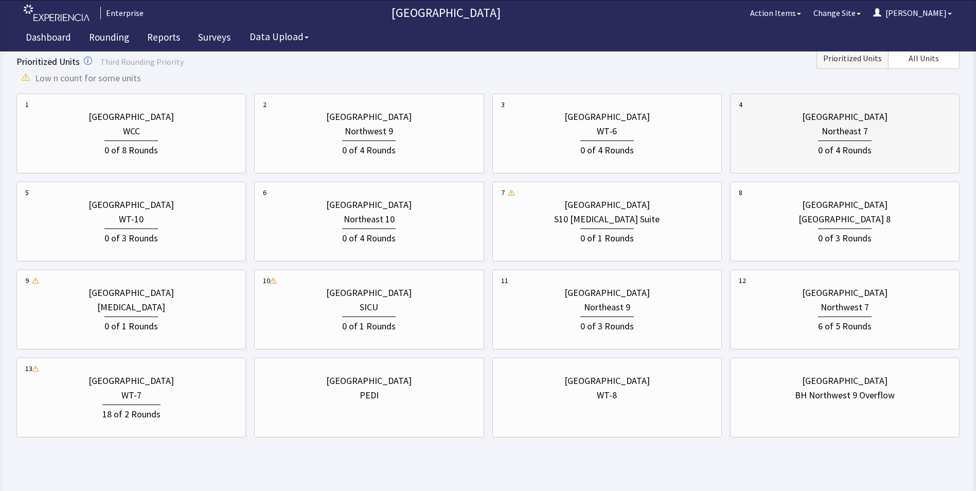
click at [828, 132] on div "Northeast 7" at bounding box center [845, 131] width 46 height 14
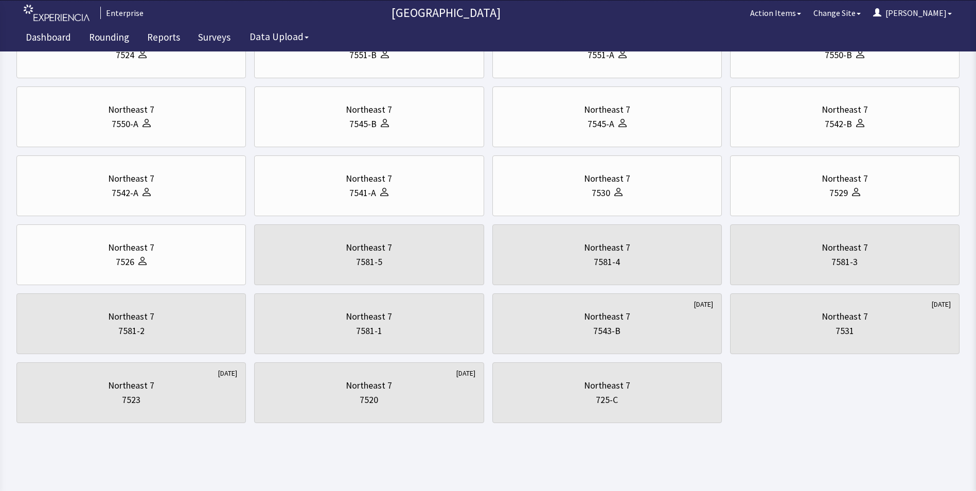
scroll to position [0, 0]
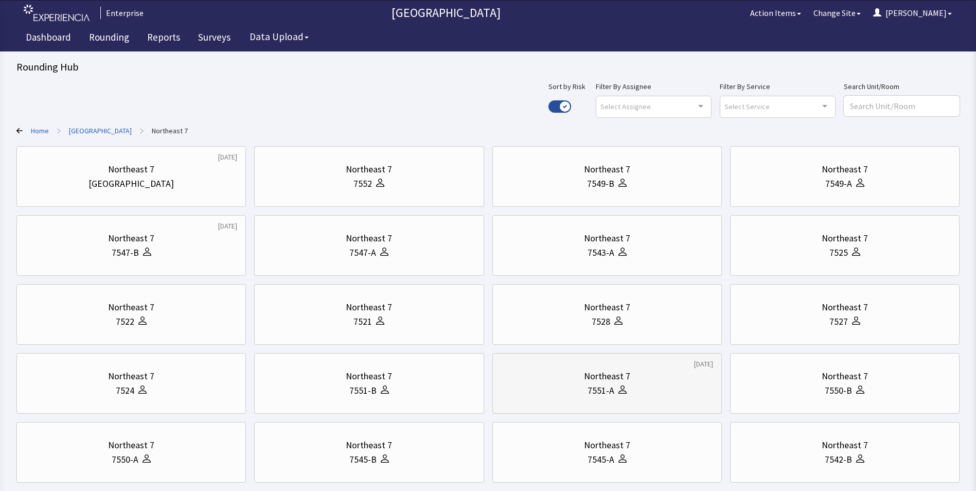
click at [560, 385] on div "7551-A" at bounding box center [607, 390] width 212 height 14
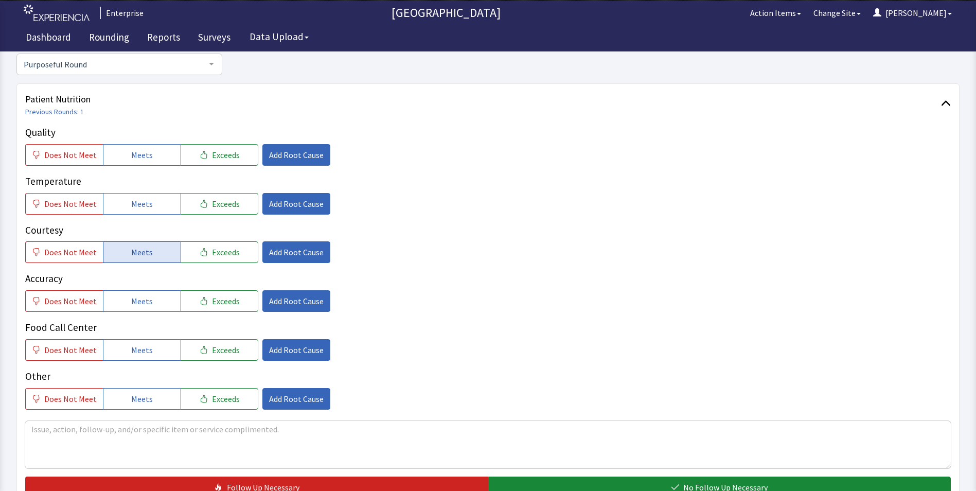
scroll to position [154, 0]
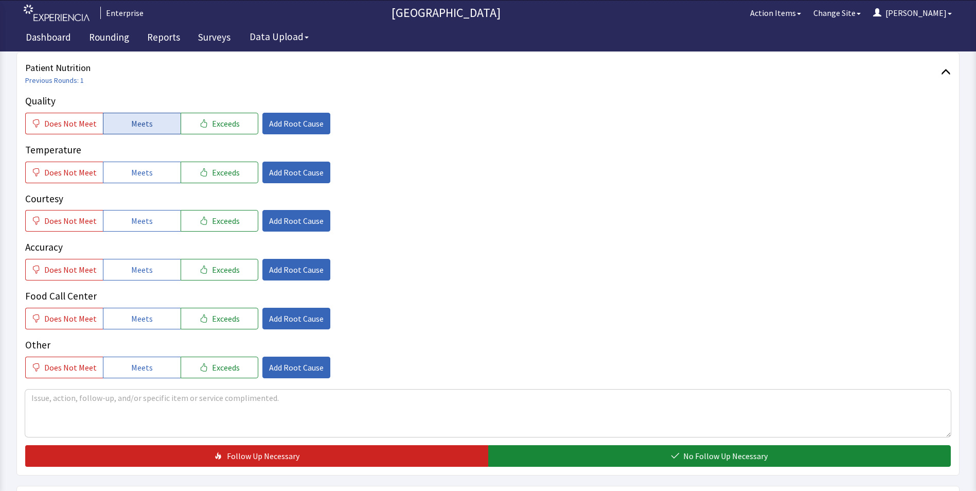
click at [131, 124] on span "Meets" at bounding box center [142, 123] width 22 height 12
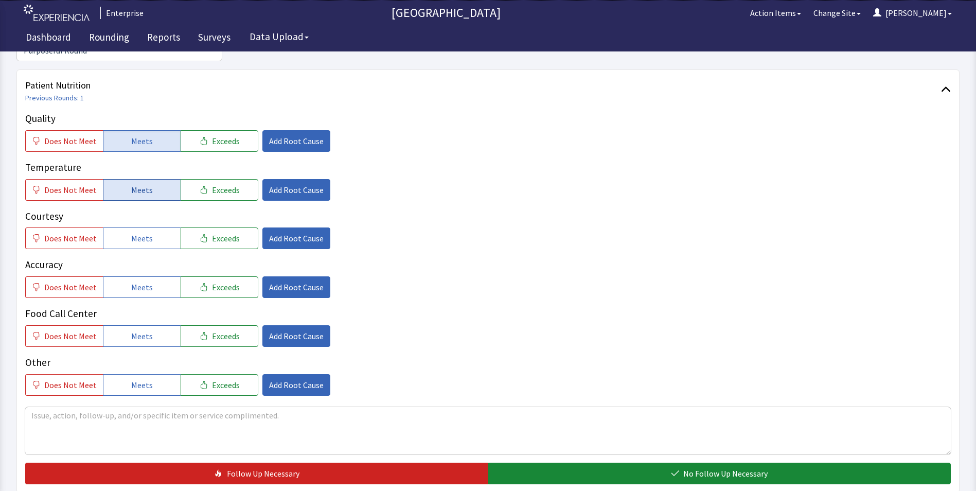
click at [131, 184] on span "Meets" at bounding box center [142, 190] width 22 height 12
drag, startPoint x: 131, startPoint y: 224, endPoint x: 133, endPoint y: 239, distance: 14.5
click at [132, 227] on button "Meets" at bounding box center [142, 238] width 78 height 22
drag, startPoint x: 133, startPoint y: 276, endPoint x: 133, endPoint y: 305, distance: 28.3
click at [133, 279] on button "Meets" at bounding box center [142, 287] width 78 height 22
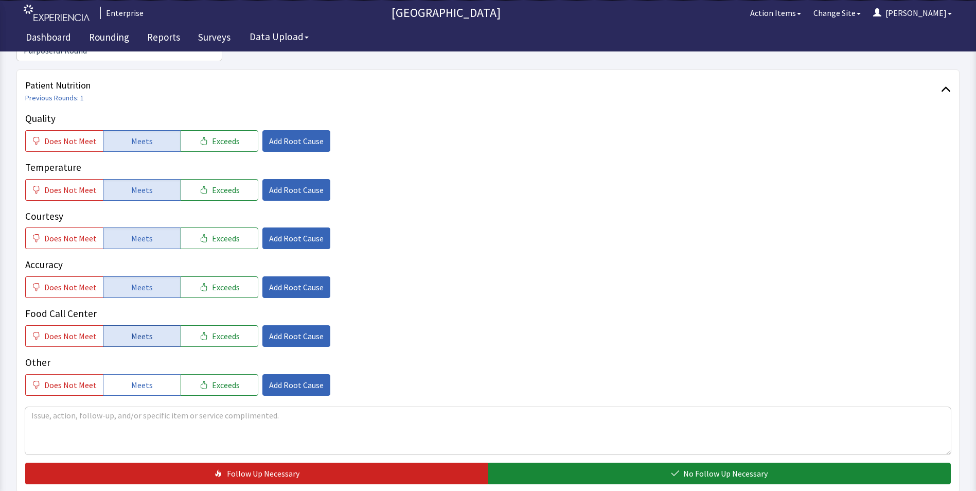
click at [132, 330] on span "Meets" at bounding box center [142, 336] width 22 height 12
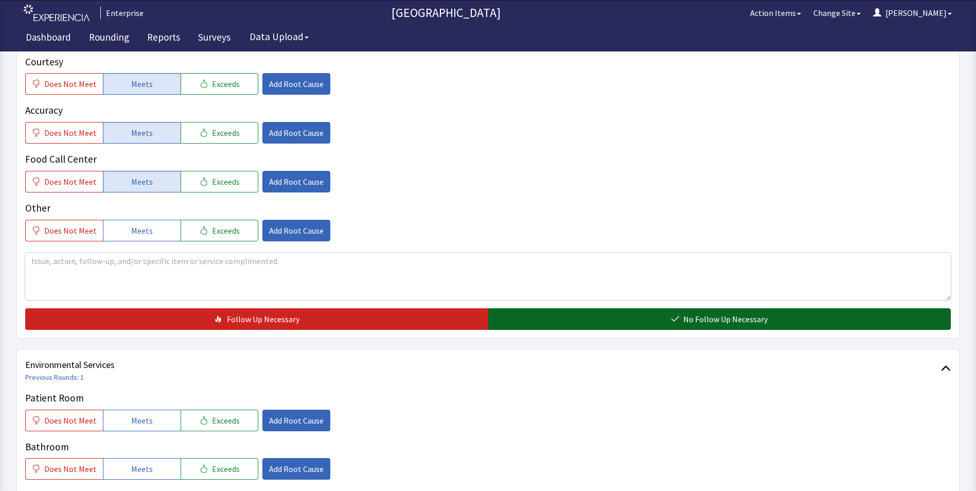
click at [569, 308] on button "No Follow Up Necessary" at bounding box center [719, 319] width 463 height 22
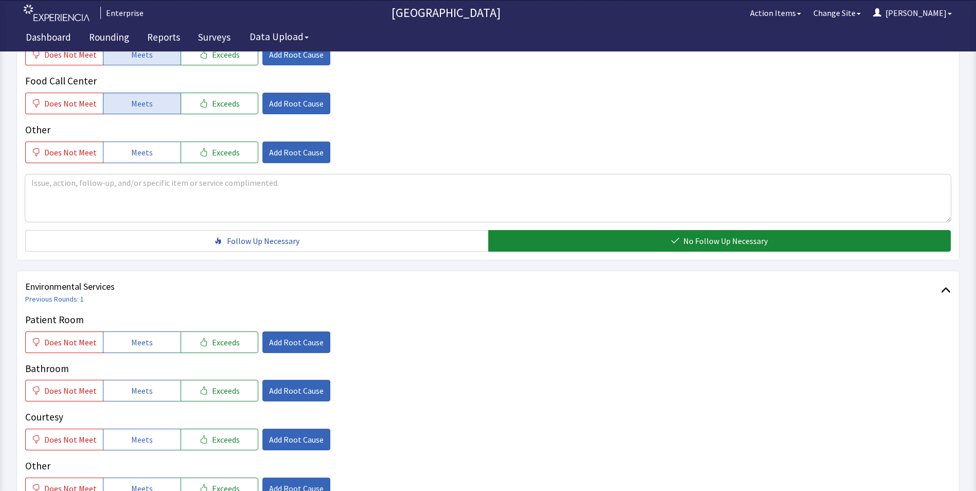
scroll to position [463, 0]
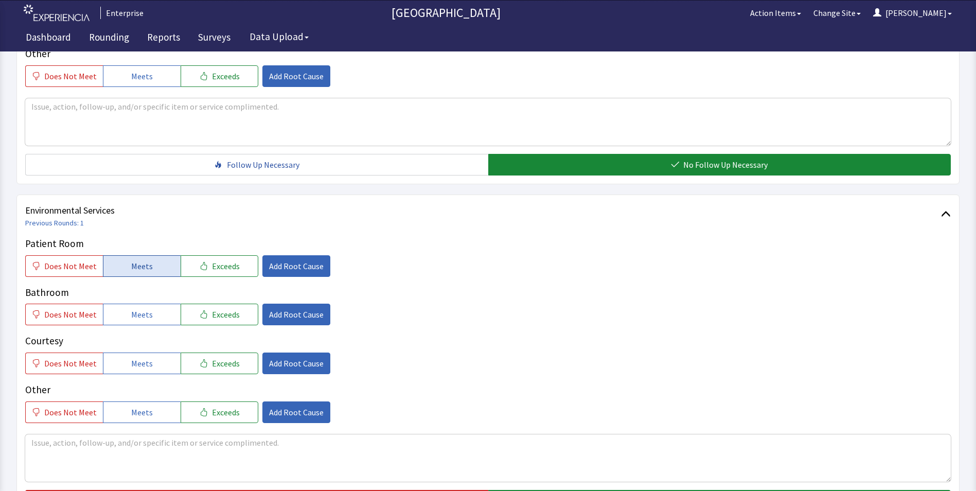
drag, startPoint x: 120, startPoint y: 246, endPoint x: 120, endPoint y: 281, distance: 34.5
click at [120, 255] on button "Meets" at bounding box center [142, 266] width 78 height 22
drag, startPoint x: 120, startPoint y: 294, endPoint x: 120, endPoint y: 347, distance: 53.0
click at [120, 304] on button "Meets" at bounding box center [142, 315] width 78 height 22
click at [121, 353] on button "Meets" at bounding box center [142, 363] width 78 height 22
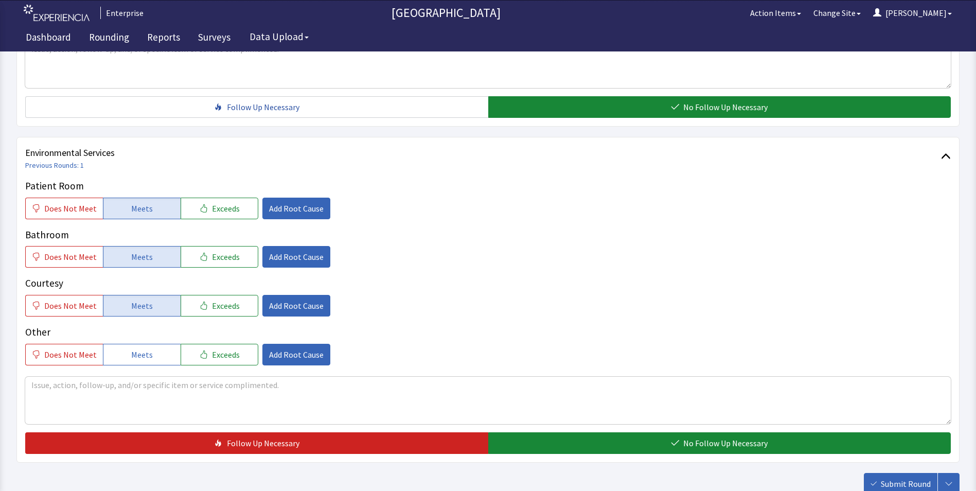
scroll to position [575, 0]
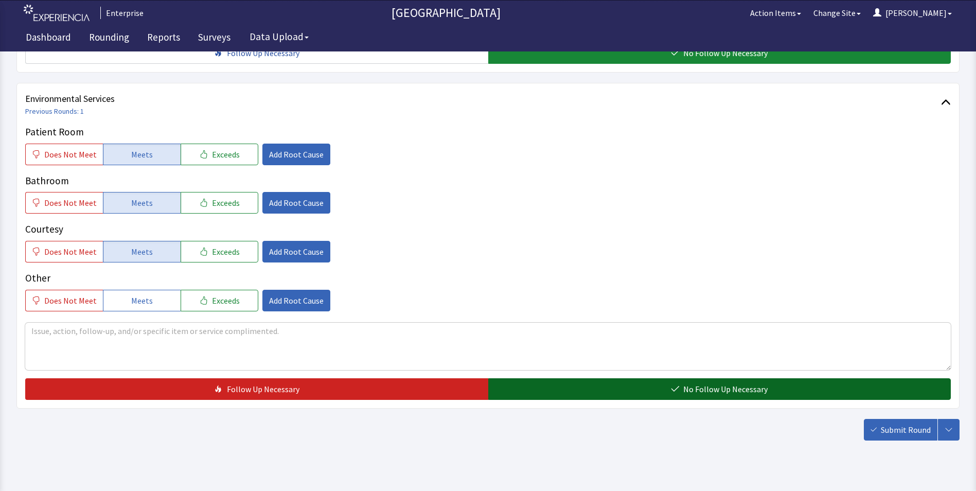
drag, startPoint x: 557, startPoint y: 371, endPoint x: 751, endPoint y: 370, distance: 193.9
click at [557, 378] on button "No Follow Up Necessary" at bounding box center [719, 389] width 463 height 22
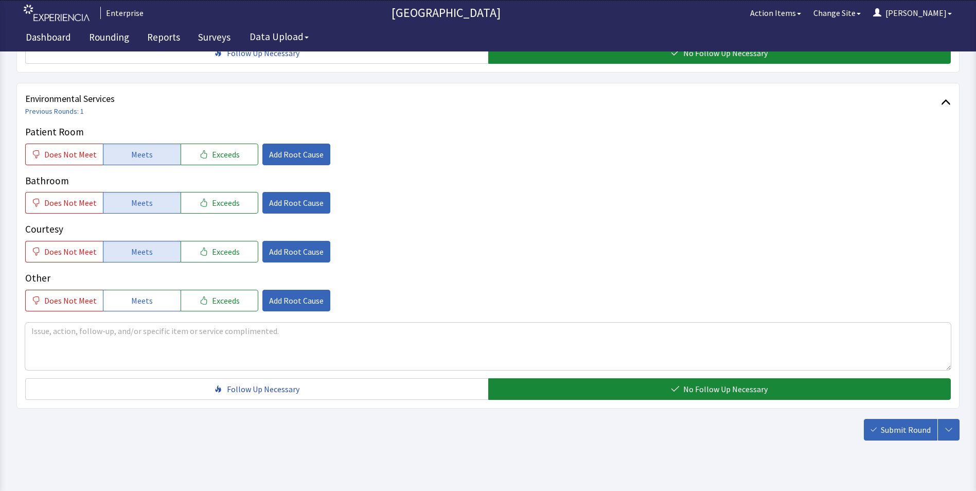
drag, startPoint x: 904, startPoint y: 420, endPoint x: 876, endPoint y: 412, distance: 29.3
click at [904, 419] on button "Submit Round" at bounding box center [901, 430] width 74 height 22
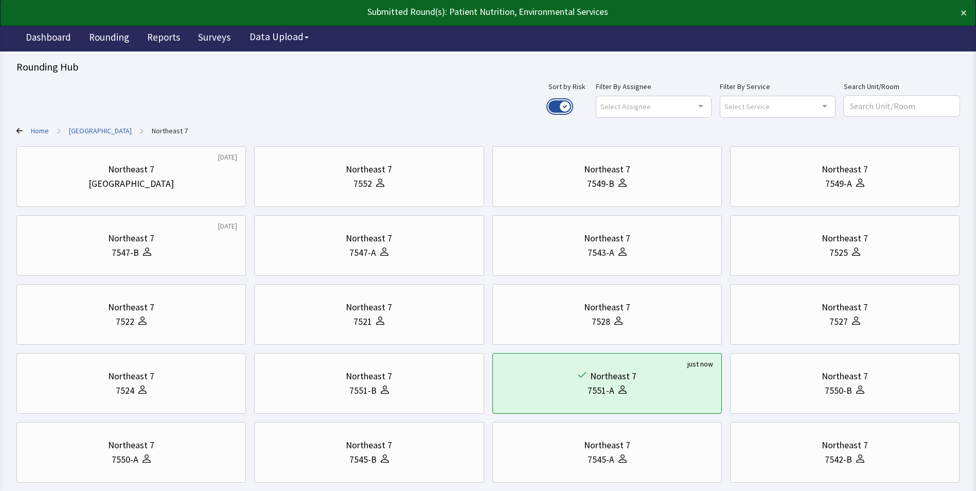
click at [571, 105] on button "Use setting" at bounding box center [559, 106] width 23 height 12
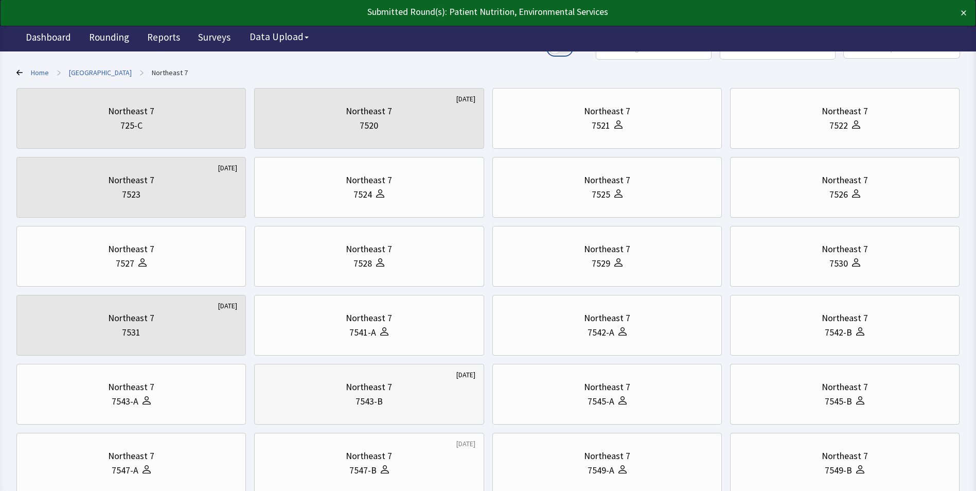
scroll to position [206, 0]
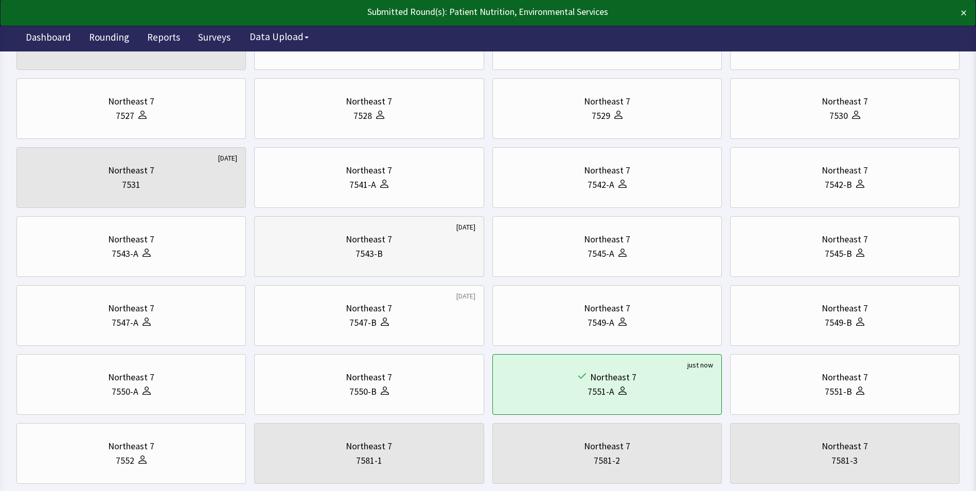
click at [355, 242] on div "Northeast 7" at bounding box center [369, 239] width 46 height 14
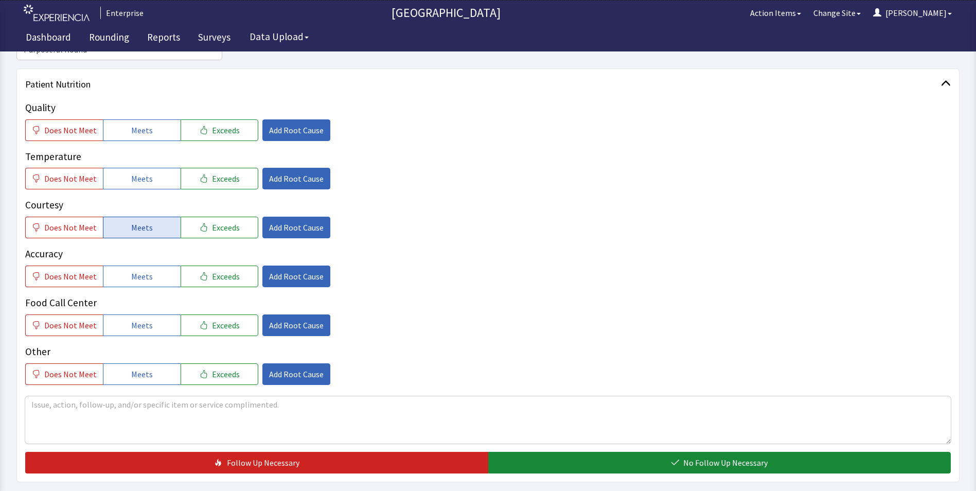
scroll to position [154, 0]
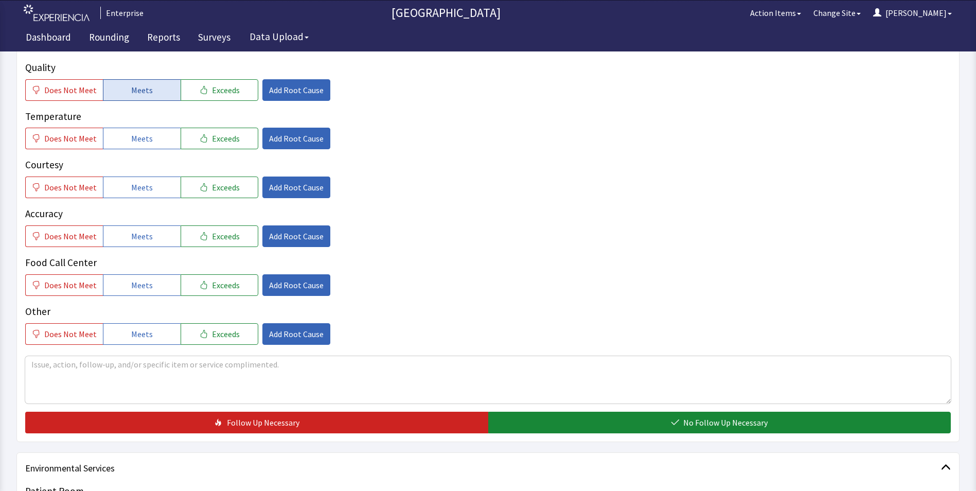
click at [139, 92] on span "Meets" at bounding box center [142, 90] width 22 height 12
drag, startPoint x: 139, startPoint y: 141, endPoint x: 138, endPoint y: 174, distance: 33.0
click at [139, 142] on span "Meets" at bounding box center [142, 138] width 22 height 12
click at [64, 137] on span "Does Not Meet" at bounding box center [70, 138] width 52 height 12
click at [142, 187] on span "Meets" at bounding box center [142, 187] width 22 height 12
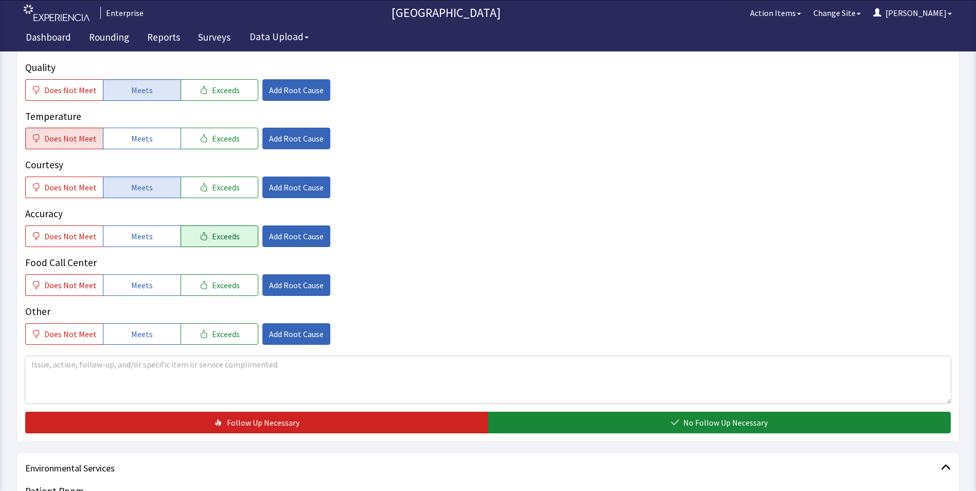
drag, startPoint x: 134, startPoint y: 234, endPoint x: 174, endPoint y: 225, distance: 41.0
click at [135, 235] on span "Meets" at bounding box center [142, 236] width 22 height 12
click at [151, 287] on button "Meets" at bounding box center [142, 285] width 78 height 22
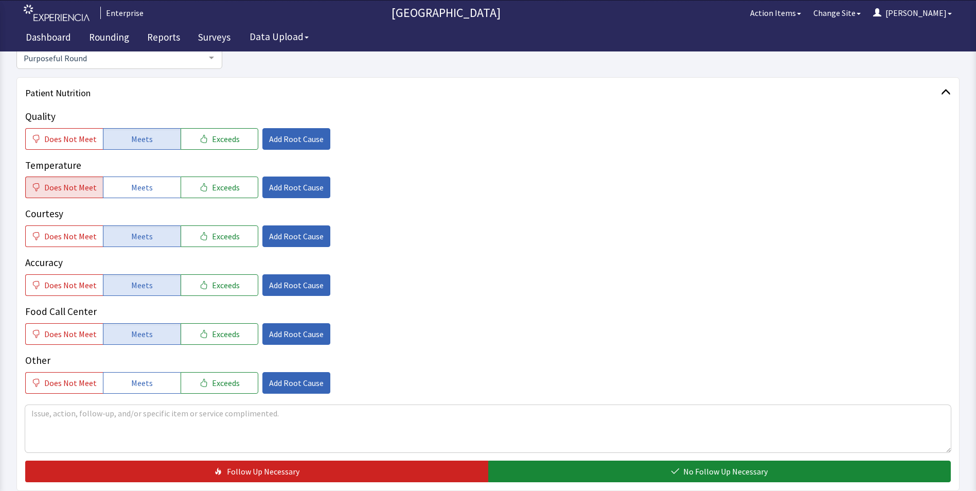
scroll to position [309, 0]
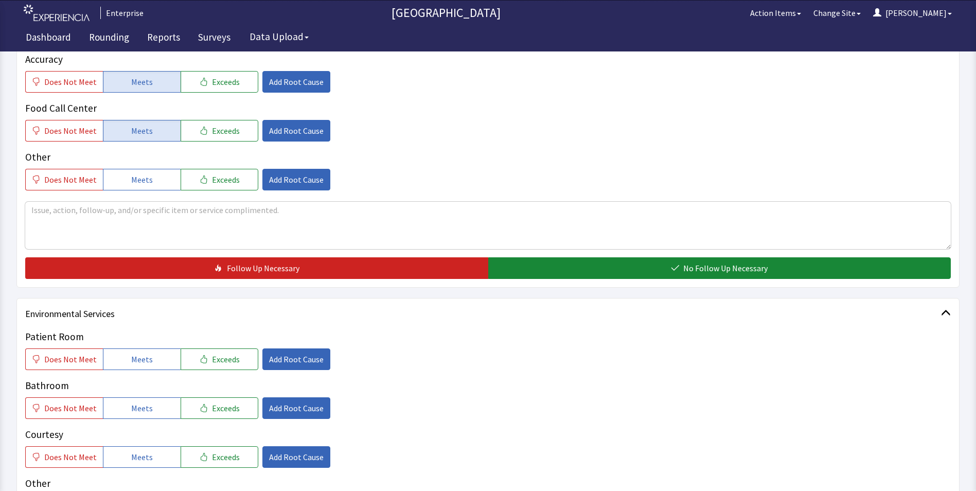
drag, startPoint x: 141, startPoint y: 354, endPoint x: 142, endPoint y: 383, distance: 28.8
click at [141, 361] on span "Meets" at bounding box center [142, 359] width 22 height 12
drag, startPoint x: 138, startPoint y: 404, endPoint x: 141, endPoint y: 411, distance: 7.8
click at [140, 407] on span "Meets" at bounding box center [142, 408] width 22 height 12
click at [127, 448] on button "Meets" at bounding box center [142, 457] width 78 height 22
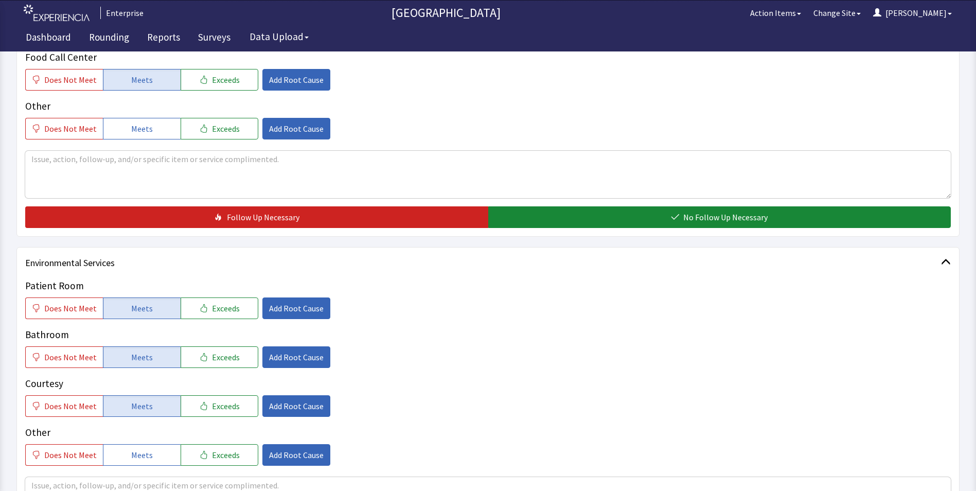
scroll to position [463, 0]
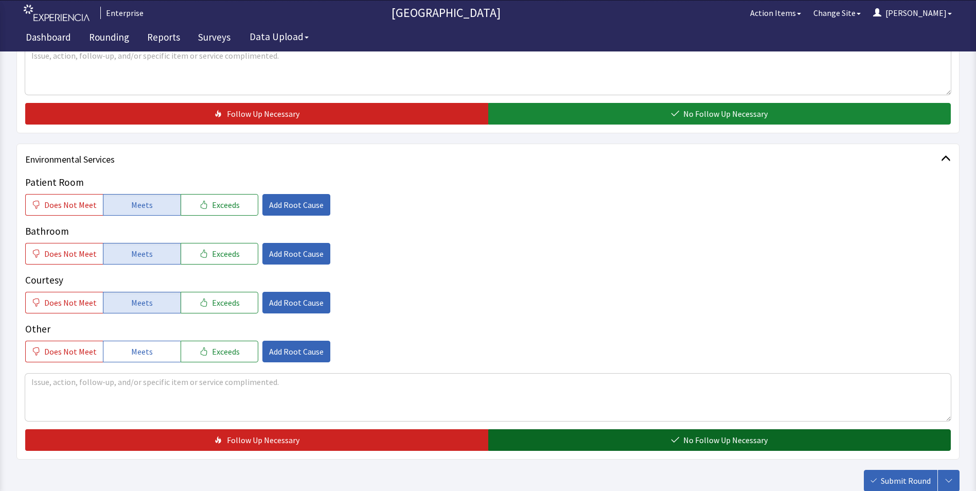
click at [560, 447] on button "No Follow Up Necessary" at bounding box center [719, 440] width 463 height 22
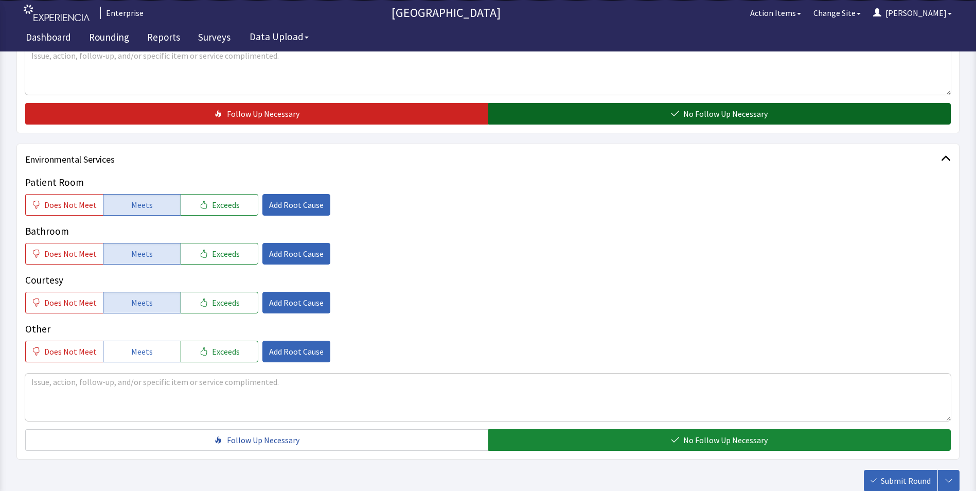
click at [575, 106] on button "No Follow Up Necessary" at bounding box center [719, 114] width 463 height 22
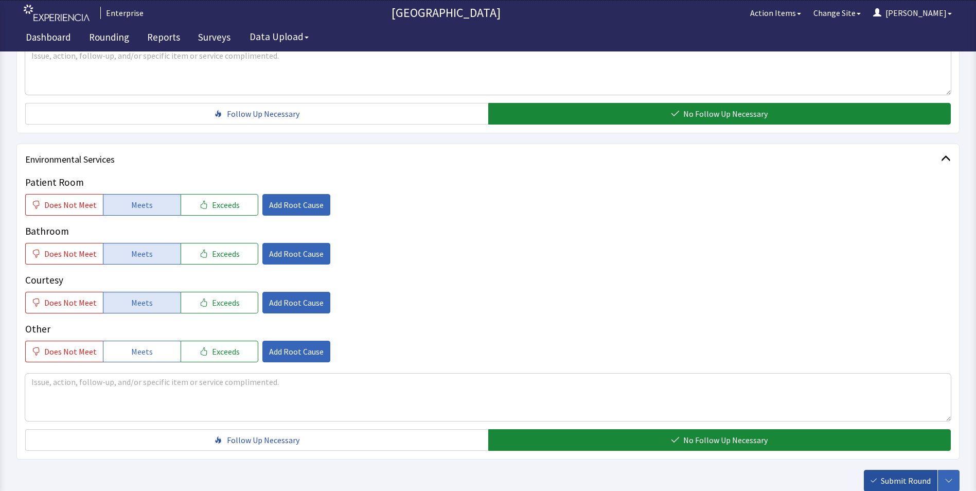
click at [889, 484] on span "Submit Round" at bounding box center [906, 480] width 50 height 12
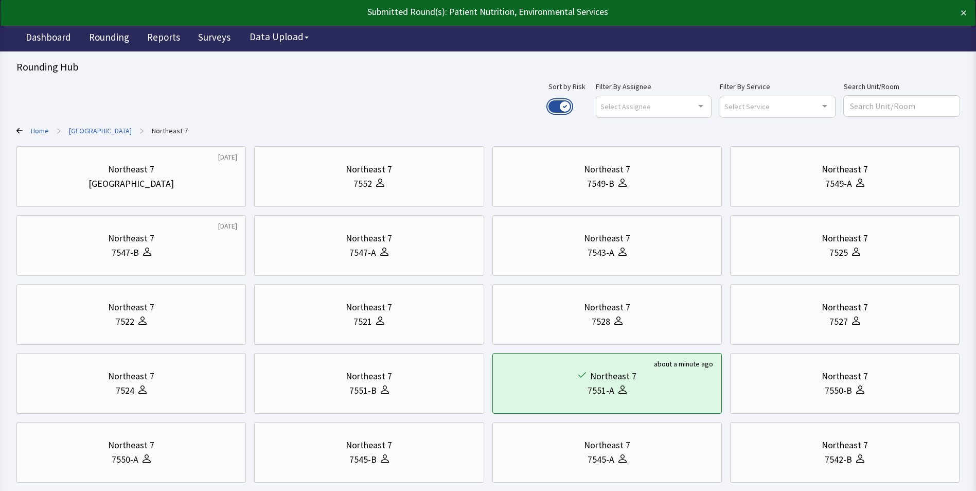
click at [571, 104] on button "Use setting" at bounding box center [559, 106] width 23 height 12
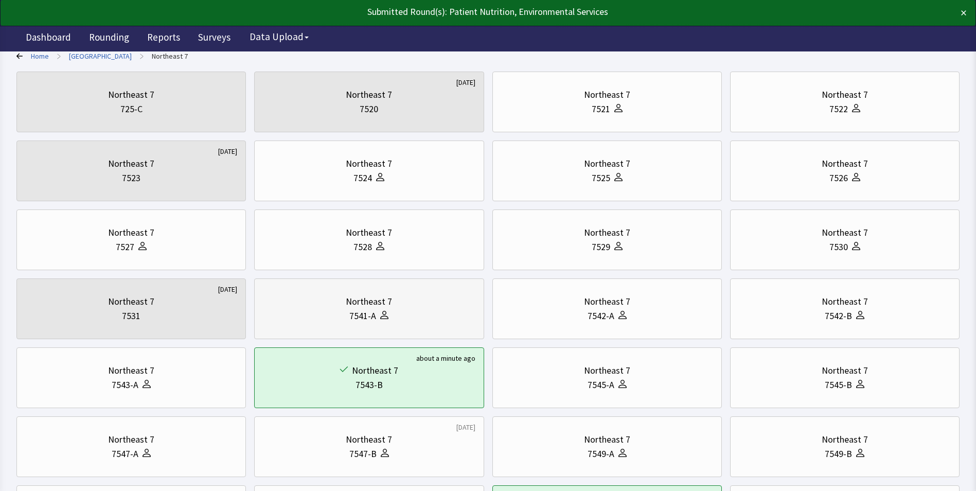
scroll to position [206, 0]
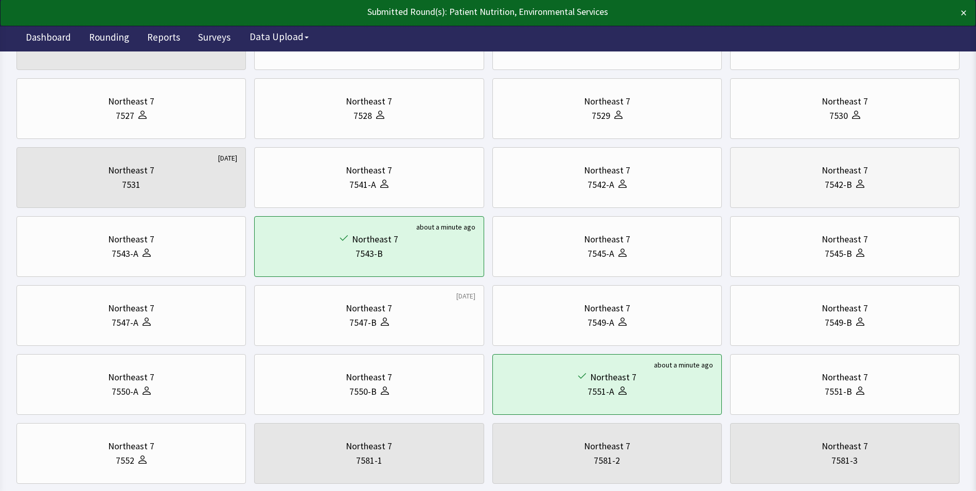
click at [831, 169] on div "Northeast 7" at bounding box center [845, 170] width 46 height 14
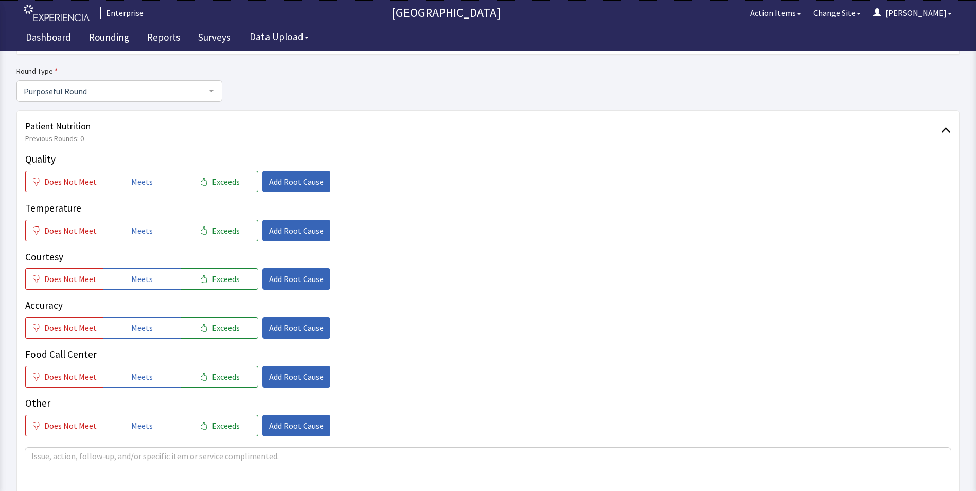
scroll to position [103, 0]
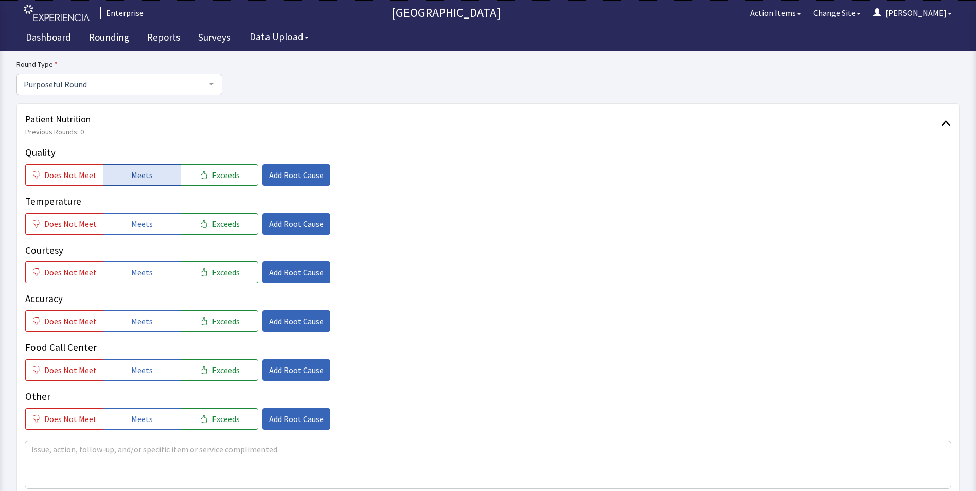
click at [149, 172] on button "Meets" at bounding box center [142, 175] width 78 height 22
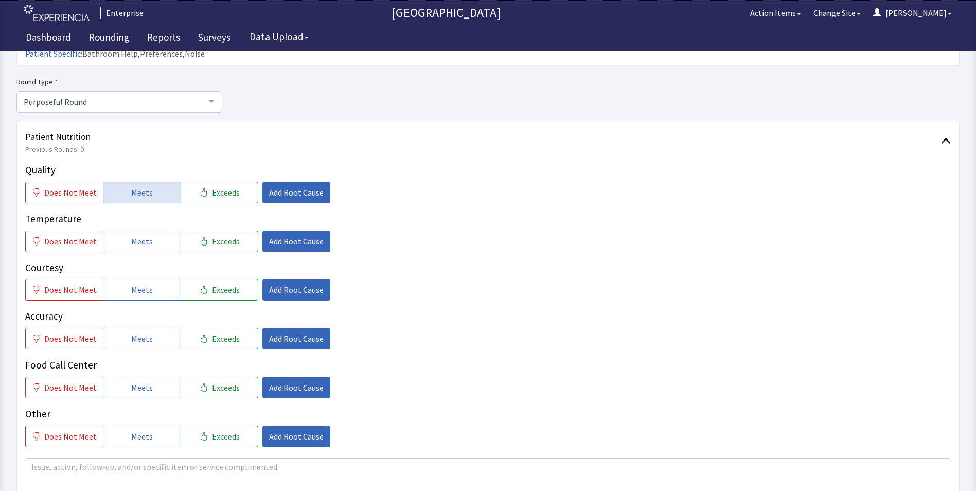
drag, startPoint x: 144, startPoint y: 221, endPoint x: 142, endPoint y: 242, distance: 21.1
click at [144, 235] on span "Meets" at bounding box center [142, 241] width 22 height 12
drag, startPoint x: 137, startPoint y: 275, endPoint x: 137, endPoint y: 293, distance: 18.0
click at [137, 283] on span "Meets" at bounding box center [142, 289] width 22 height 12
drag, startPoint x: 136, startPoint y: 311, endPoint x: 132, endPoint y: 351, distance: 40.8
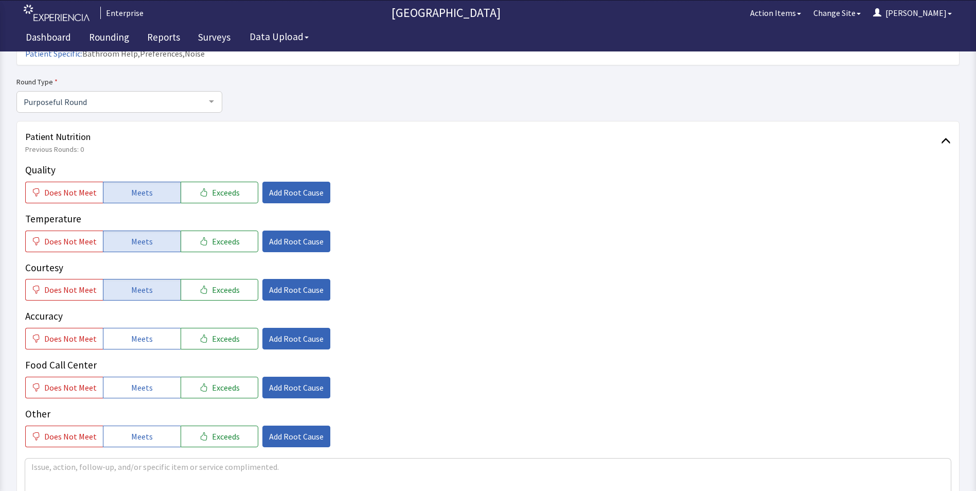
click at [136, 328] on button "Meets" at bounding box center [142, 339] width 78 height 22
click at [131, 381] on span "Meets" at bounding box center [142, 387] width 22 height 12
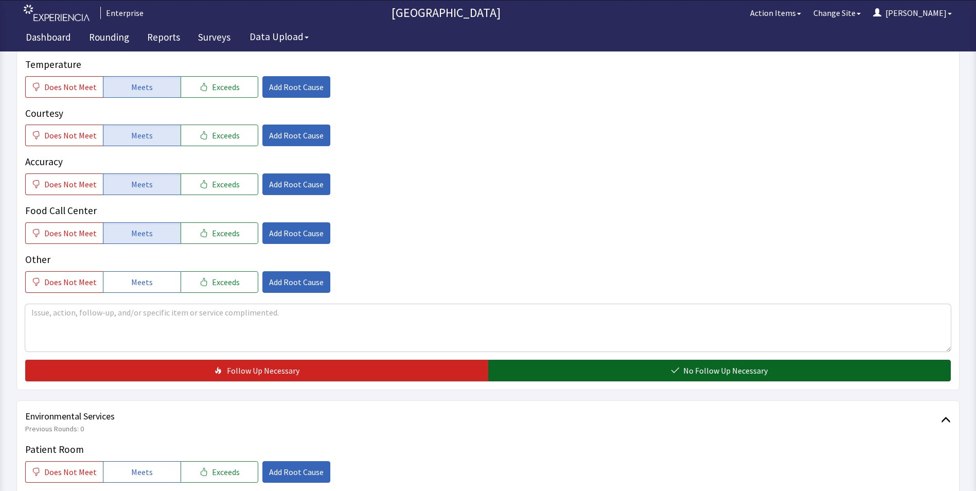
click at [574, 360] on button "No Follow Up Necessary" at bounding box center [719, 371] width 463 height 22
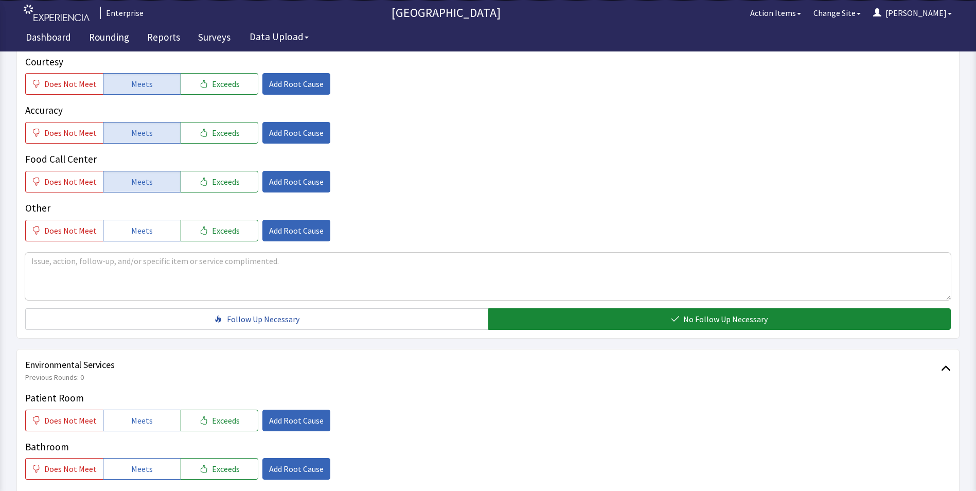
scroll to position [463, 0]
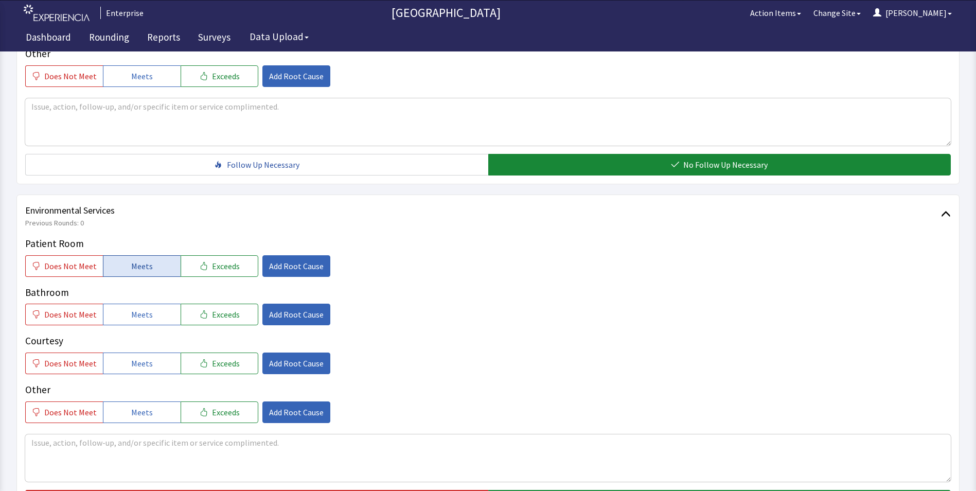
click at [117, 255] on button "Meets" at bounding box center [142, 266] width 78 height 22
click at [121, 304] on button "Meets" at bounding box center [142, 315] width 78 height 22
click at [131, 357] on span "Meets" at bounding box center [142, 363] width 22 height 12
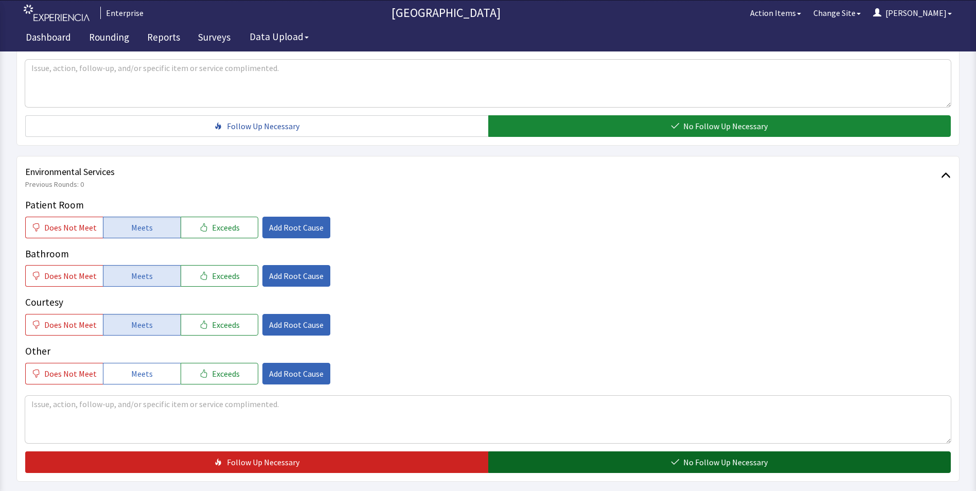
scroll to position [566, 0]
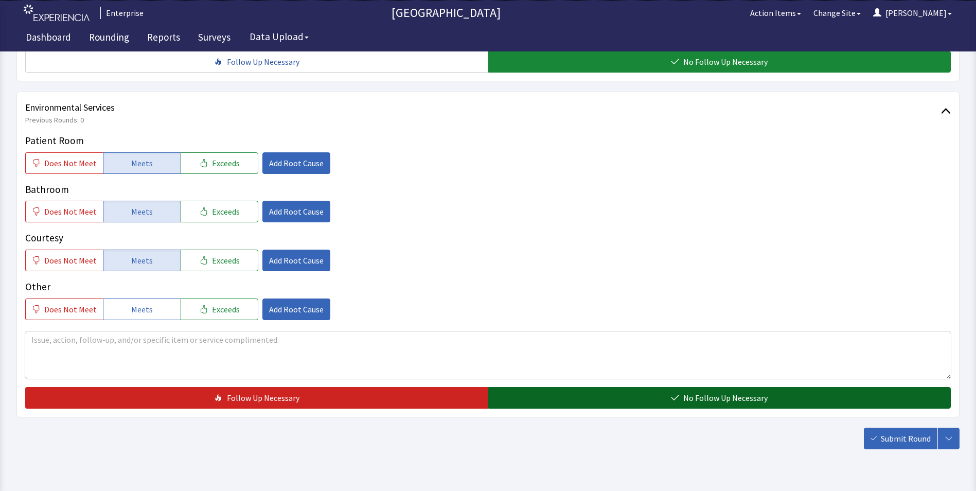
drag, startPoint x: 540, startPoint y: 385, endPoint x: 670, endPoint y: 385, distance: 130.1
click at [544, 387] on button "No Follow Up Necessary" at bounding box center [719, 398] width 463 height 22
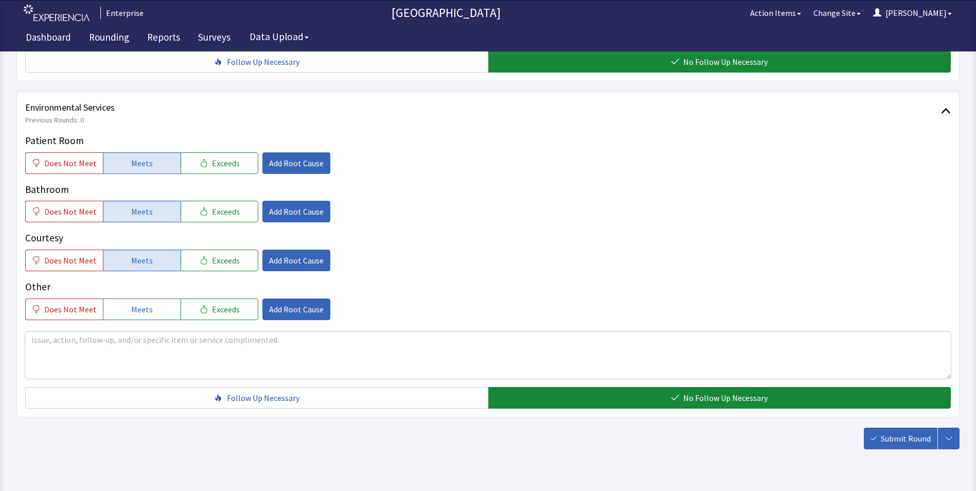
click at [898, 432] on span "Submit Round" at bounding box center [906, 438] width 50 height 12
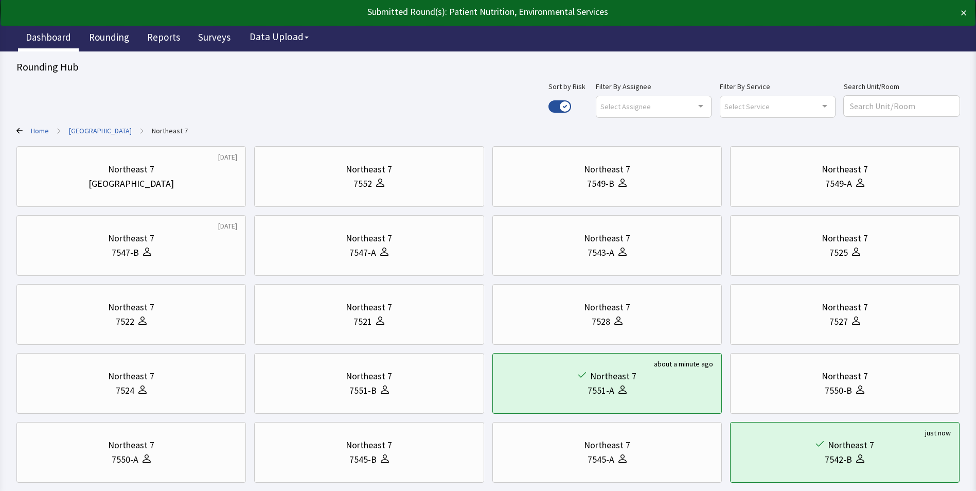
click at [51, 36] on link "Dashboard" at bounding box center [48, 39] width 61 height 26
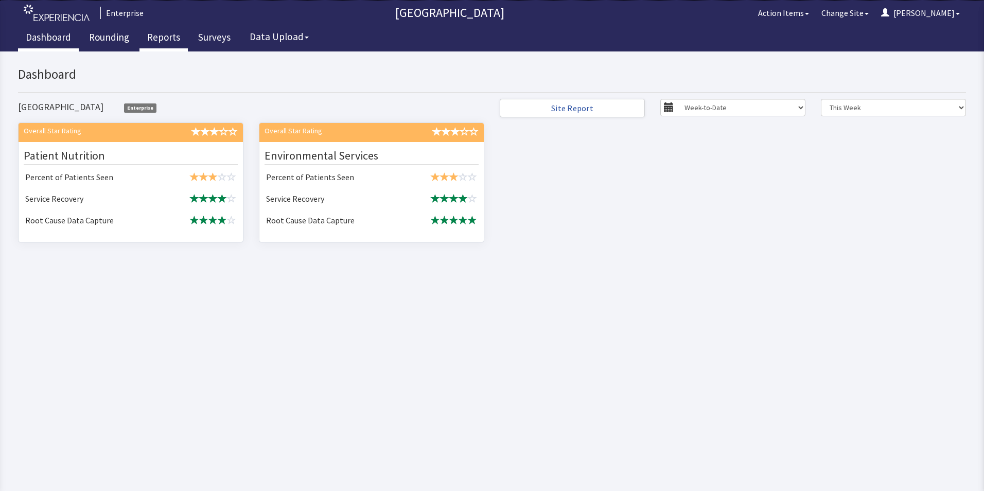
click at [156, 37] on link "Reports" at bounding box center [163, 39] width 48 height 26
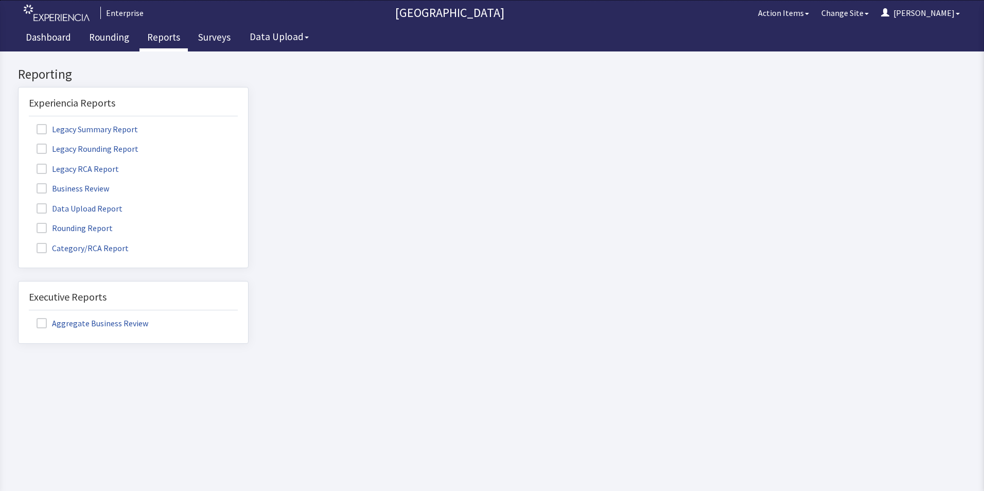
click at [91, 226] on label "Rounding Report" at bounding box center [76, 227] width 94 height 13
click at [19, 222] on input "Rounding Report" at bounding box center [19, 222] width 0 height 0
